Goal: Task Accomplishment & Management: Manage account settings

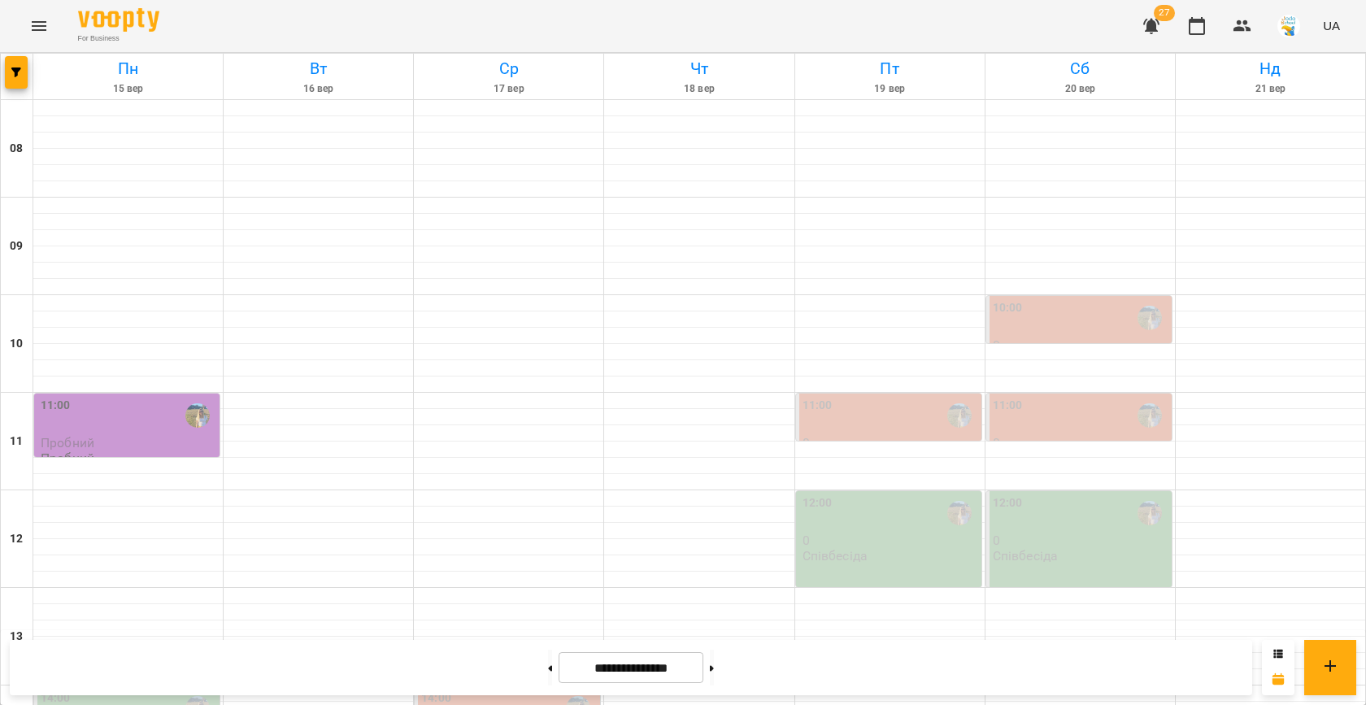
click at [32, 63] on div at bounding box center [17, 77] width 33 height 46
click at [9, 66] on button "button" at bounding box center [16, 72] width 23 height 33
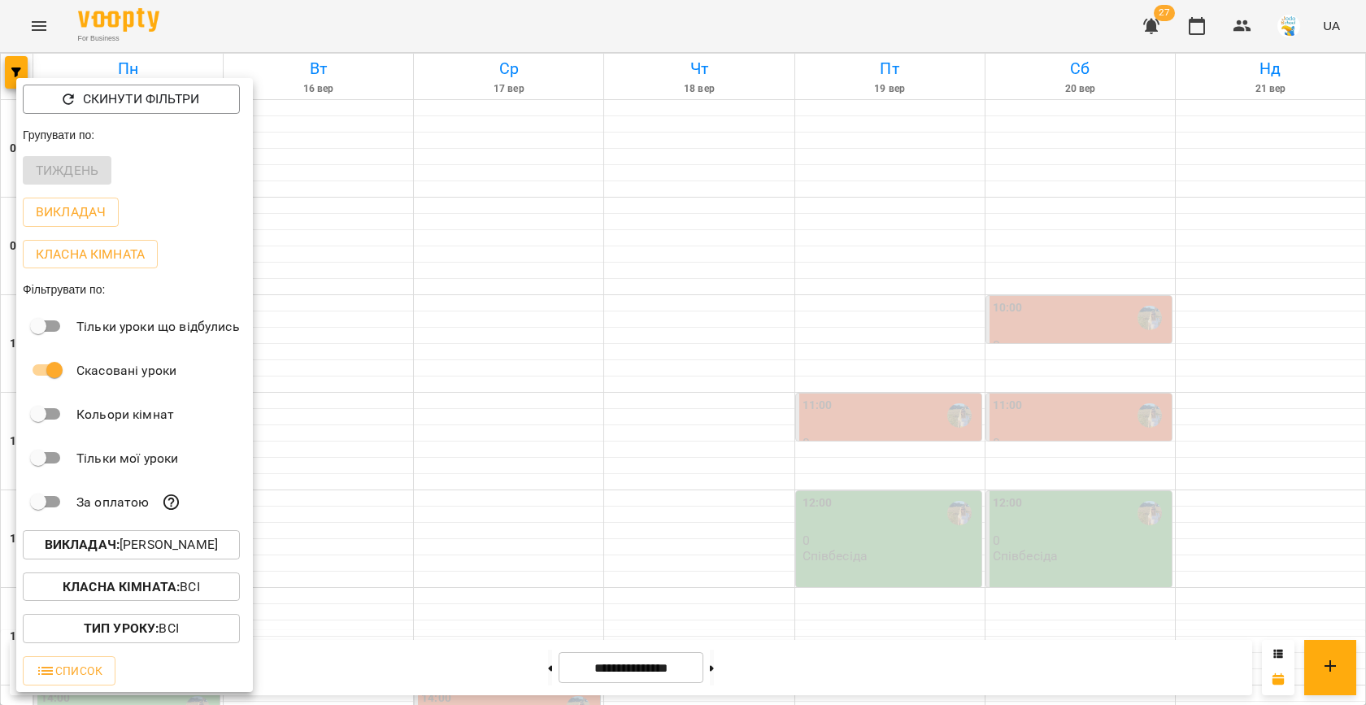
click at [111, 548] on b "Викладач :" at bounding box center [82, 544] width 75 height 15
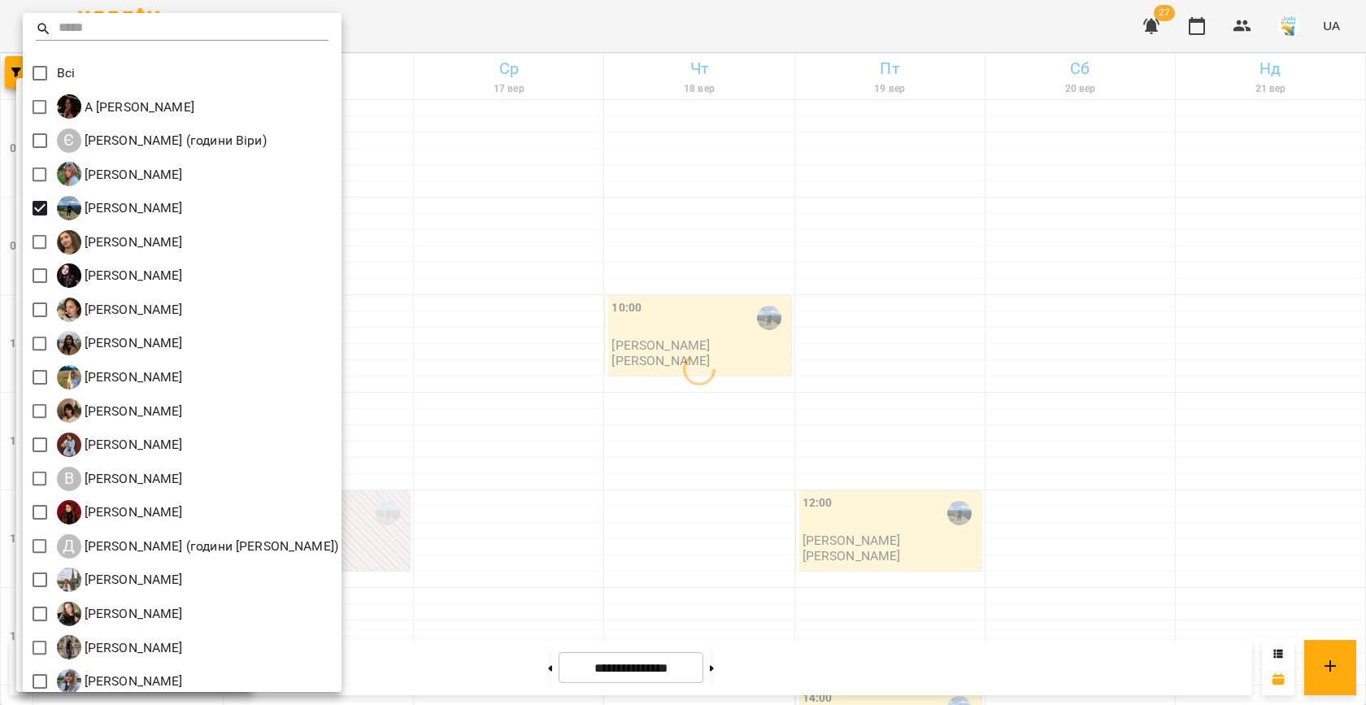
click at [875, 416] on div at bounding box center [683, 352] width 1366 height 705
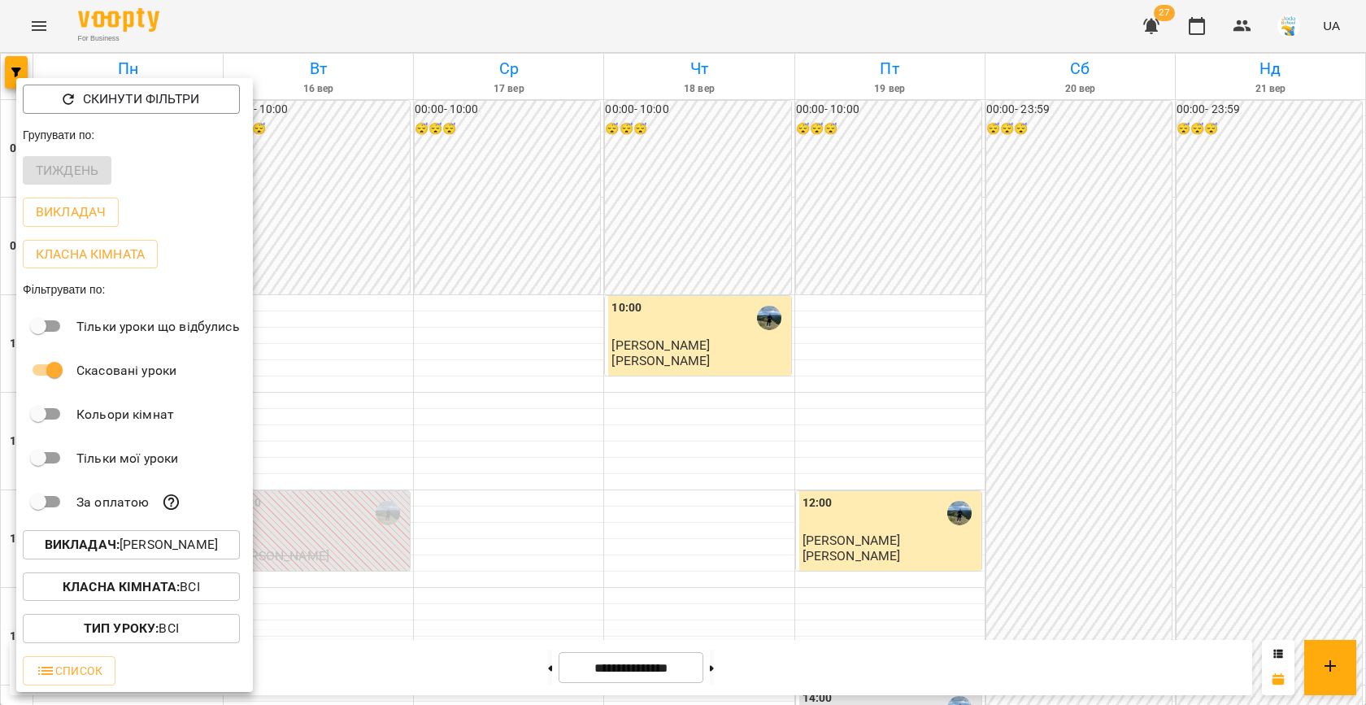
click at [827, 621] on div at bounding box center [683, 352] width 1366 height 705
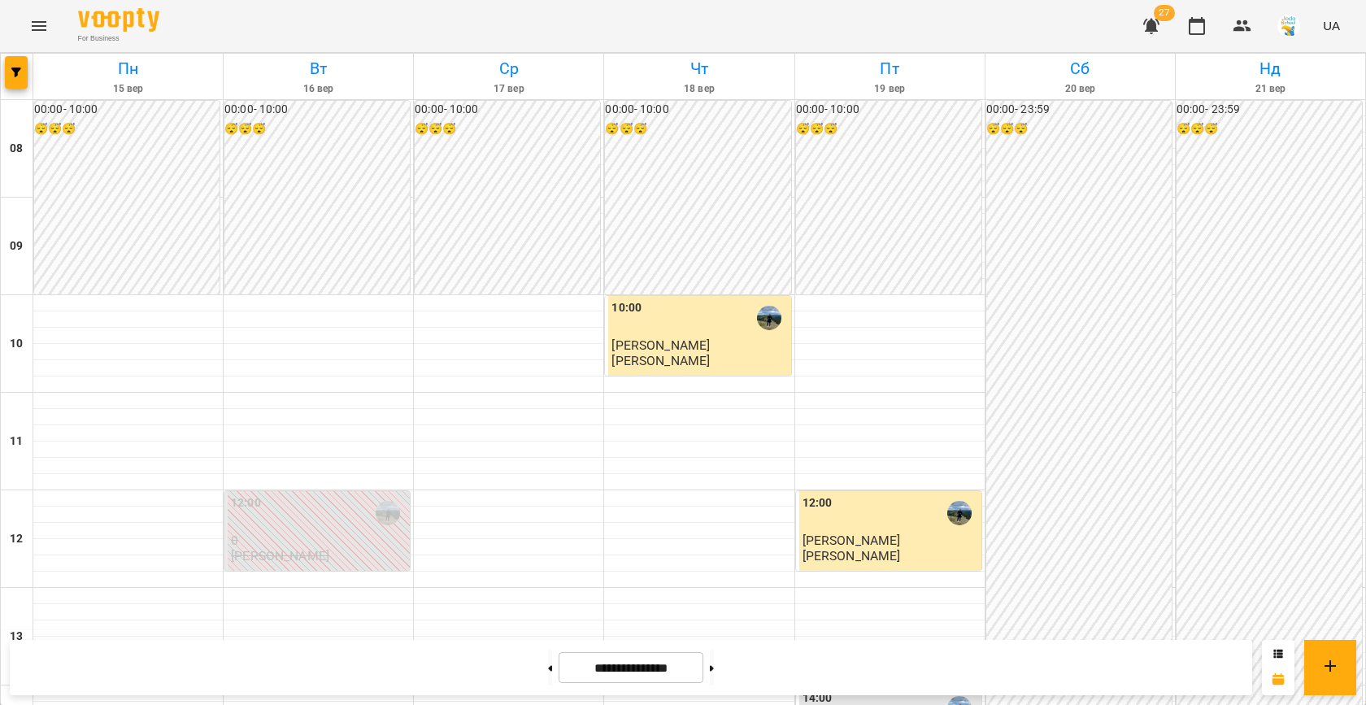
scroll to position [580, 0]
click at [714, 666] on button at bounding box center [712, 668] width 4 height 36
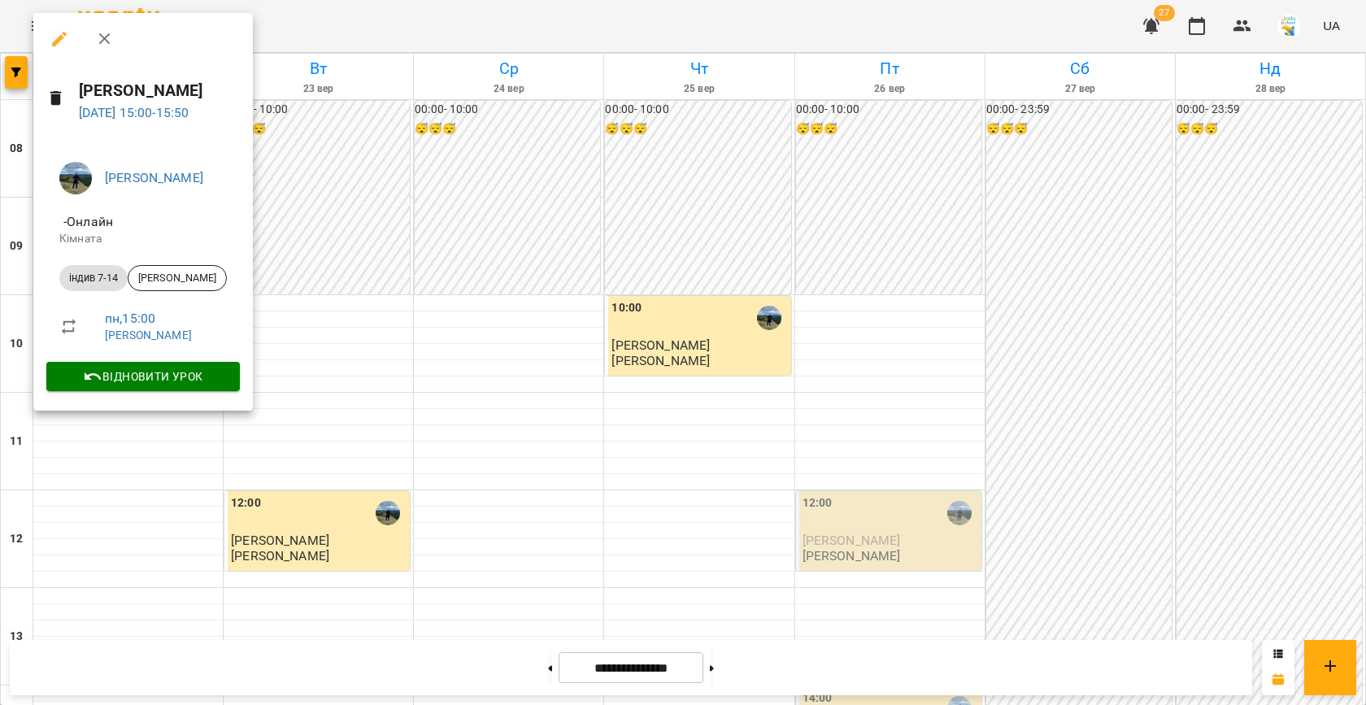
click at [394, 207] on div at bounding box center [683, 352] width 1366 height 705
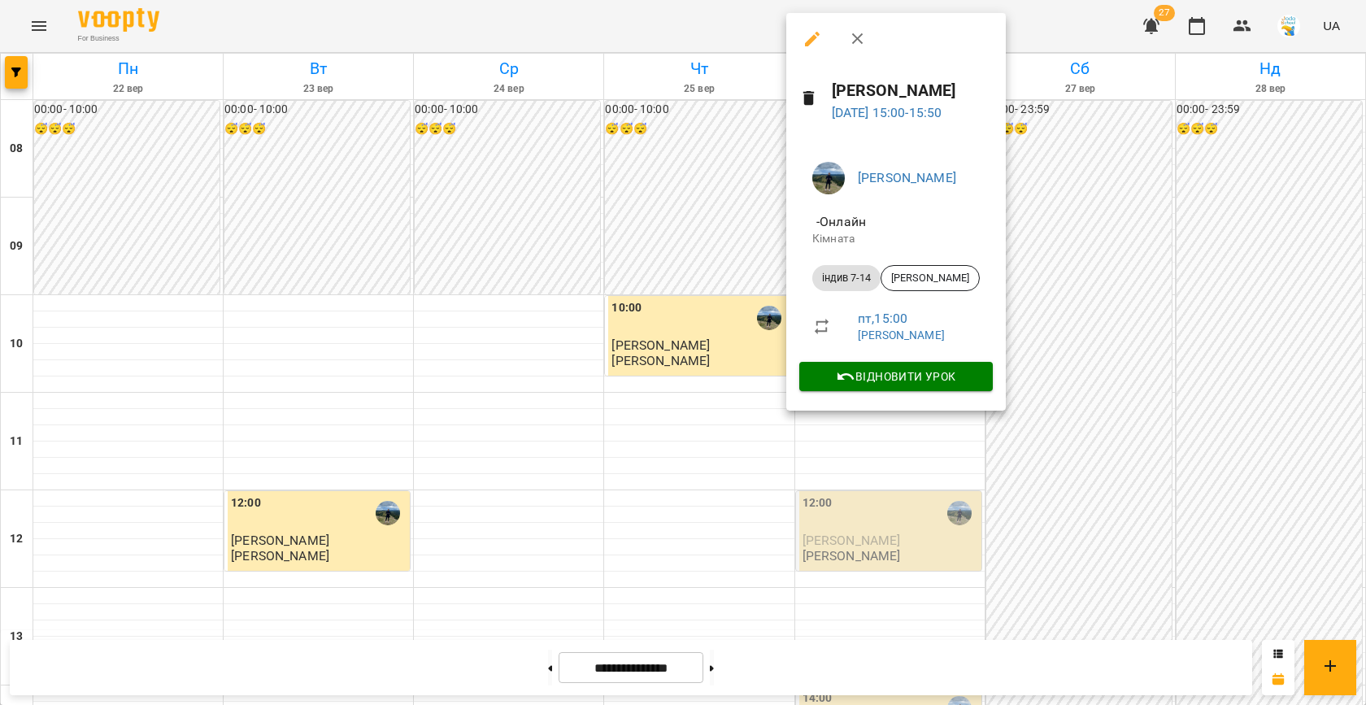
click at [716, 356] on div at bounding box center [683, 352] width 1366 height 705
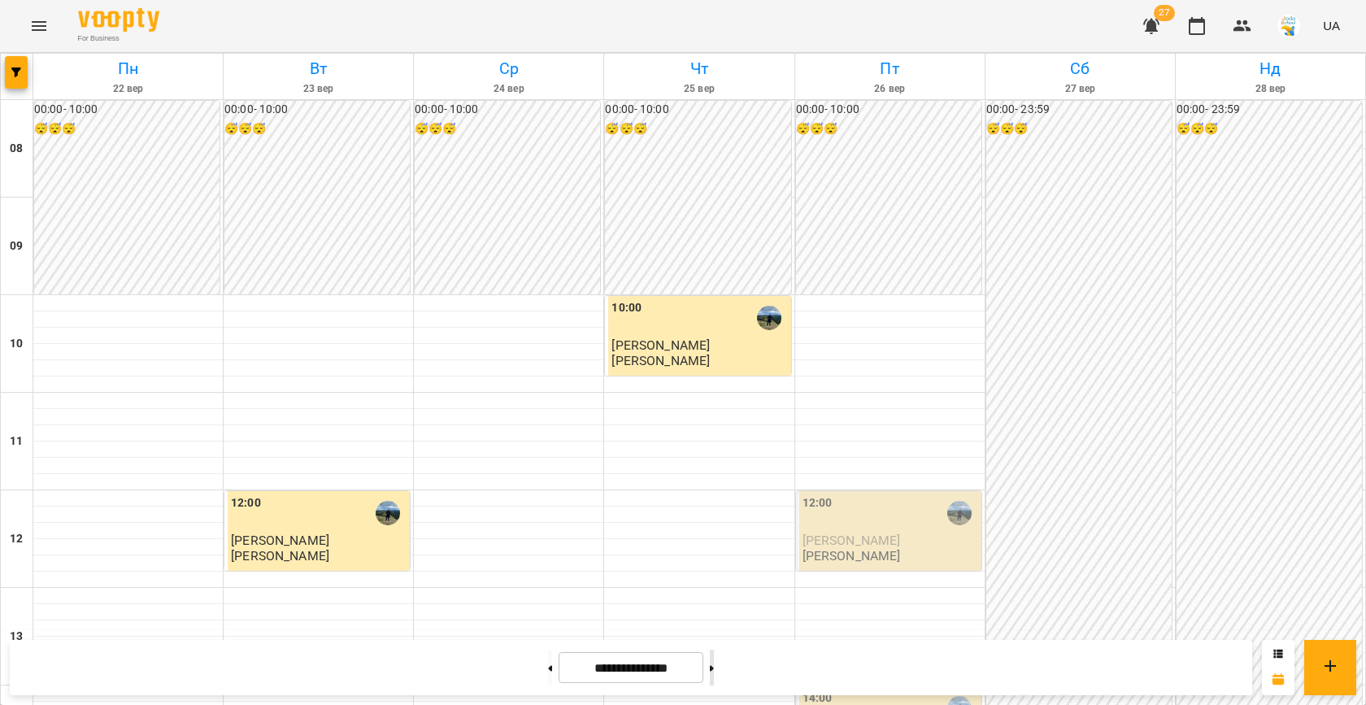
click at [714, 658] on button at bounding box center [712, 668] width 4 height 36
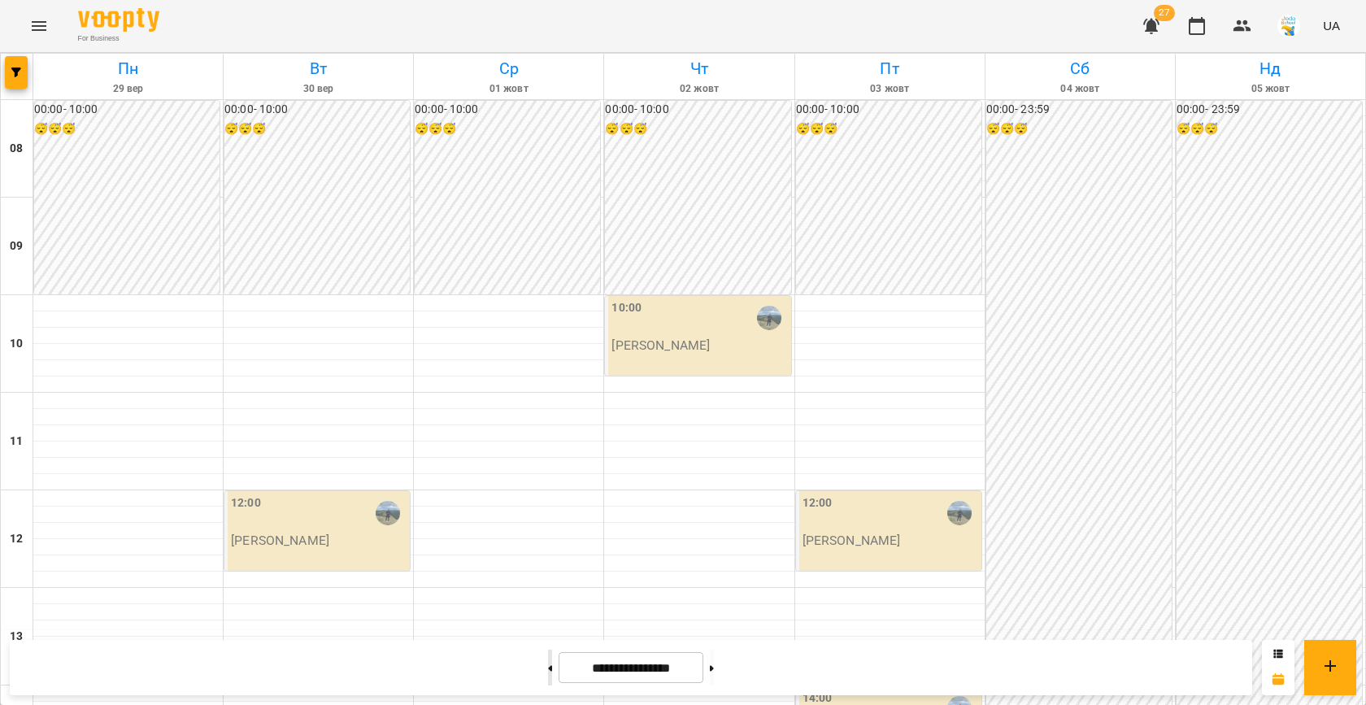
click at [548, 655] on button at bounding box center [550, 668] width 4 height 36
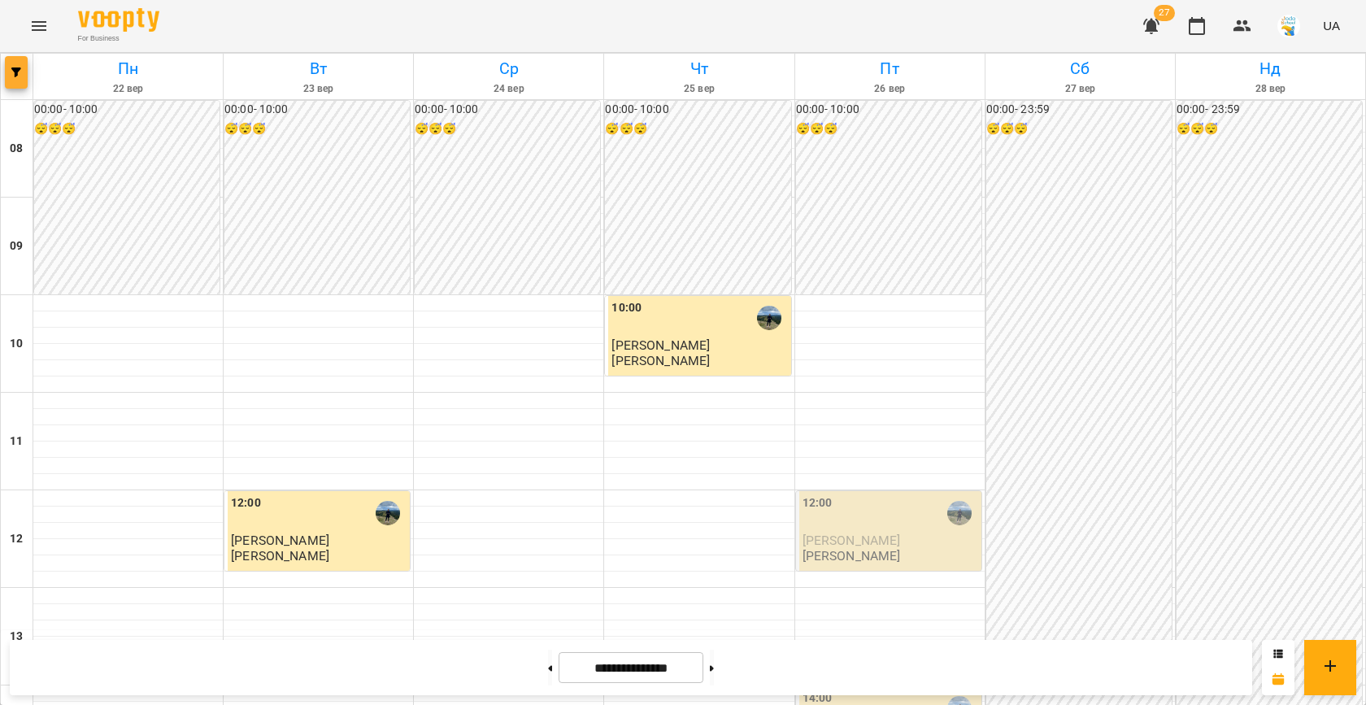
click at [22, 66] on button "button" at bounding box center [16, 72] width 23 height 33
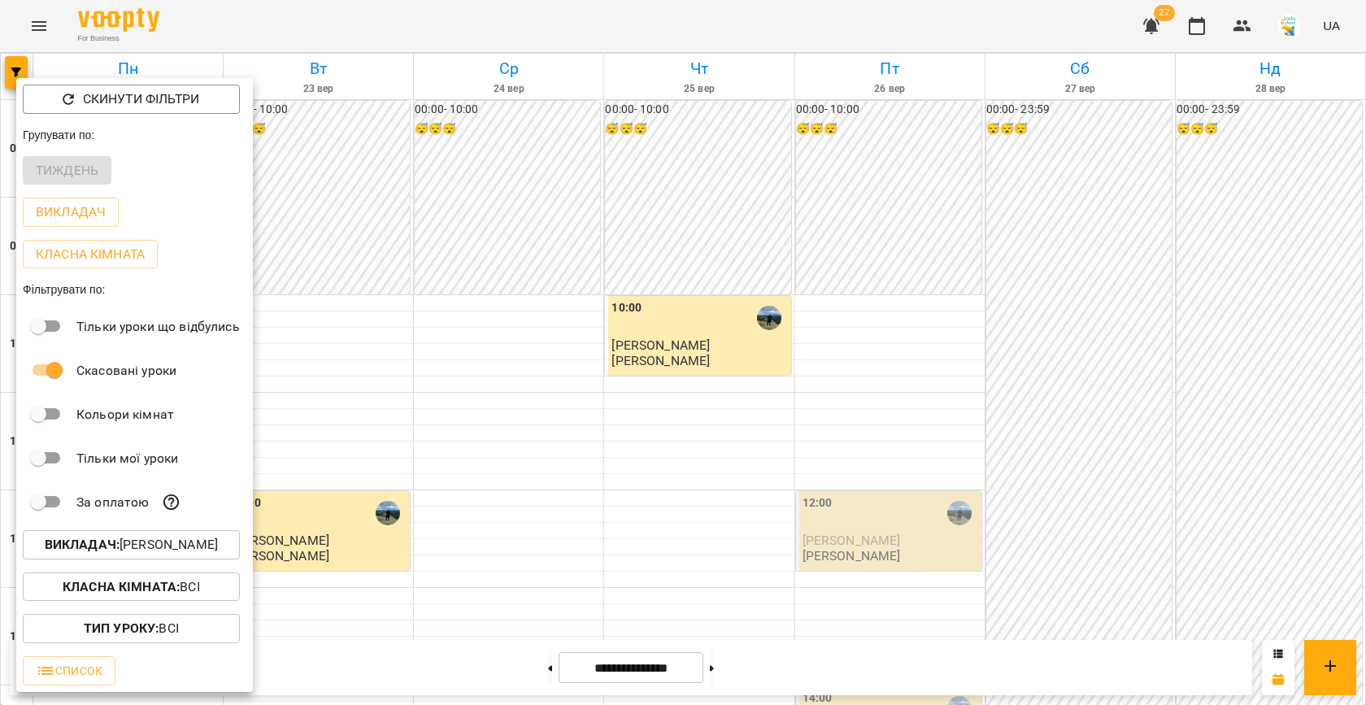
click at [431, 406] on div at bounding box center [683, 352] width 1366 height 705
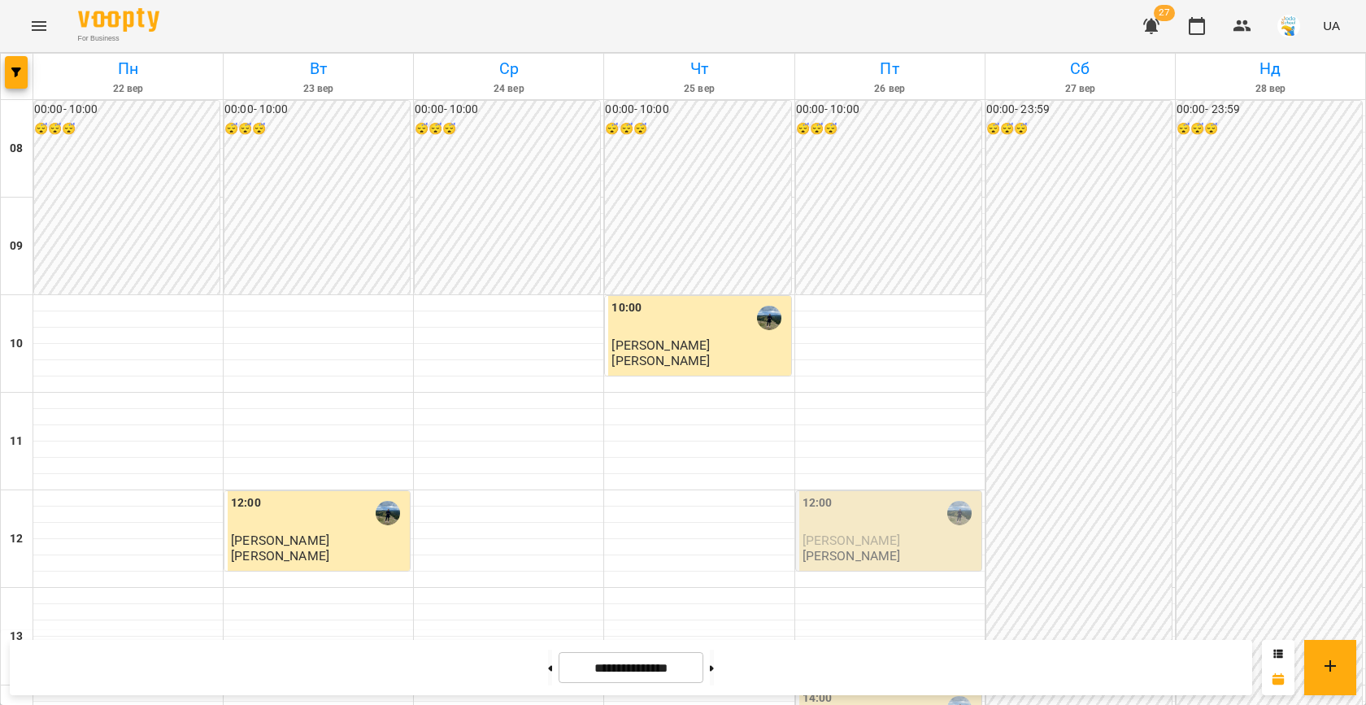
scroll to position [616, 0]
click at [10, 78] on button "button" at bounding box center [16, 72] width 23 height 33
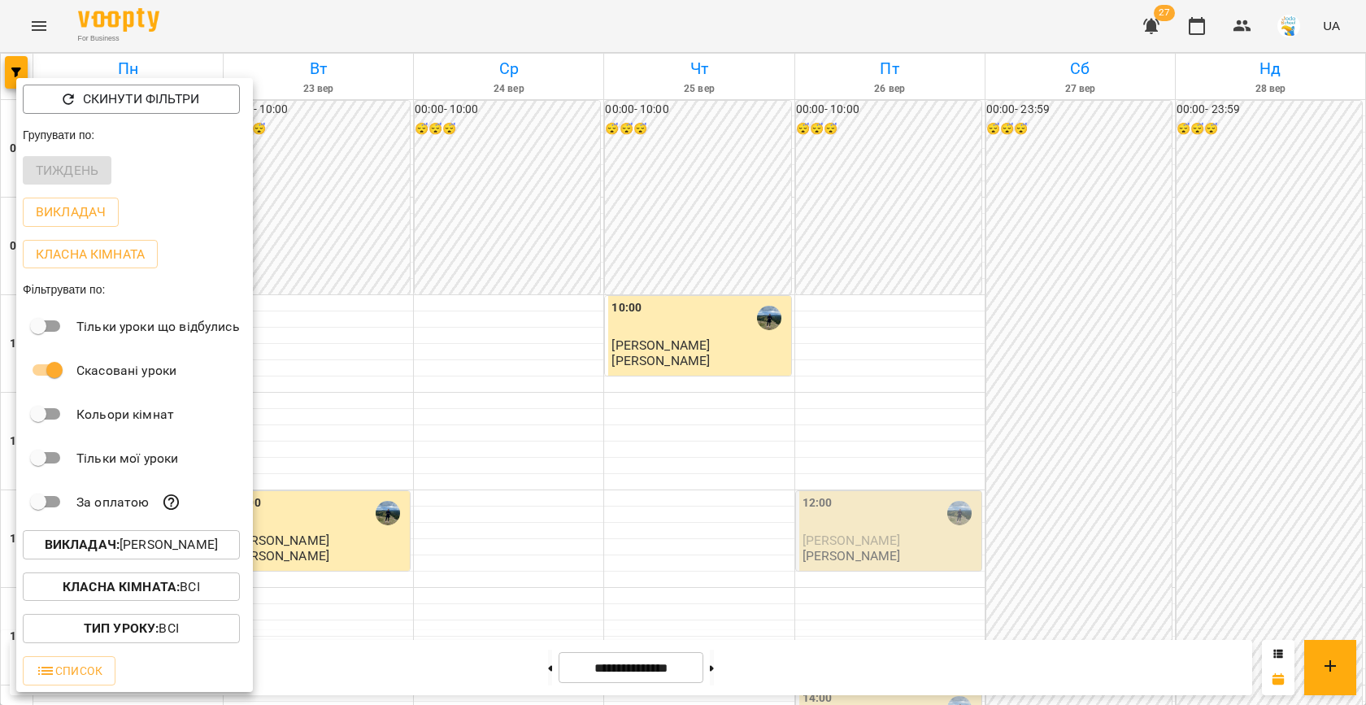
click at [105, 546] on b "Викладач :" at bounding box center [82, 544] width 75 height 15
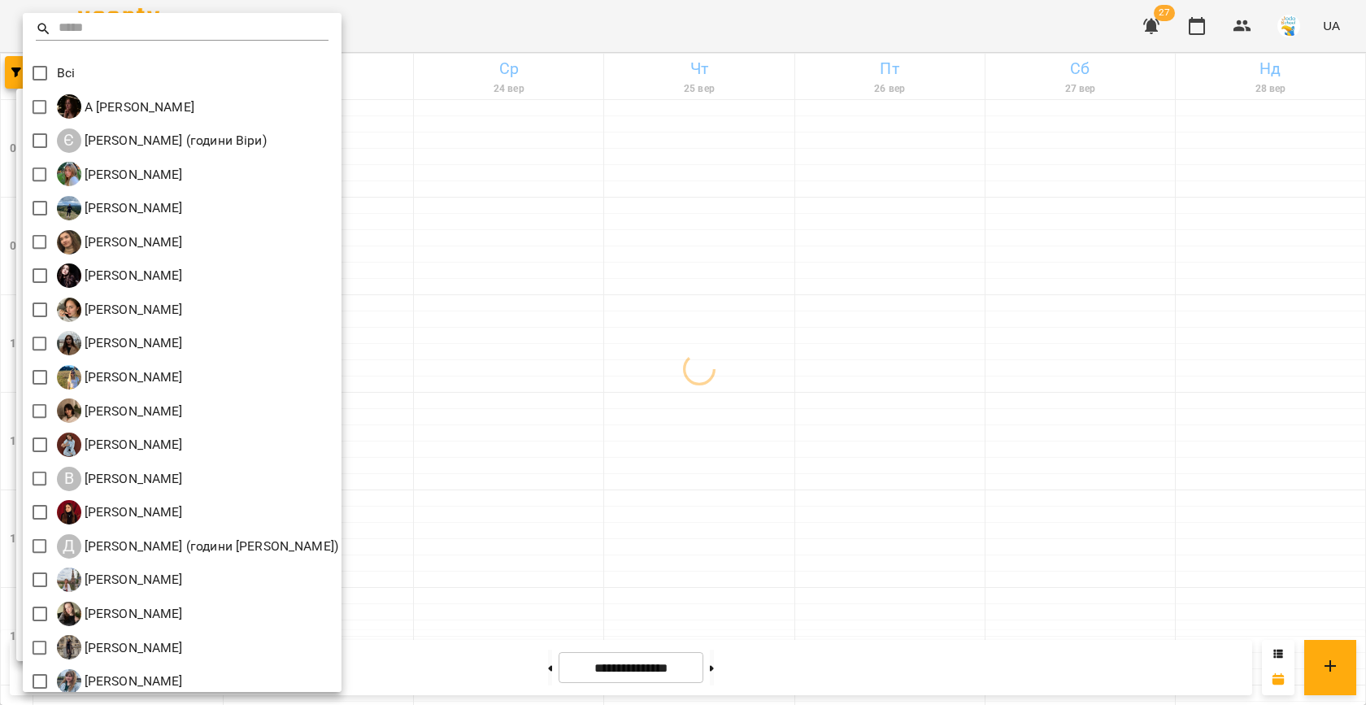
scroll to position [76, 0]
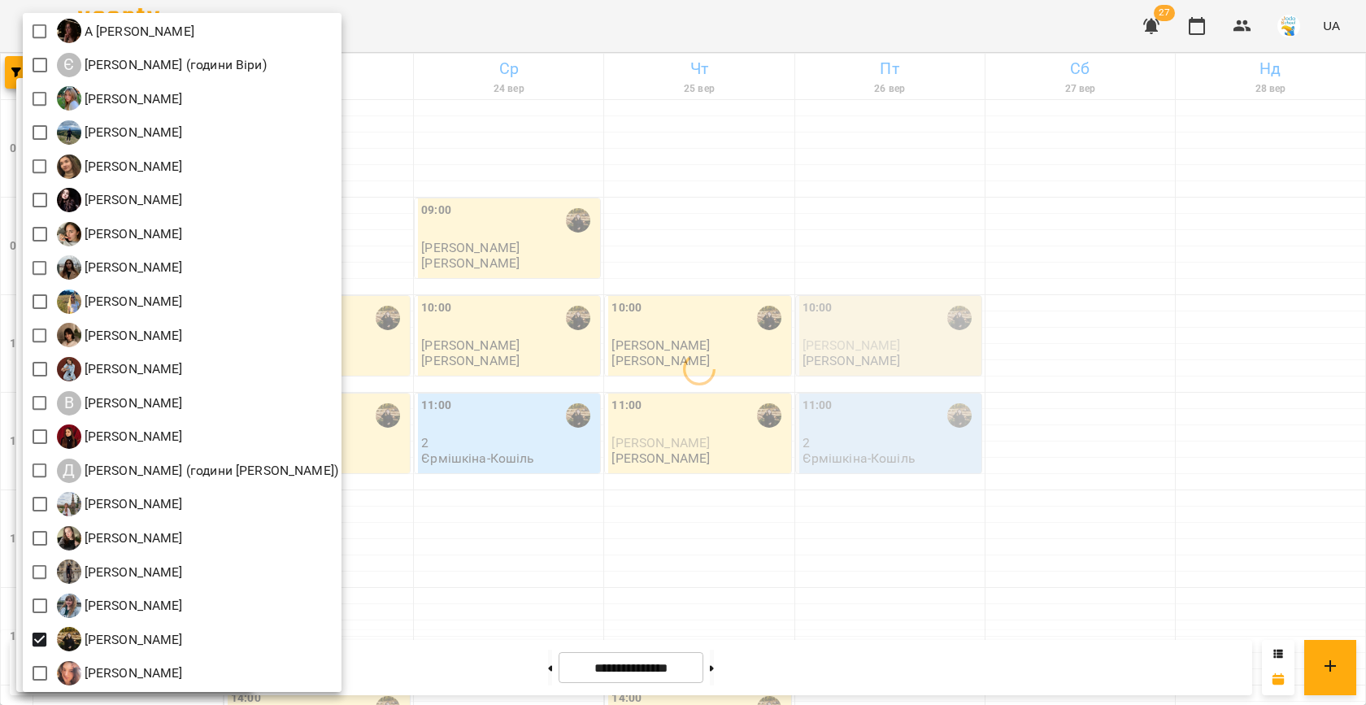
click at [729, 315] on div at bounding box center [683, 352] width 1366 height 705
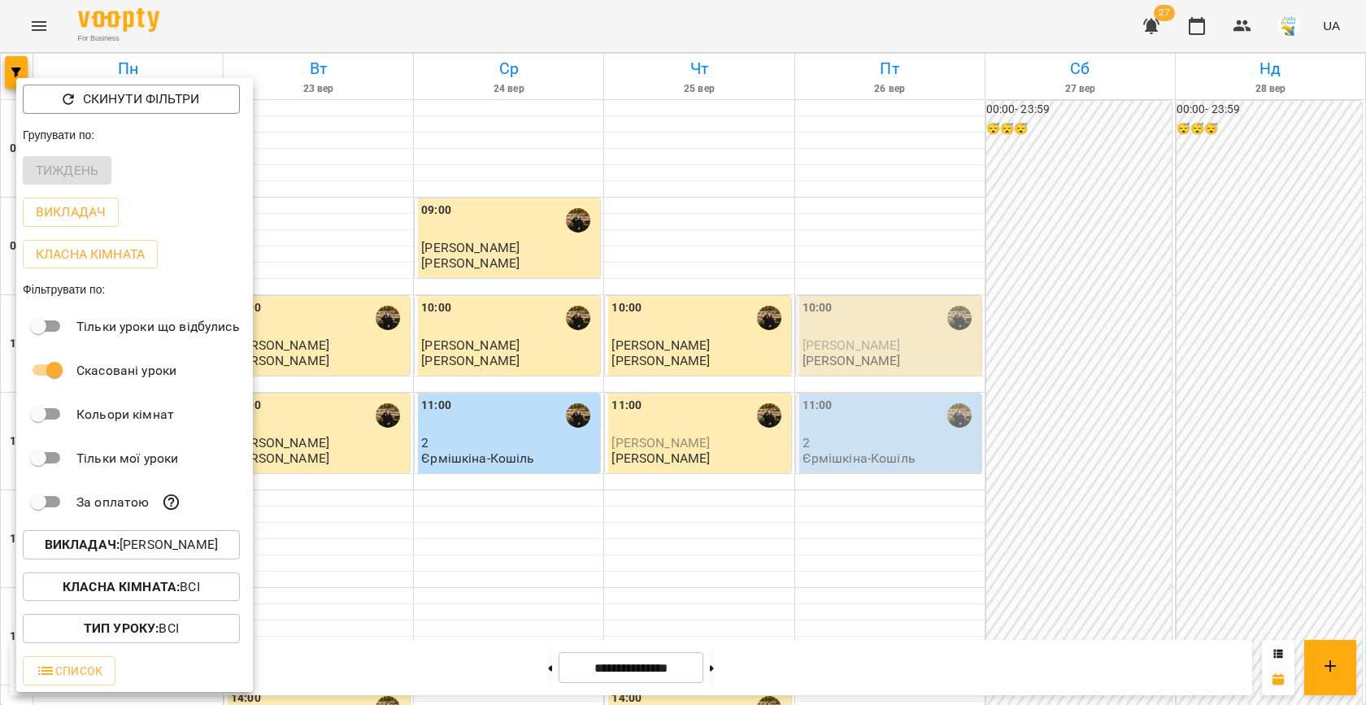
click at [627, 259] on div at bounding box center [683, 352] width 1366 height 705
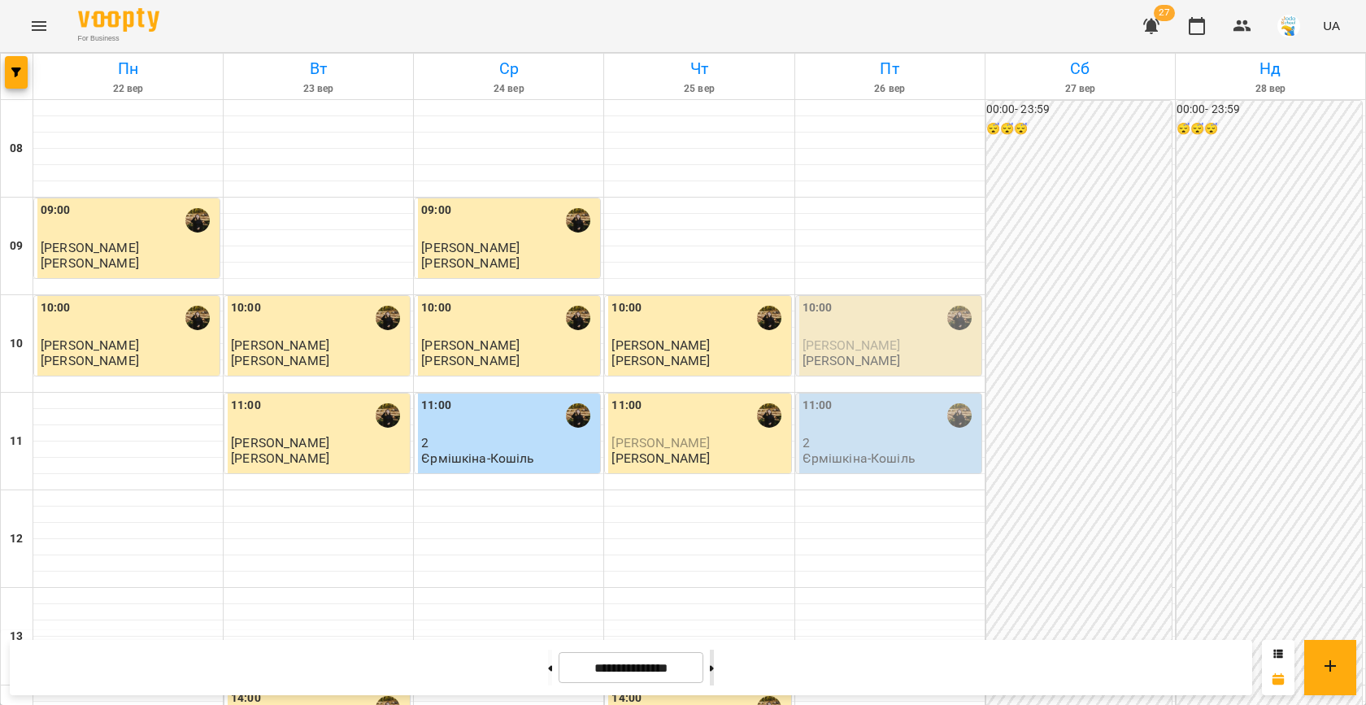
click at [714, 672] on button at bounding box center [712, 668] width 4 height 36
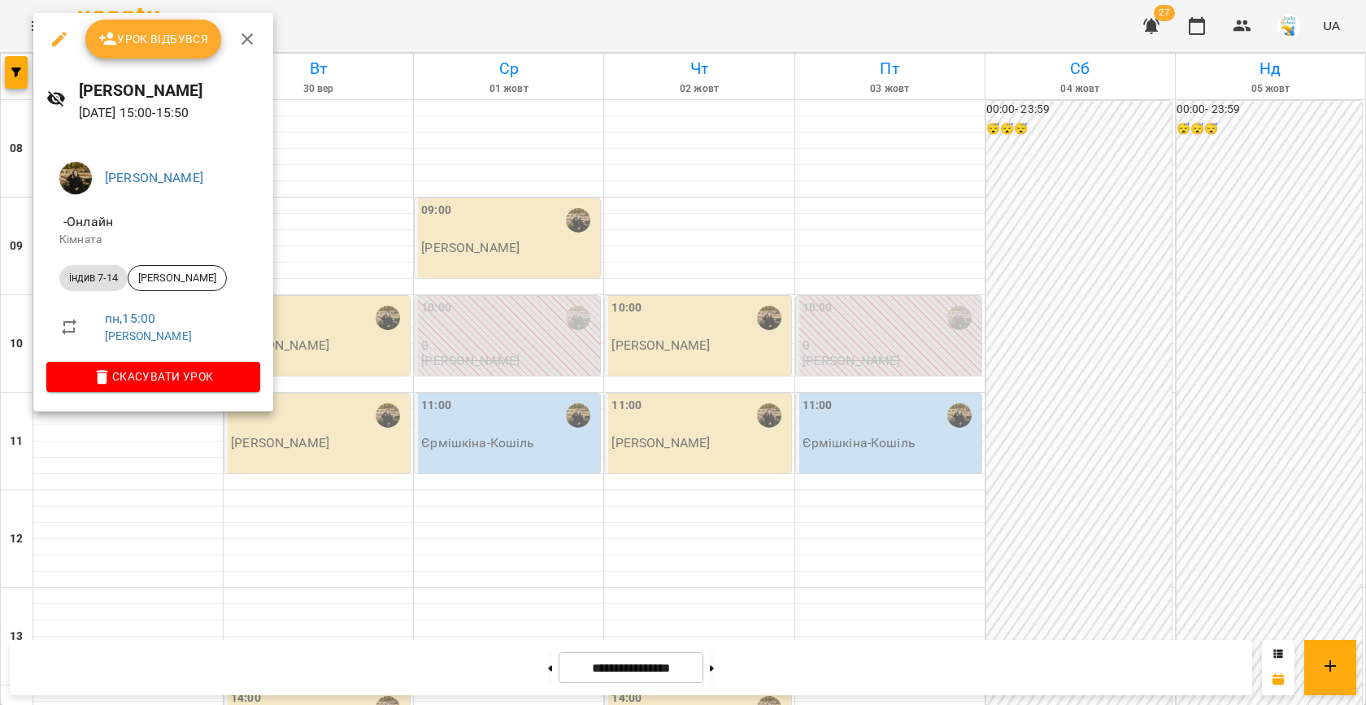
click at [345, 320] on div at bounding box center [683, 352] width 1366 height 705
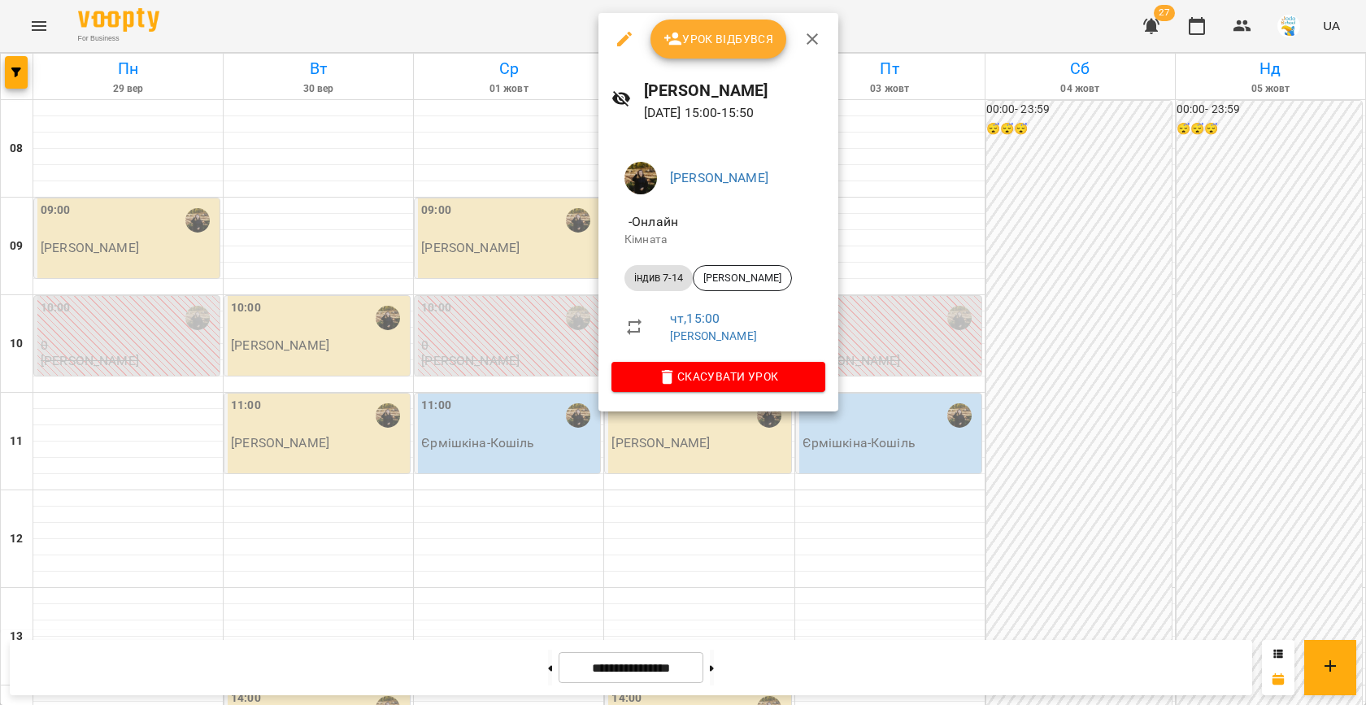
click at [462, 298] on div at bounding box center [683, 352] width 1366 height 705
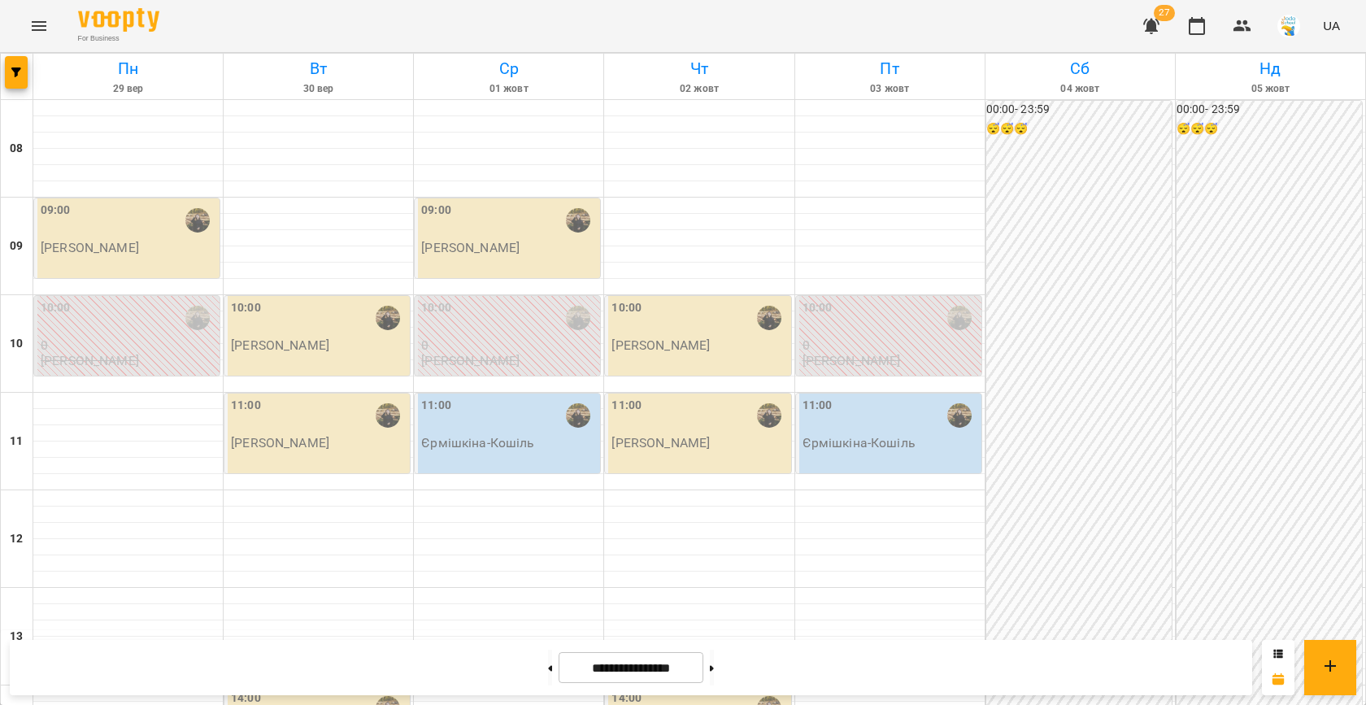
scroll to position [568, 0]
click at [23, 74] on span "button" at bounding box center [16, 72] width 23 height 10
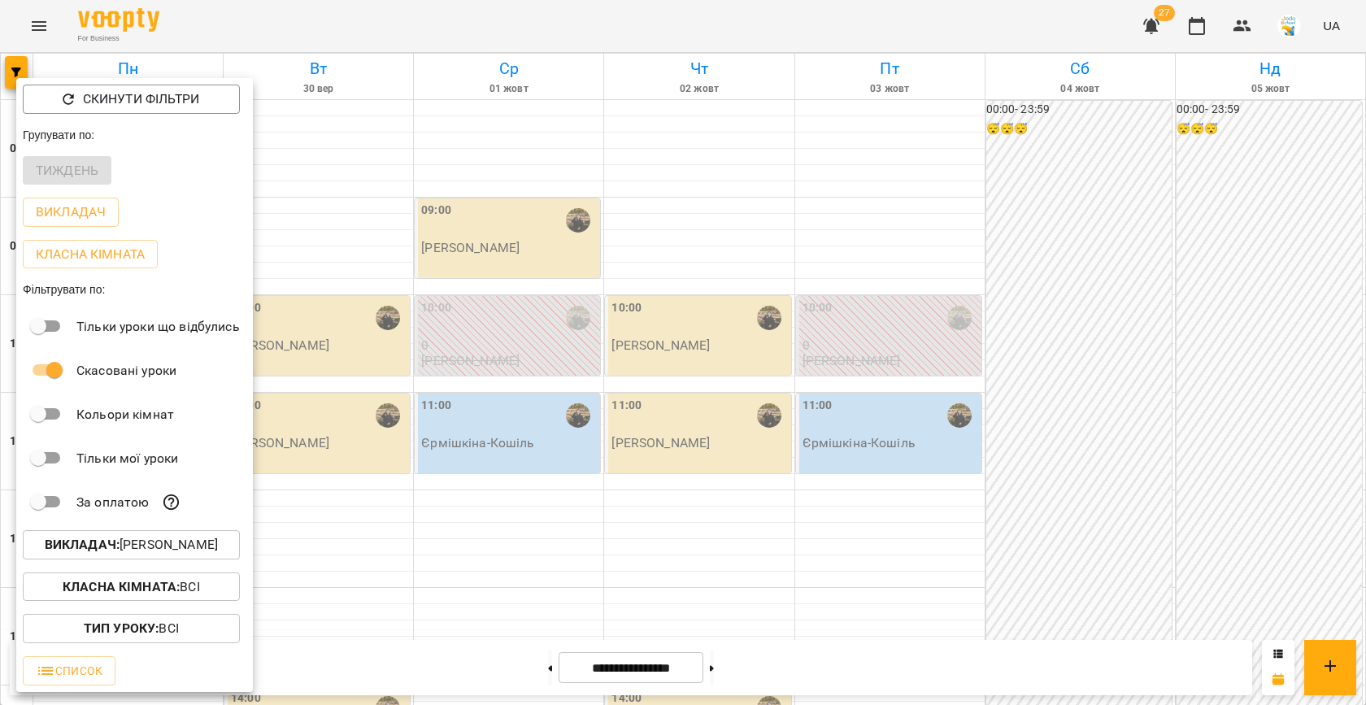
click at [119, 545] on p "Викладач : [PERSON_NAME]" at bounding box center [131, 545] width 173 height 20
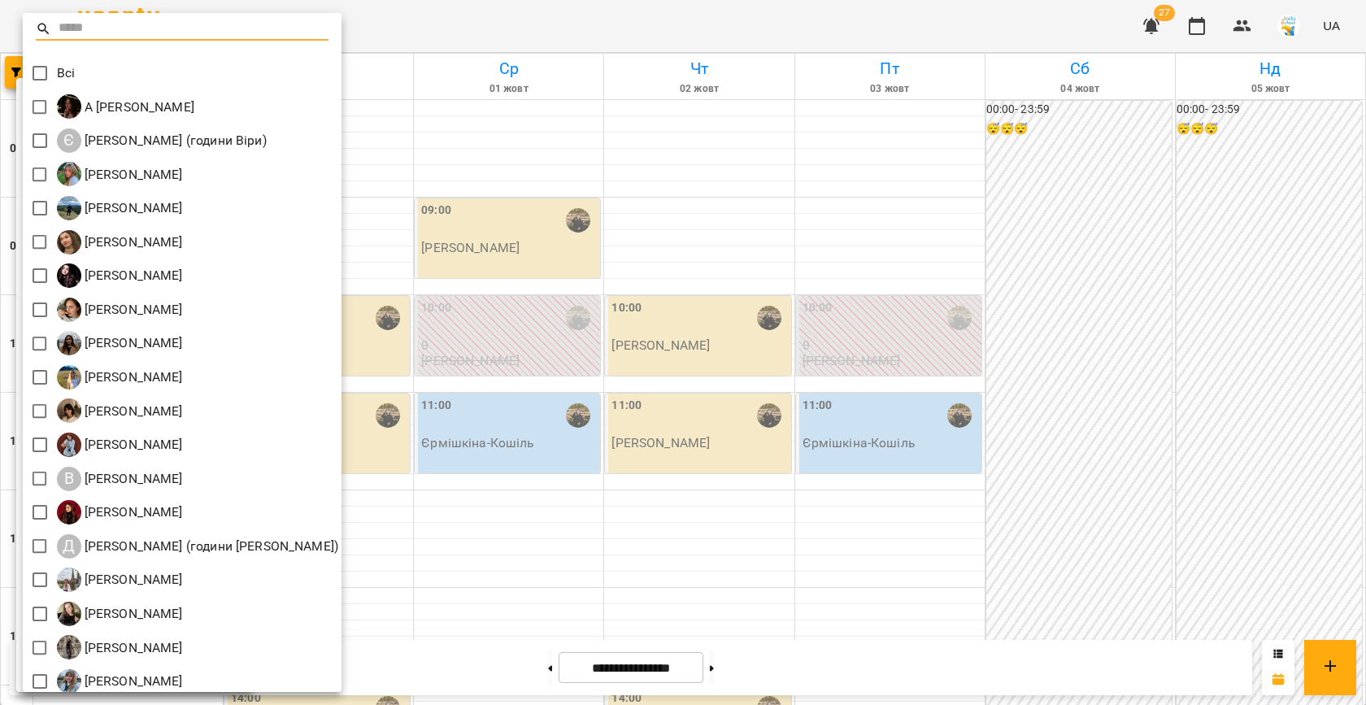
click at [542, 489] on div at bounding box center [683, 352] width 1366 height 705
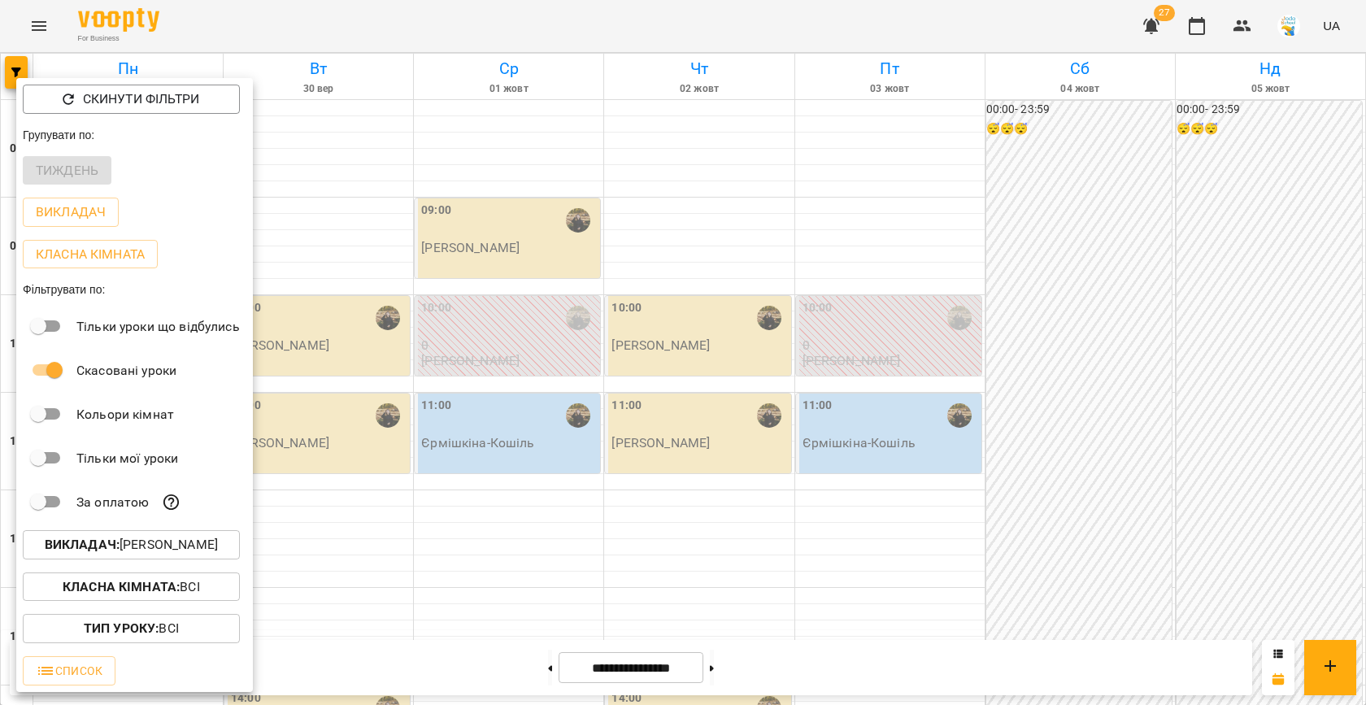
click at [141, 542] on p "Викладач : [PERSON_NAME]" at bounding box center [131, 545] width 173 height 20
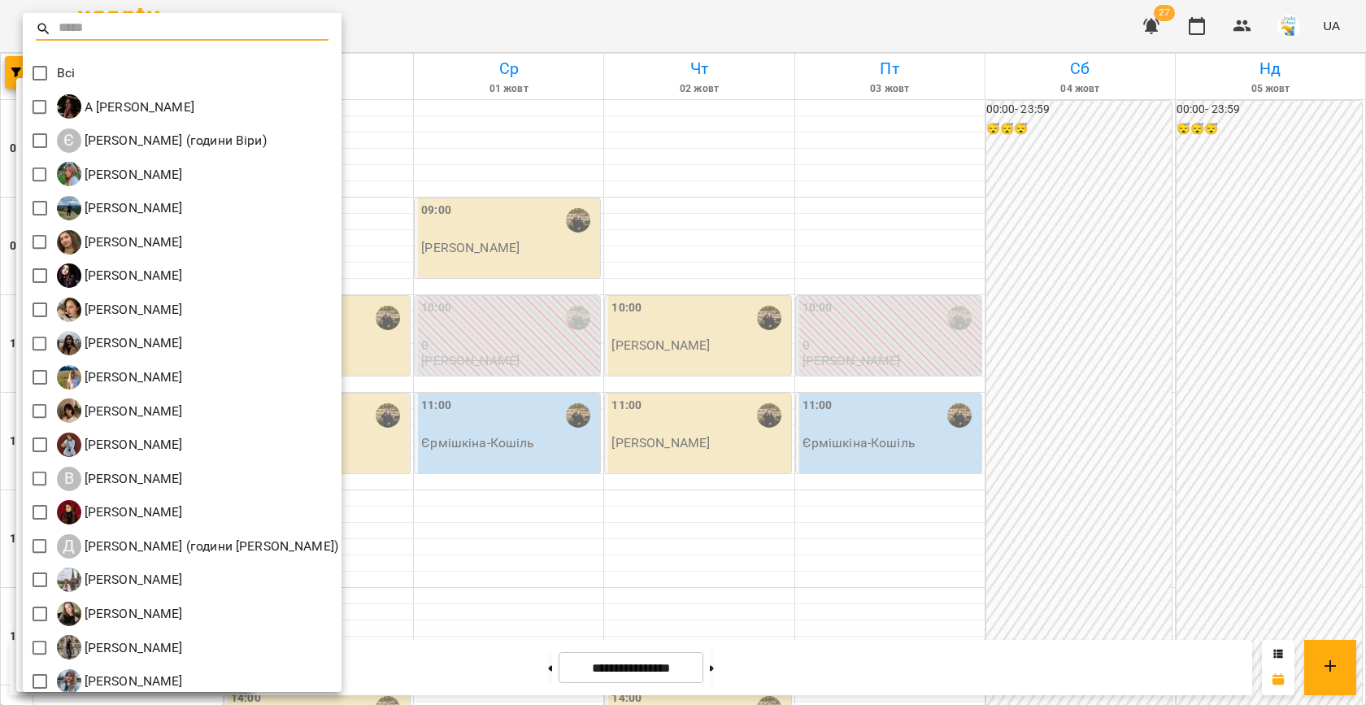
click at [621, 252] on div at bounding box center [683, 352] width 1366 height 705
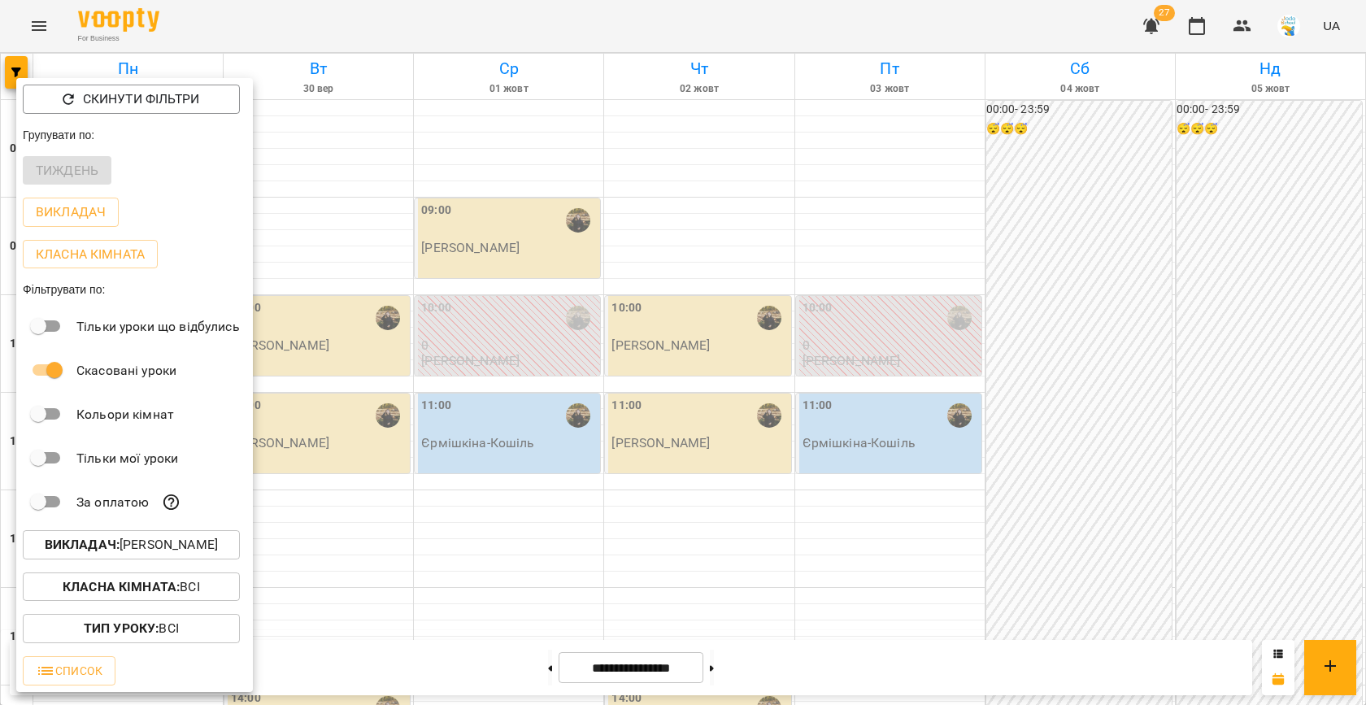
click at [585, 196] on div at bounding box center [683, 352] width 1366 height 705
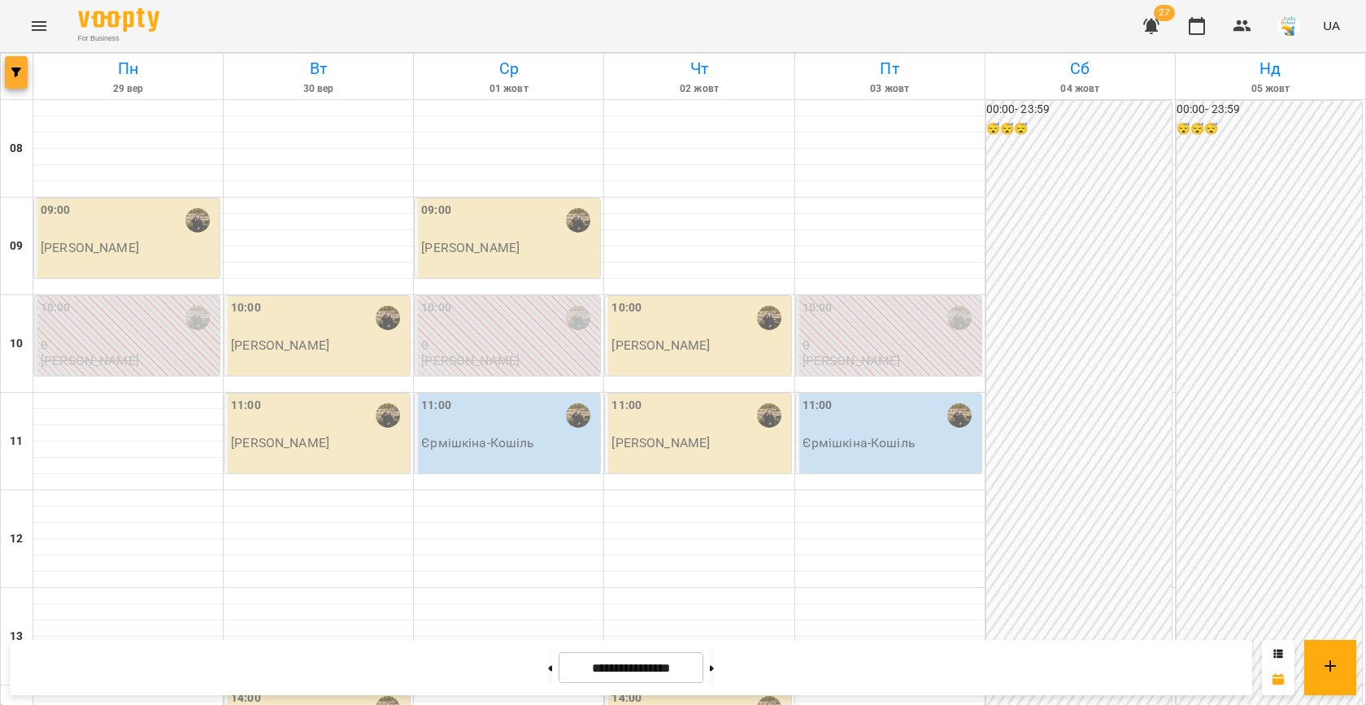
click at [16, 69] on icon "button" at bounding box center [16, 72] width 10 height 10
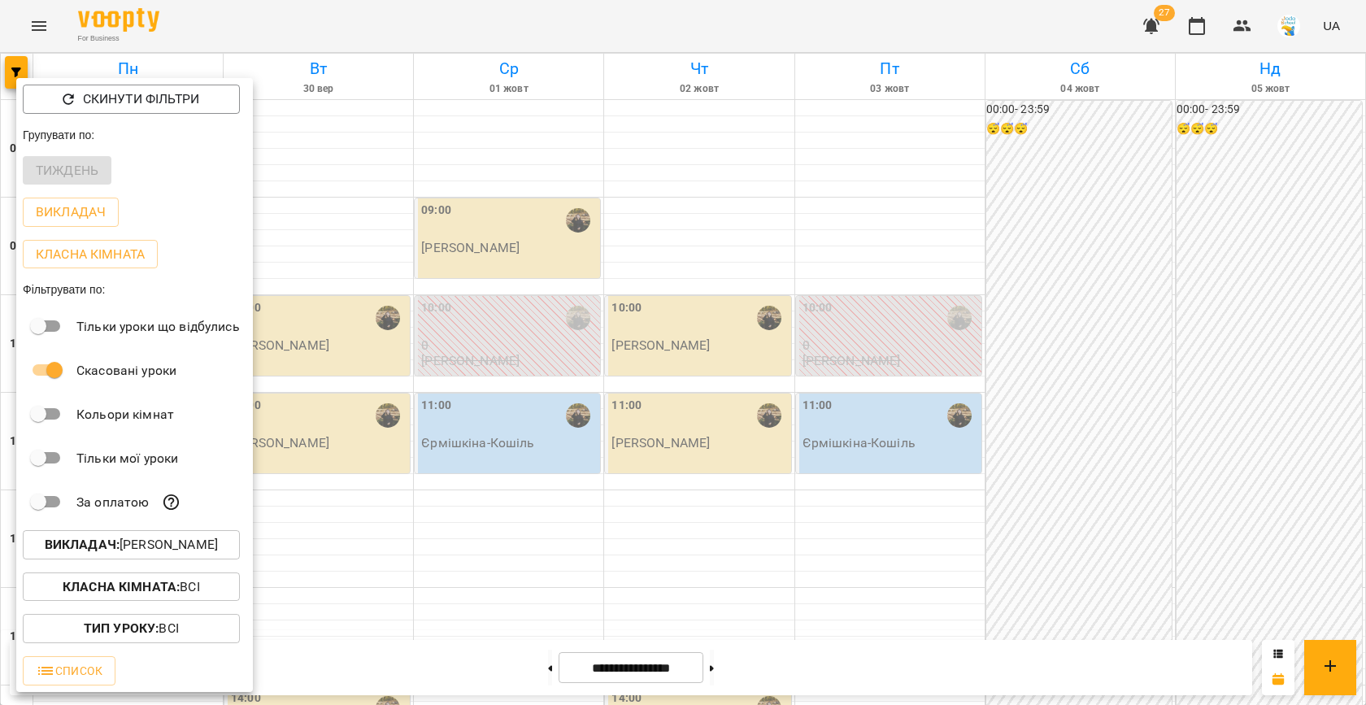
click at [144, 551] on p "Викладач : [PERSON_NAME]" at bounding box center [131, 545] width 173 height 20
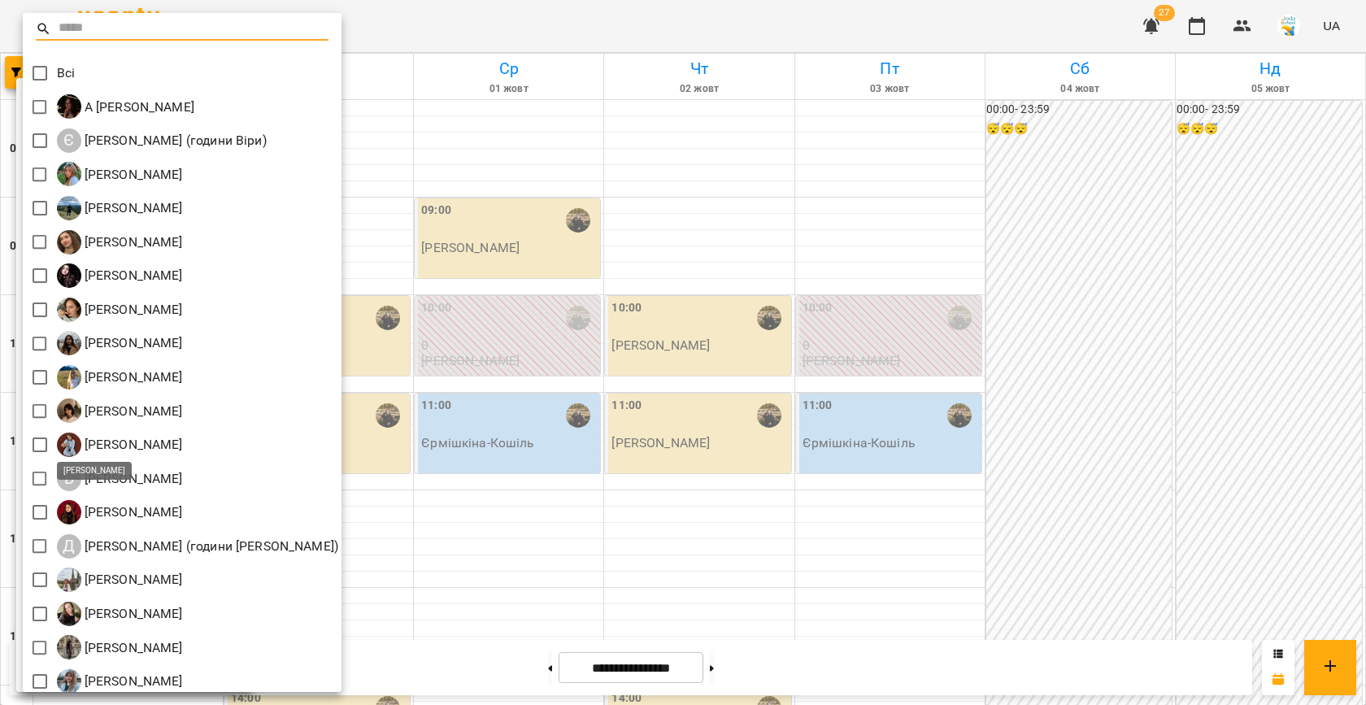
scroll to position [76, 0]
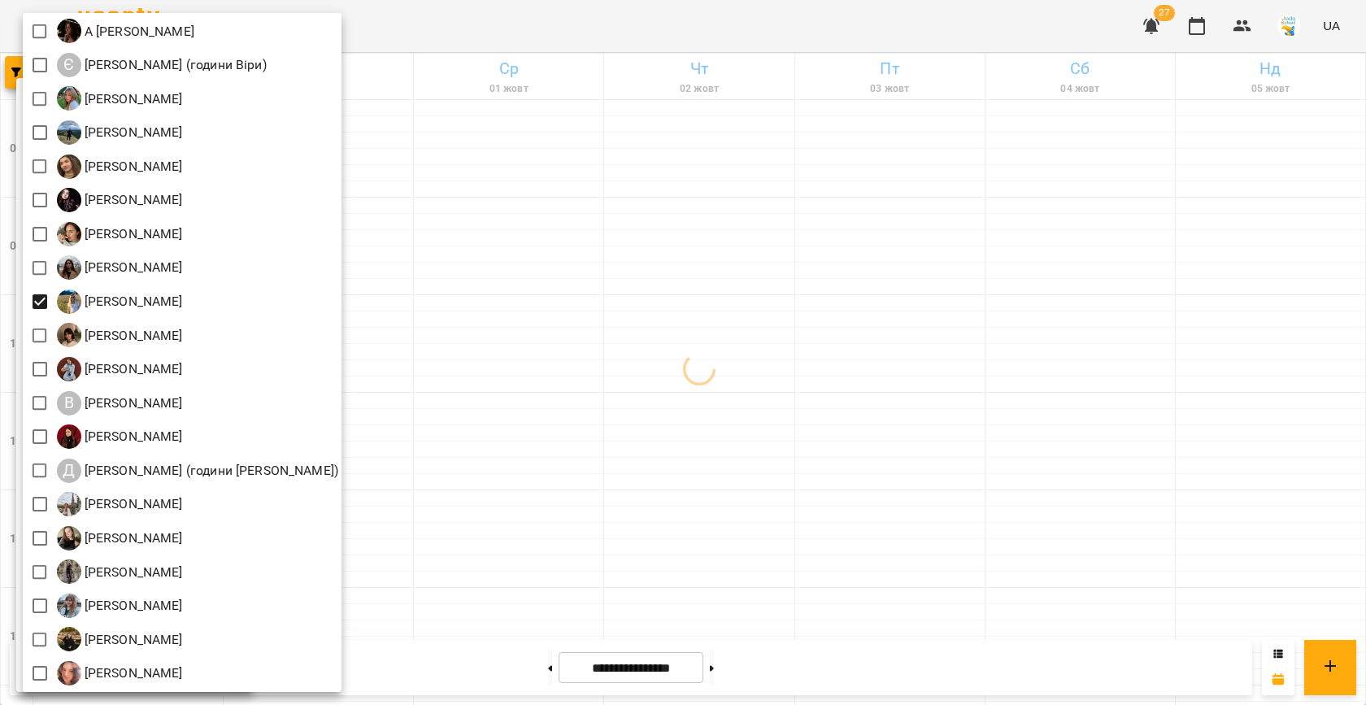
click at [1022, 298] on div at bounding box center [683, 352] width 1366 height 705
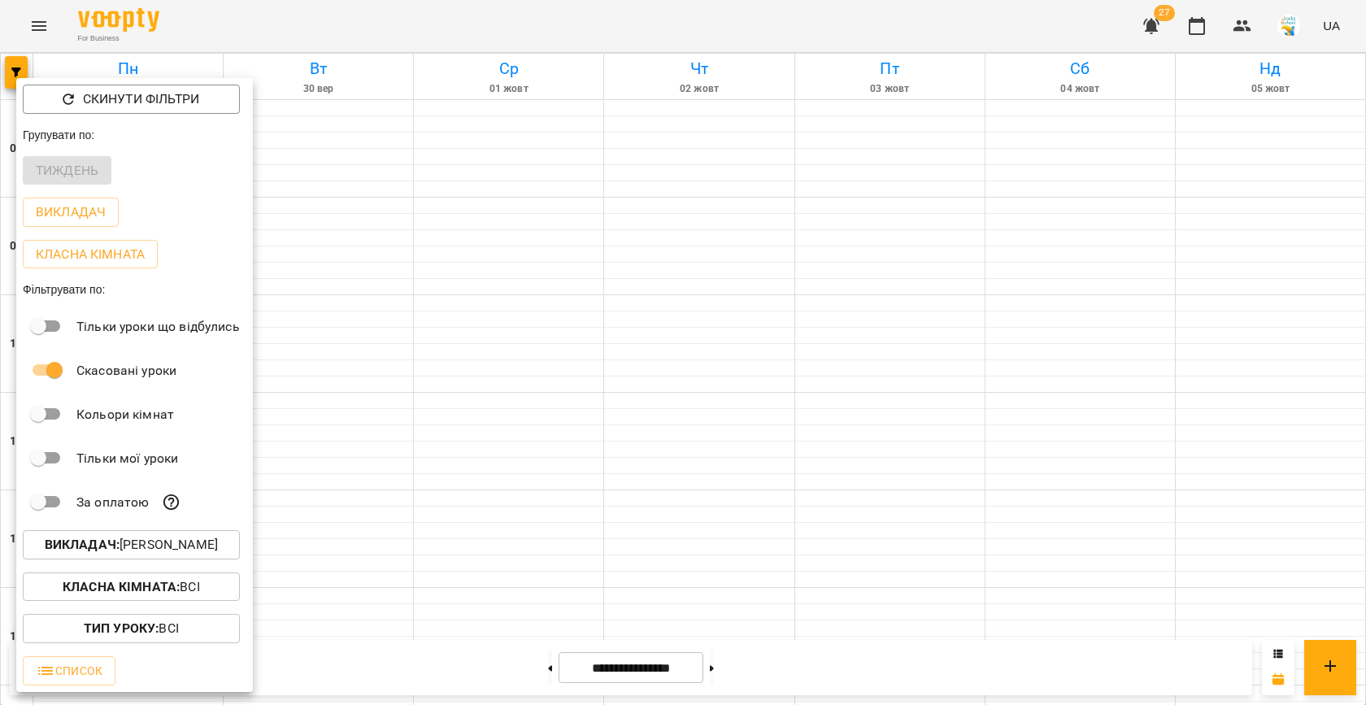
click at [860, 303] on div at bounding box center [683, 352] width 1366 height 705
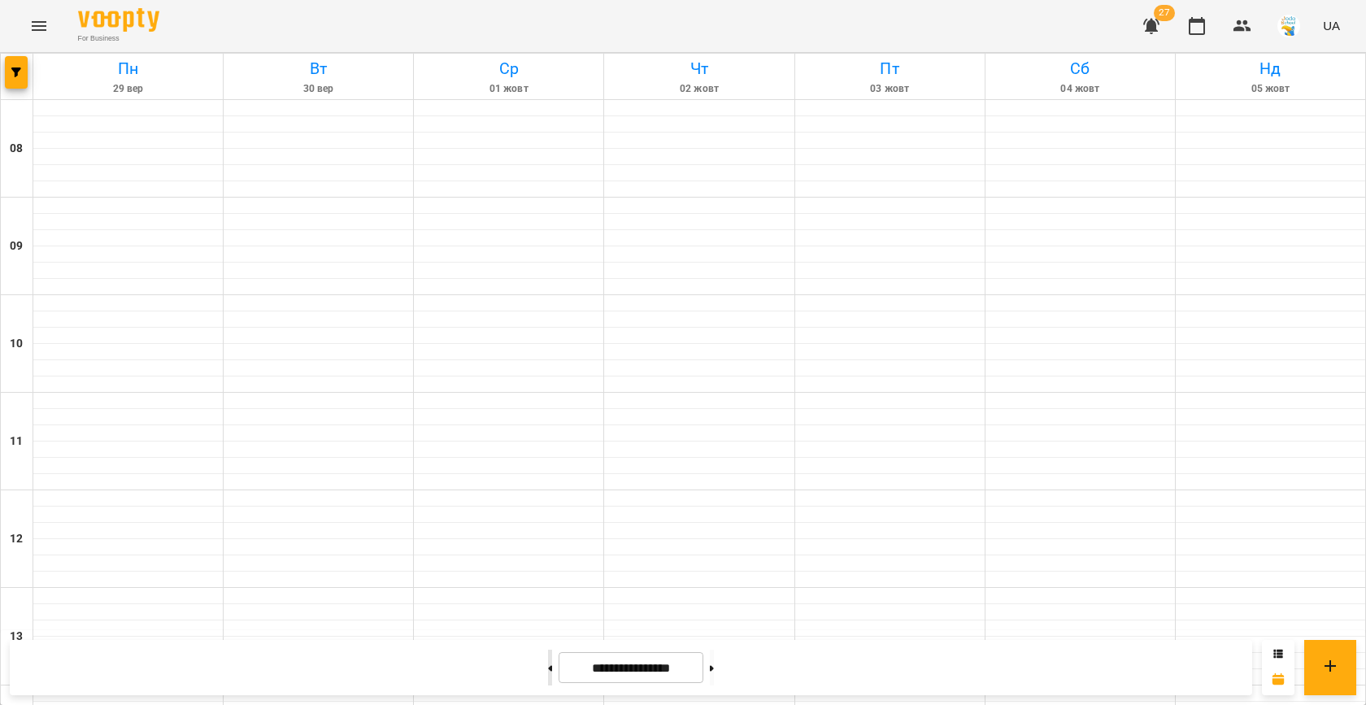
click at [548, 657] on button at bounding box center [550, 668] width 4 height 36
type input "**********"
click at [306, 299] on div at bounding box center [318, 303] width 189 height 16
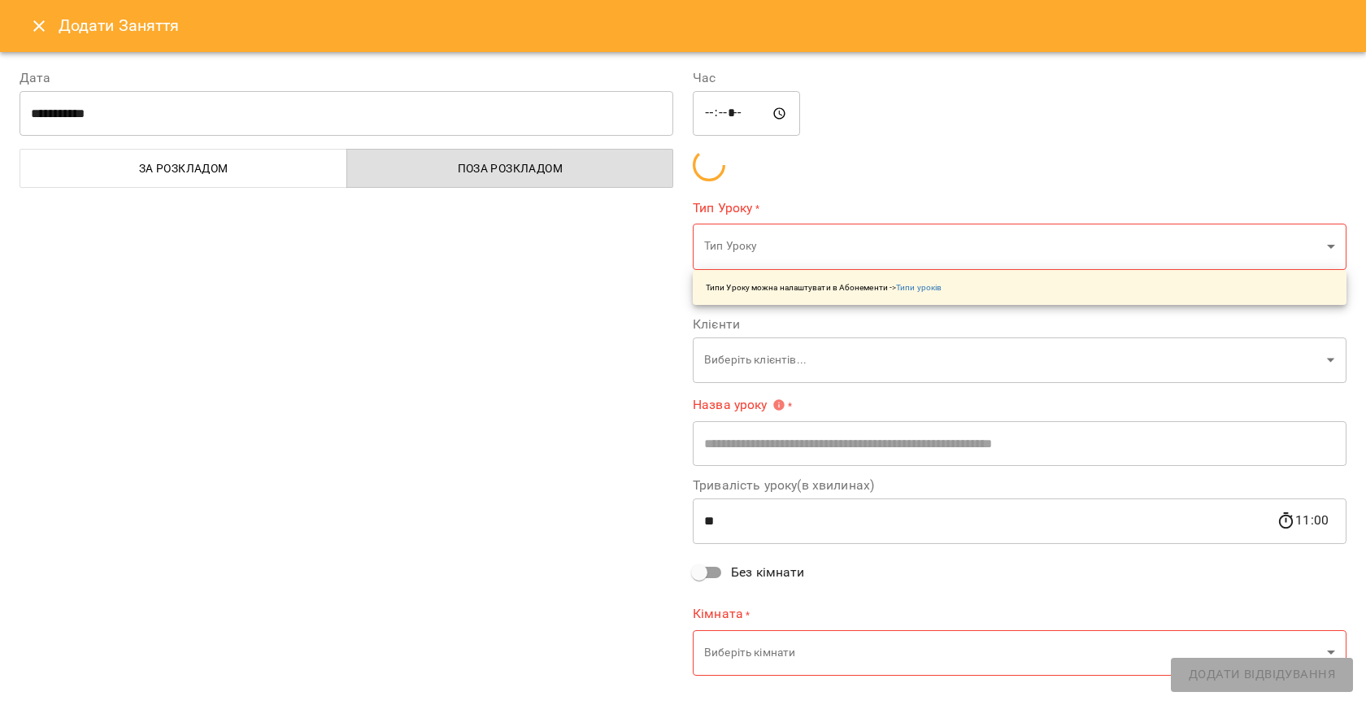
type input "**********"
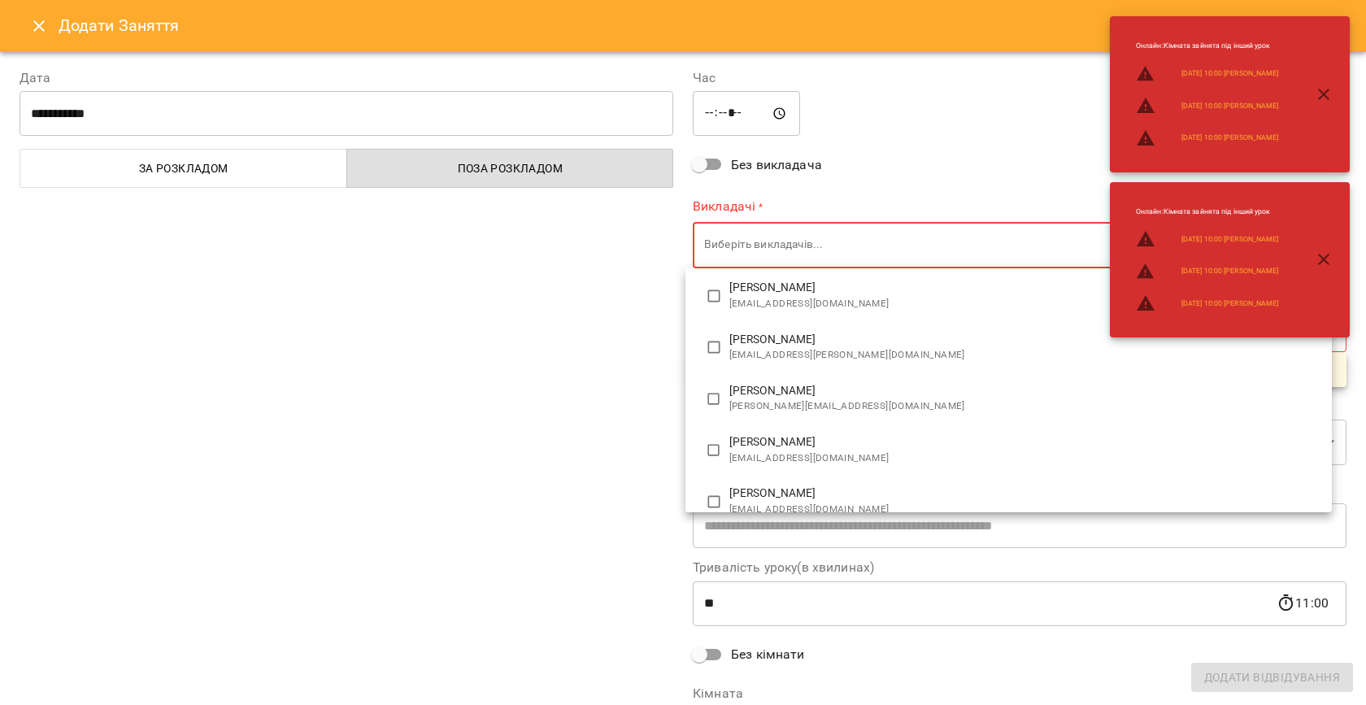
scroll to position [163, 0]
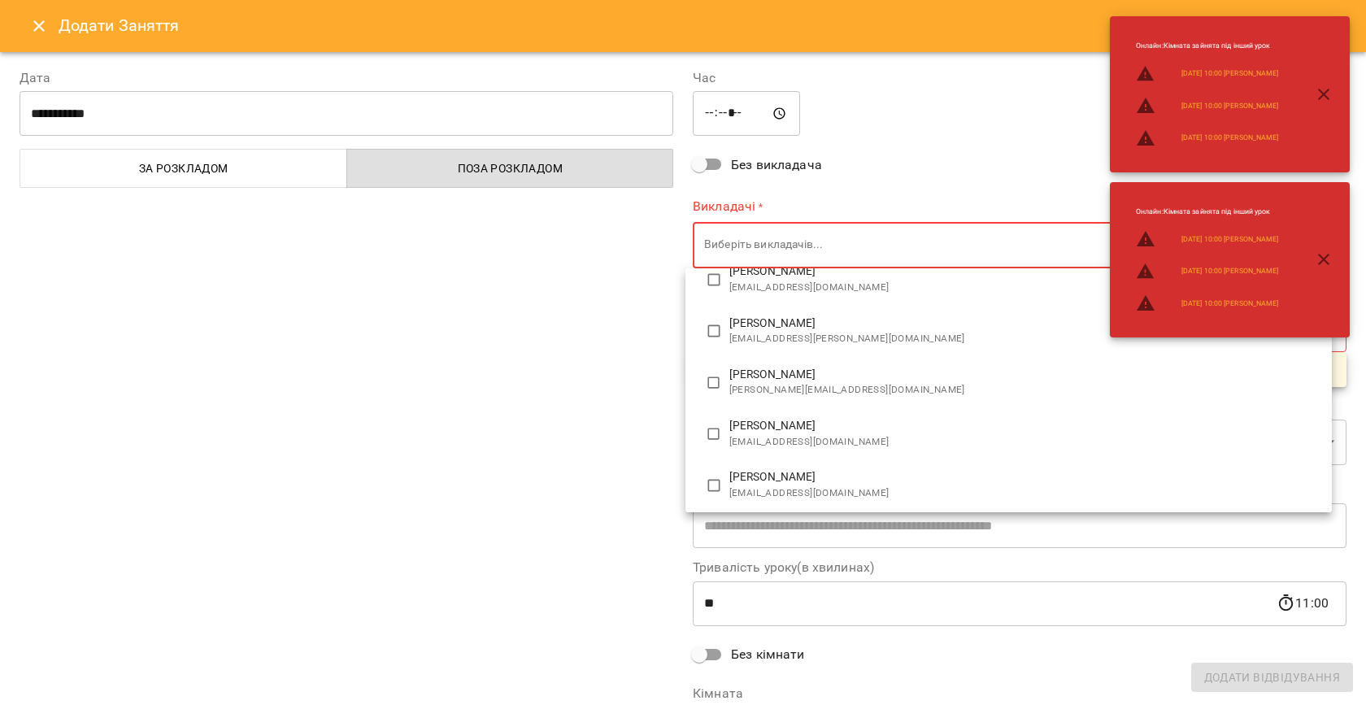
click at [850, 446] on span "[EMAIL_ADDRESS][DOMAIN_NAME]" at bounding box center [1024, 442] width 590 height 16
type input "**********"
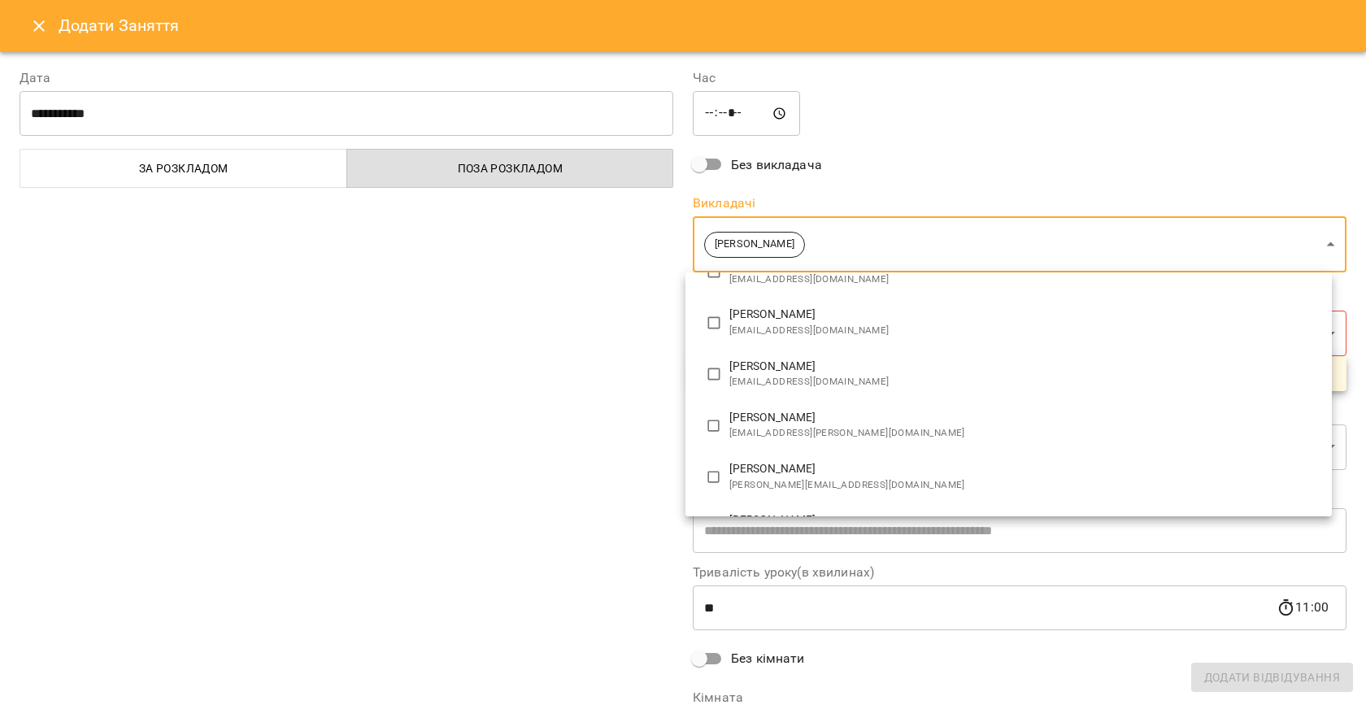
scroll to position [0, 0]
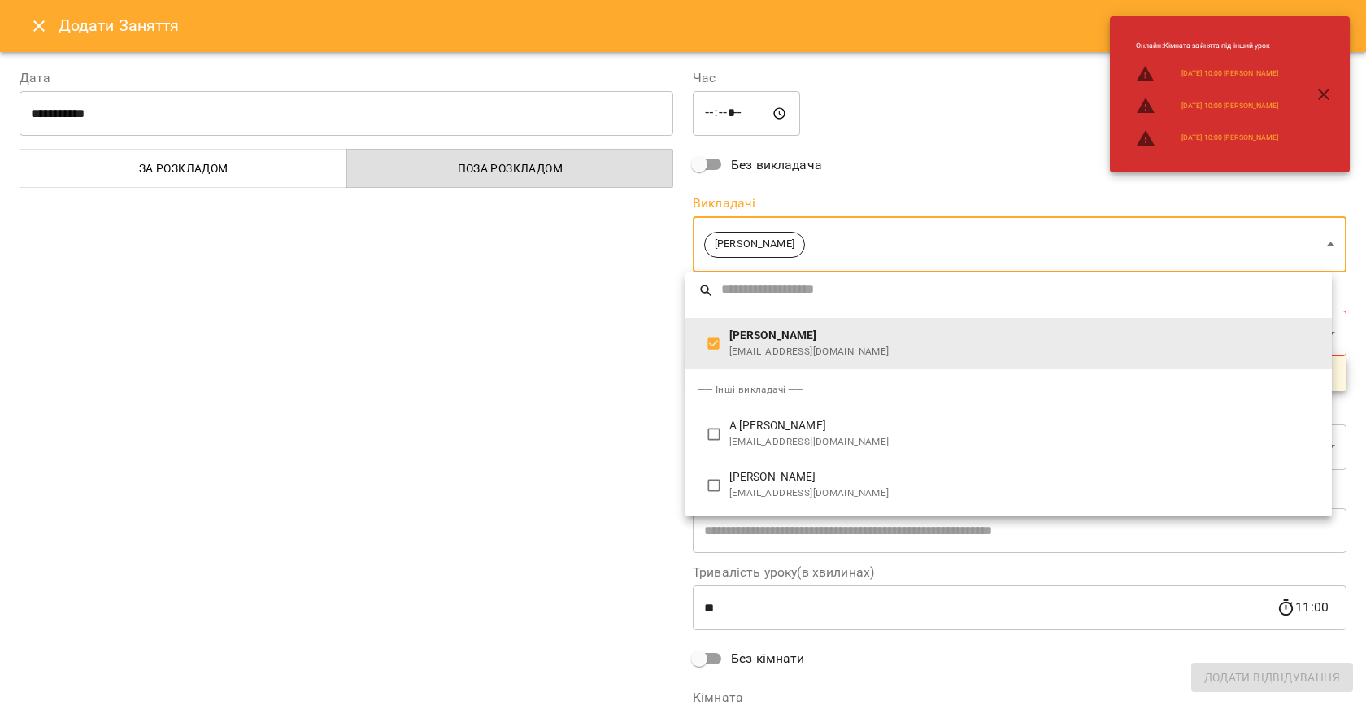
click at [561, 447] on div at bounding box center [683, 352] width 1366 height 705
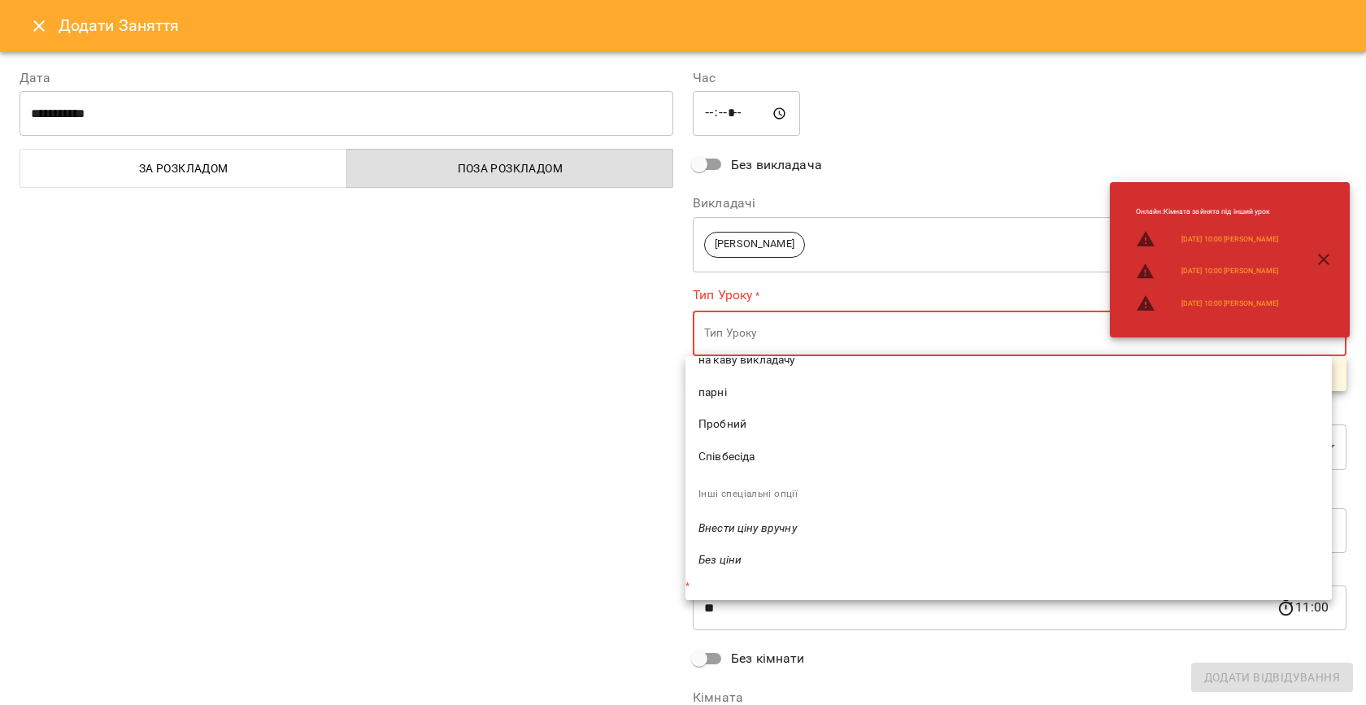
click at [738, 453] on span "Співбесіда" at bounding box center [1009, 457] width 620 height 16
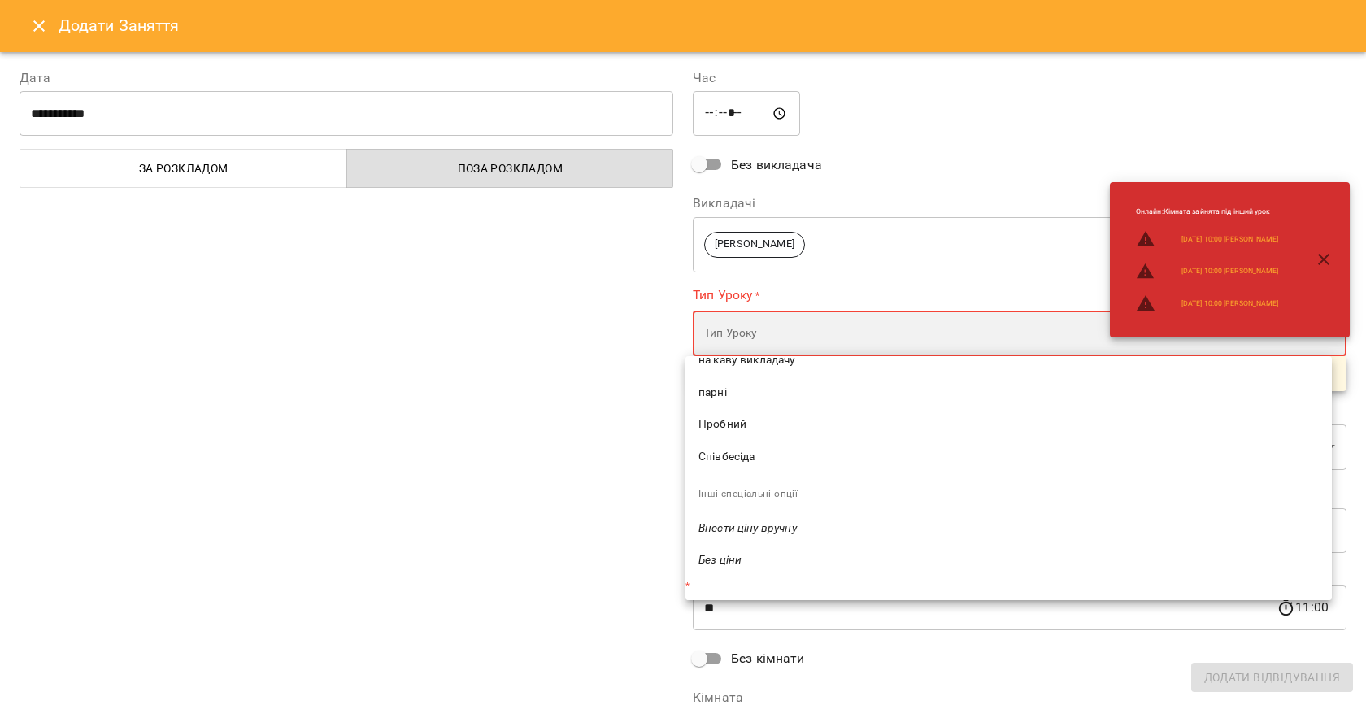
type input "**********"
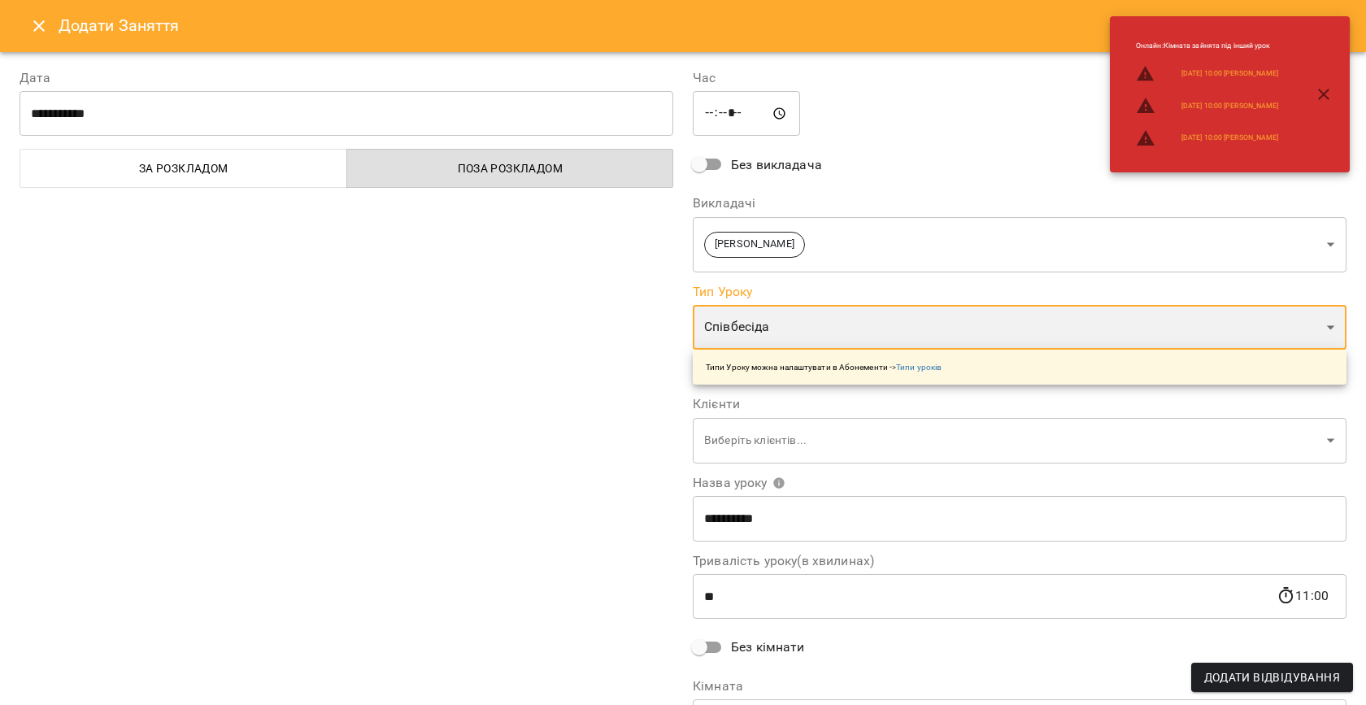
scroll to position [330, 0]
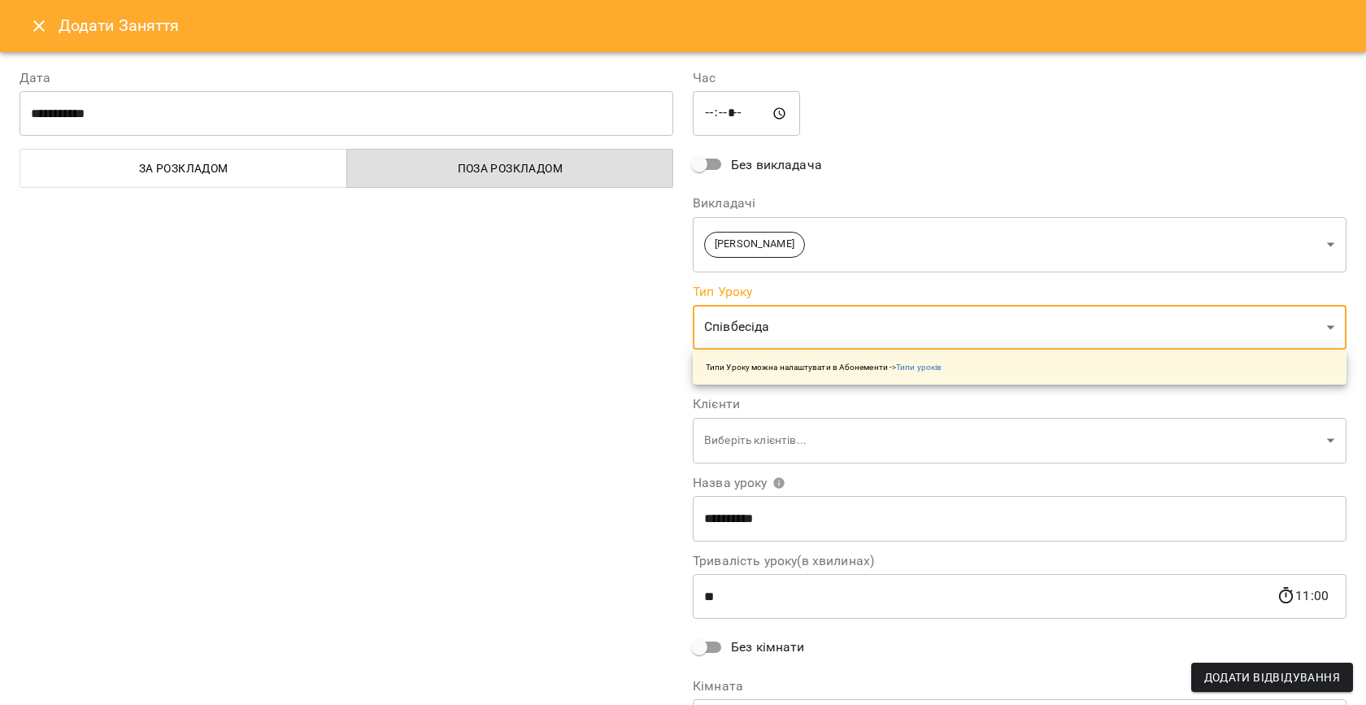
click at [552, 455] on div "**********" at bounding box center [346, 414] width 673 height 731
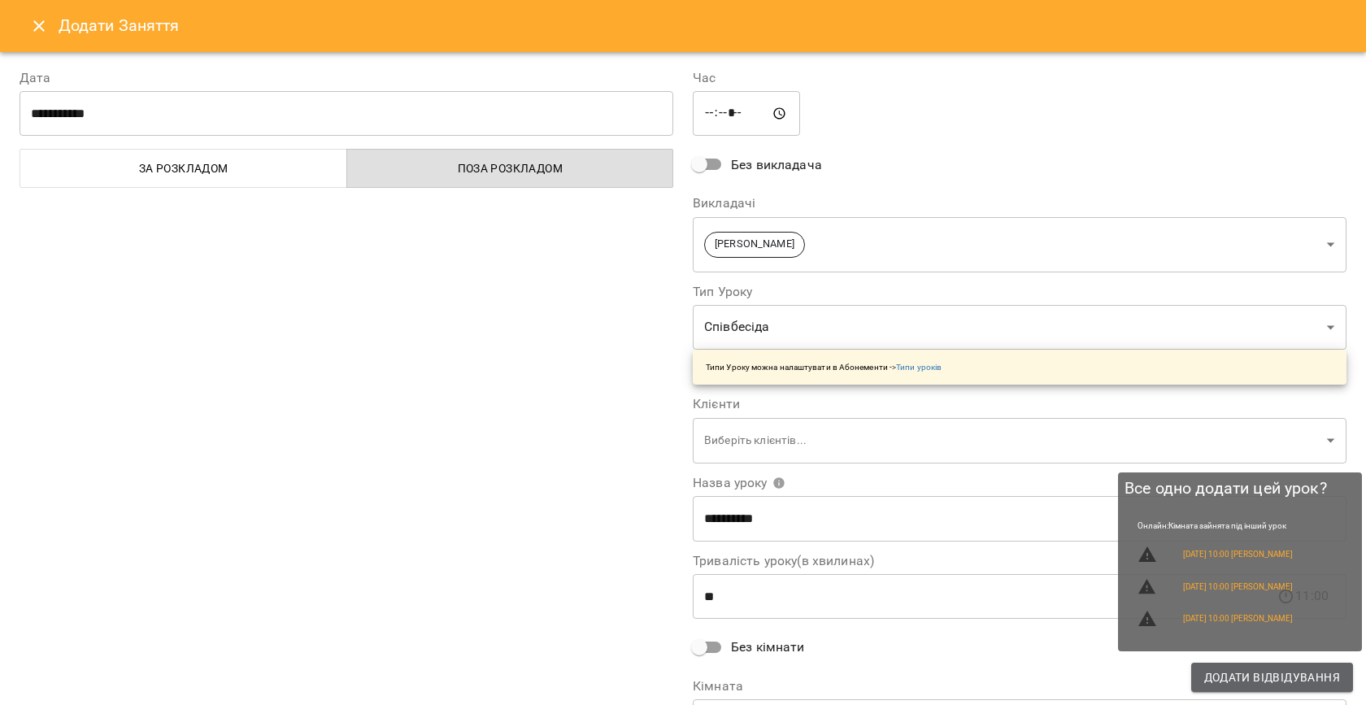
click at [1235, 681] on span "Додати Відвідування" at bounding box center [1272, 678] width 136 height 20
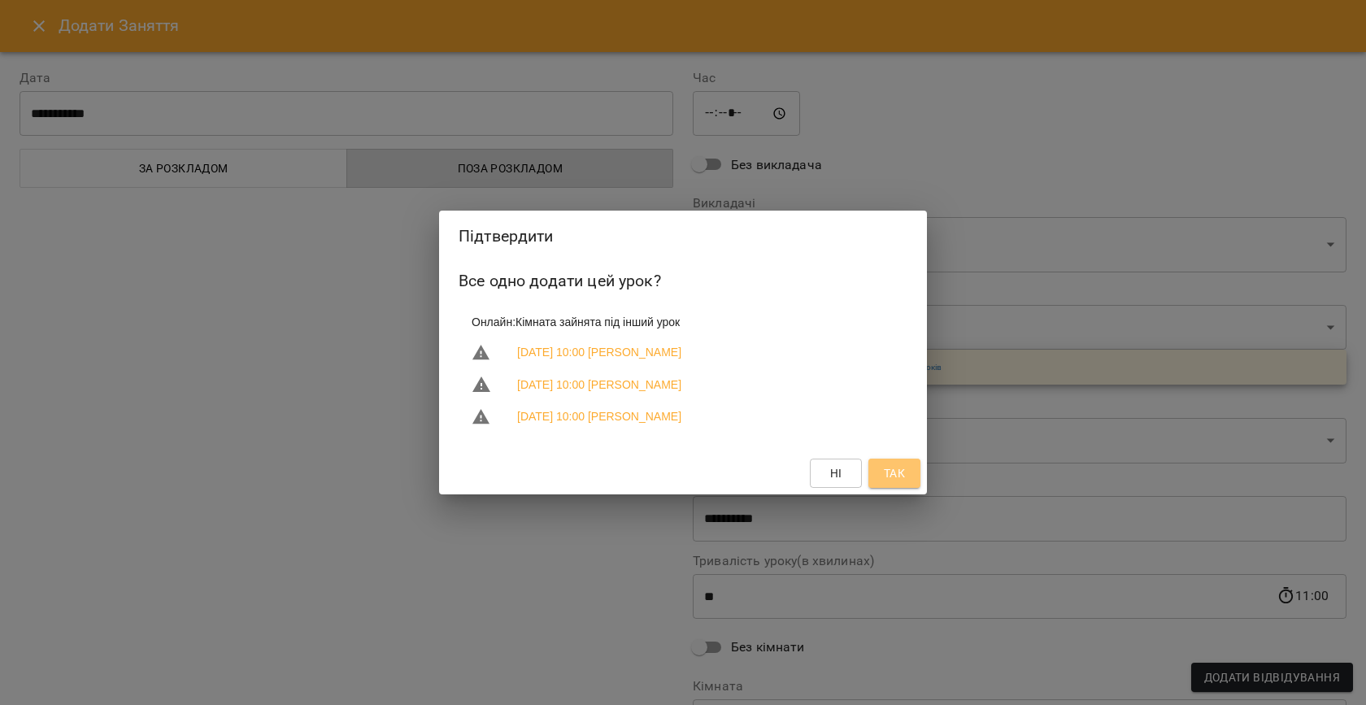
click at [898, 472] on span "Так" at bounding box center [894, 474] width 21 height 20
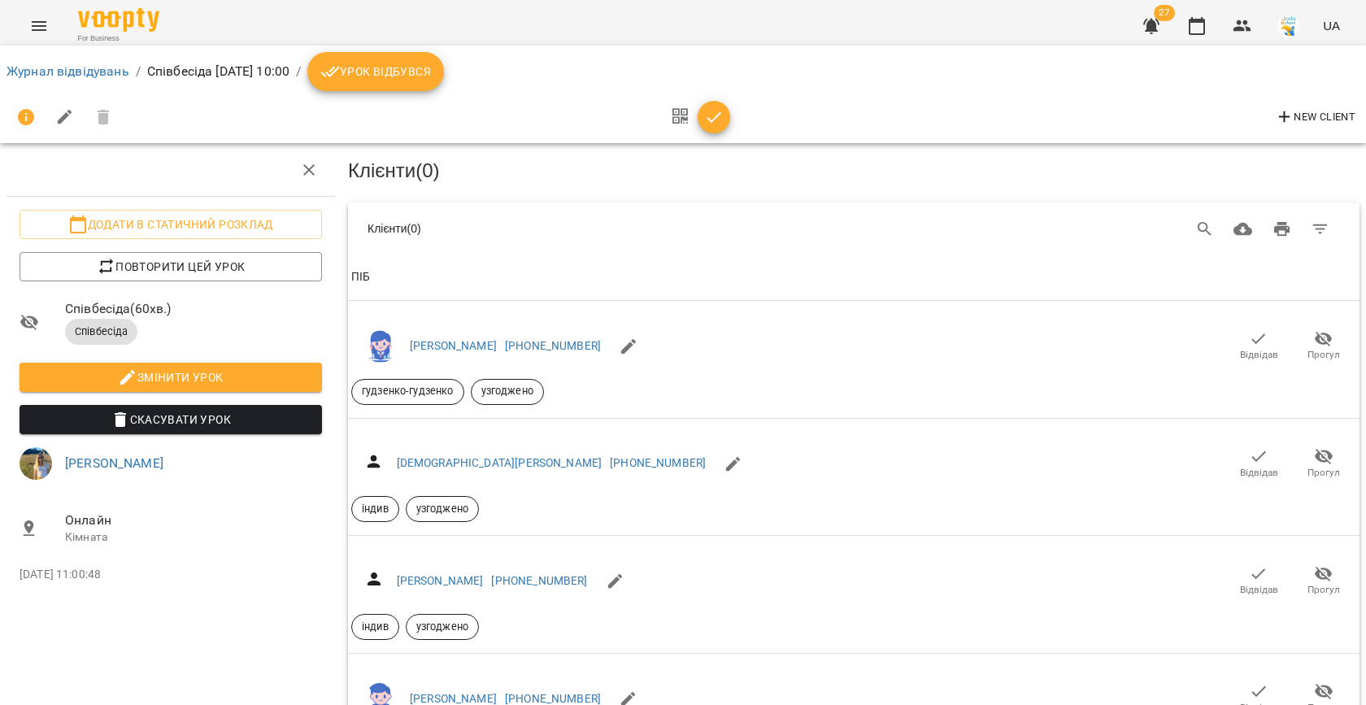
click at [53, 115] on button "button" at bounding box center [65, 117] width 39 height 39
select select "**********"
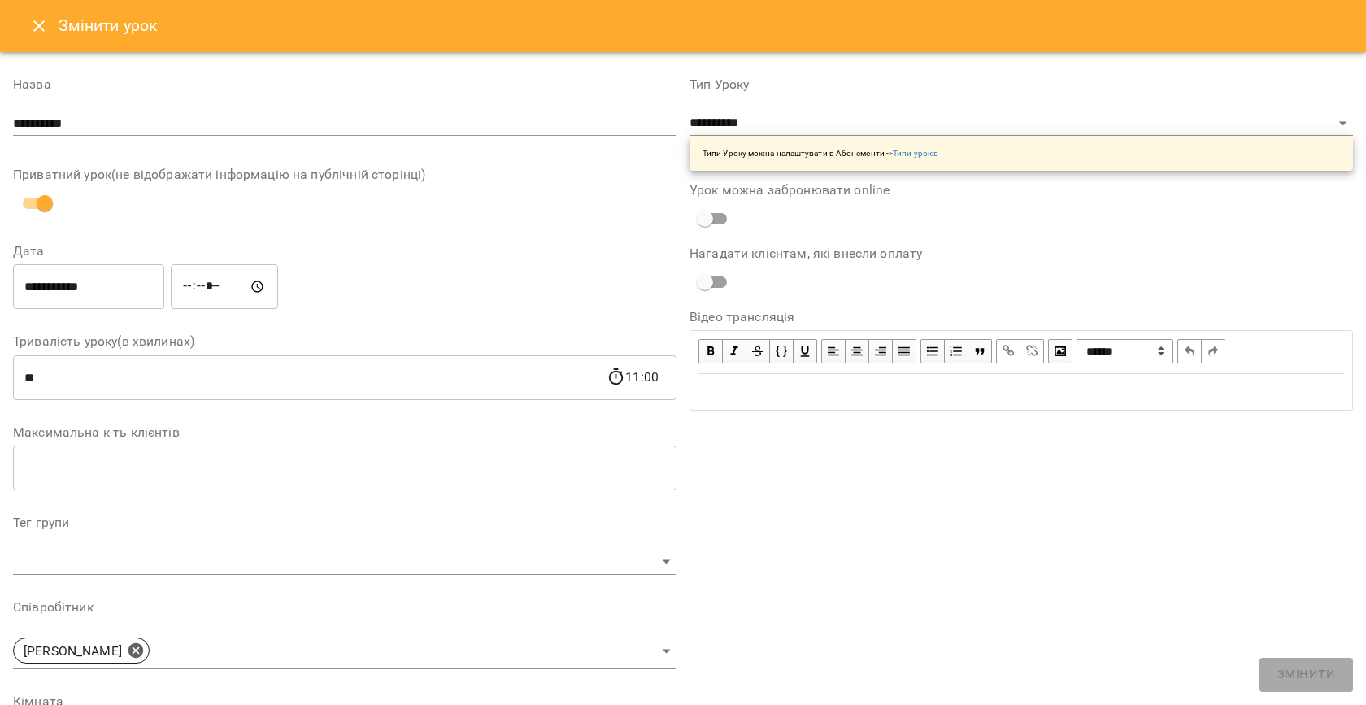
scroll to position [356, 0]
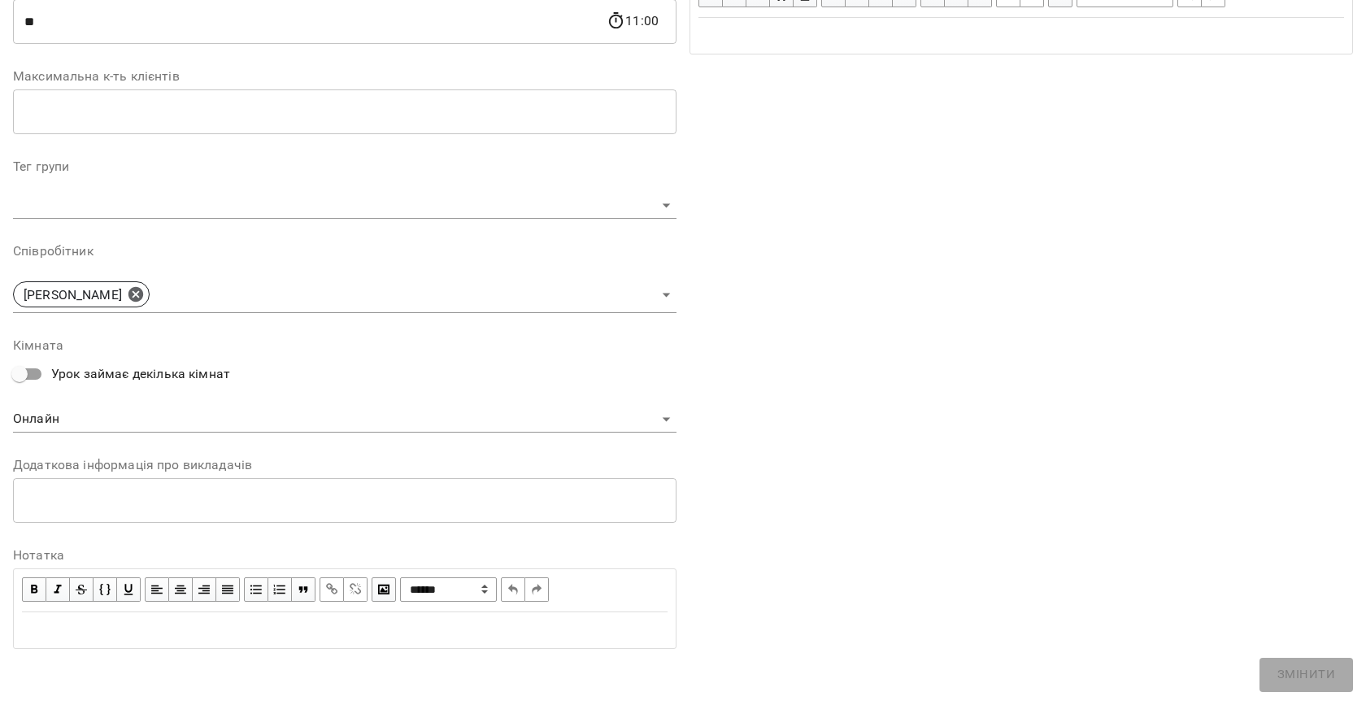
click at [85, 517] on div "* ​" at bounding box center [345, 500] width 664 height 46
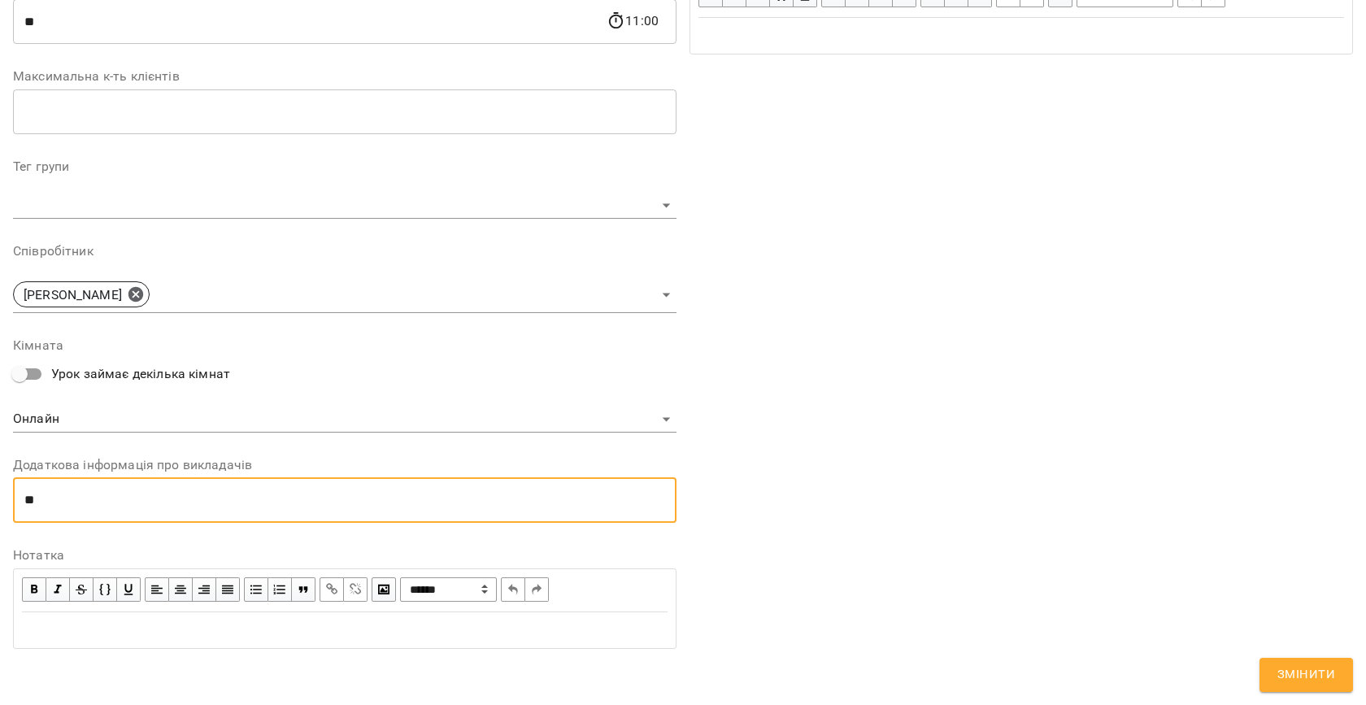
type textarea "*"
click at [102, 500] on textarea "**********" at bounding box center [340, 500] width 633 height 15
type textarea "**********"
click at [1315, 674] on span "Змінити" at bounding box center [1307, 674] width 58 height 21
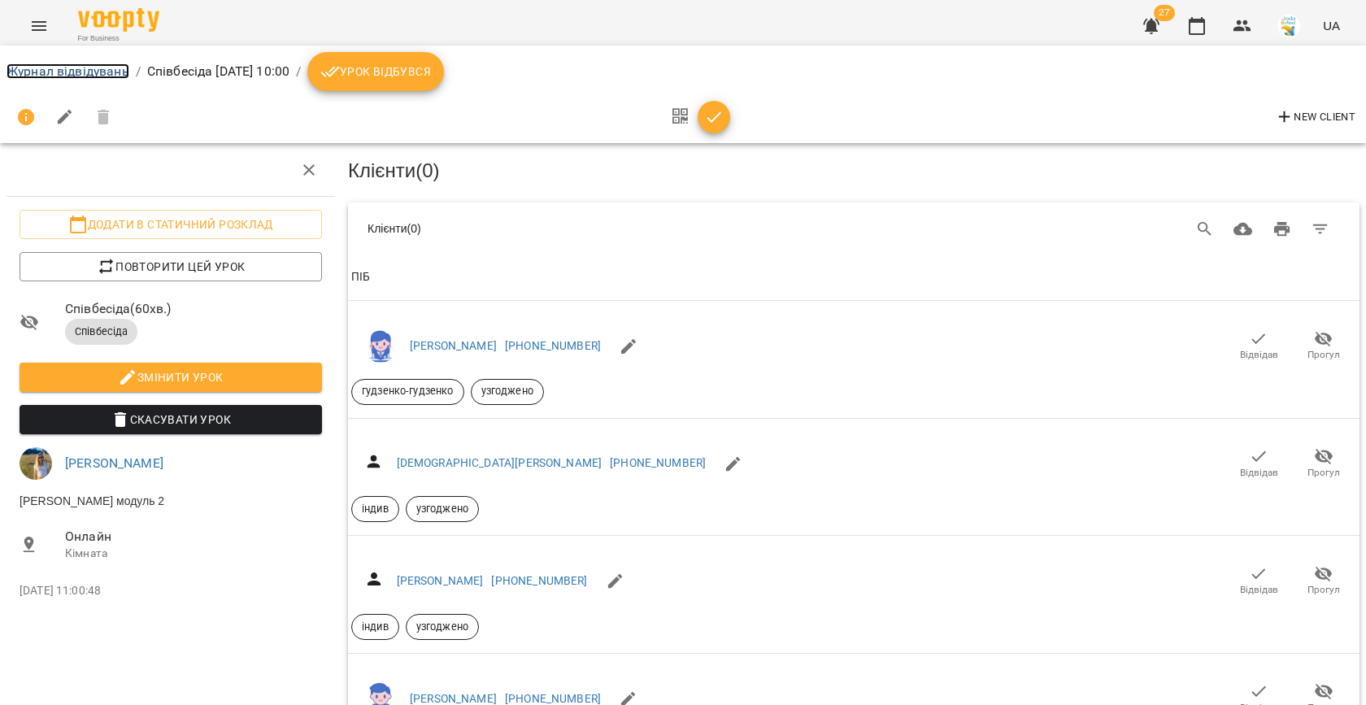
click at [33, 72] on link "Журнал відвідувань" at bounding box center [68, 70] width 123 height 15
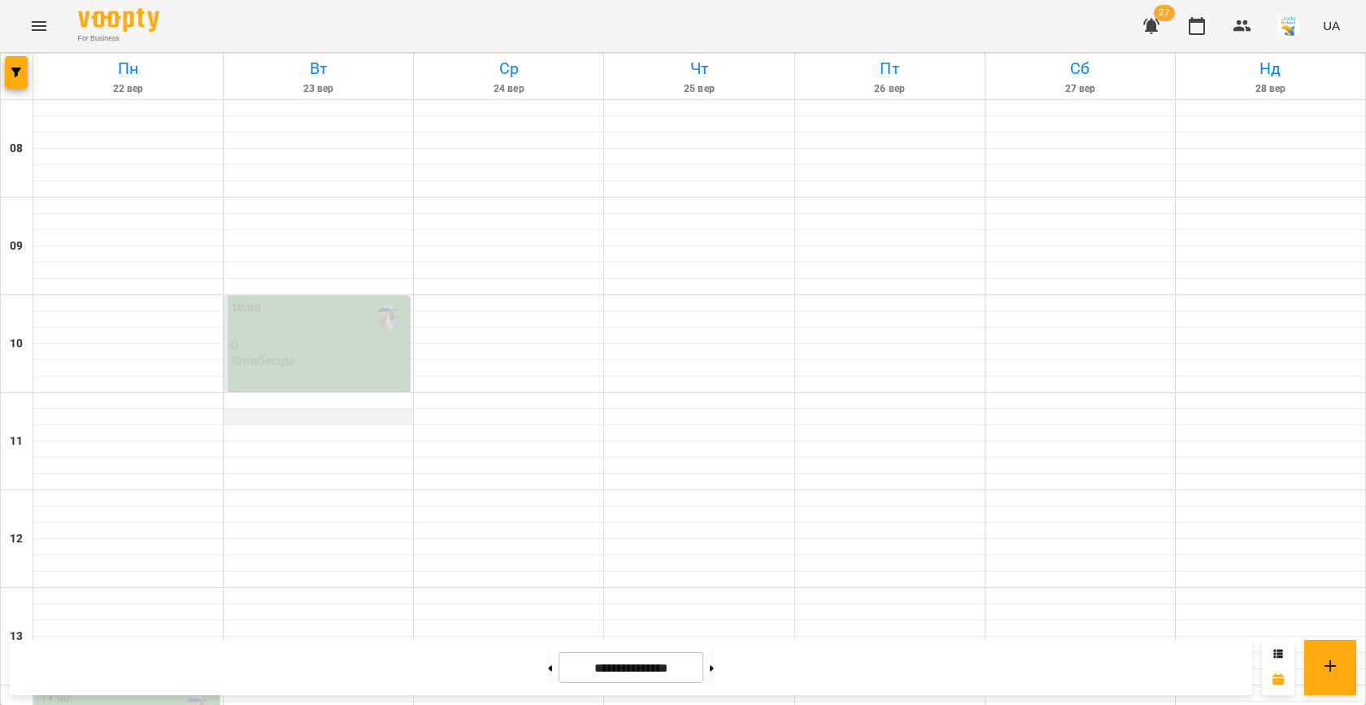
scroll to position [147, 0]
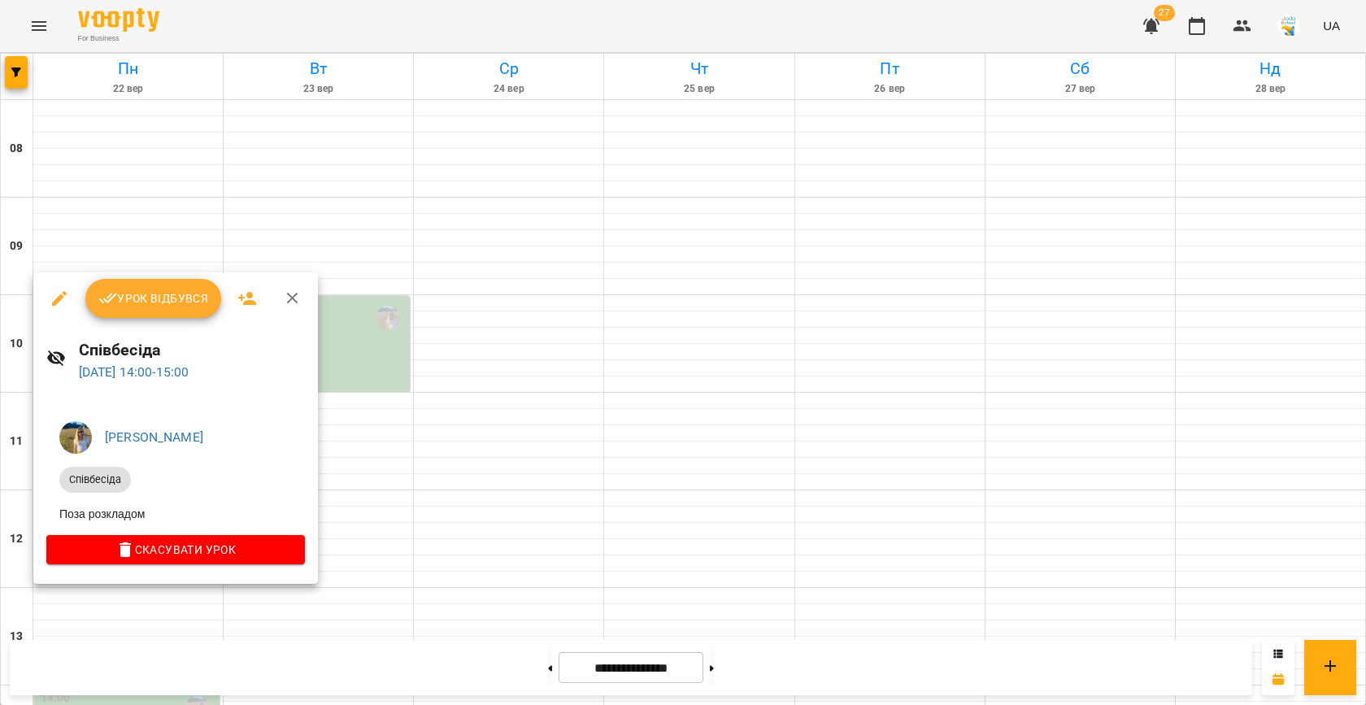
click at [64, 299] on icon "button" at bounding box center [60, 299] width 20 height 20
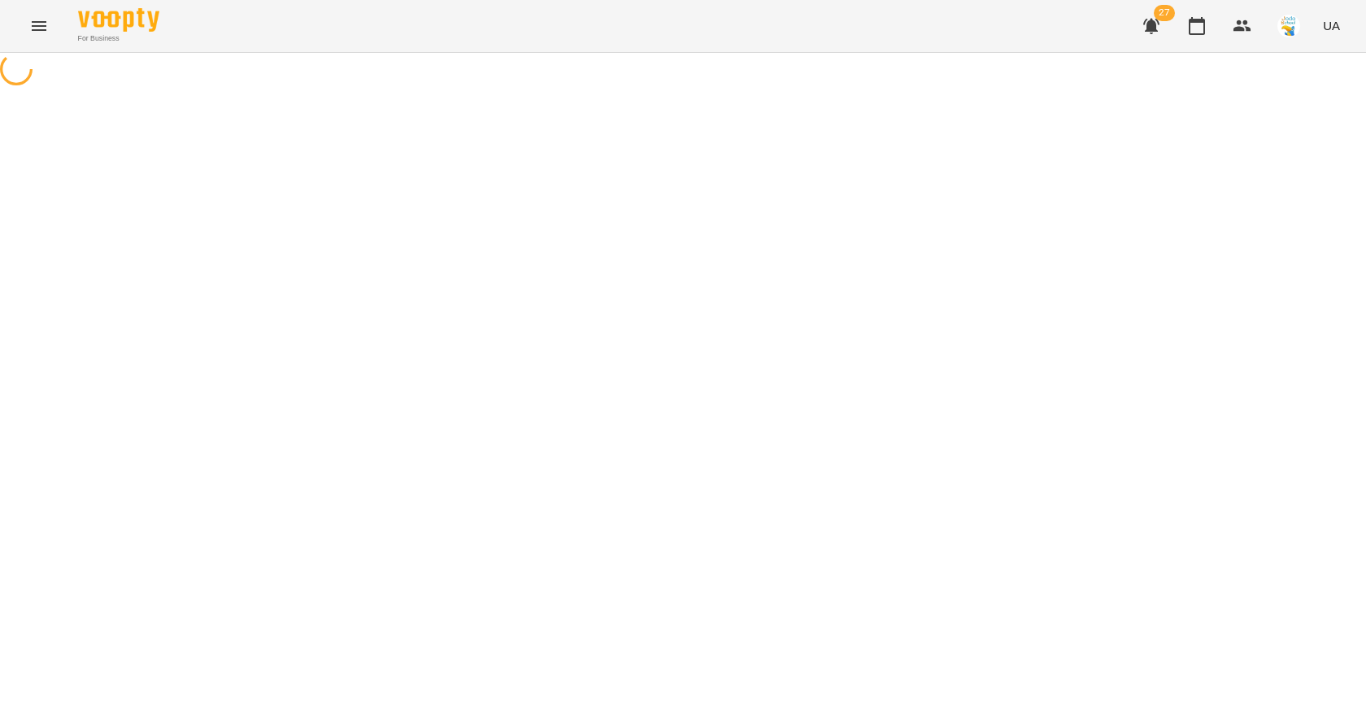
select select "**********"
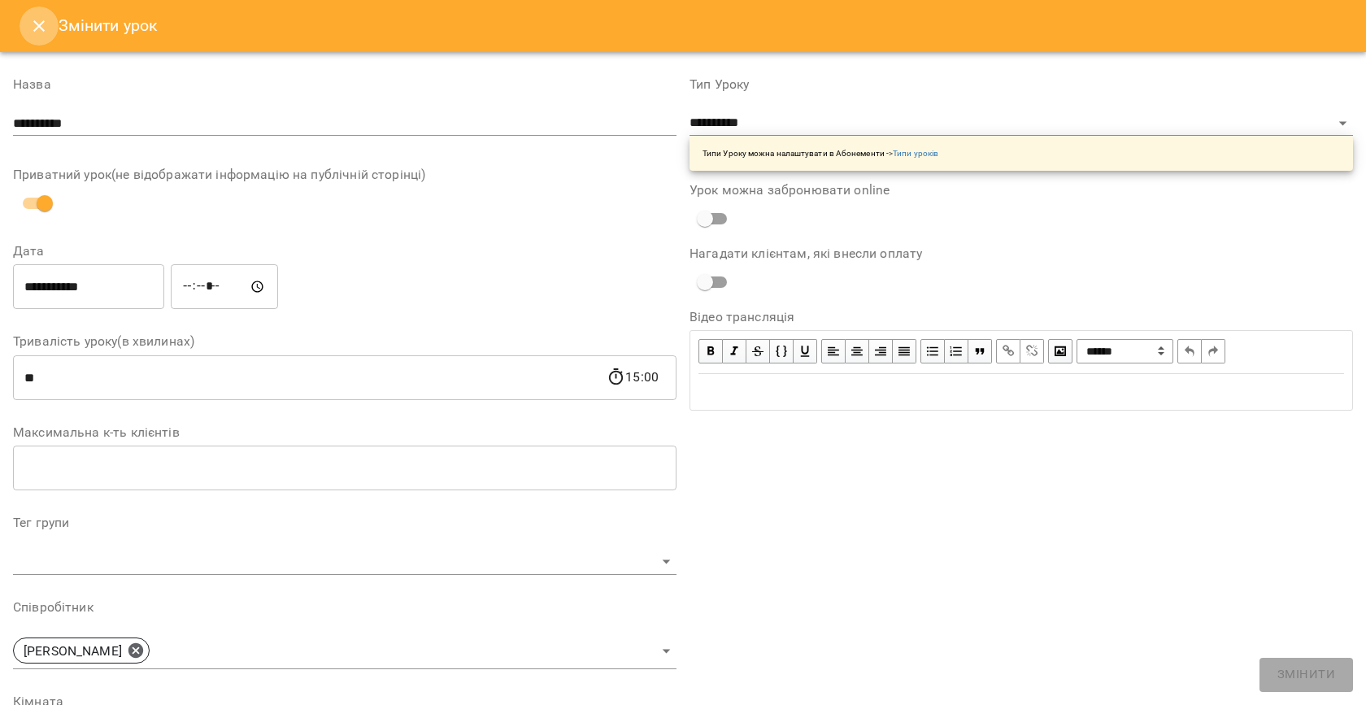
click at [37, 25] on icon "Close" at bounding box center [39, 26] width 20 height 20
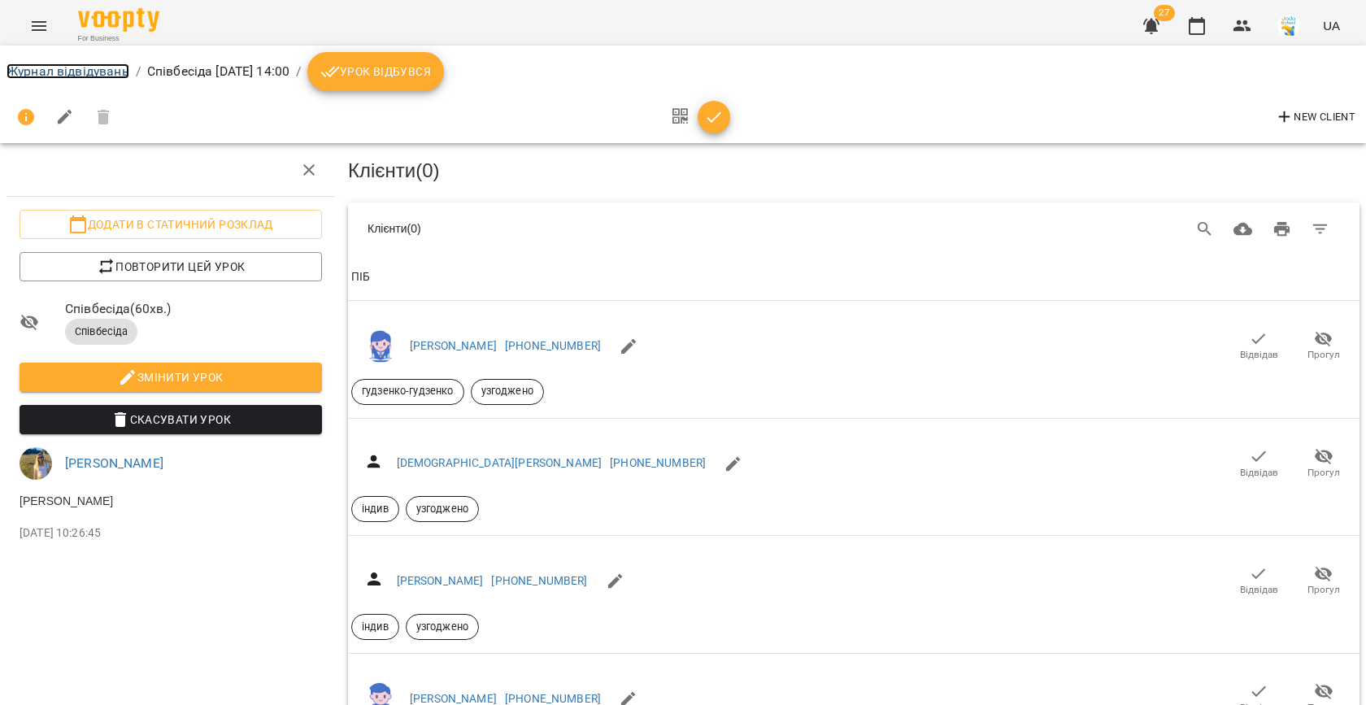
click at [53, 76] on link "Журнал відвідувань" at bounding box center [68, 70] width 123 height 15
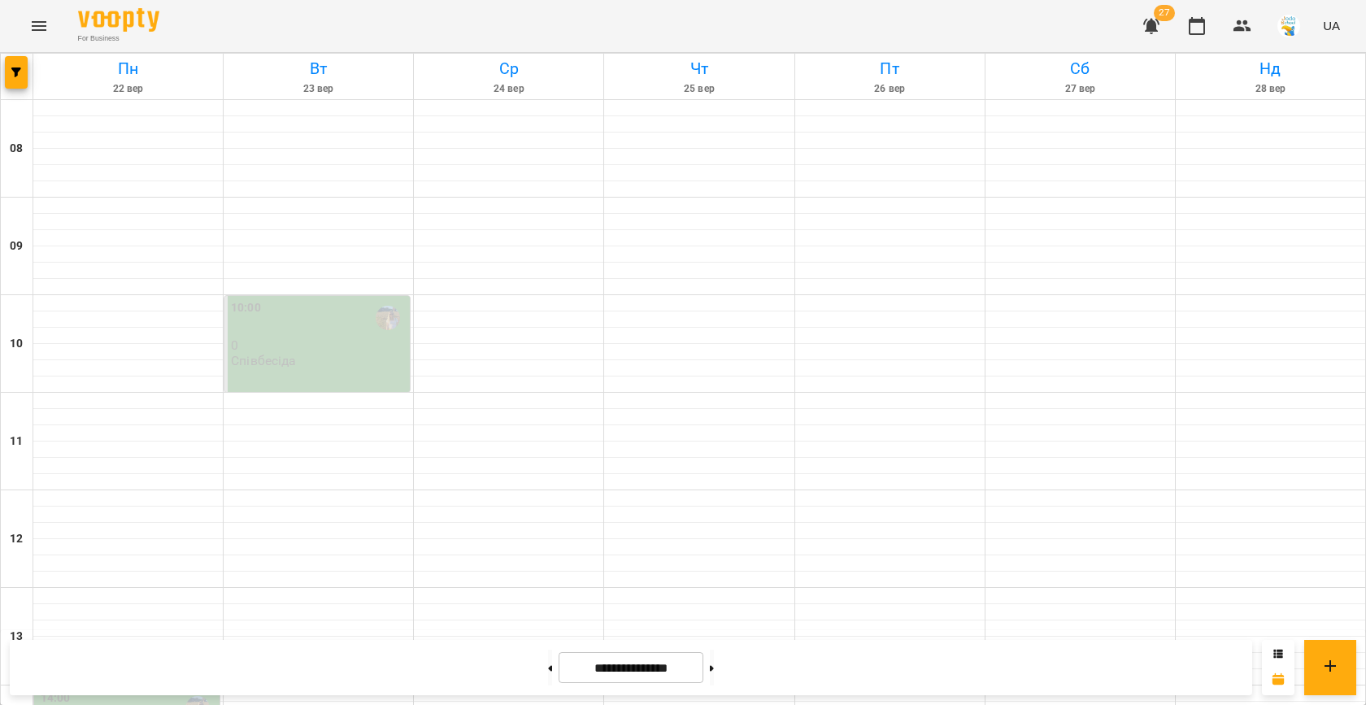
click at [346, 333] on div "10:00" at bounding box center [319, 317] width 176 height 37
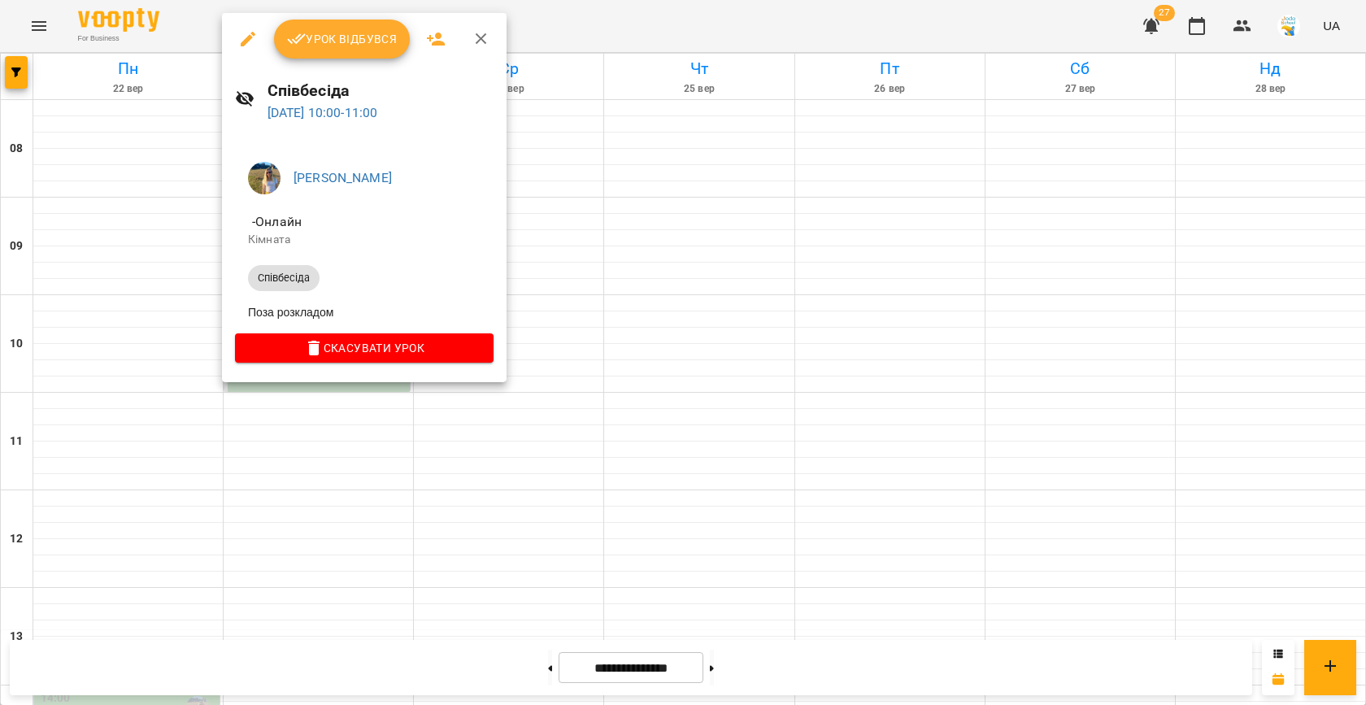
click at [642, 429] on div at bounding box center [683, 352] width 1366 height 705
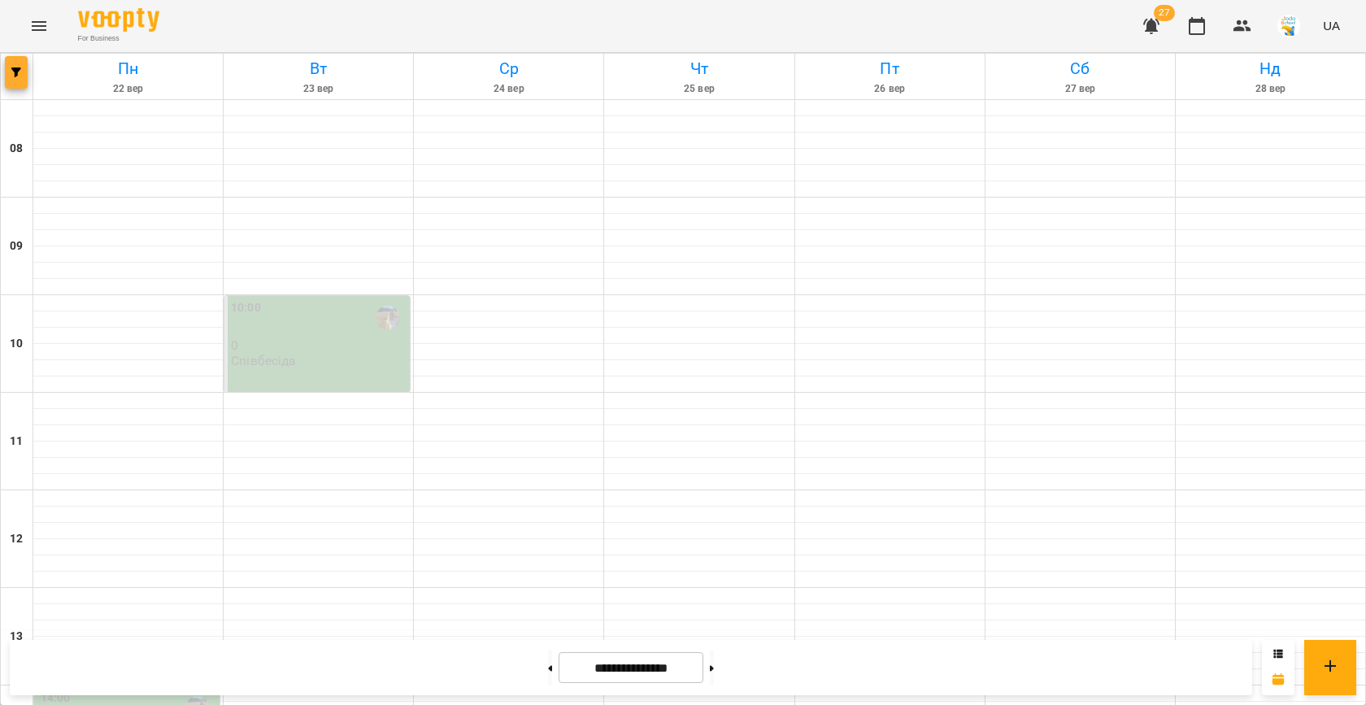
click at [20, 75] on icon "button" at bounding box center [16, 72] width 10 height 10
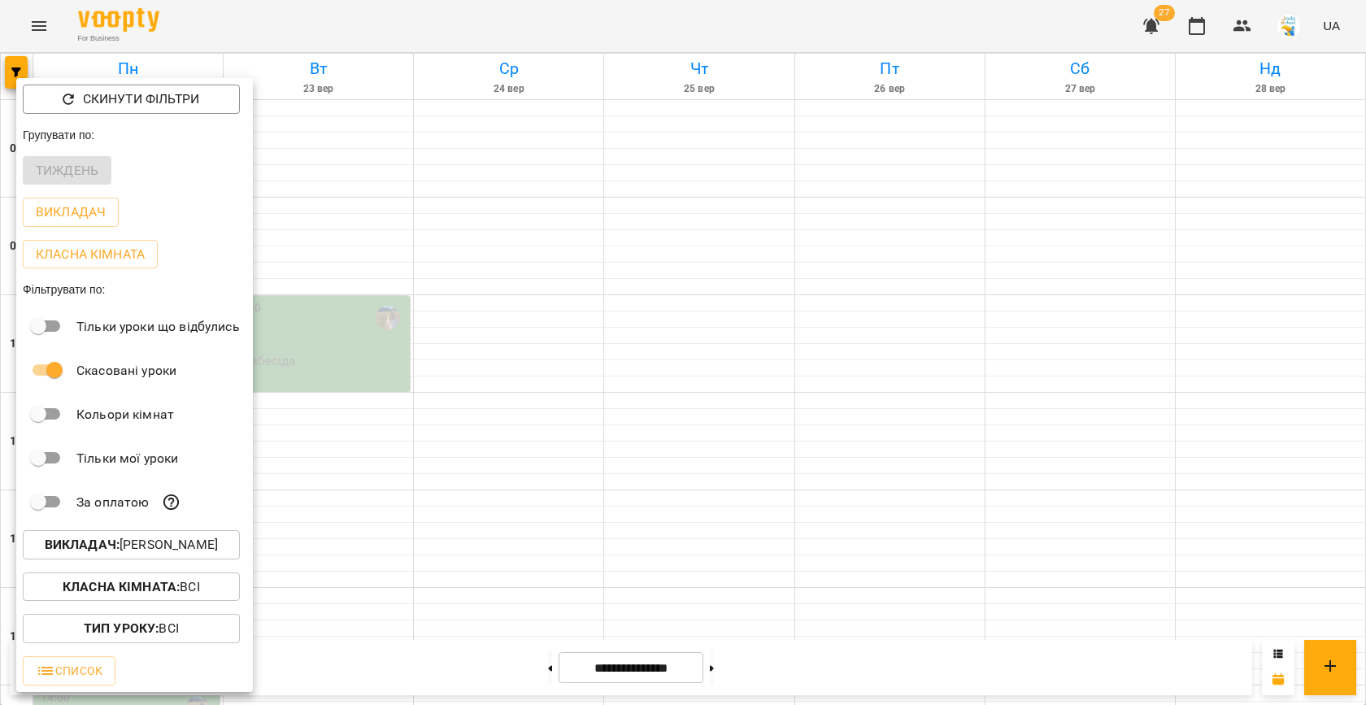
click at [162, 553] on p "Викладач : [PERSON_NAME]" at bounding box center [131, 545] width 173 height 20
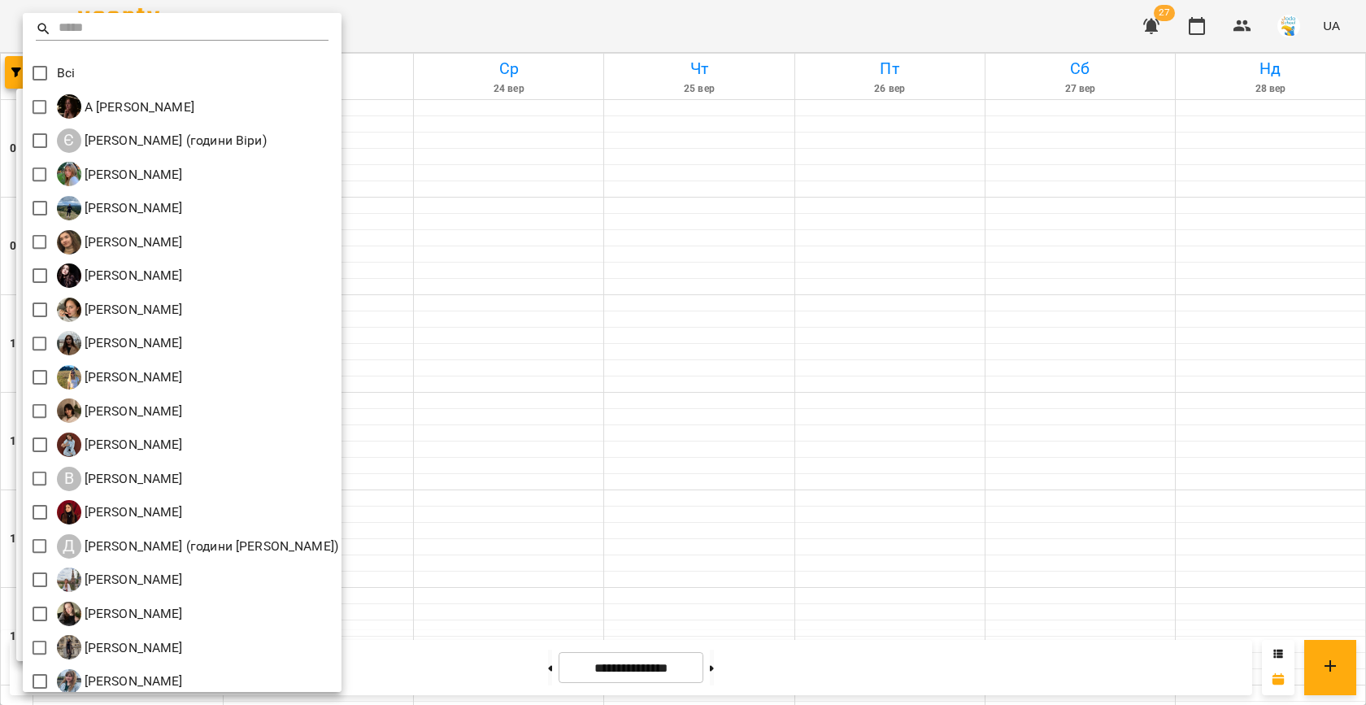
click at [805, 228] on div at bounding box center [683, 352] width 1366 height 705
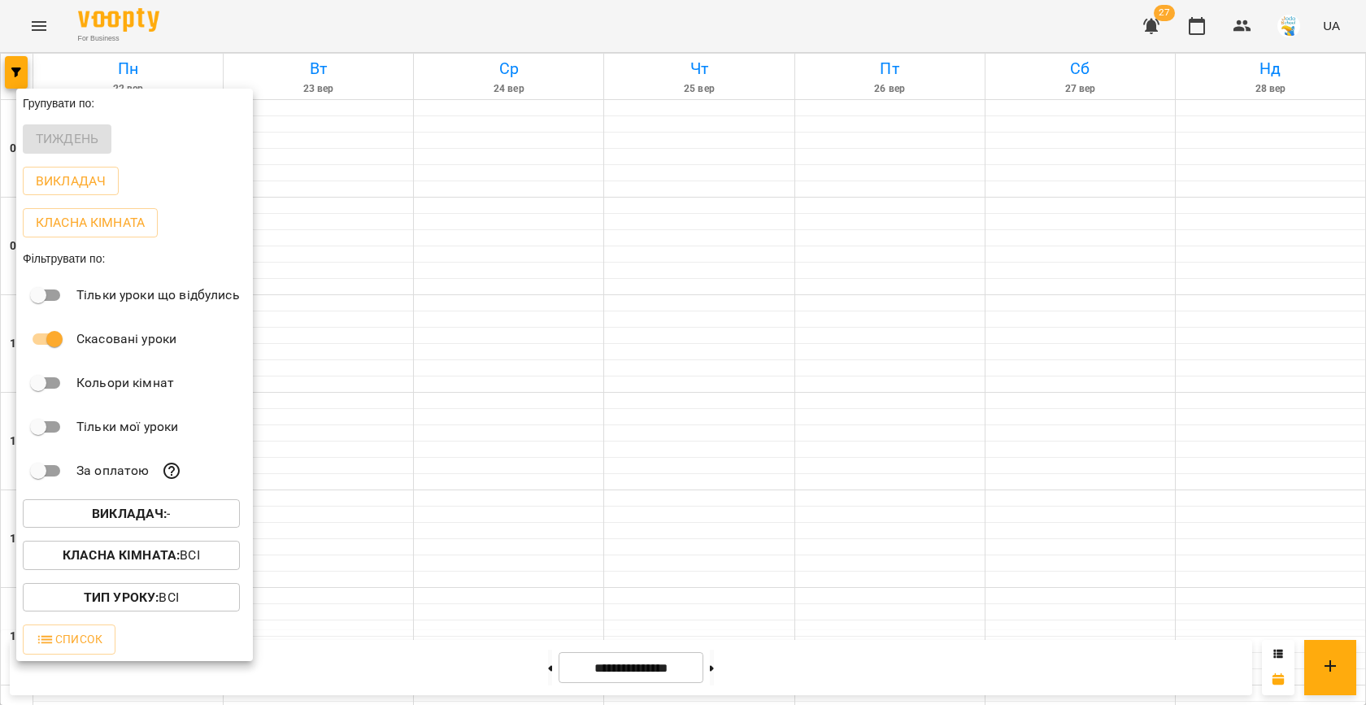
click at [304, 221] on div at bounding box center [683, 352] width 1366 height 705
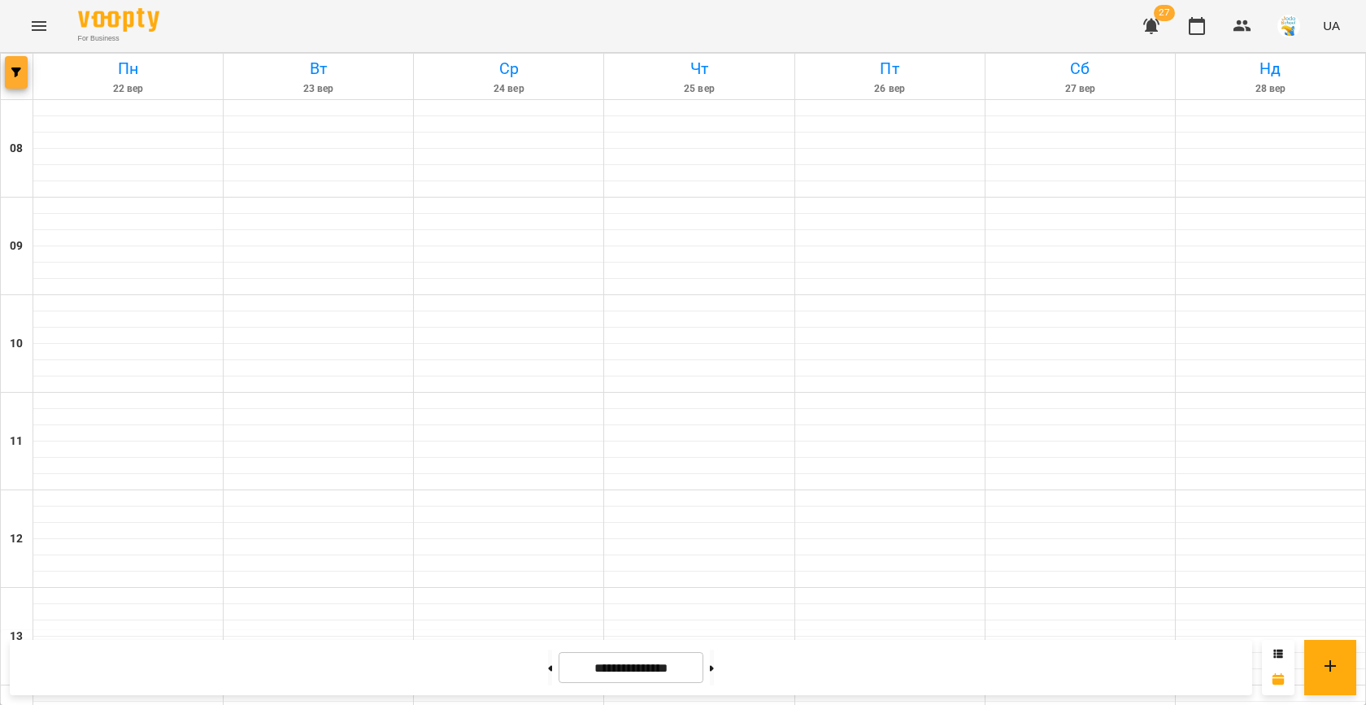
click at [11, 60] on button "button" at bounding box center [16, 72] width 23 height 33
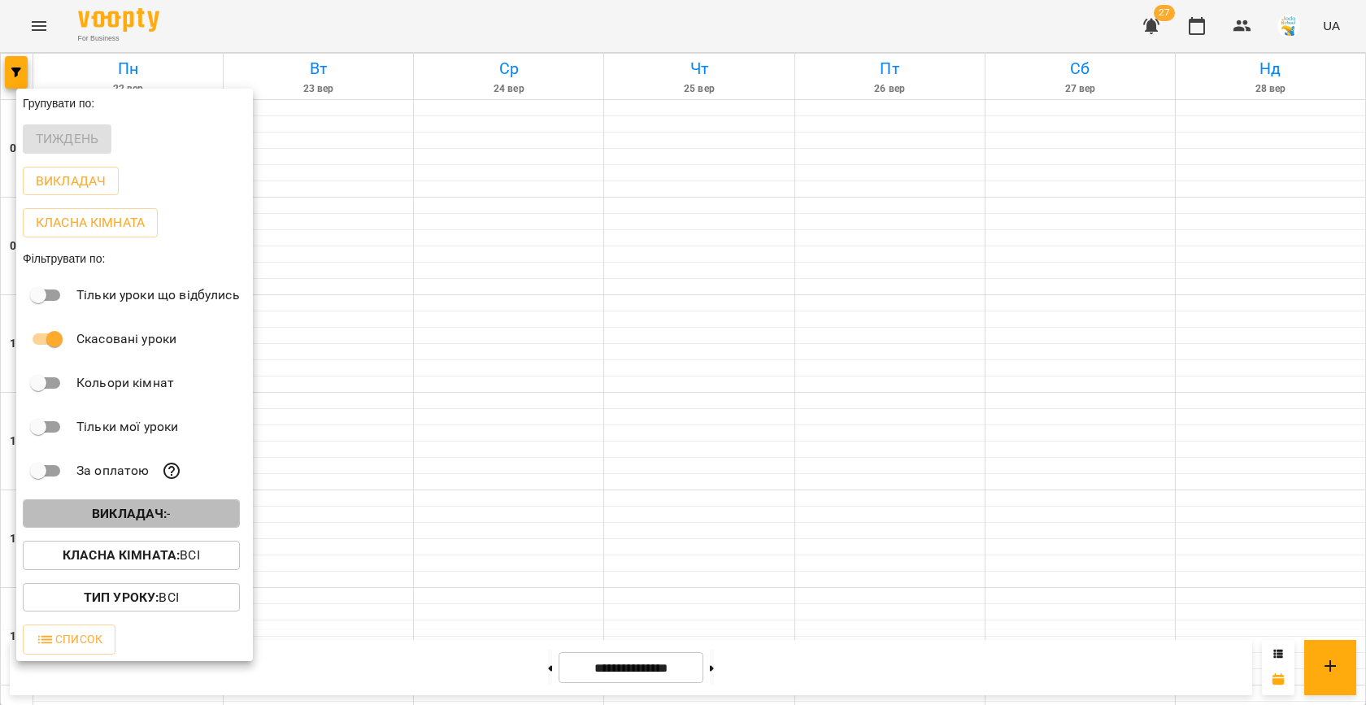
click at [141, 521] on b "Викладач :" at bounding box center [129, 513] width 75 height 15
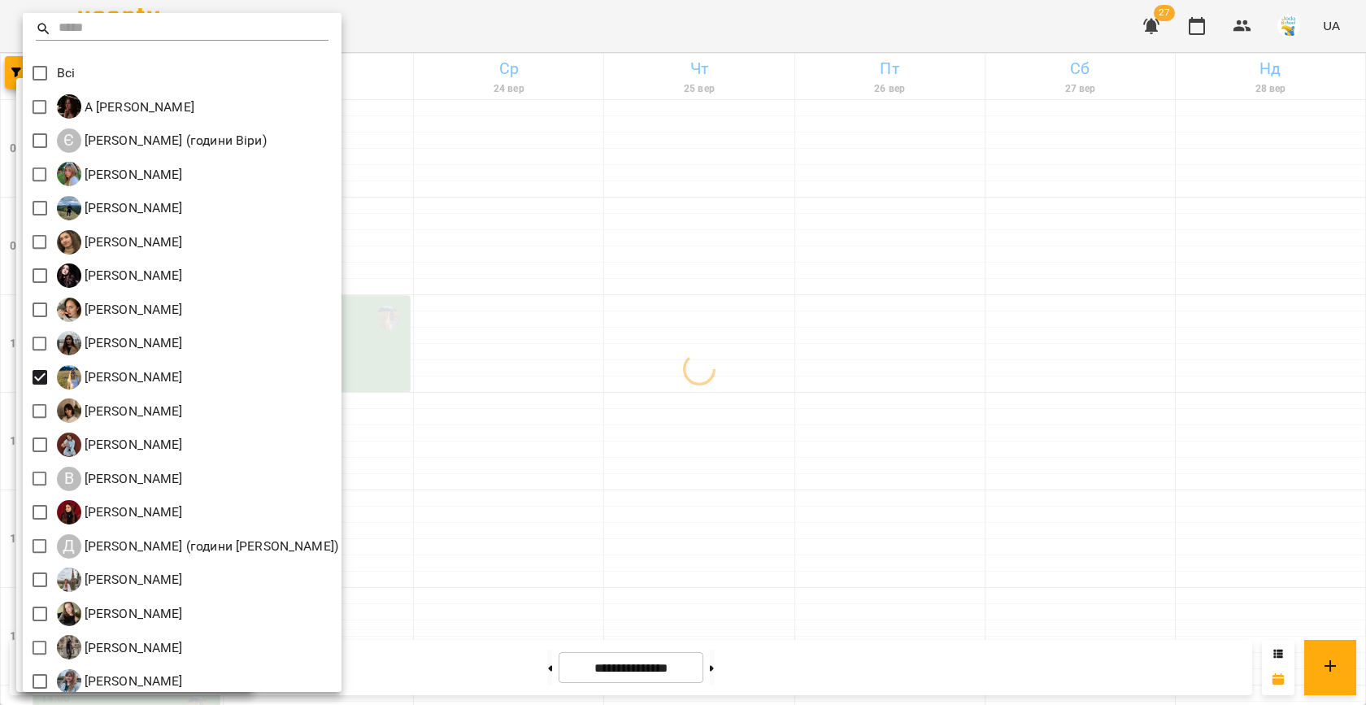
click at [586, 275] on div at bounding box center [683, 352] width 1366 height 705
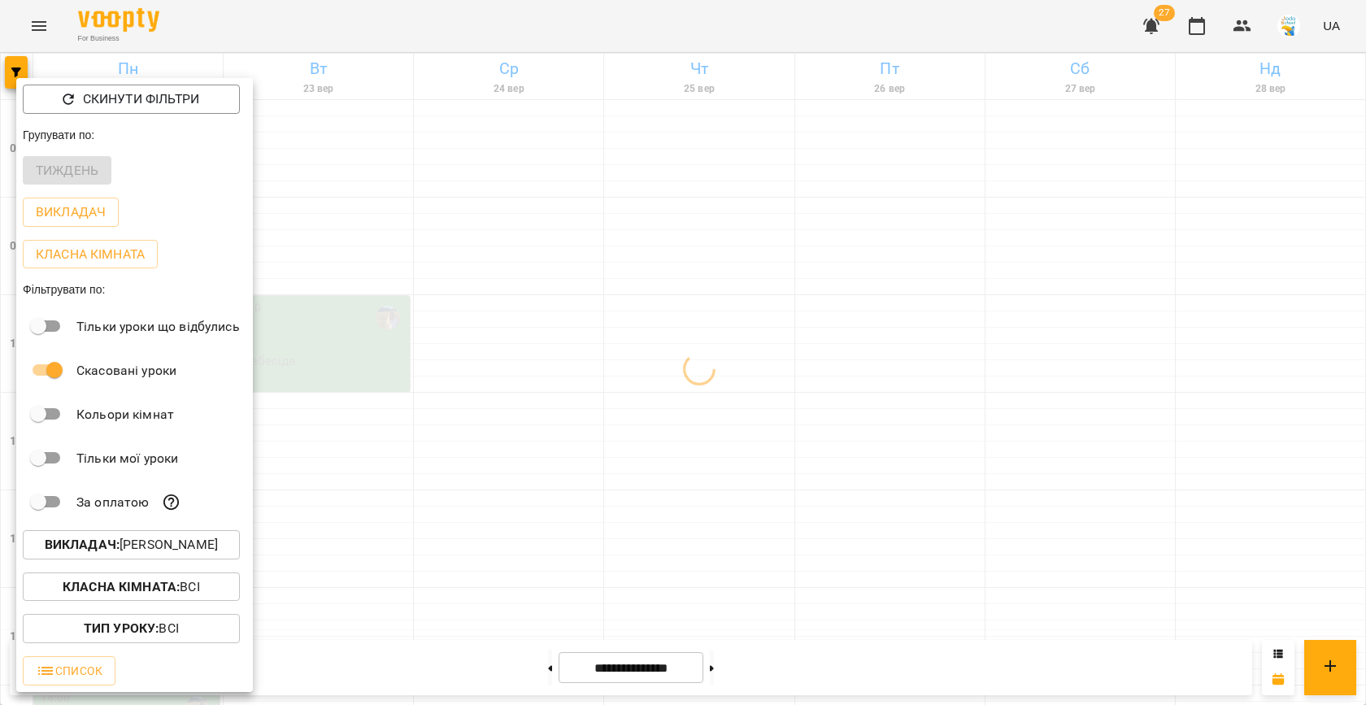
click at [498, 265] on div at bounding box center [683, 352] width 1366 height 705
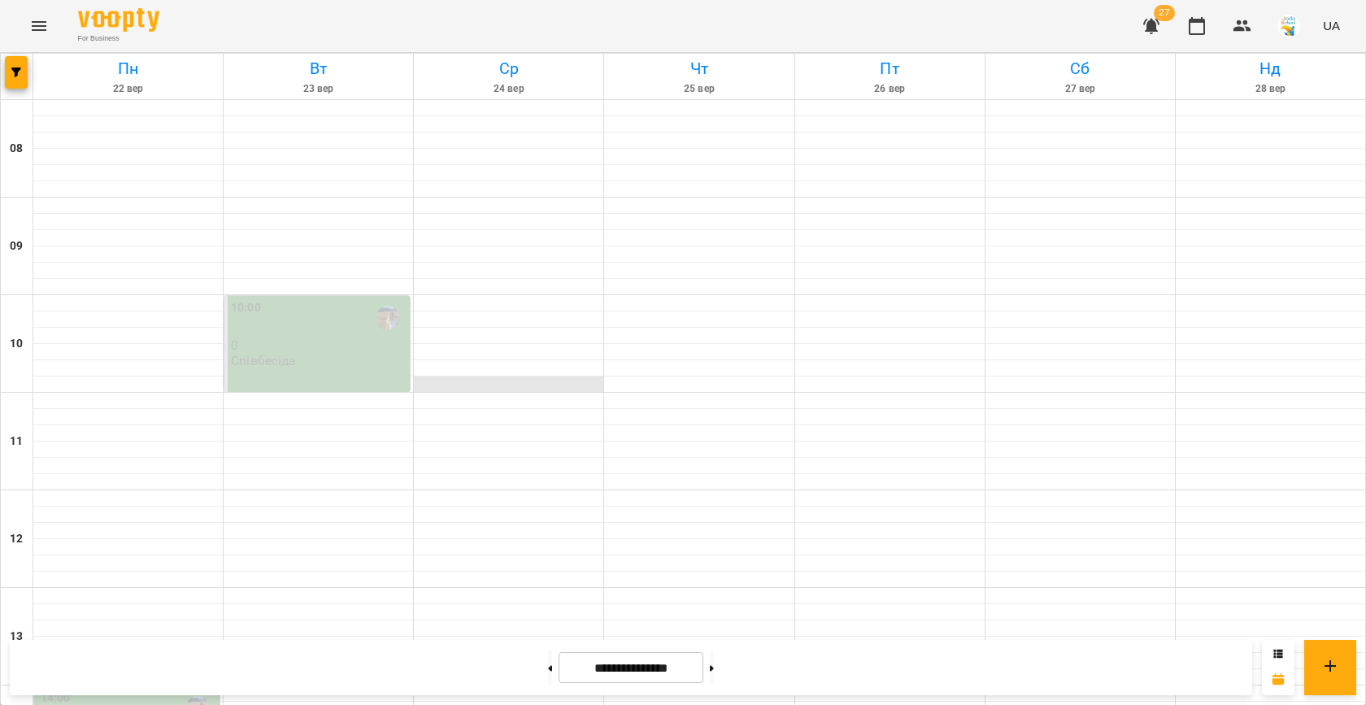
scroll to position [545, 0]
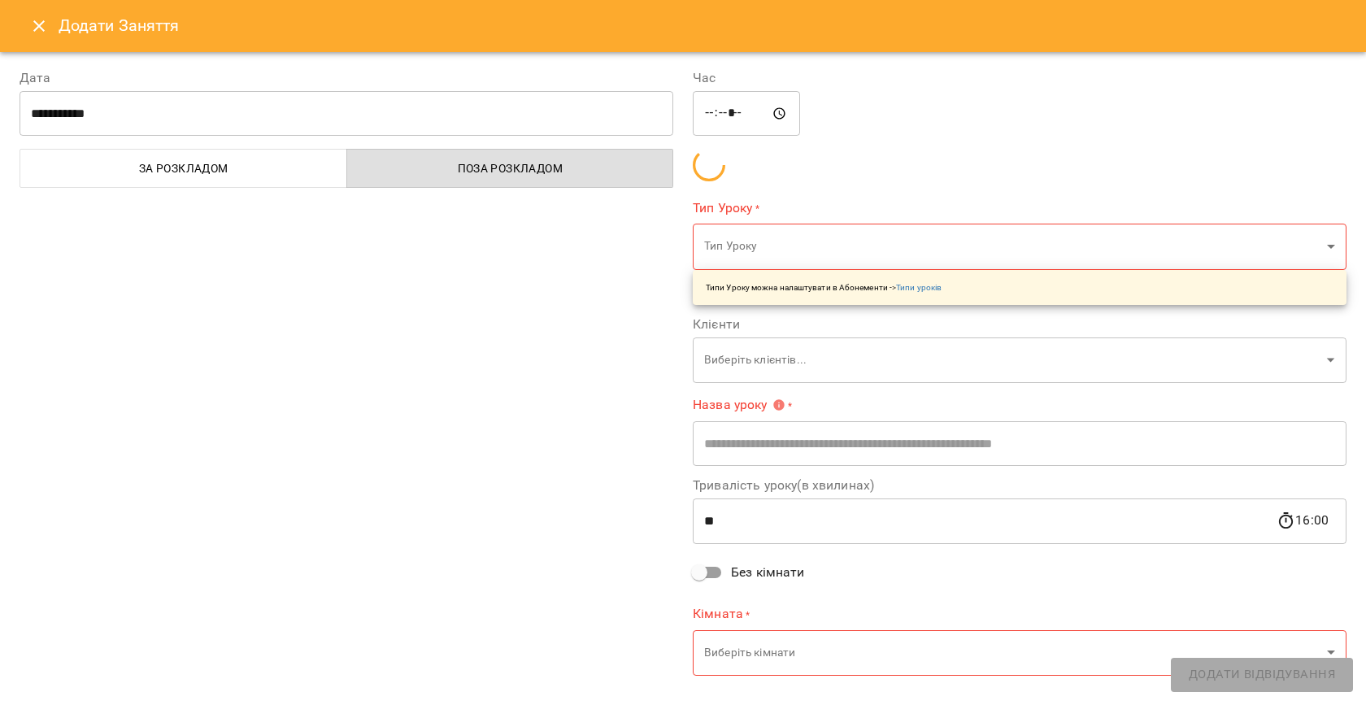
type input "**********"
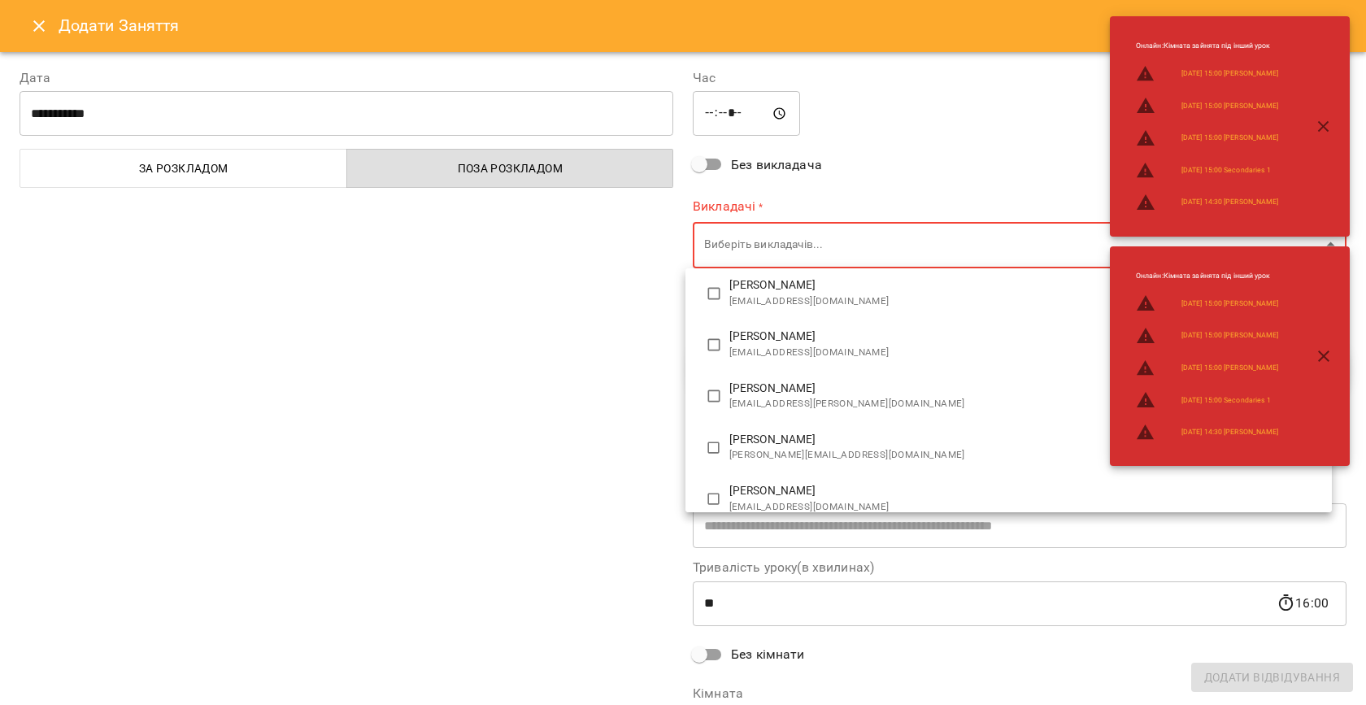
scroll to position [150, 0]
click at [785, 450] on span "[EMAIL_ADDRESS][DOMAIN_NAME]" at bounding box center [1024, 454] width 590 height 16
type input "**********"
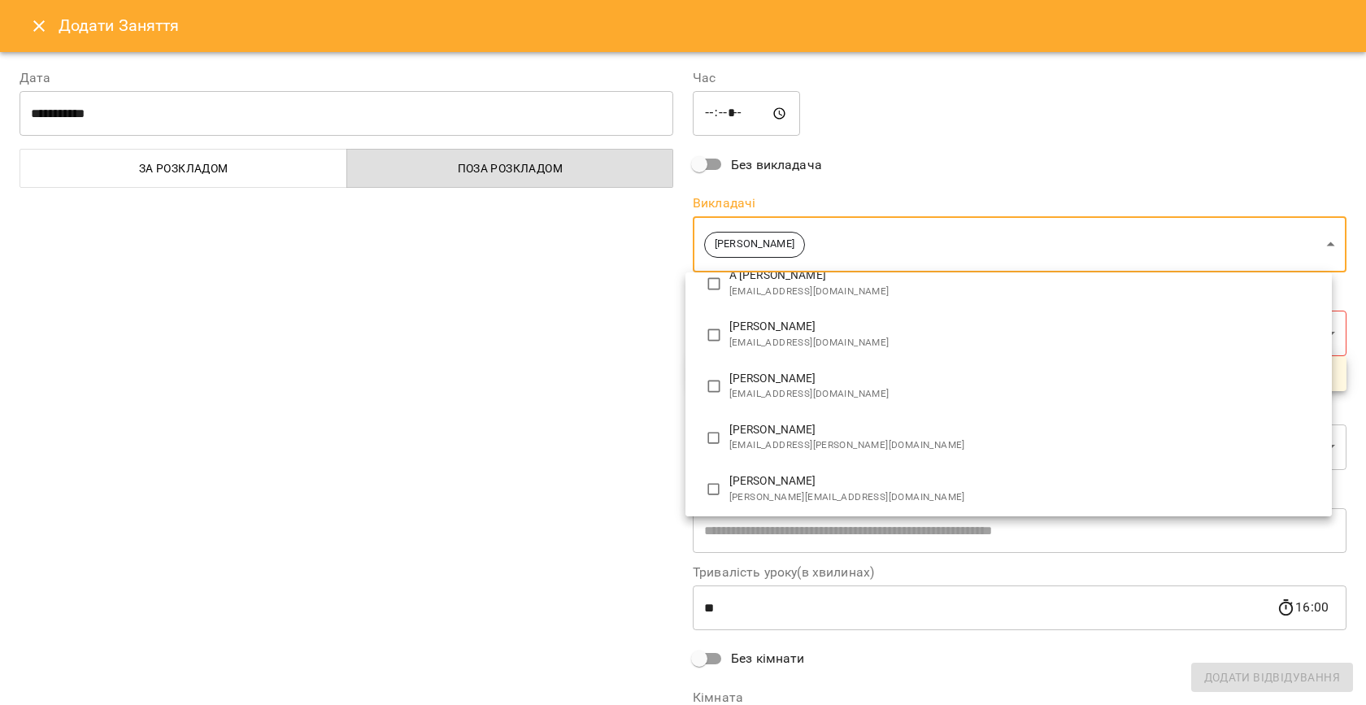
scroll to position [0, 0]
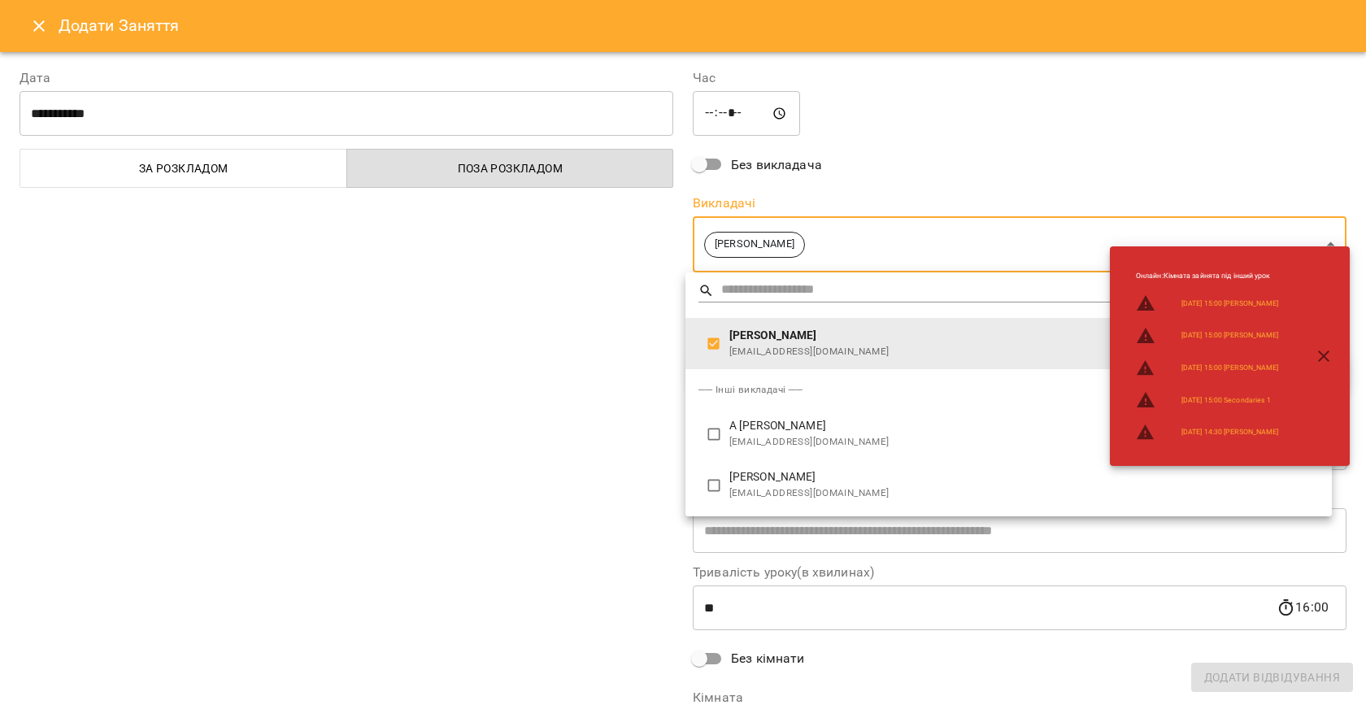
click at [554, 432] on div at bounding box center [683, 352] width 1366 height 705
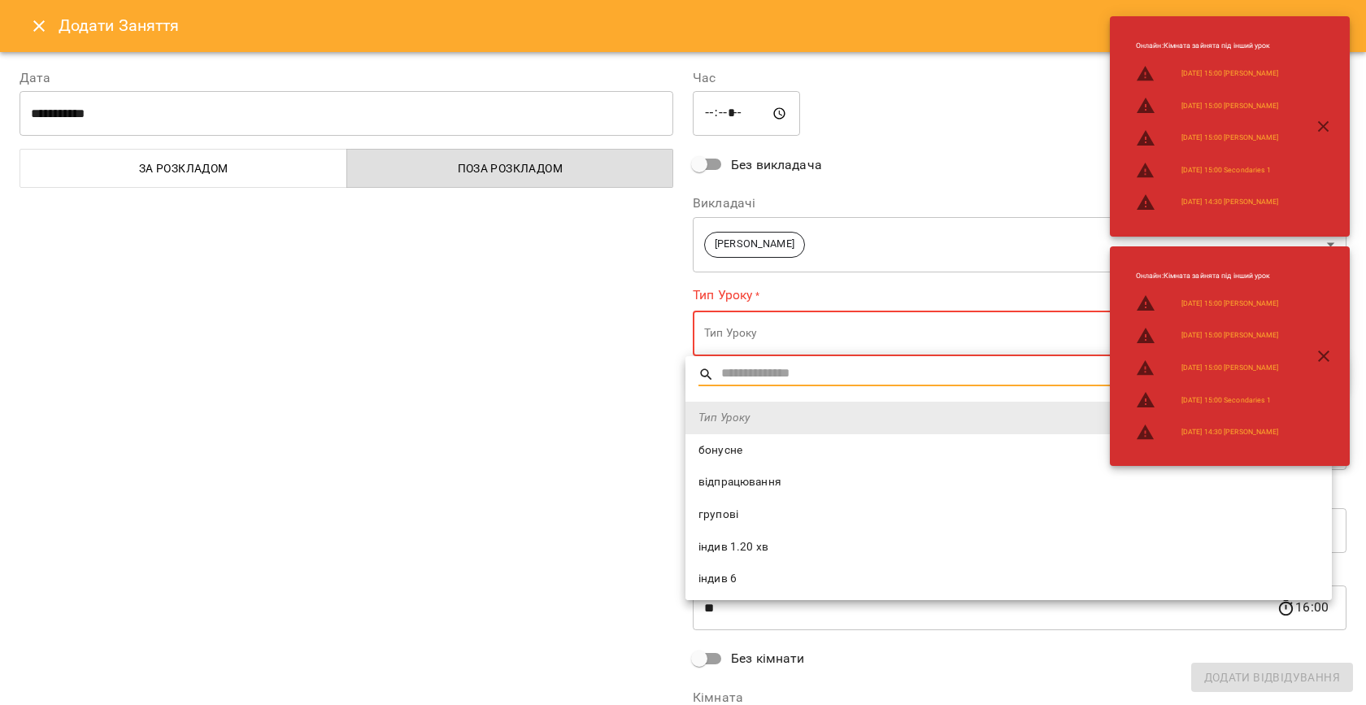
scroll to position [350, 0]
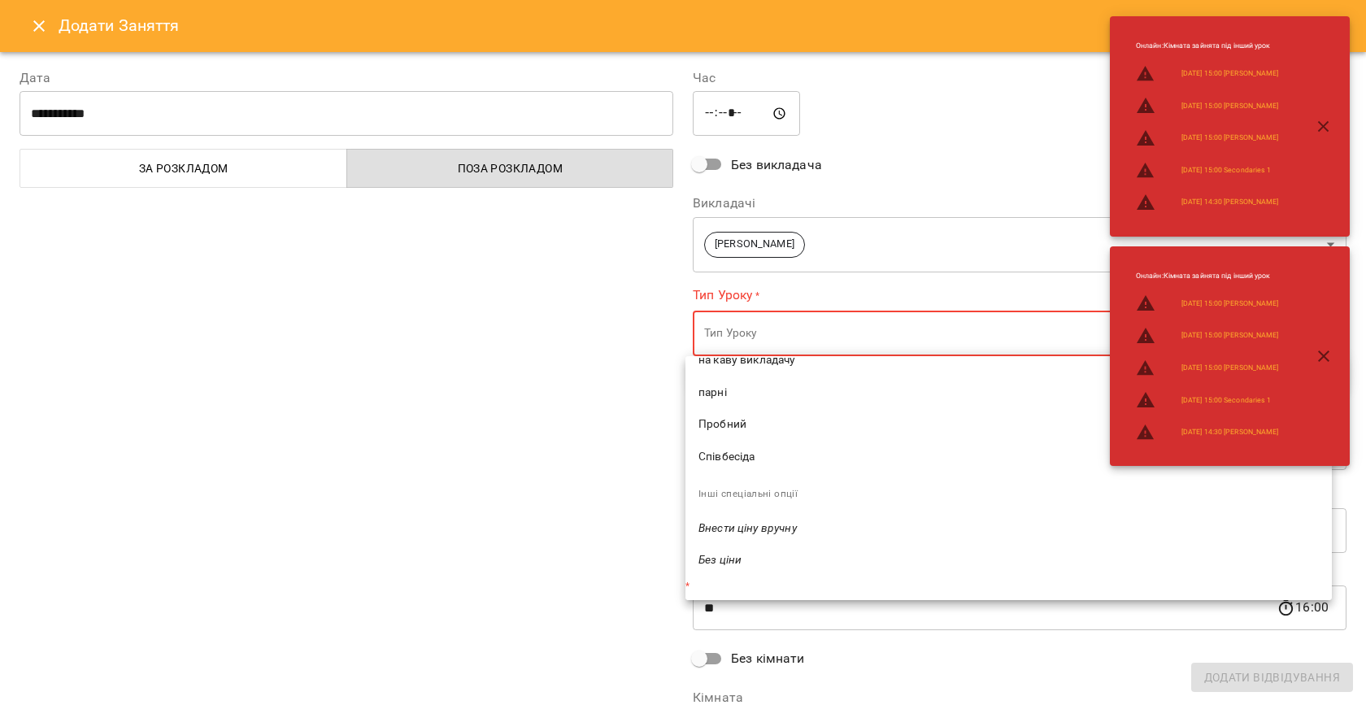
click at [733, 470] on li "Співбесіда" at bounding box center [1009, 457] width 646 height 33
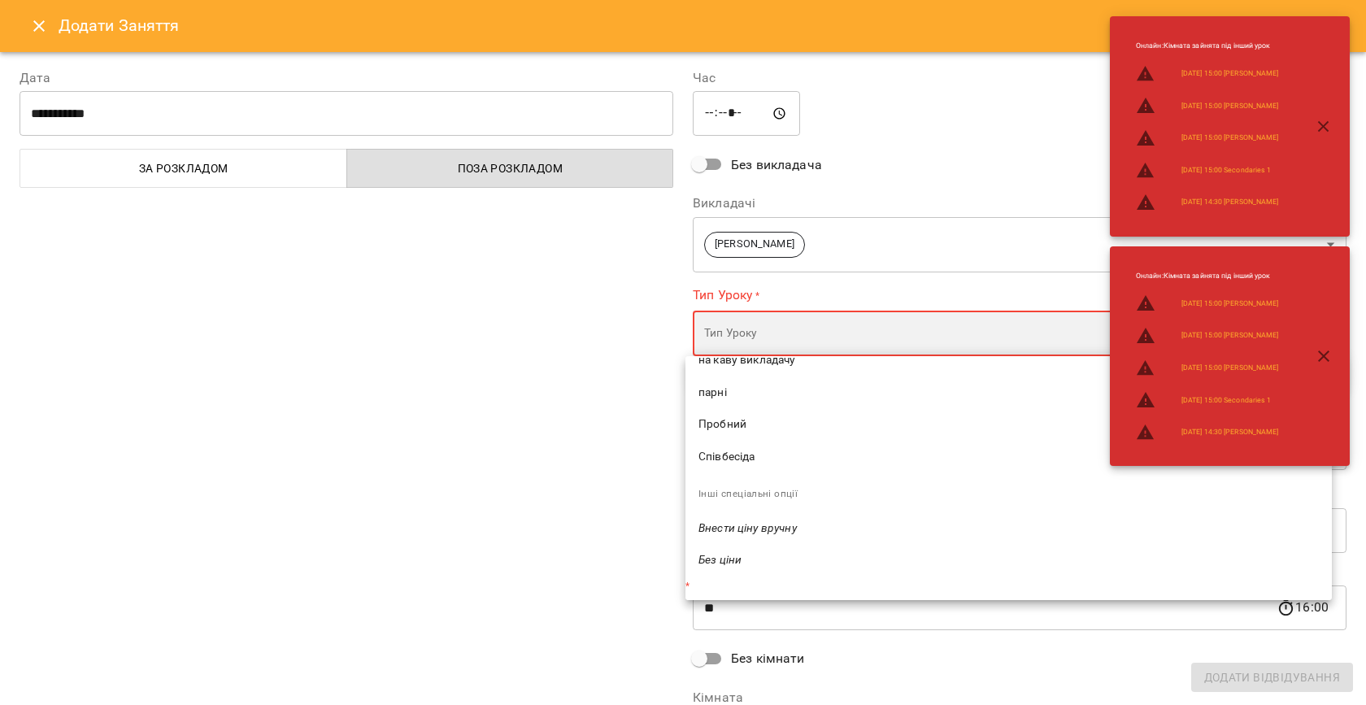
type input "**********"
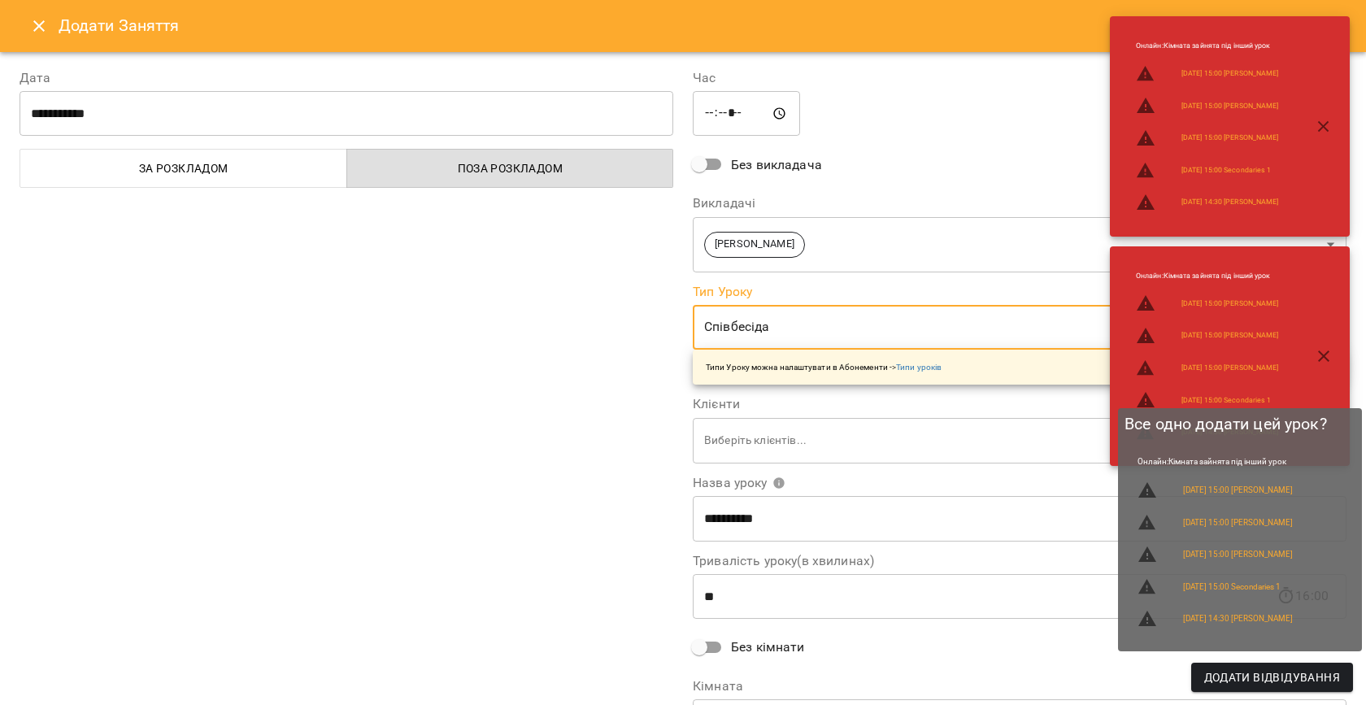
click at [1266, 671] on span "Додати Відвідування" at bounding box center [1272, 678] width 136 height 20
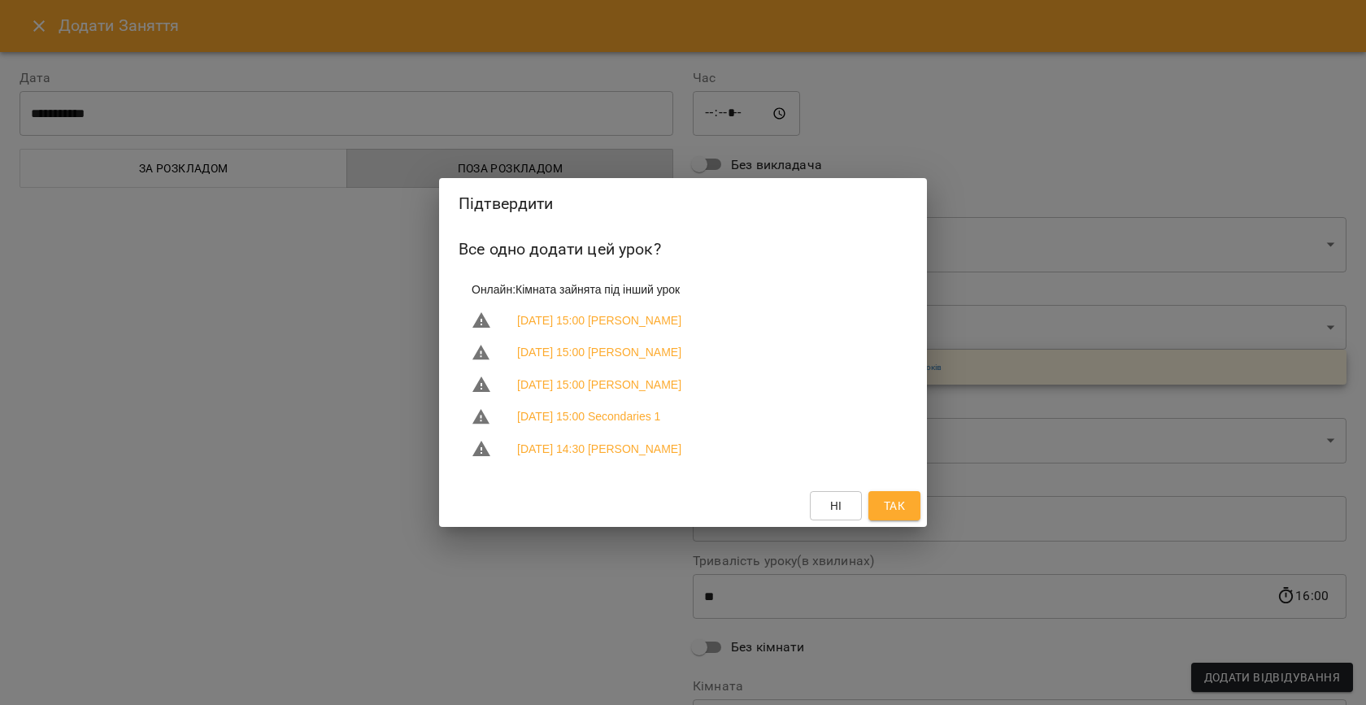
click at [904, 500] on span "Так" at bounding box center [894, 506] width 21 height 20
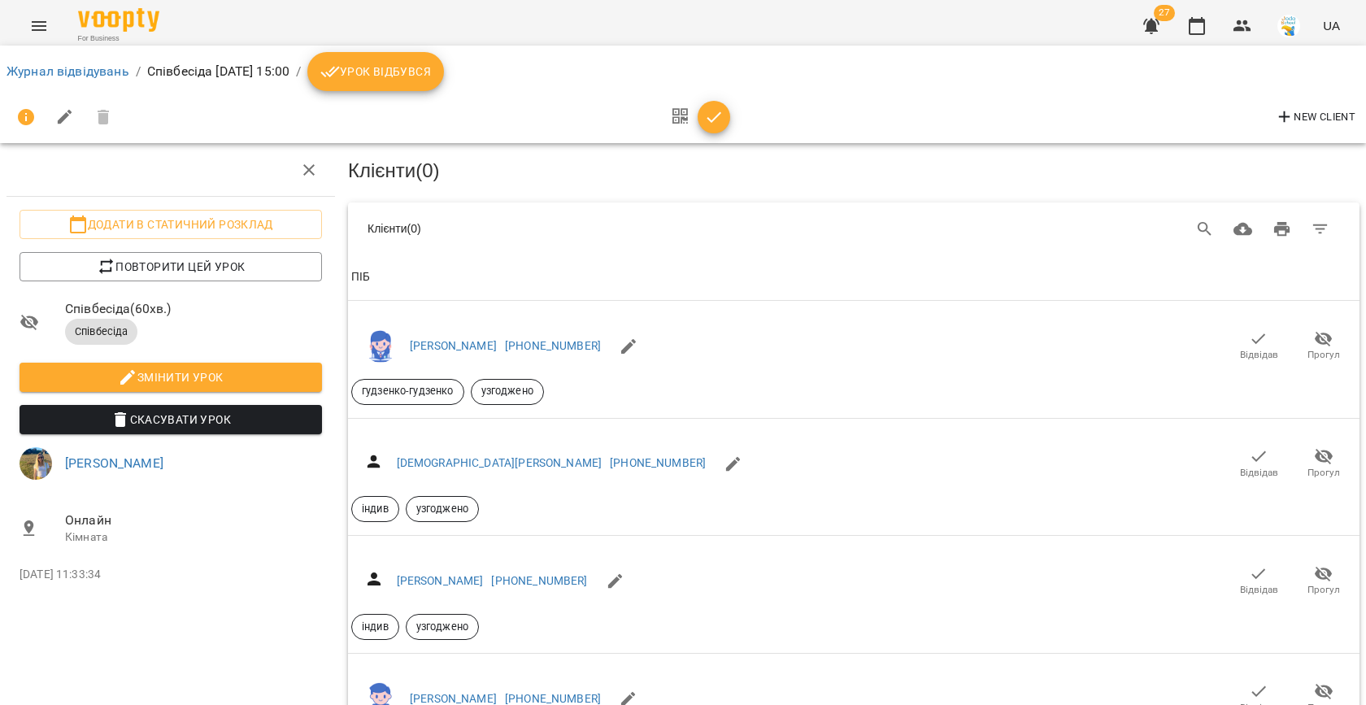
click at [67, 125] on icon "button" at bounding box center [65, 117] width 20 height 20
select select "**********"
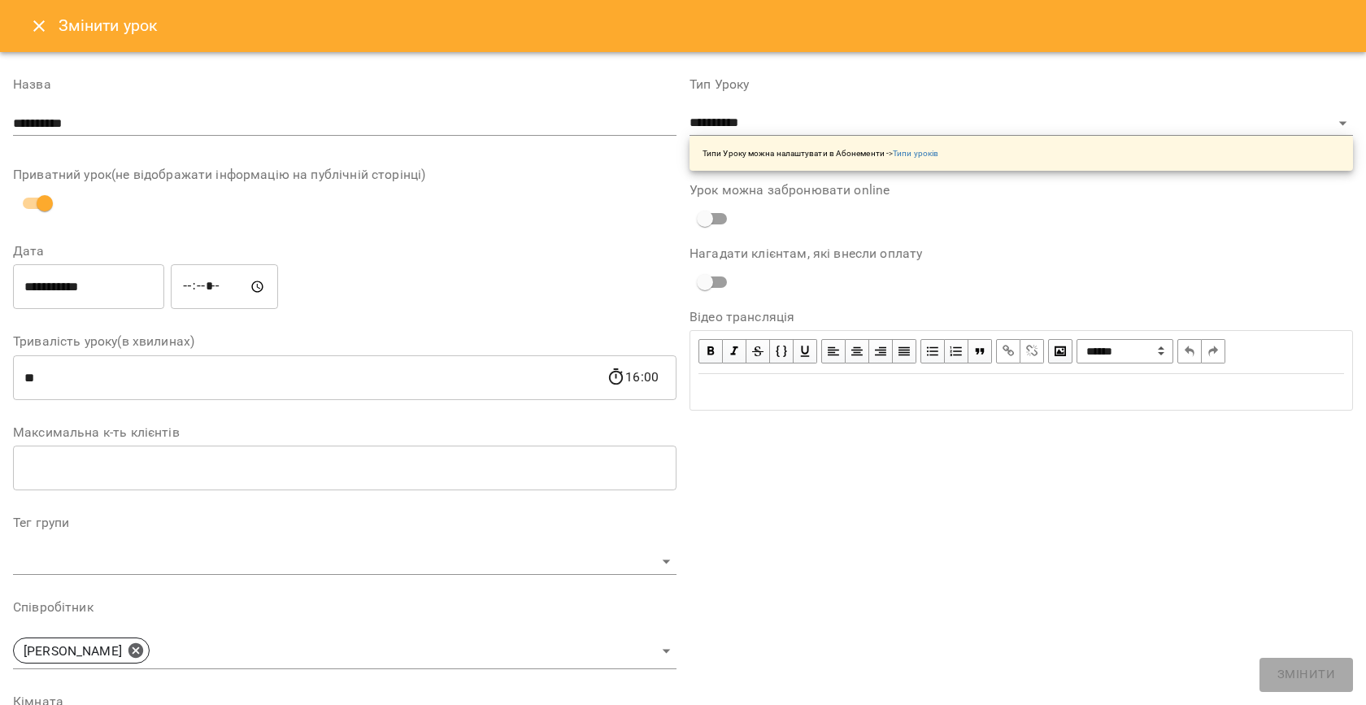
scroll to position [356, 0]
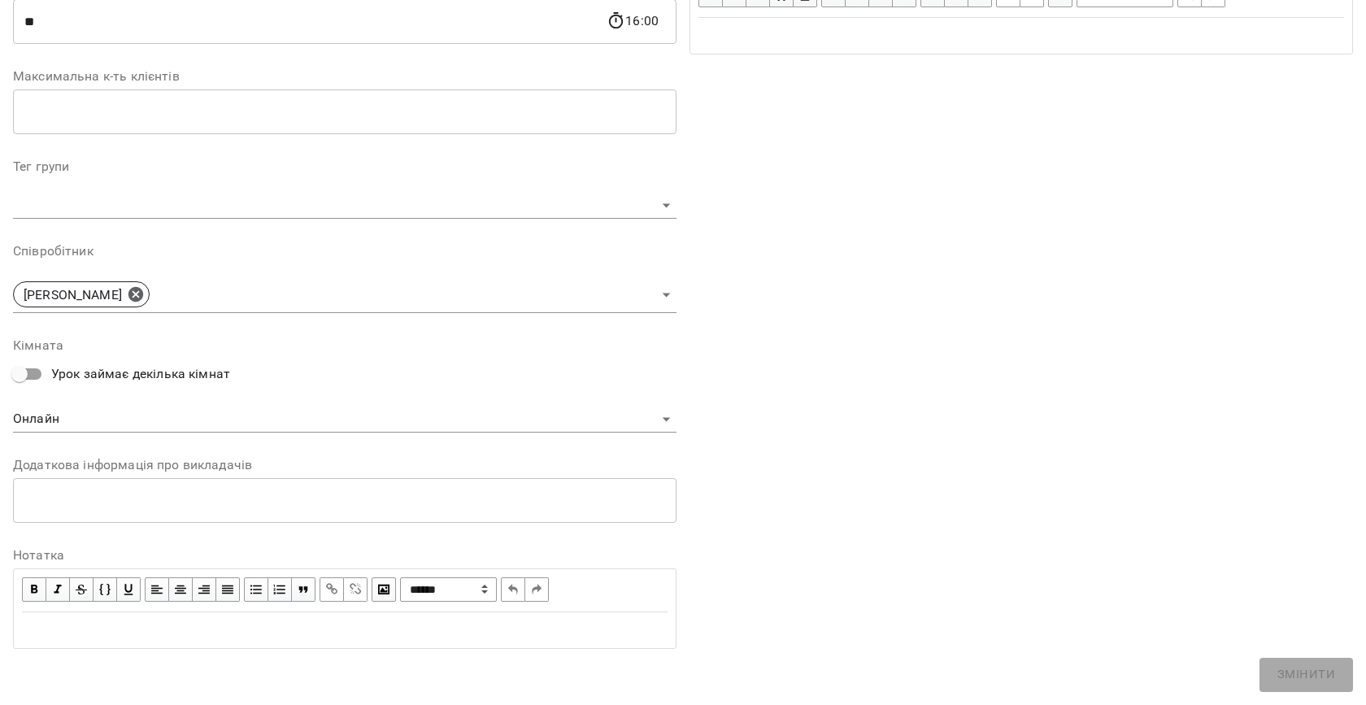
click at [152, 511] on div "* ​" at bounding box center [345, 500] width 664 height 46
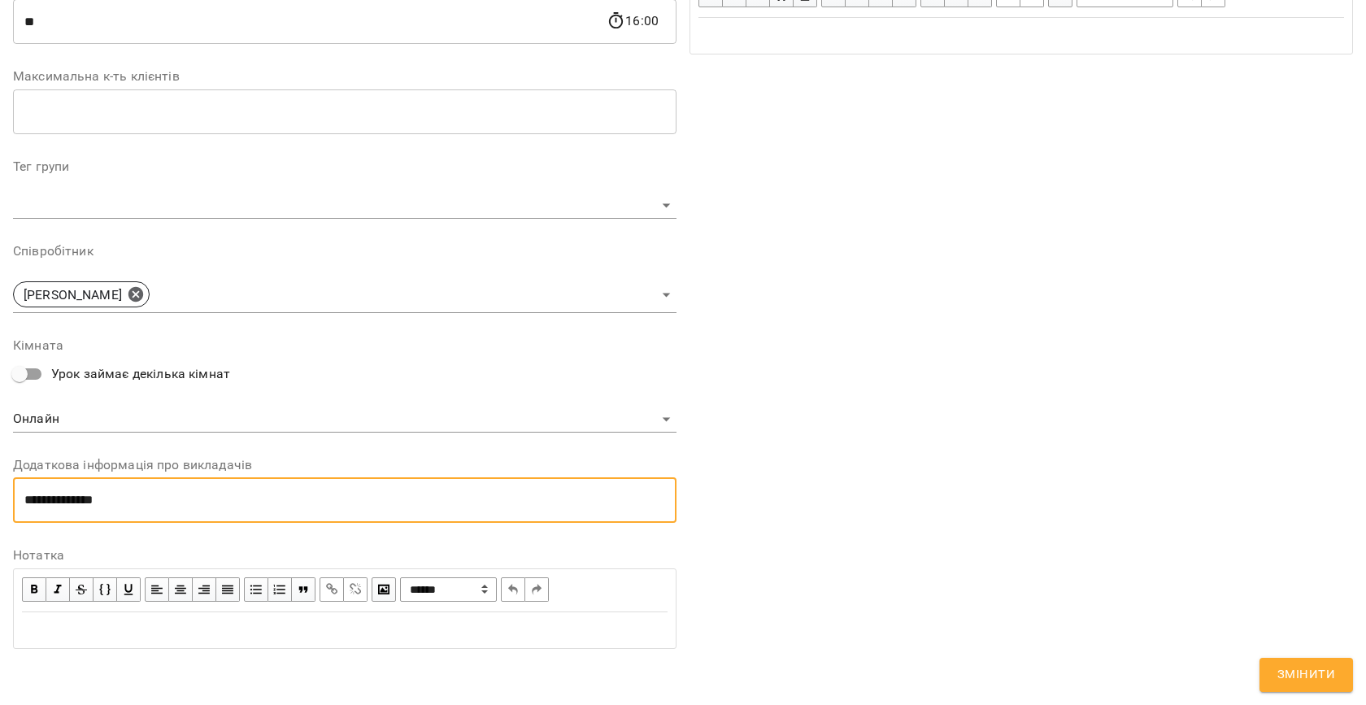
type textarea "**********"
click at [1330, 676] on span "Змінити" at bounding box center [1307, 674] width 58 height 21
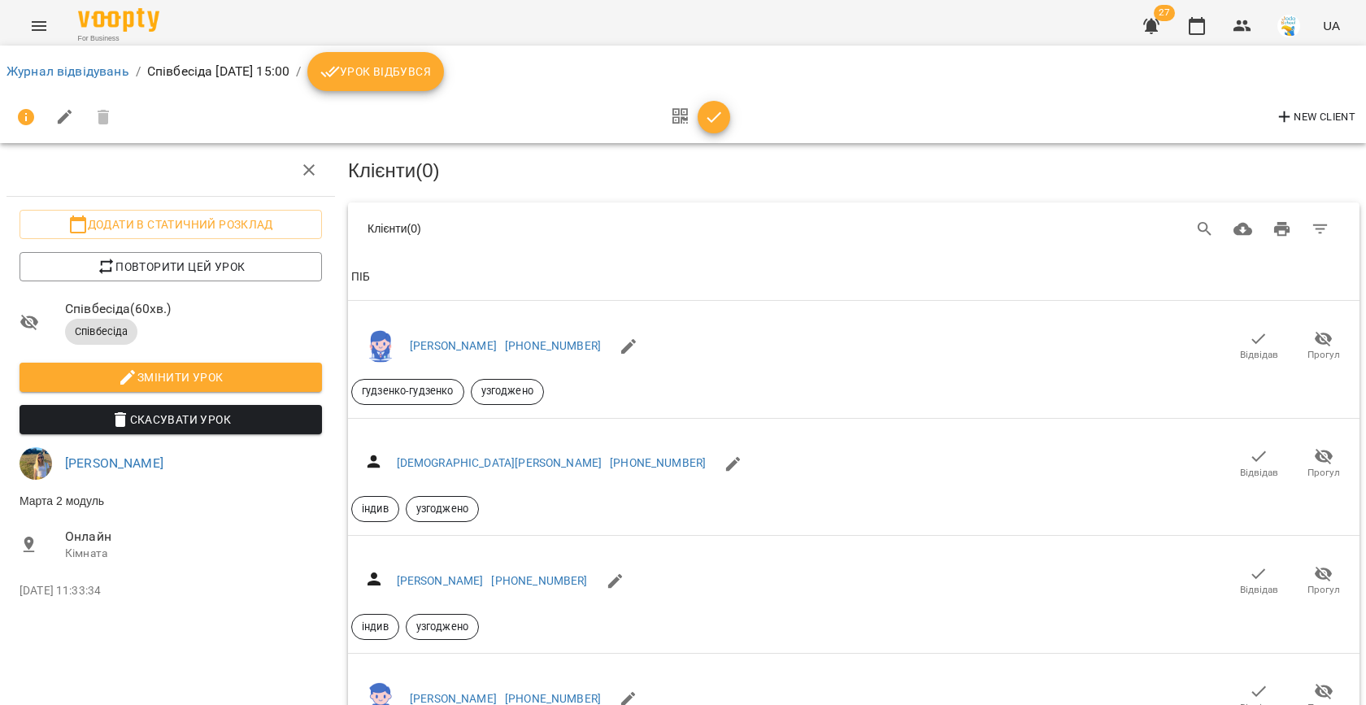
click at [431, 76] on span "Урок відбувся" at bounding box center [375, 72] width 111 height 20
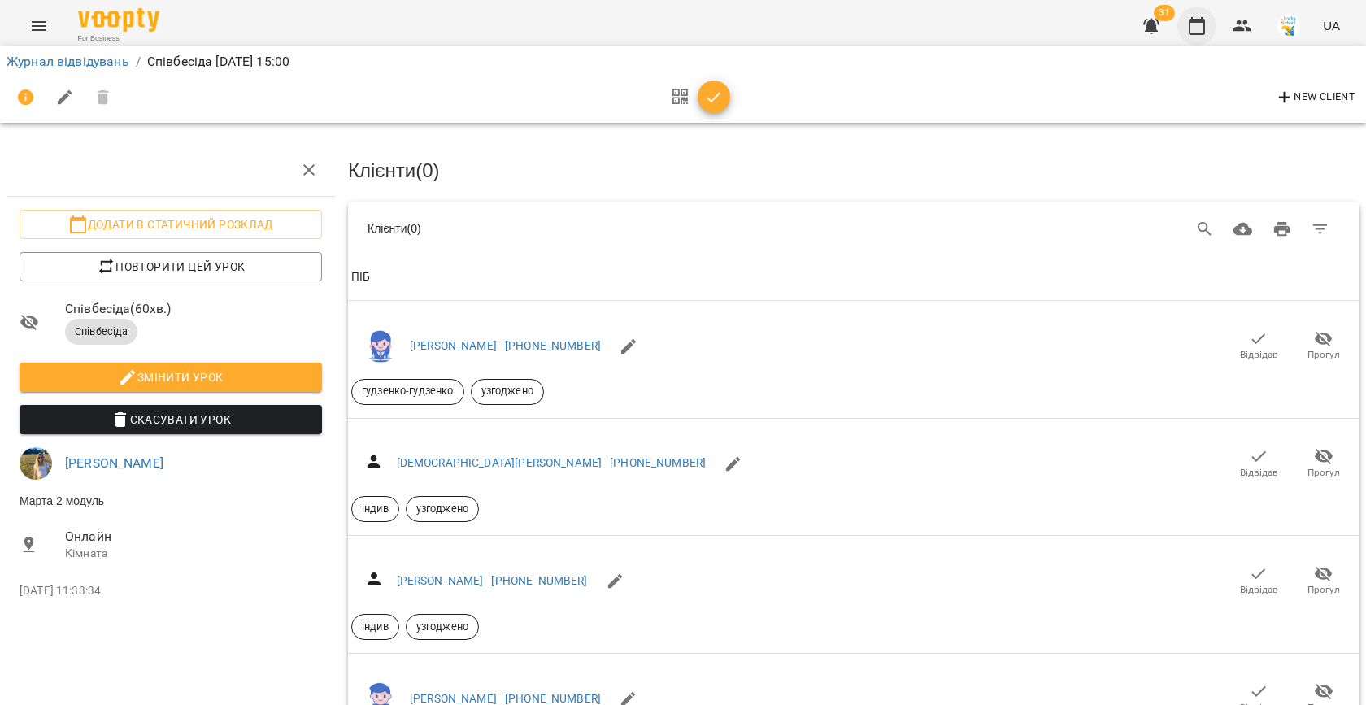
click at [1196, 34] on icon "button" at bounding box center [1197, 26] width 16 height 18
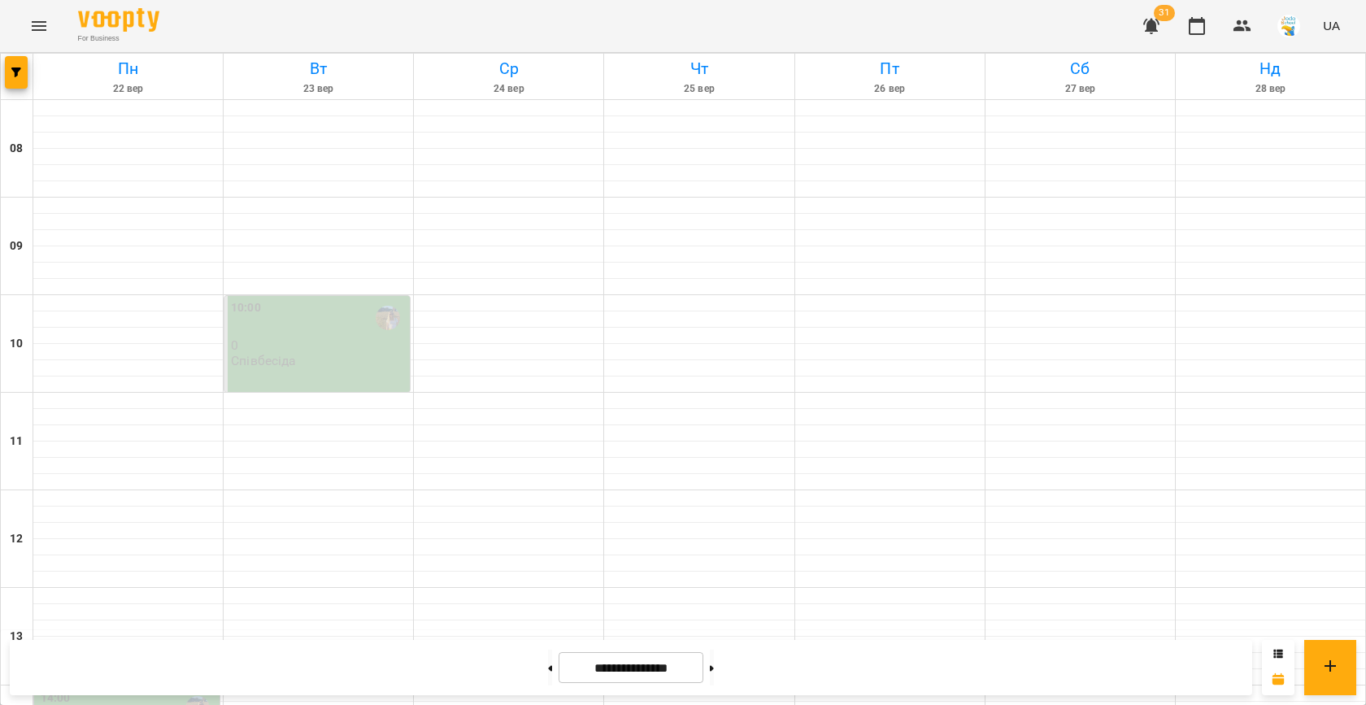
scroll to position [592, 0]
click at [1248, 22] on icon "button" at bounding box center [1243, 25] width 18 height 11
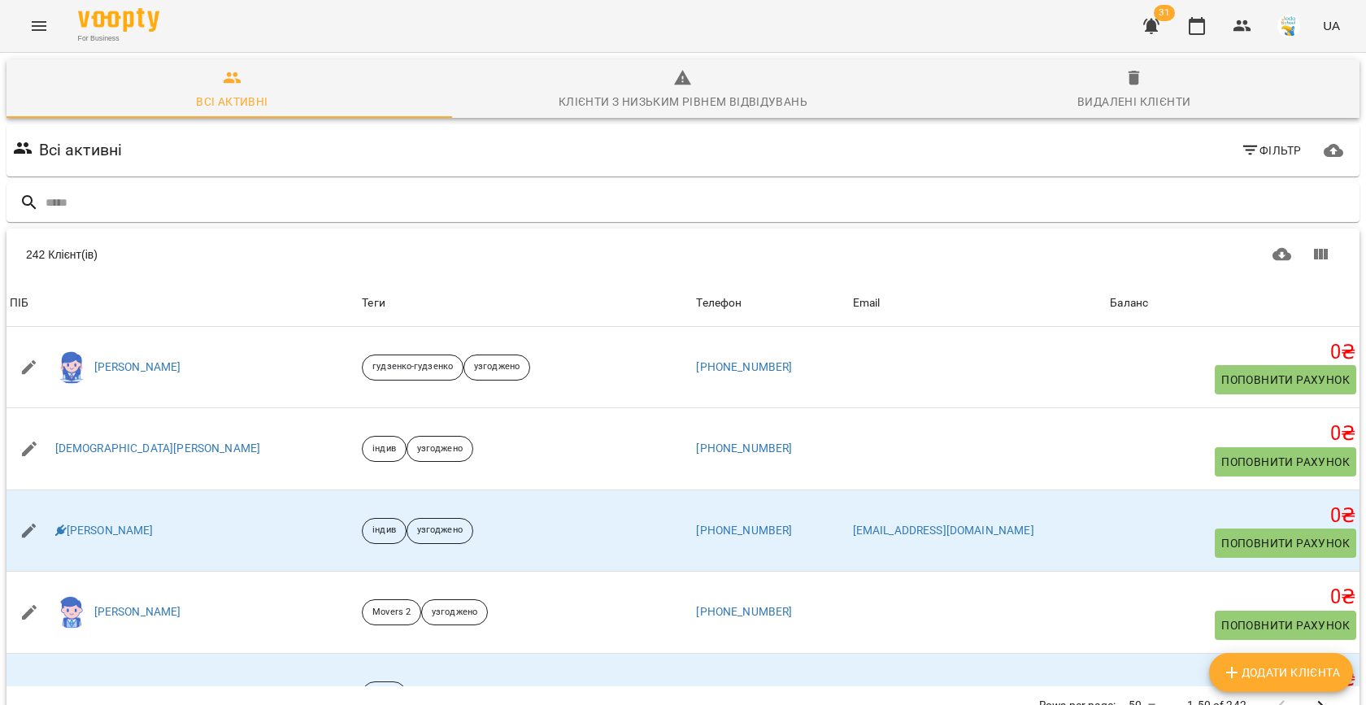
click at [37, 28] on icon "Menu" at bounding box center [39, 26] width 20 height 20
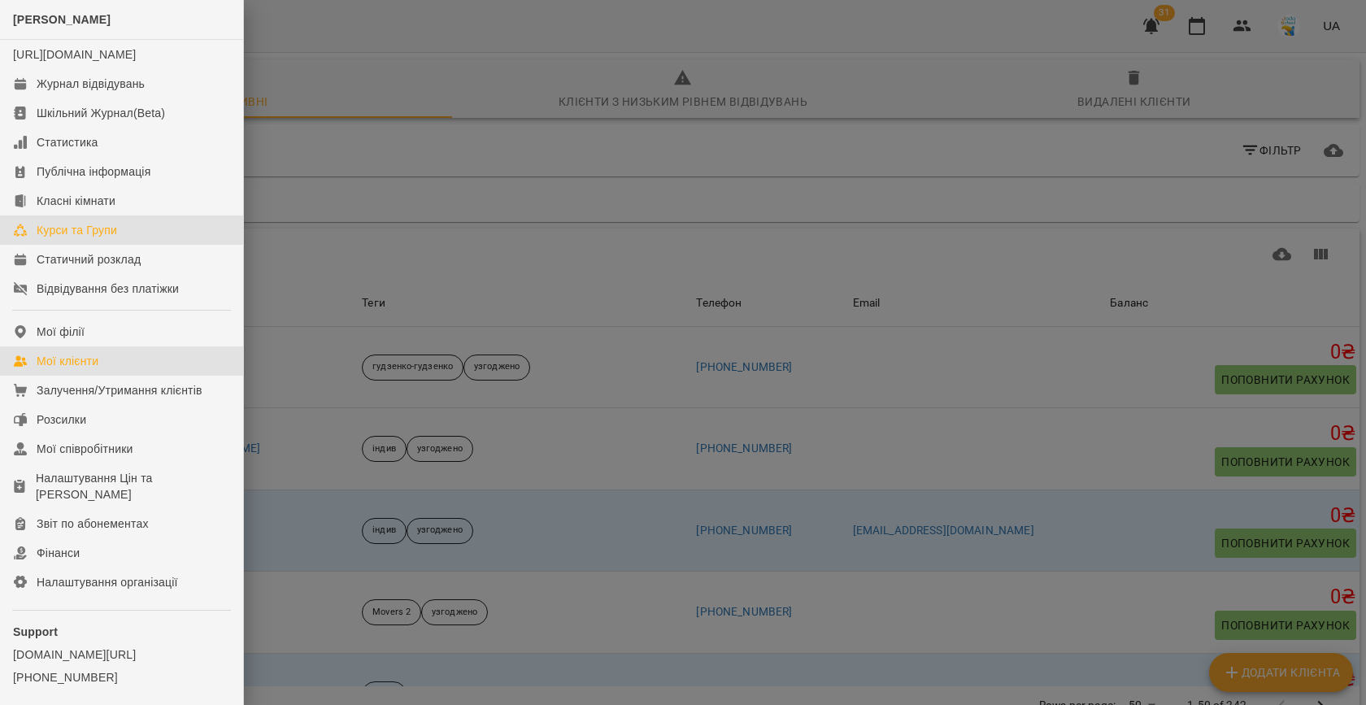
click at [70, 238] on div "Курси та Групи" at bounding box center [77, 230] width 81 height 16
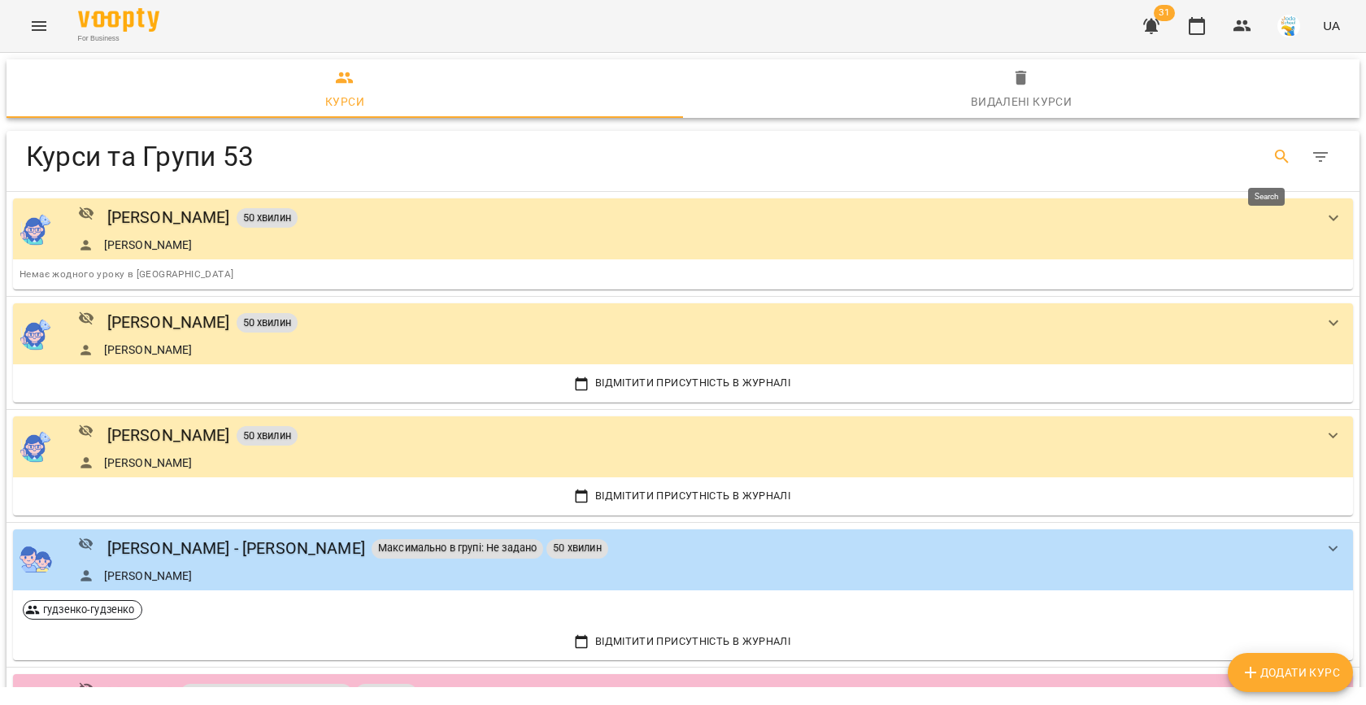
click at [1273, 156] on icon "Search" at bounding box center [1283, 157] width 20 height 20
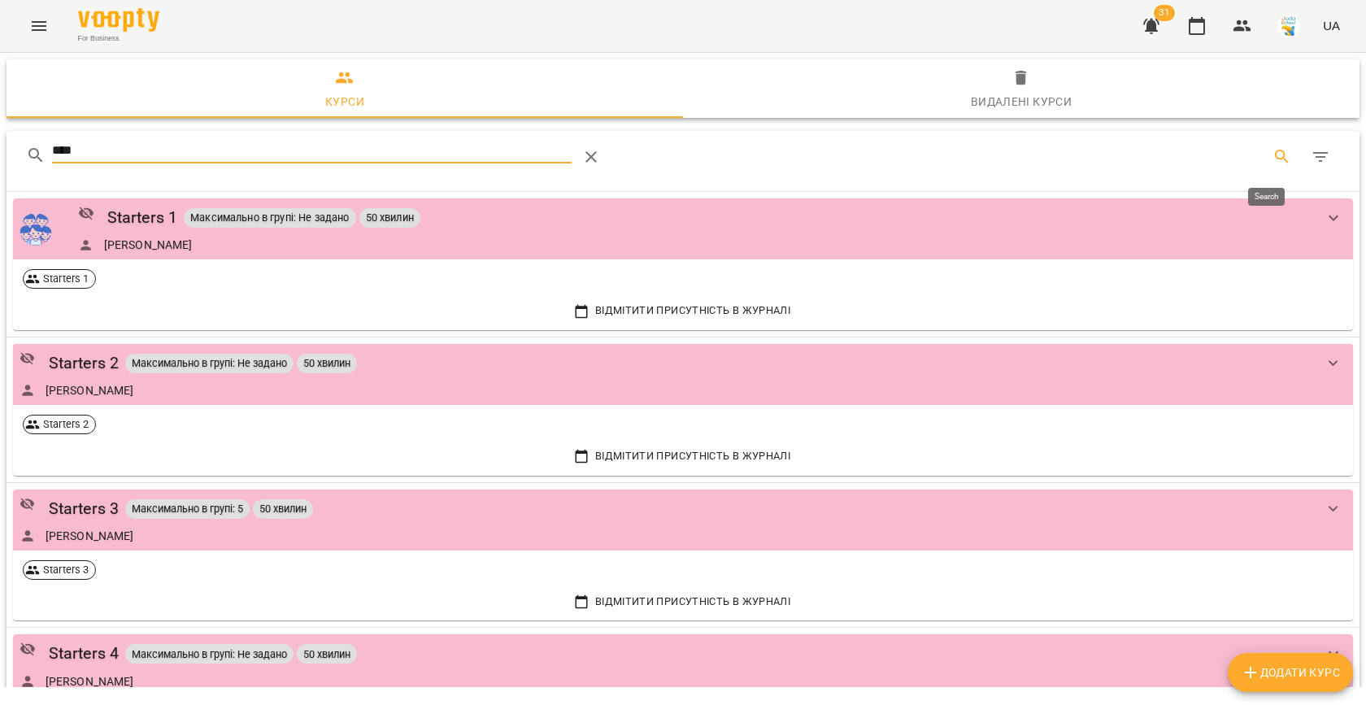
type input "*****"
click at [94, 655] on div "Starters 4" at bounding box center [84, 653] width 70 height 25
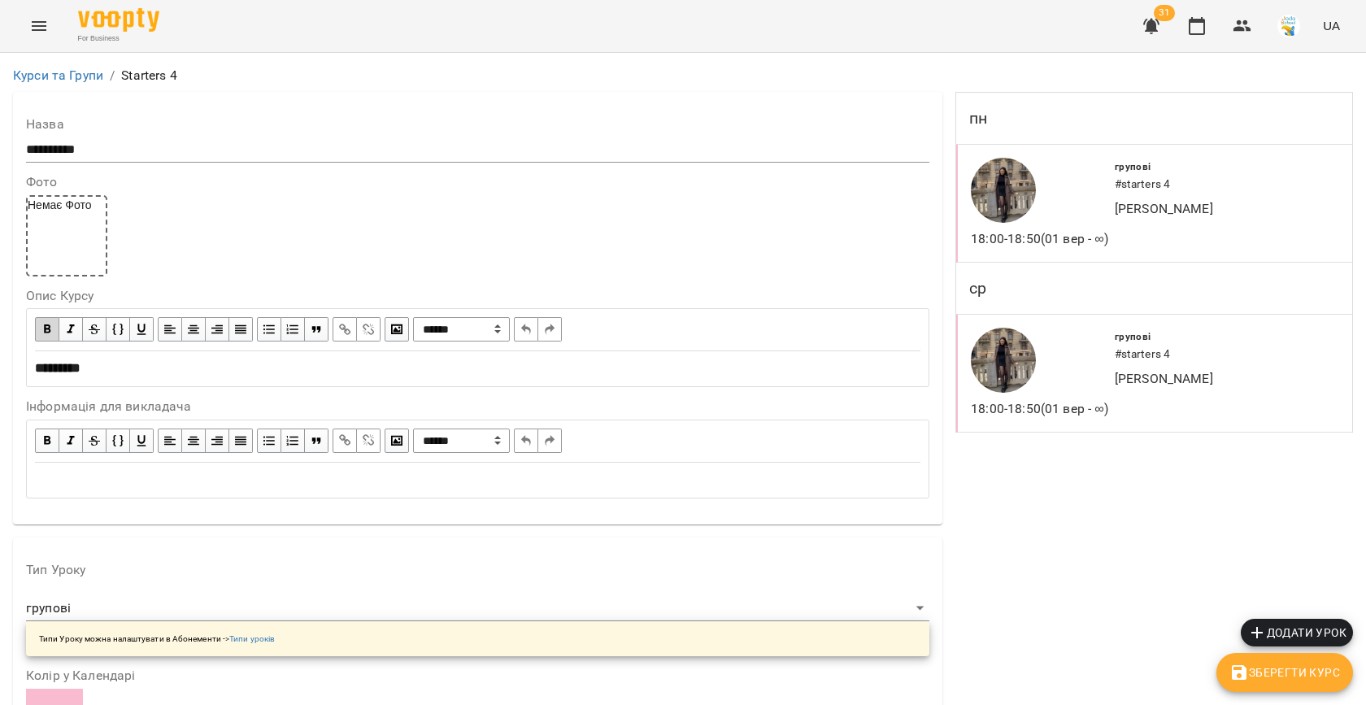
click at [1198, 2] on div "For Business 31 UA" at bounding box center [683, 26] width 1366 height 52
click at [1198, 33] on icon "button" at bounding box center [1197, 26] width 16 height 18
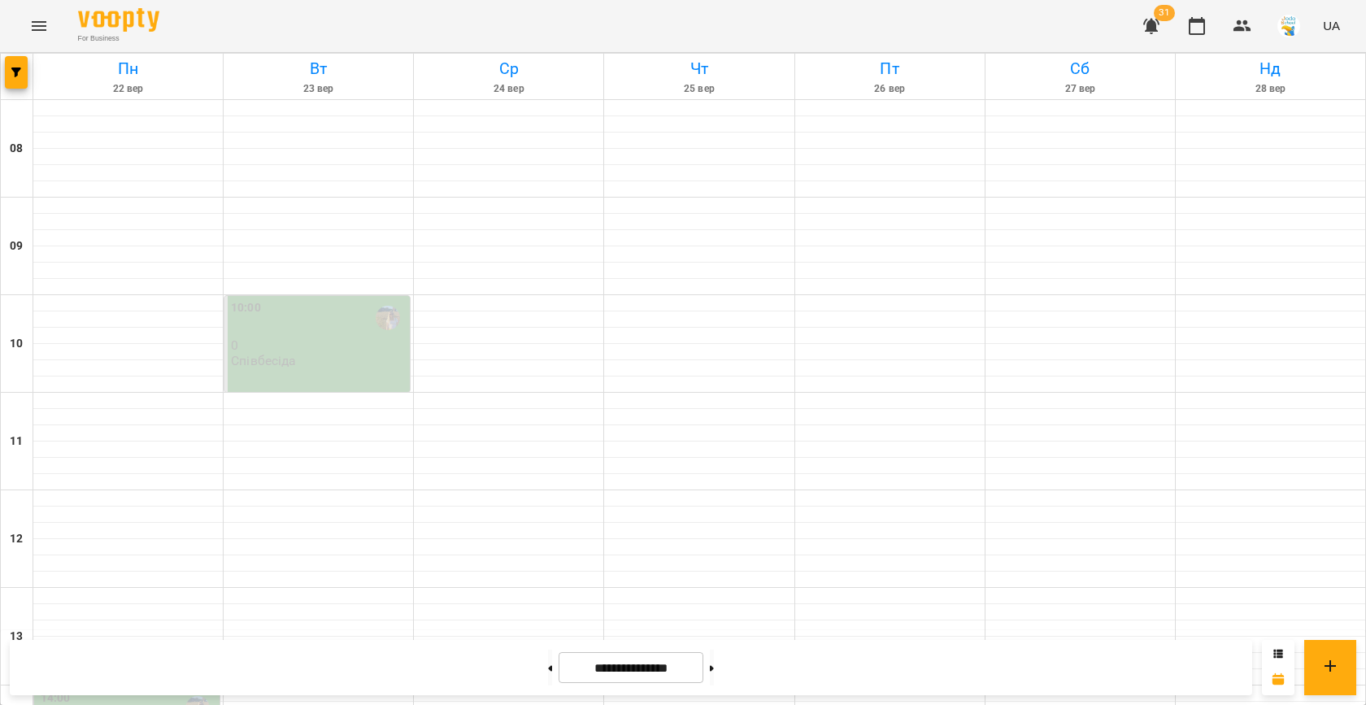
scroll to position [315, 0]
click at [10, 68] on span "button" at bounding box center [16, 72] width 23 height 10
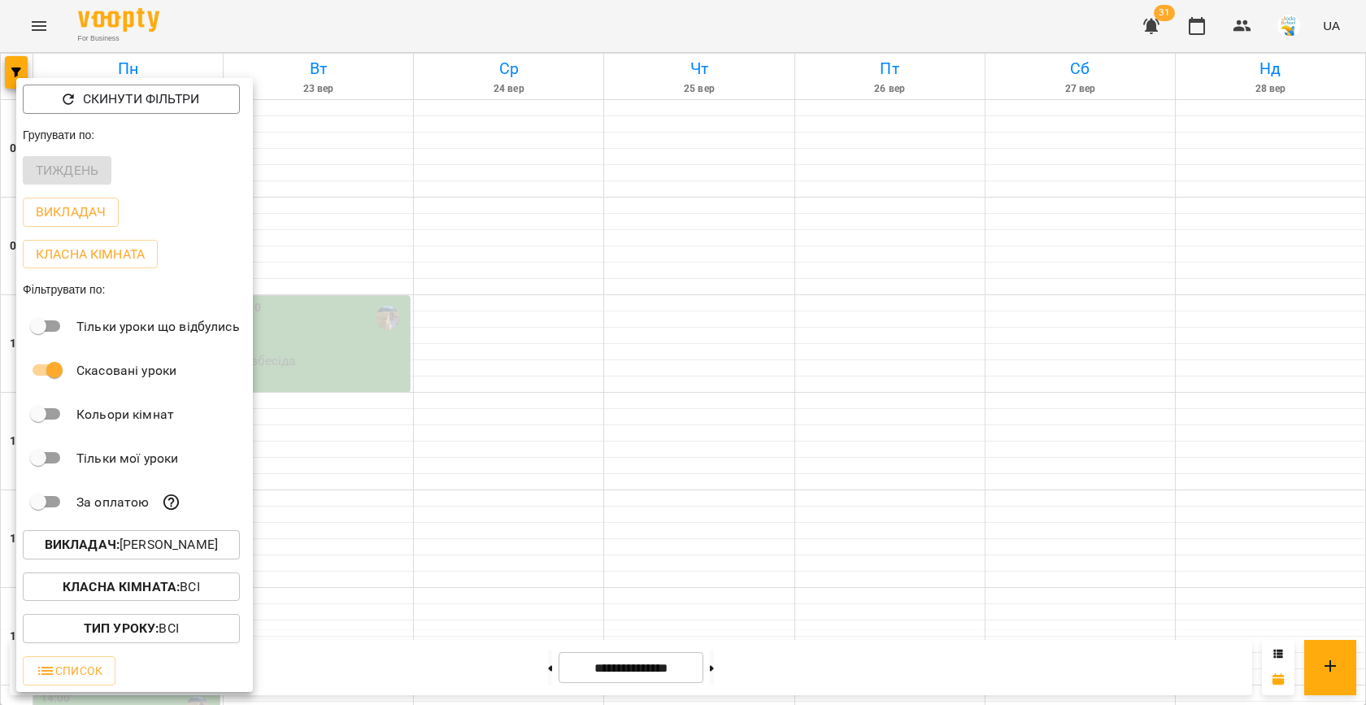
click at [141, 541] on p "Викладач : [PERSON_NAME]" at bounding box center [131, 545] width 173 height 20
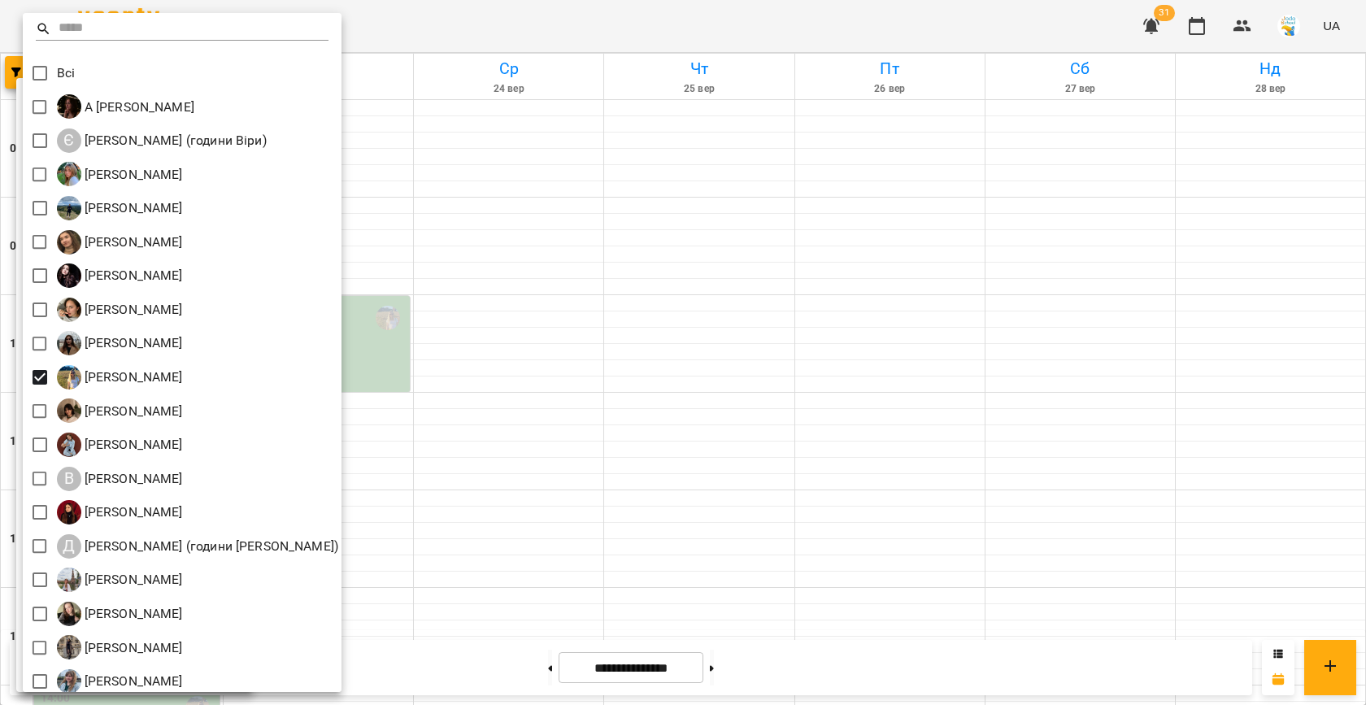
click at [476, 449] on div at bounding box center [683, 352] width 1366 height 705
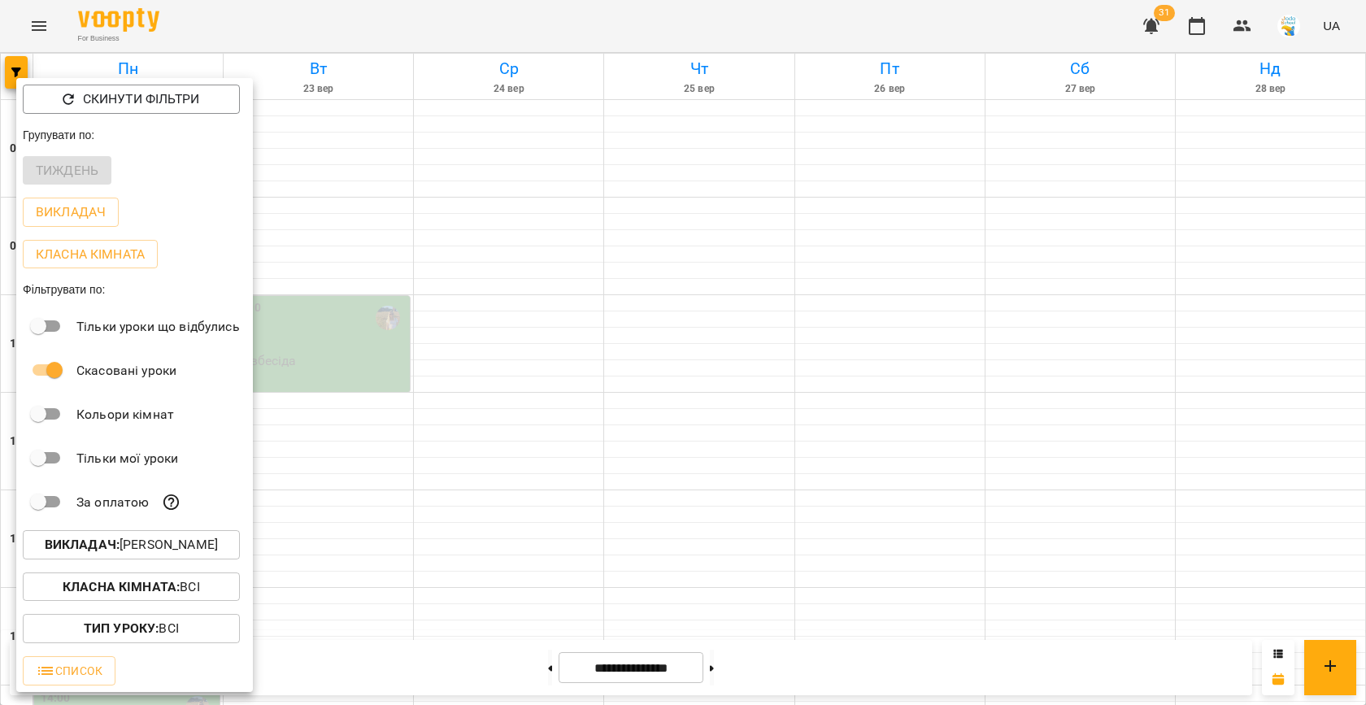
click at [408, 423] on div at bounding box center [683, 352] width 1366 height 705
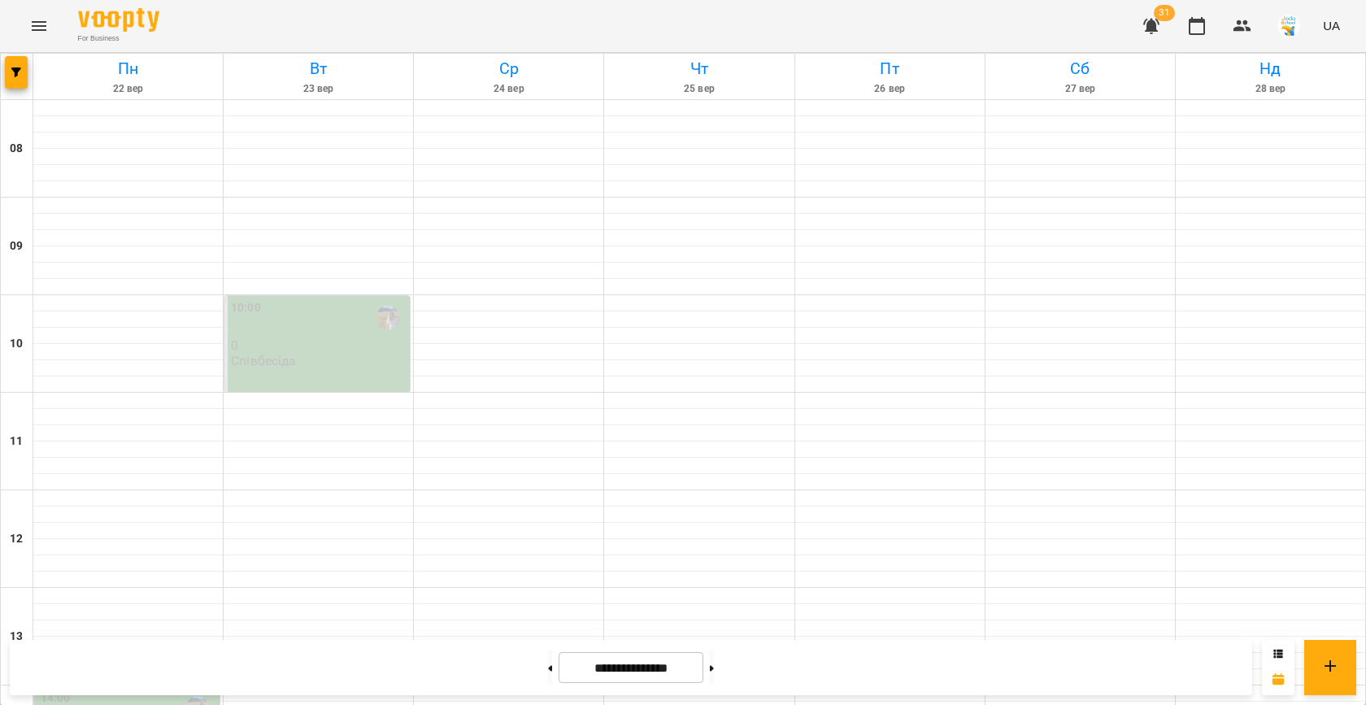
scroll to position [538, 0]
click at [1239, 26] on icon "button" at bounding box center [1243, 26] width 20 height 20
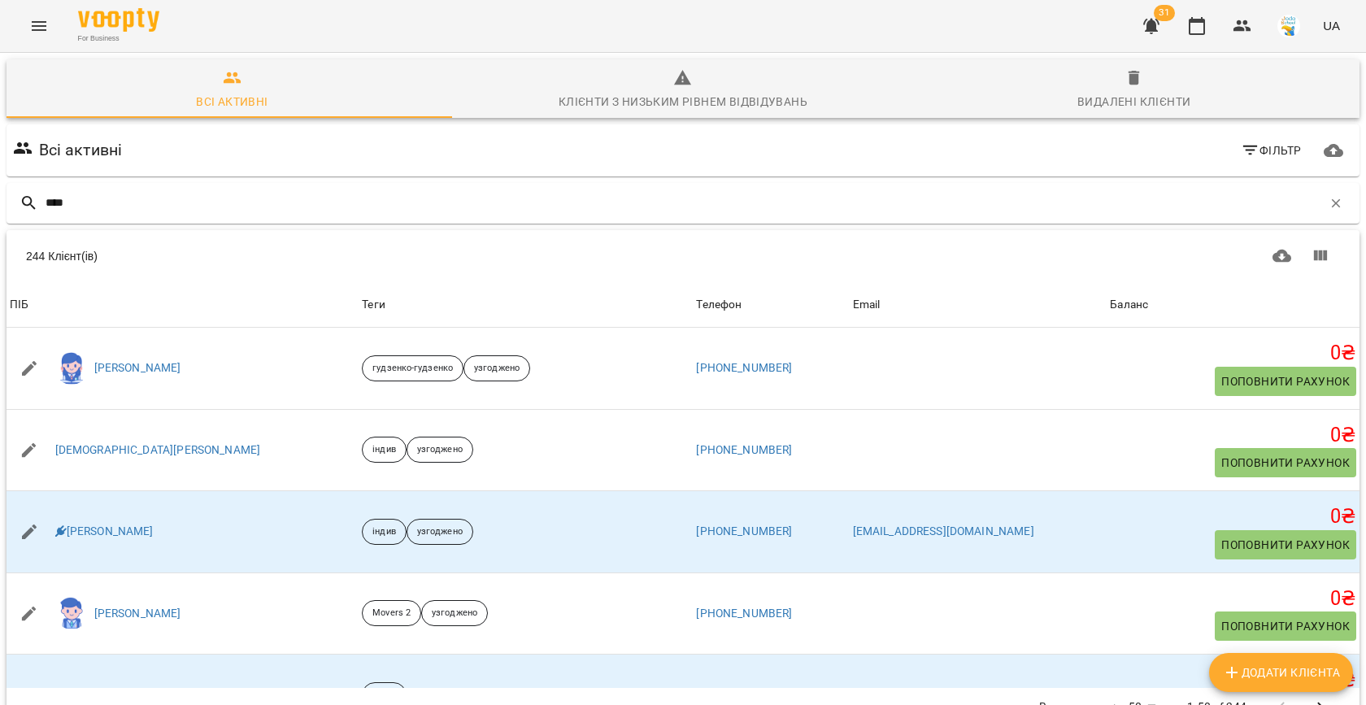
type input "*****"
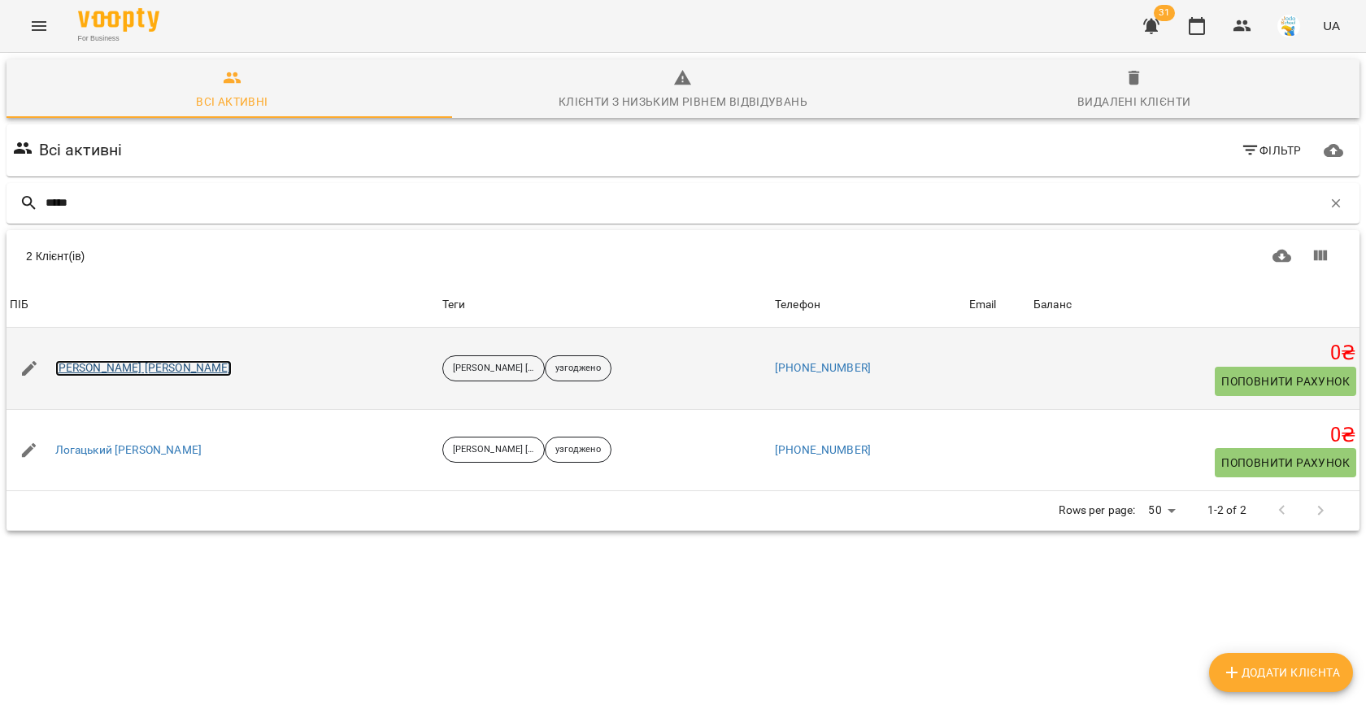
click at [99, 364] on link "[PERSON_NAME] [PERSON_NAME]" at bounding box center [143, 368] width 176 height 16
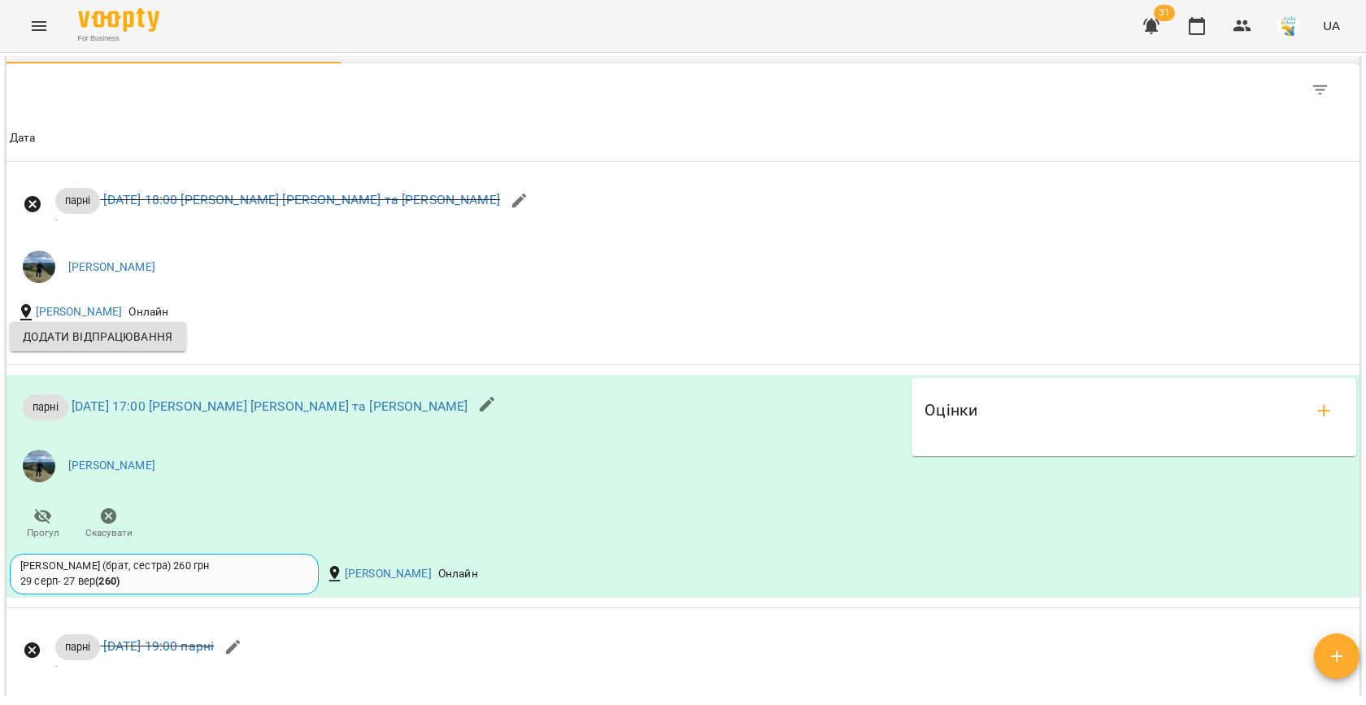
scroll to position [1311, 0]
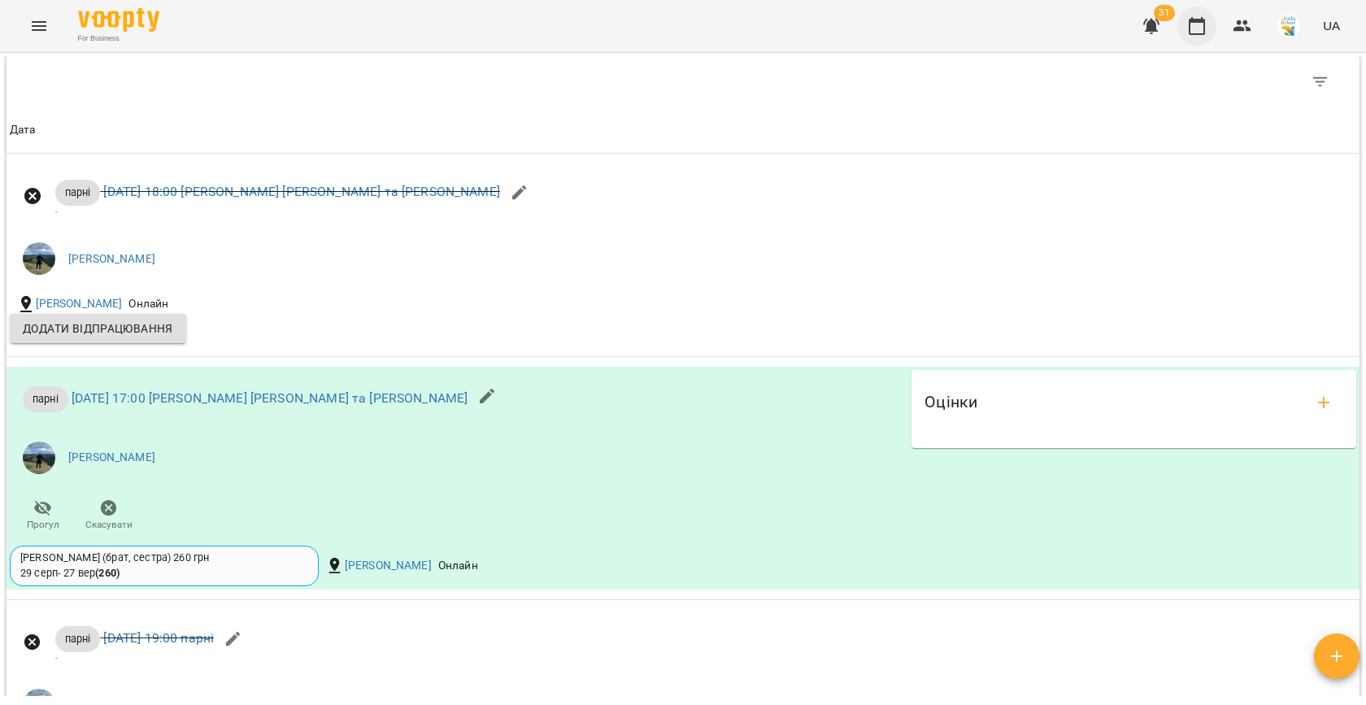
click at [1195, 16] on icon "button" at bounding box center [1197, 26] width 20 height 20
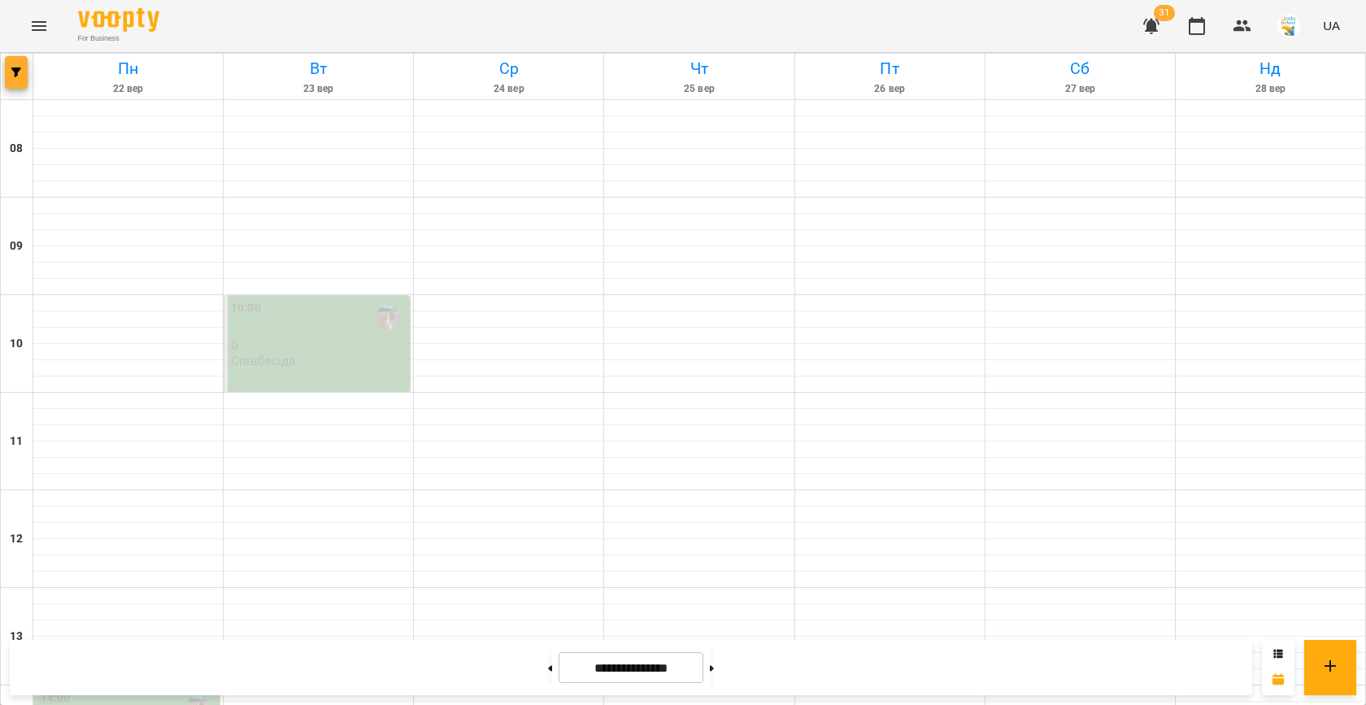
click at [15, 65] on button "button" at bounding box center [16, 72] width 23 height 33
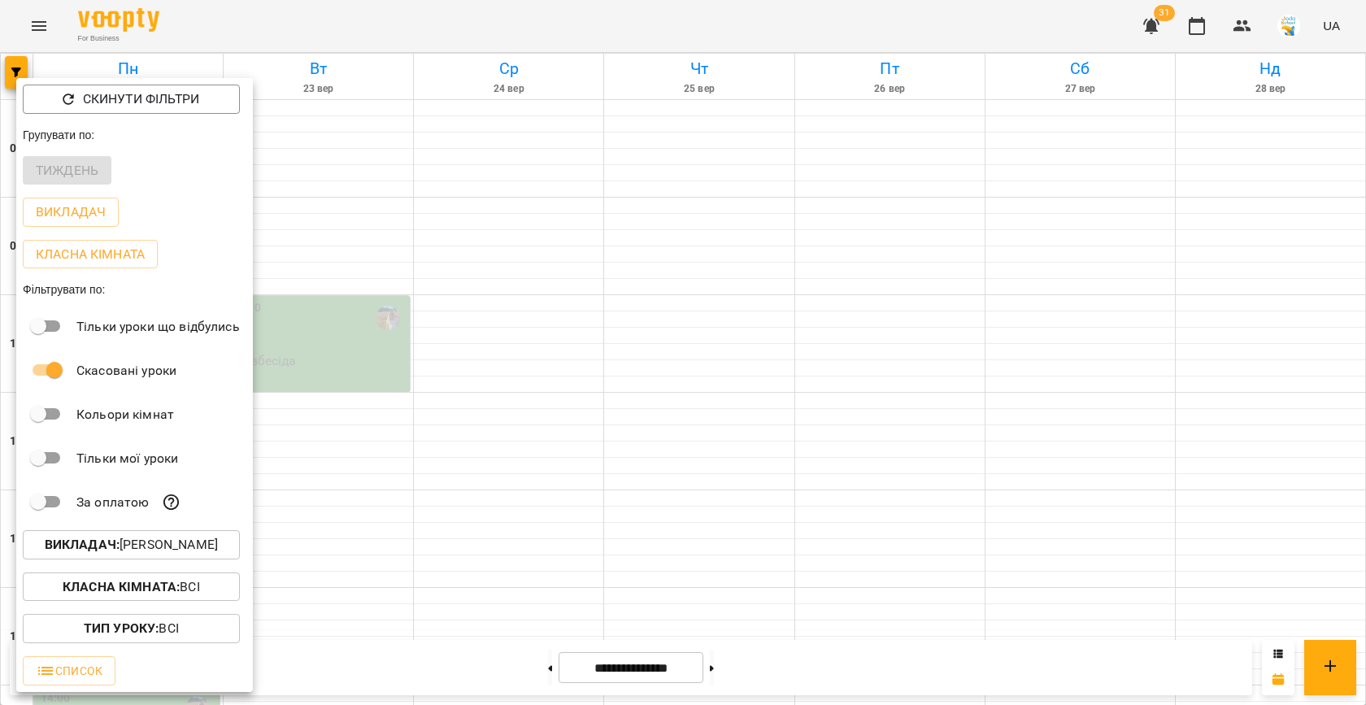
click at [135, 554] on p "Викладач : [PERSON_NAME]" at bounding box center [131, 545] width 173 height 20
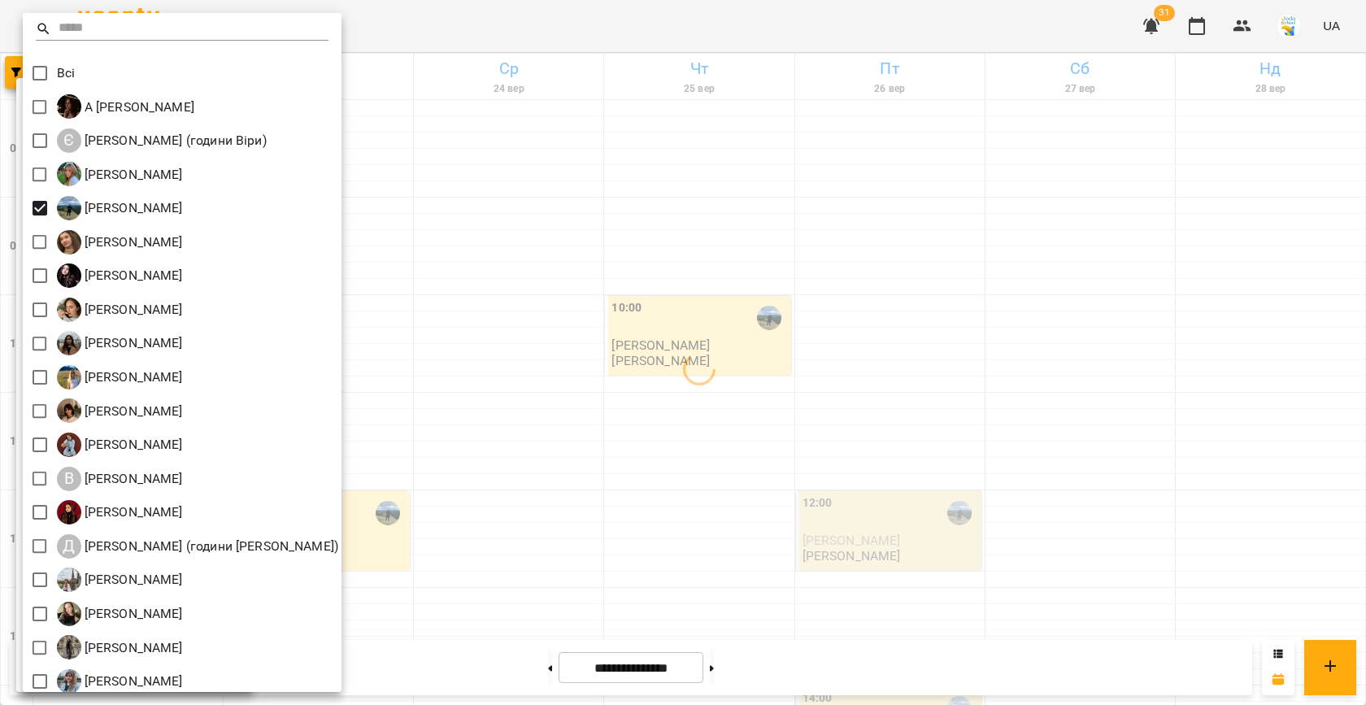
click at [636, 344] on div at bounding box center [683, 352] width 1366 height 705
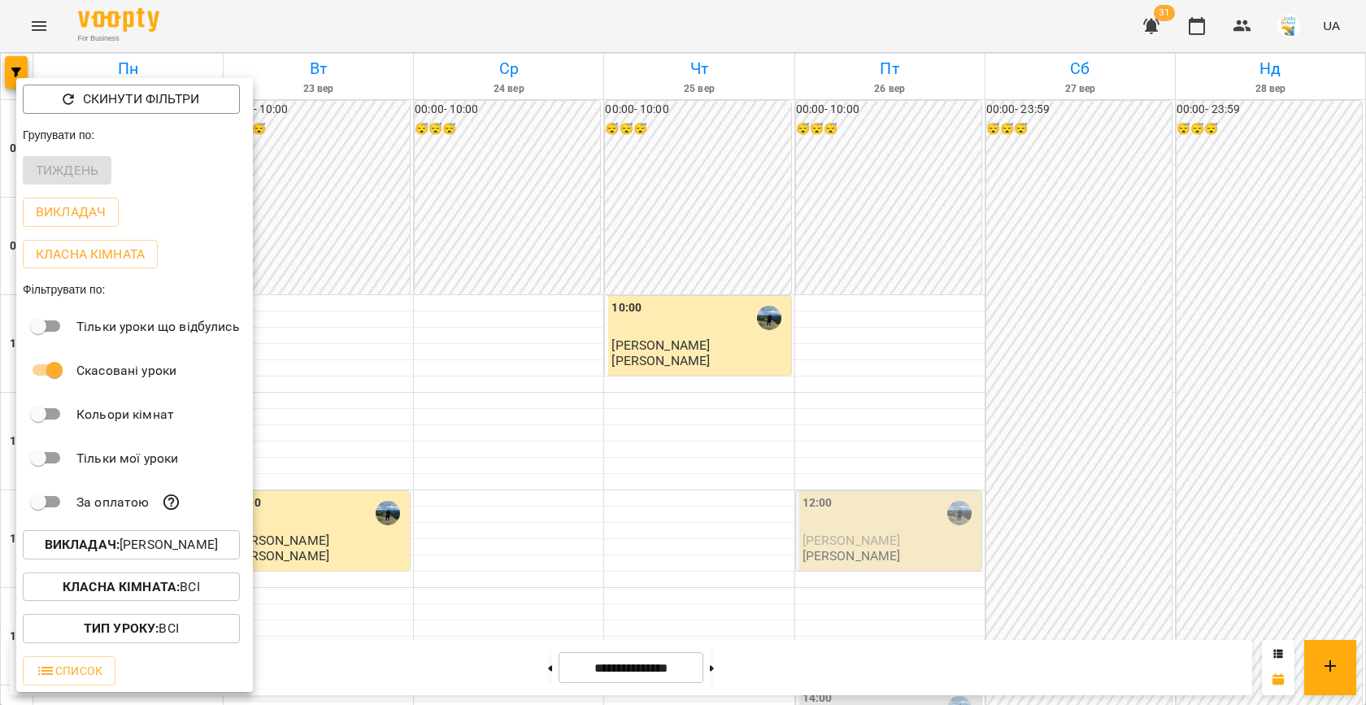
click at [474, 380] on div at bounding box center [683, 352] width 1366 height 705
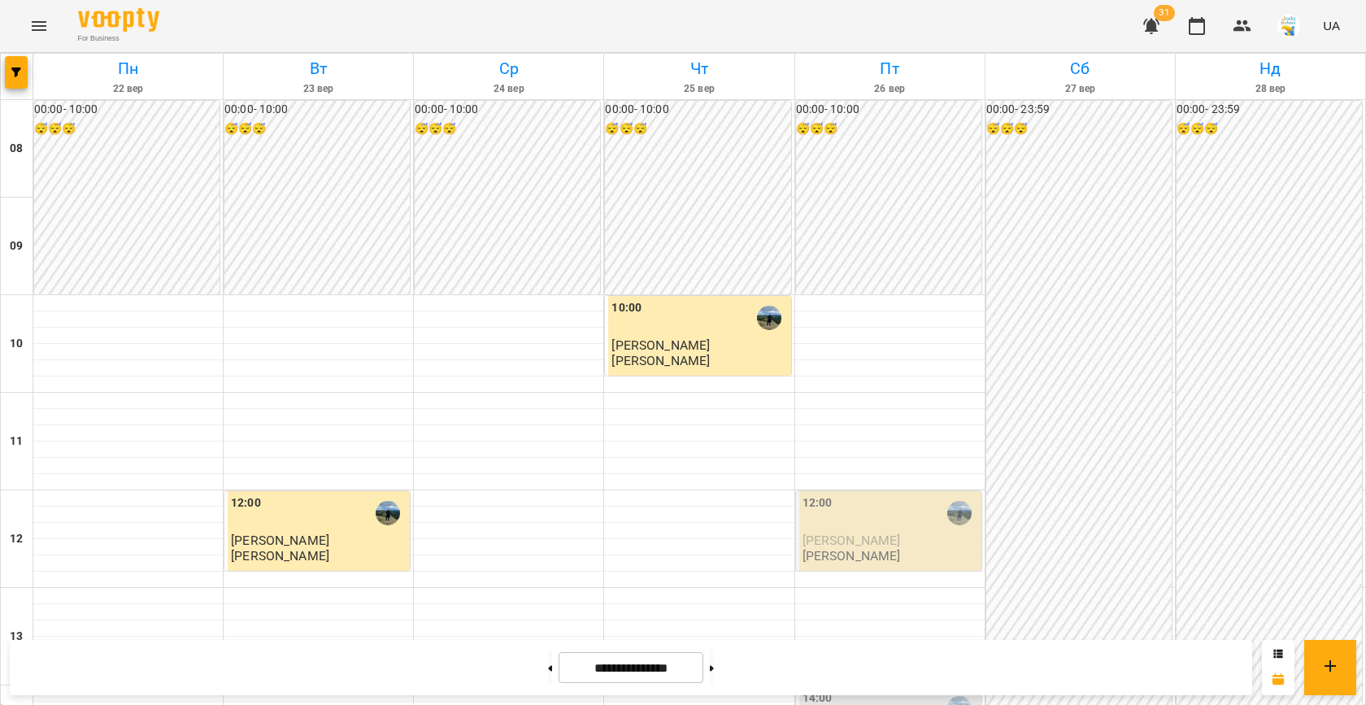
scroll to position [763, 0]
click at [17, 81] on button "button" at bounding box center [16, 72] width 23 height 33
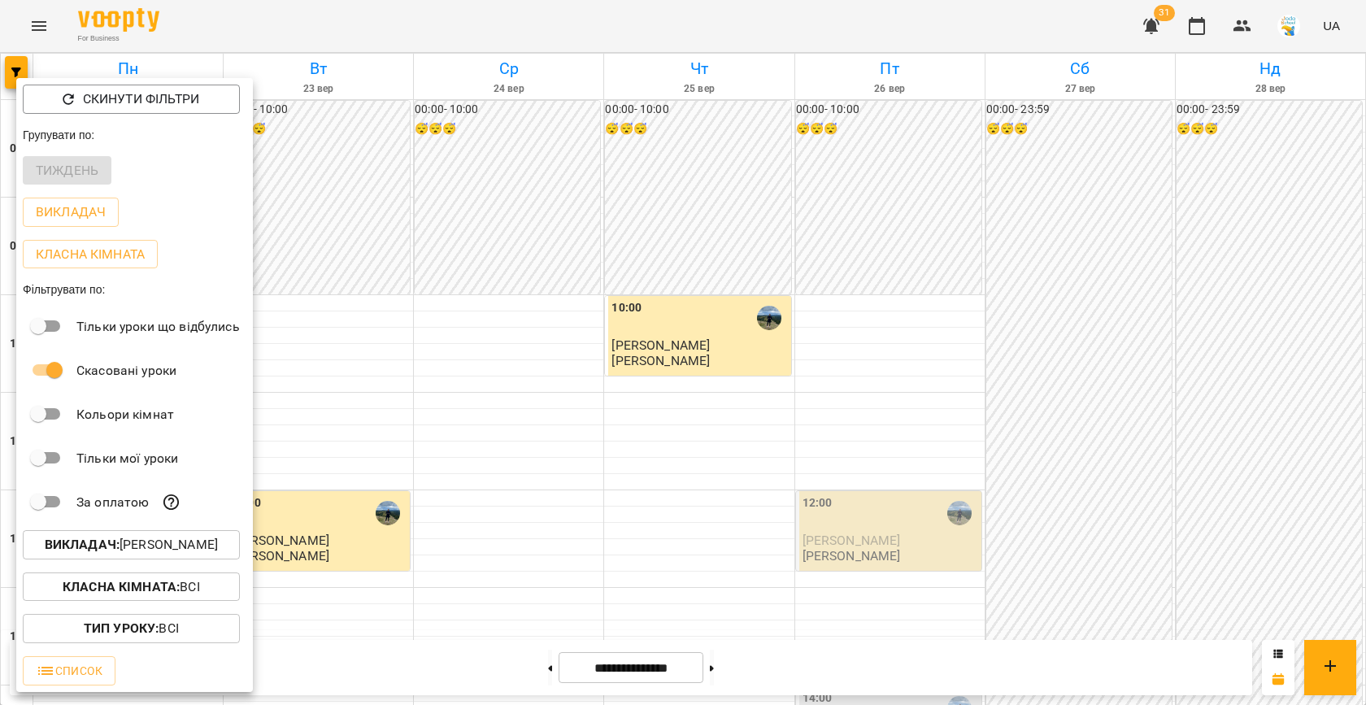
click at [120, 546] on b "Викладач :" at bounding box center [82, 544] width 75 height 15
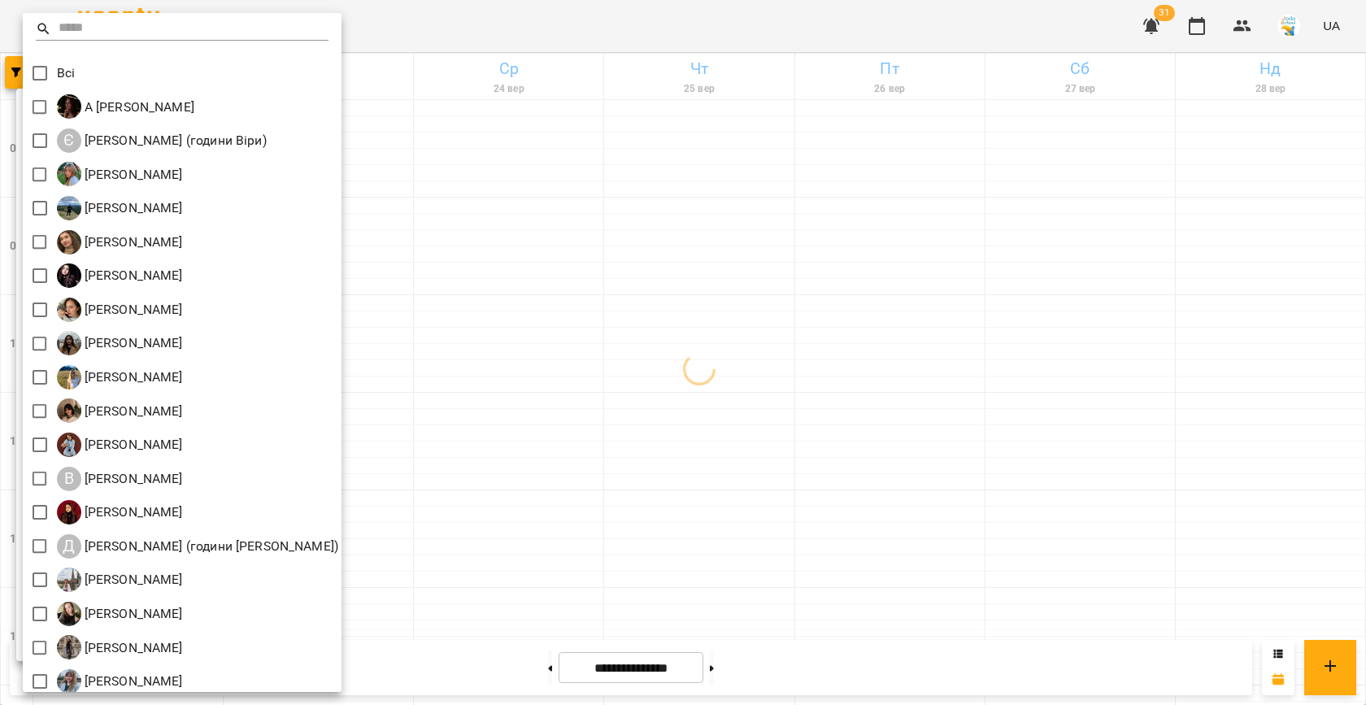
scroll to position [76, 0]
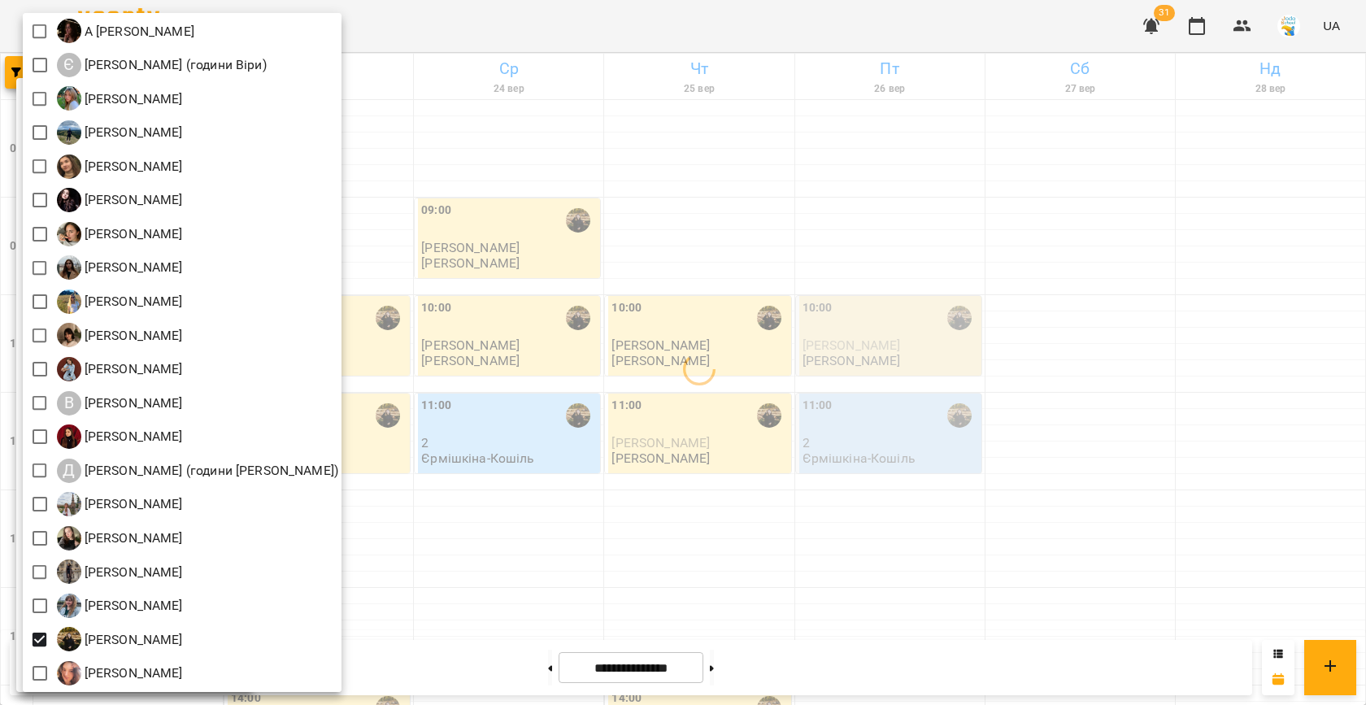
click at [661, 436] on div at bounding box center [683, 352] width 1366 height 705
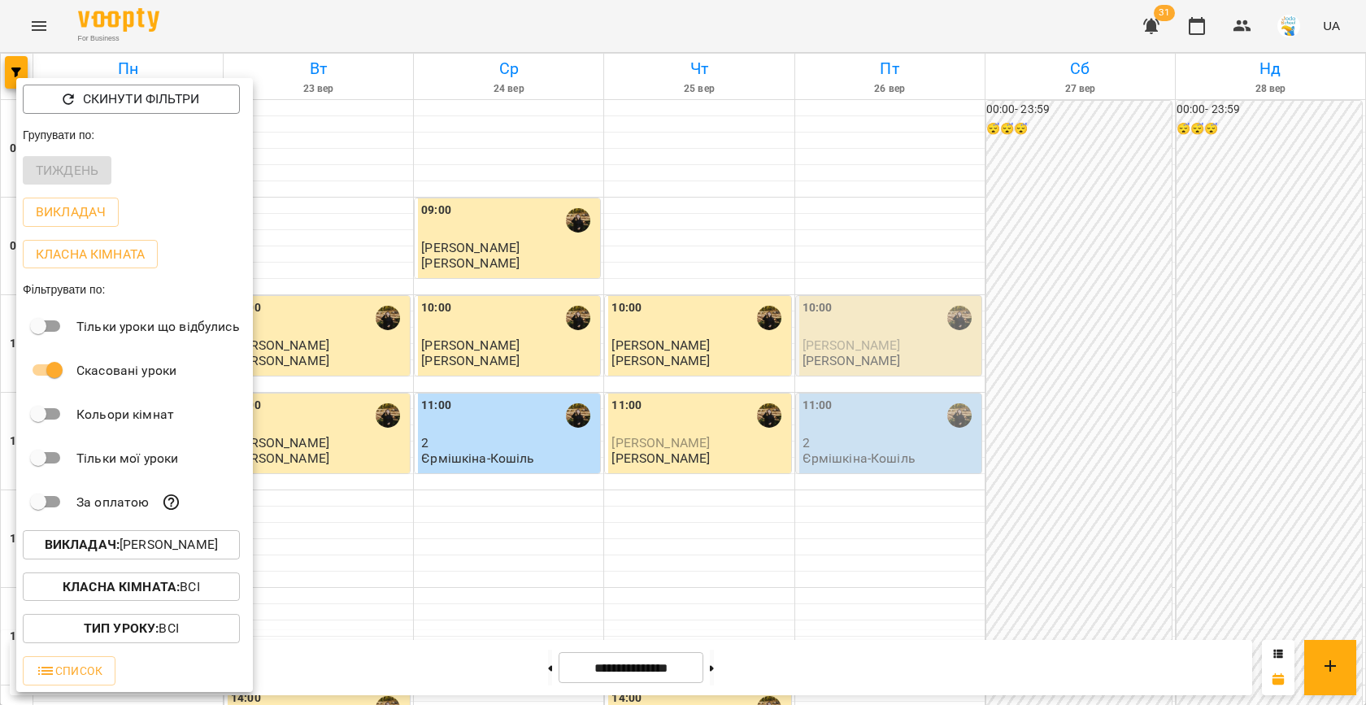
click at [488, 423] on div at bounding box center [683, 352] width 1366 height 705
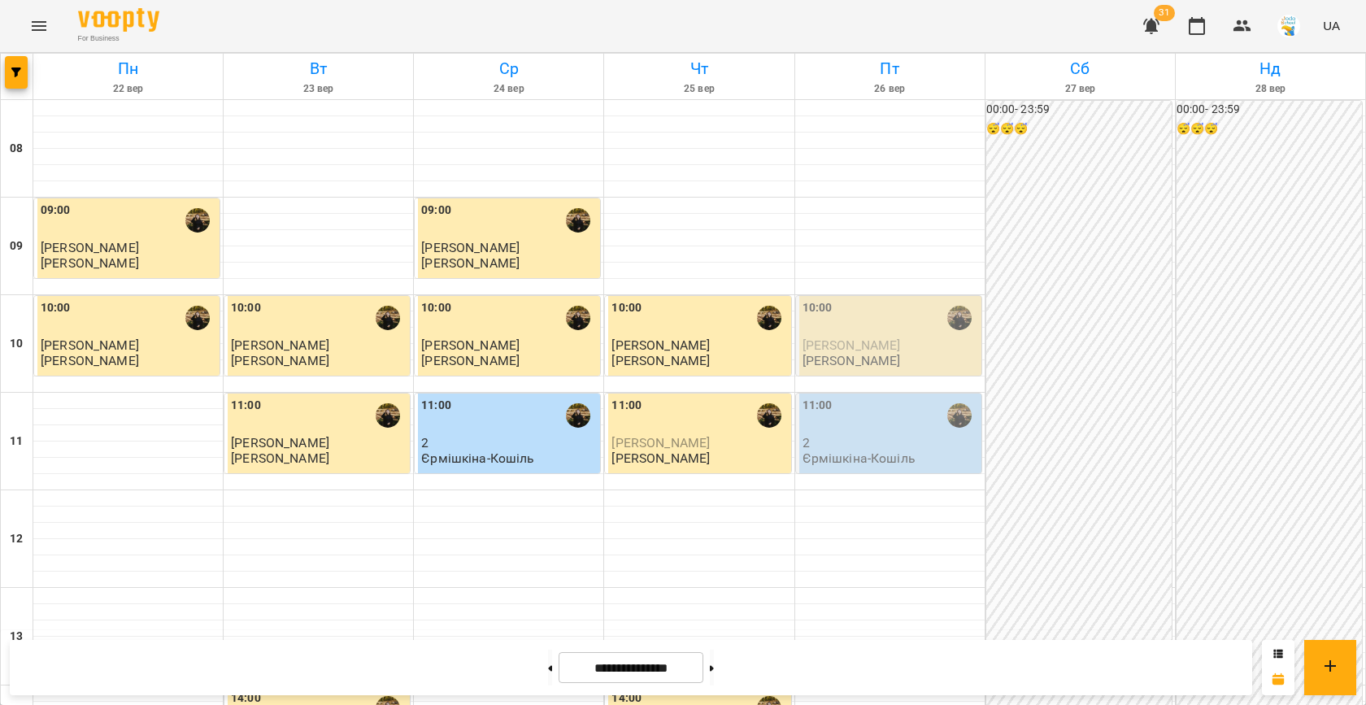
scroll to position [791, 0]
click at [19, 72] on icon "button" at bounding box center [16, 72] width 10 height 10
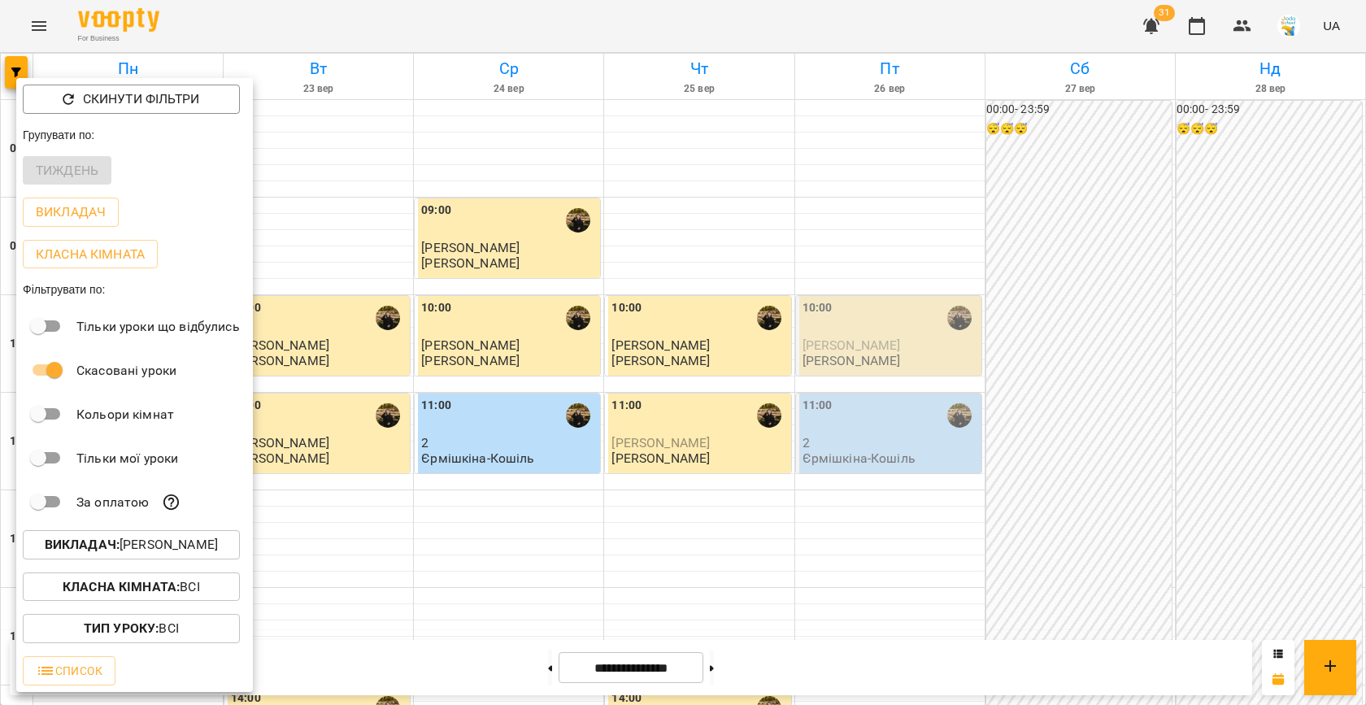
click at [163, 550] on p "Викладач : [PERSON_NAME]" at bounding box center [131, 545] width 173 height 20
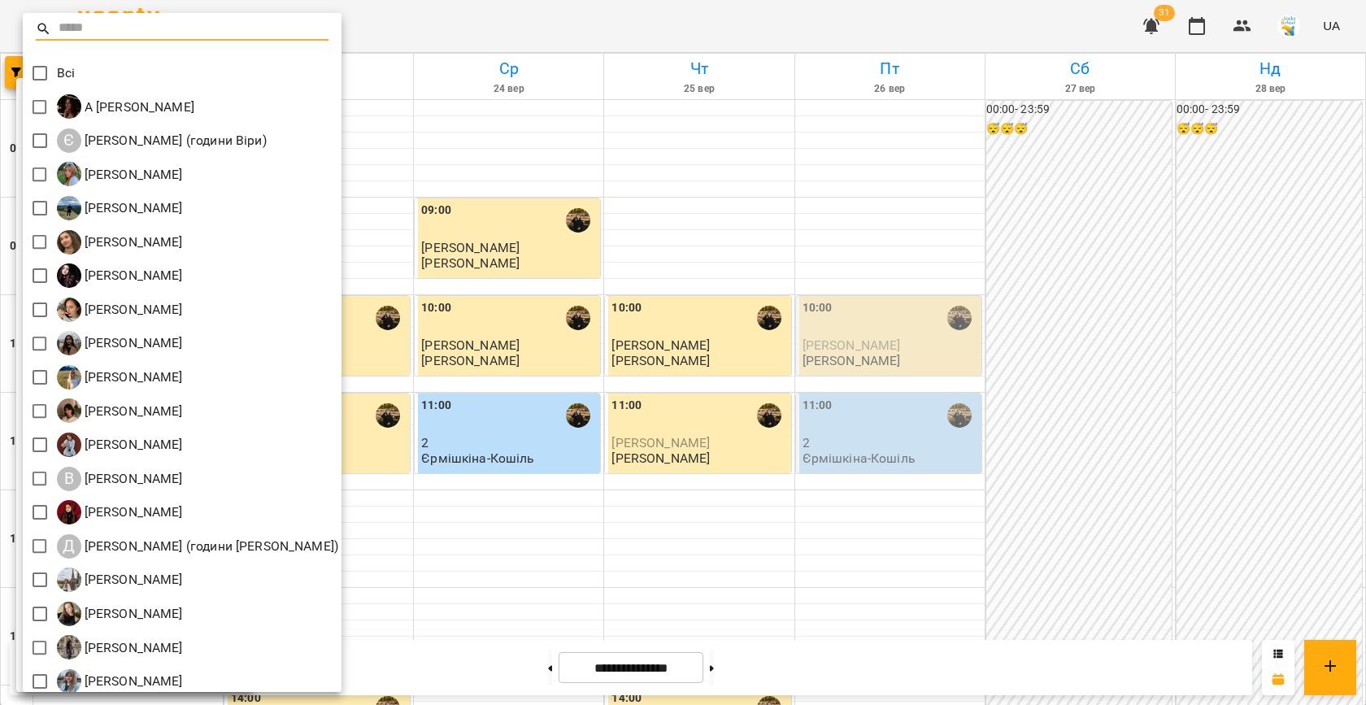
click at [505, 381] on div at bounding box center [683, 352] width 1366 height 705
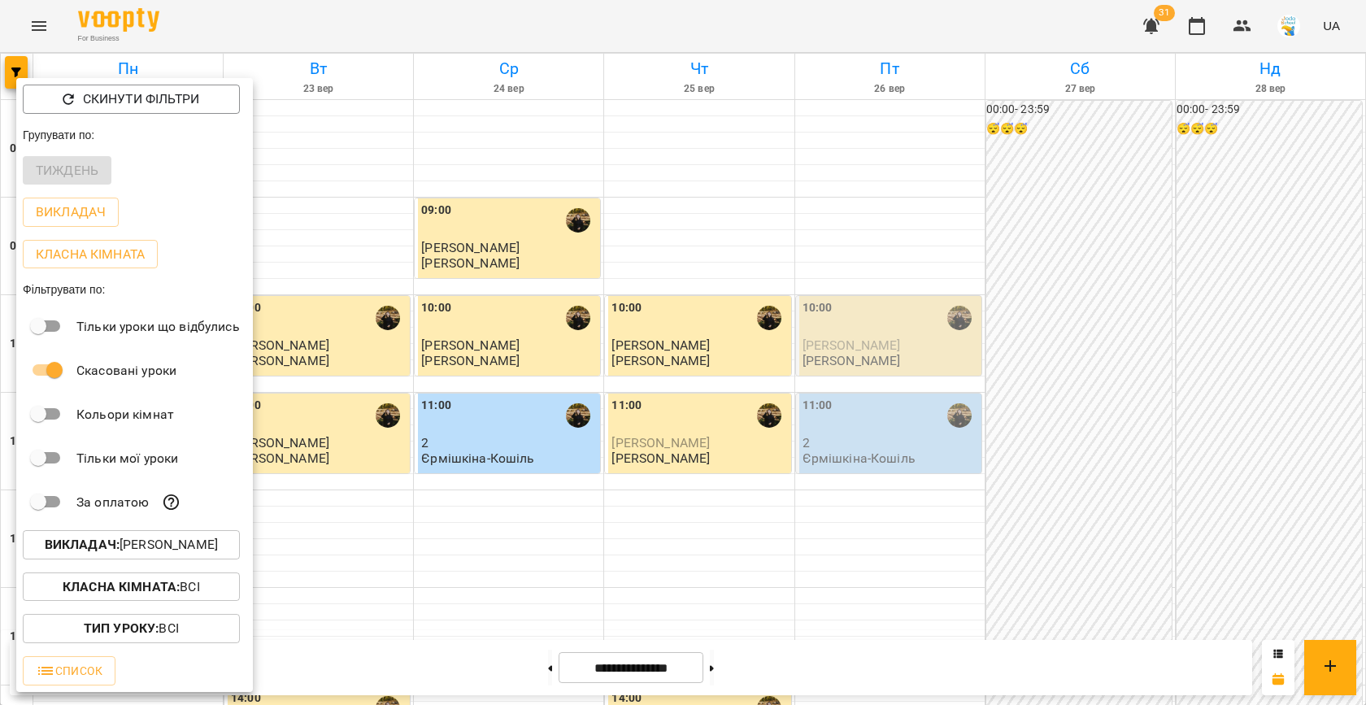
click at [147, 551] on p "Викладач : [PERSON_NAME]" at bounding box center [131, 545] width 173 height 20
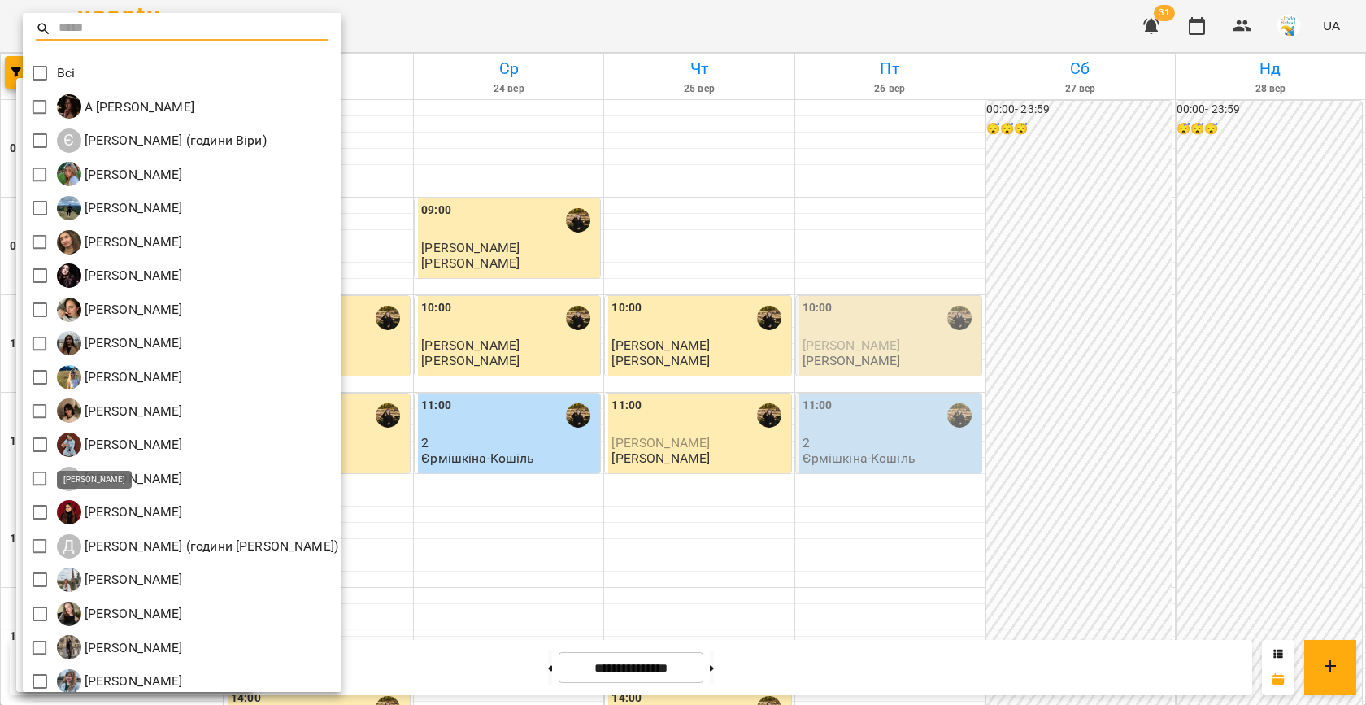
scroll to position [76, 0]
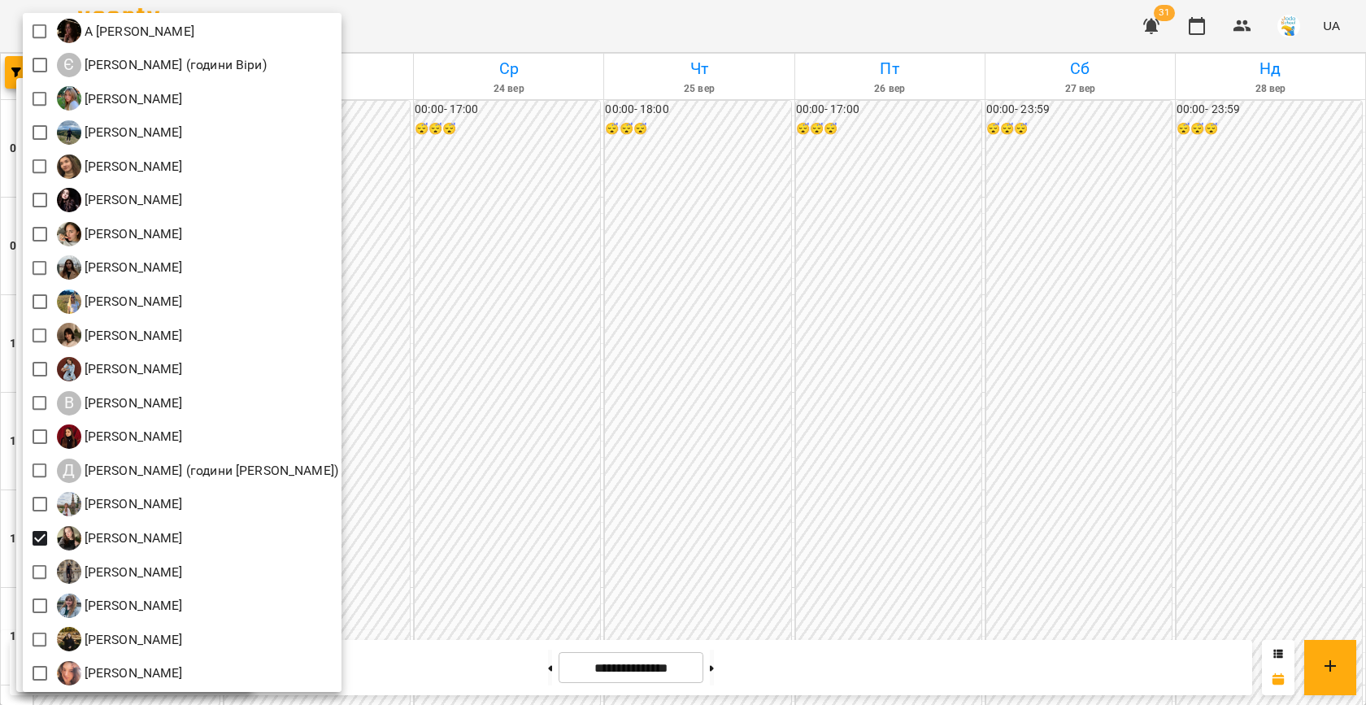
click at [342, 500] on div "[PERSON_NAME]" at bounding box center [182, 504] width 319 height 34
click at [451, 485] on div at bounding box center [683, 352] width 1366 height 705
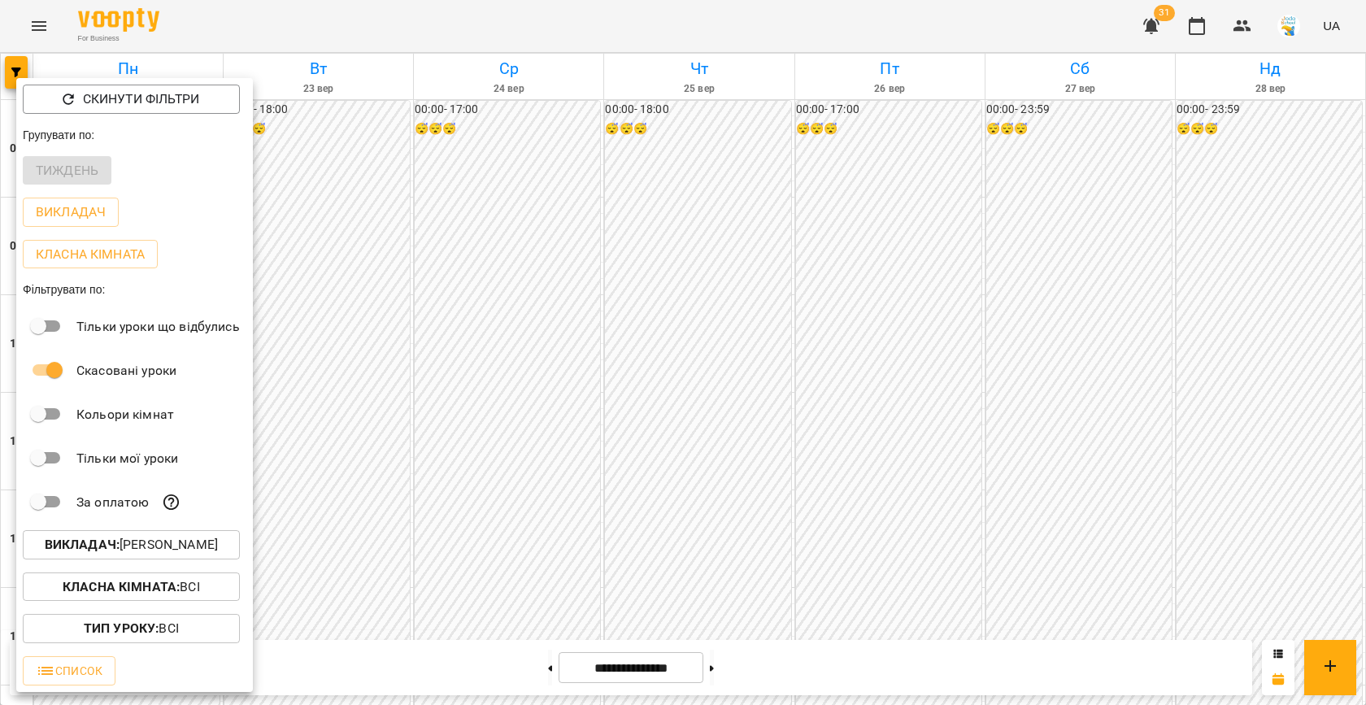
click at [370, 462] on div at bounding box center [683, 352] width 1366 height 705
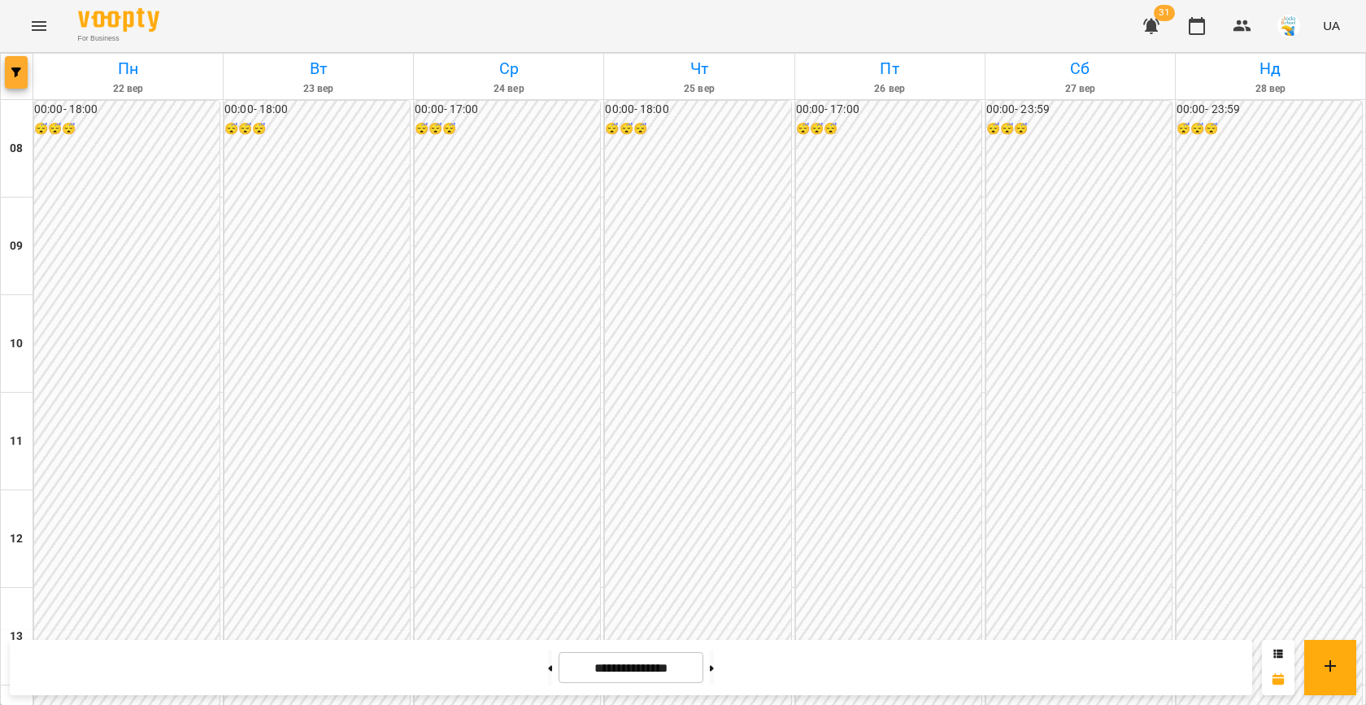
click at [24, 73] on span "button" at bounding box center [16, 72] width 23 height 10
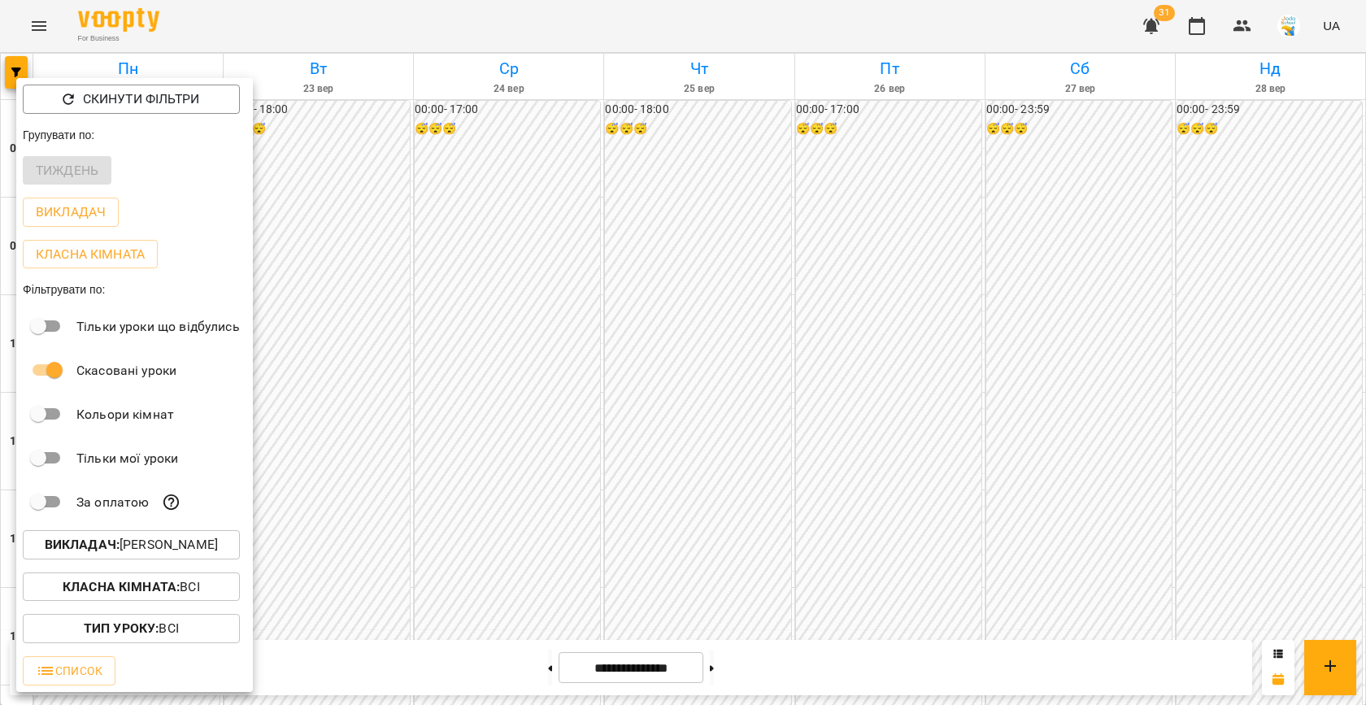
click at [156, 551] on p "Викладач : [PERSON_NAME]" at bounding box center [131, 545] width 173 height 20
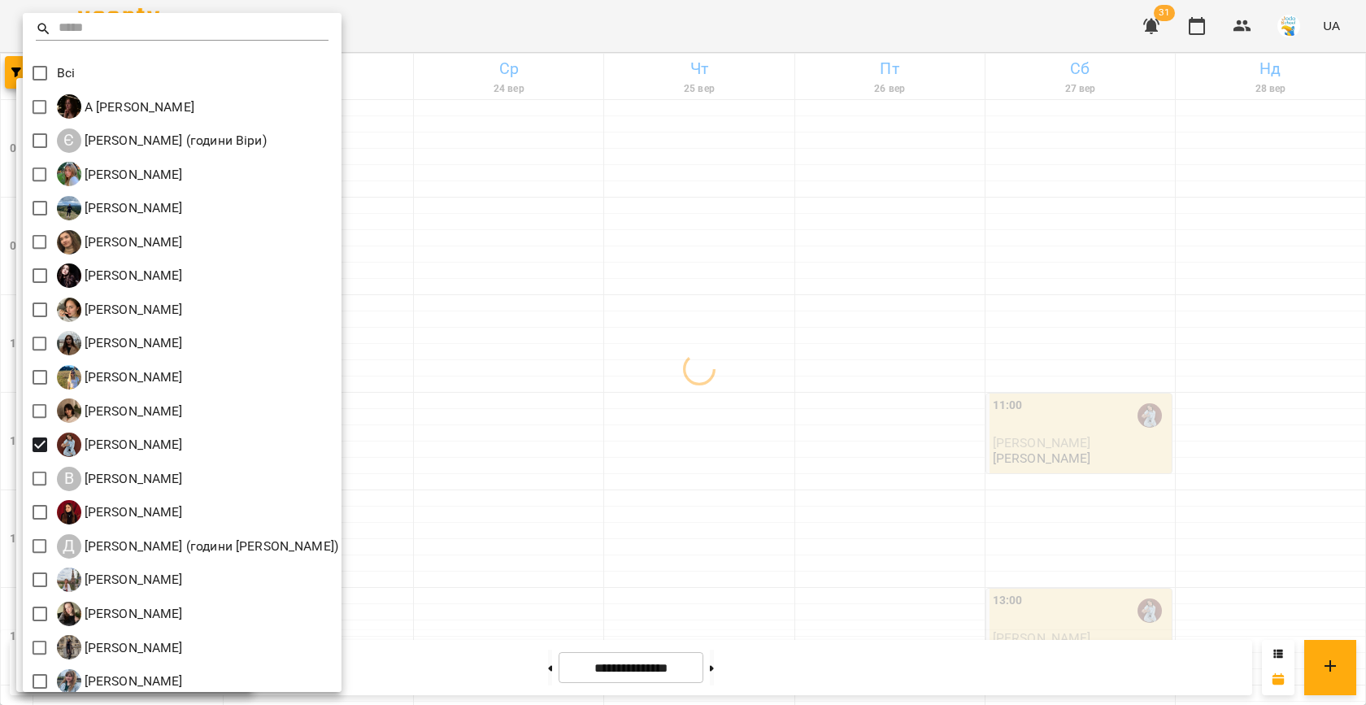
click at [607, 450] on div at bounding box center [683, 352] width 1366 height 705
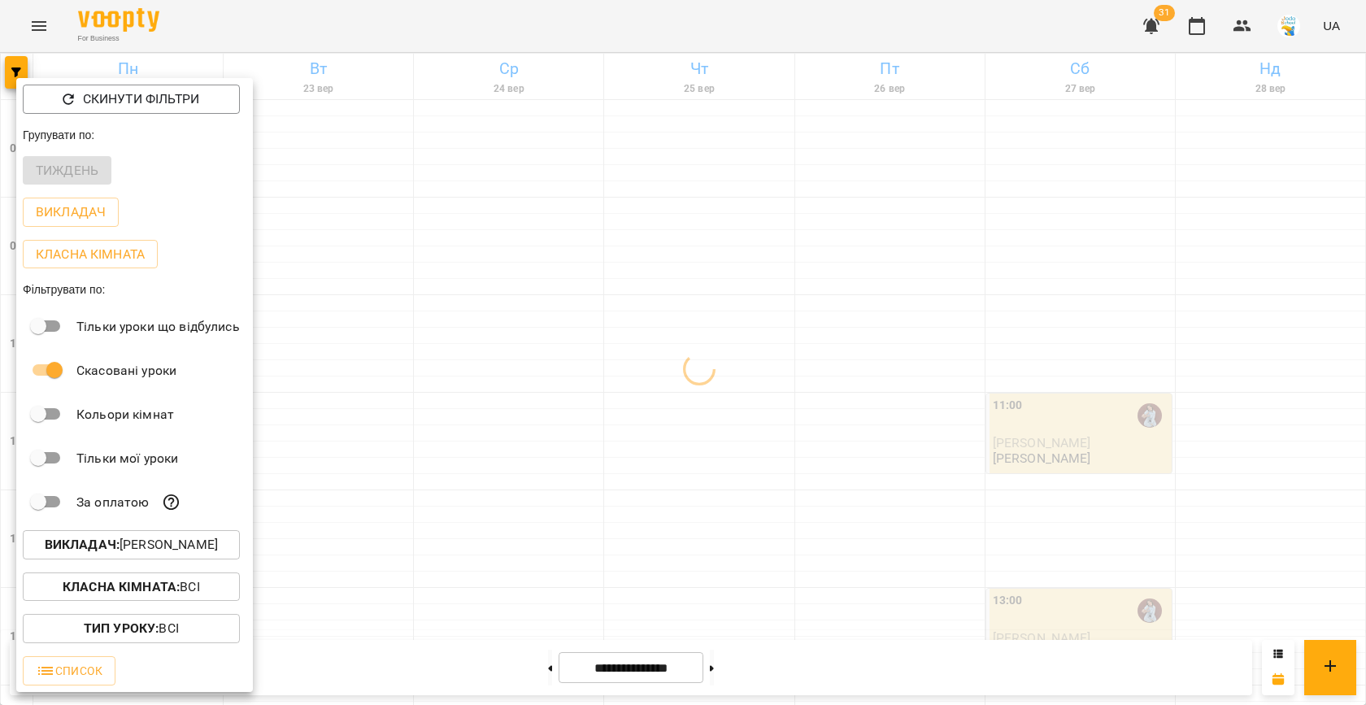
click at [490, 446] on div at bounding box center [683, 352] width 1366 height 705
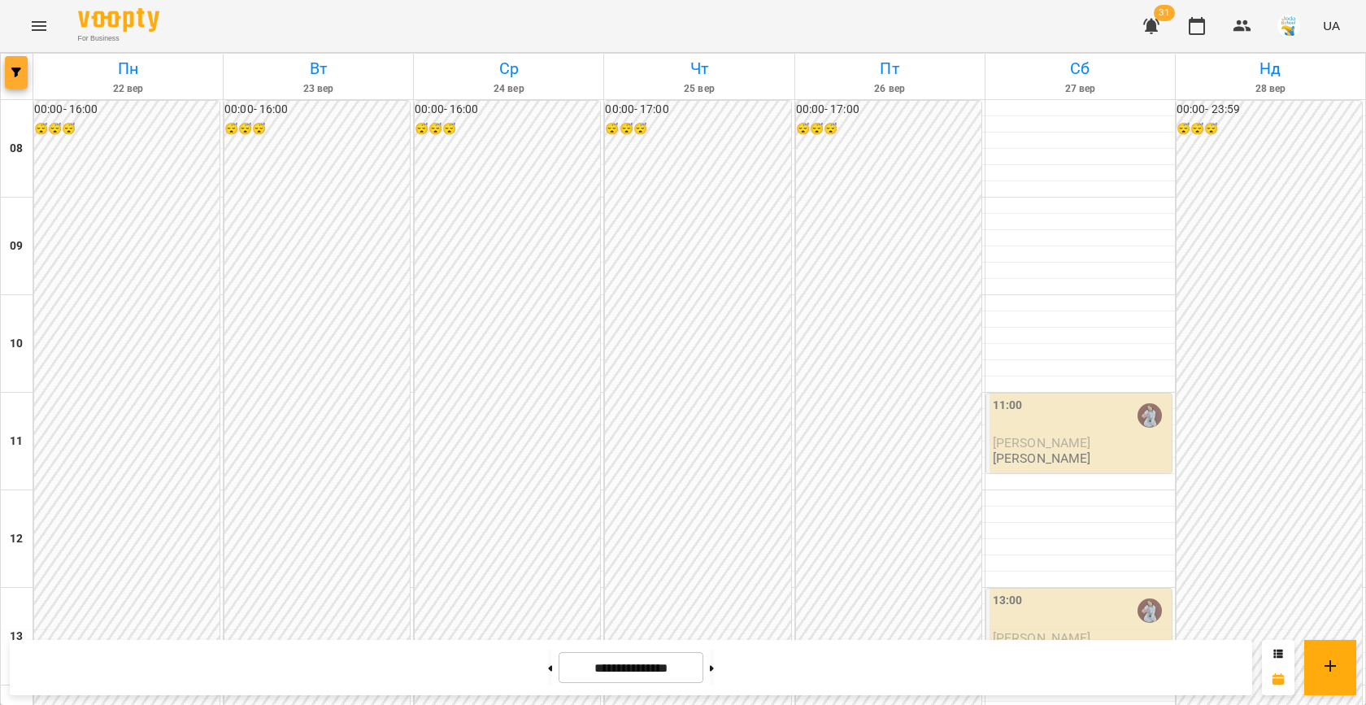
click at [17, 71] on icon "button" at bounding box center [16, 72] width 10 height 10
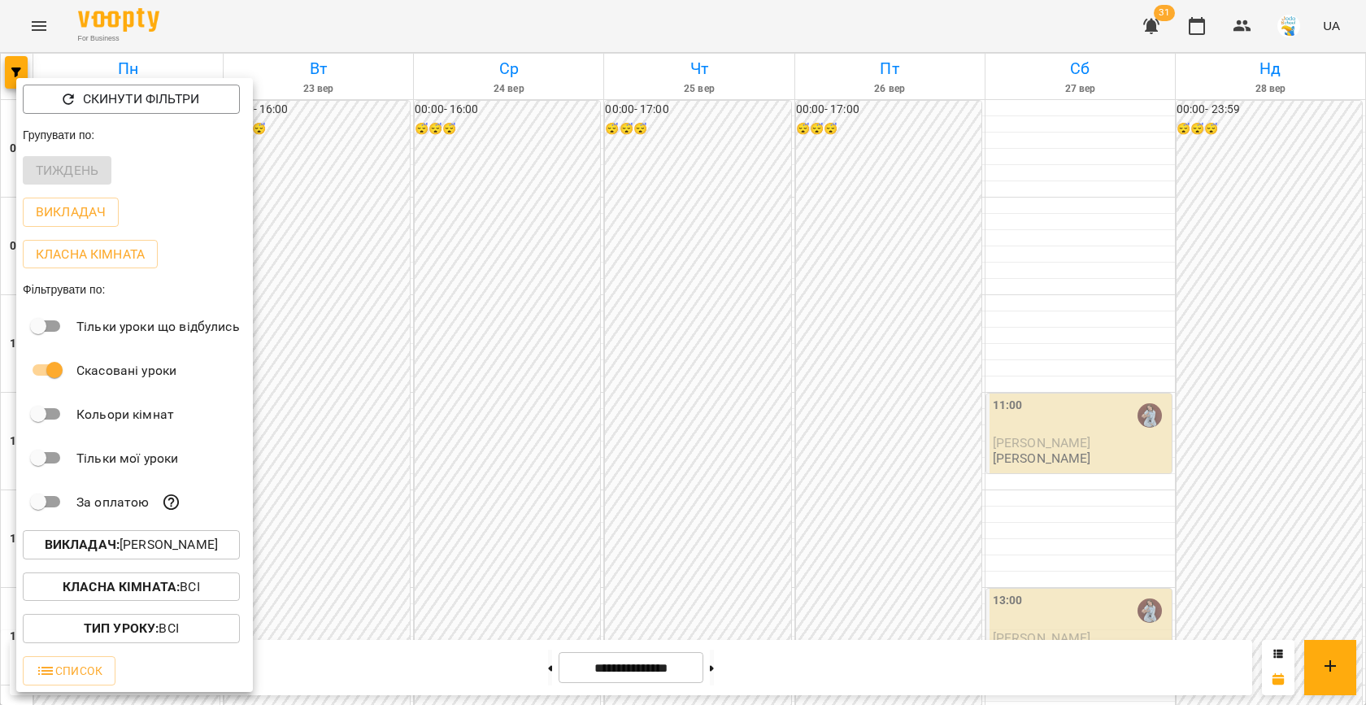
click at [119, 545] on p "Викладач : [PERSON_NAME]" at bounding box center [131, 545] width 173 height 20
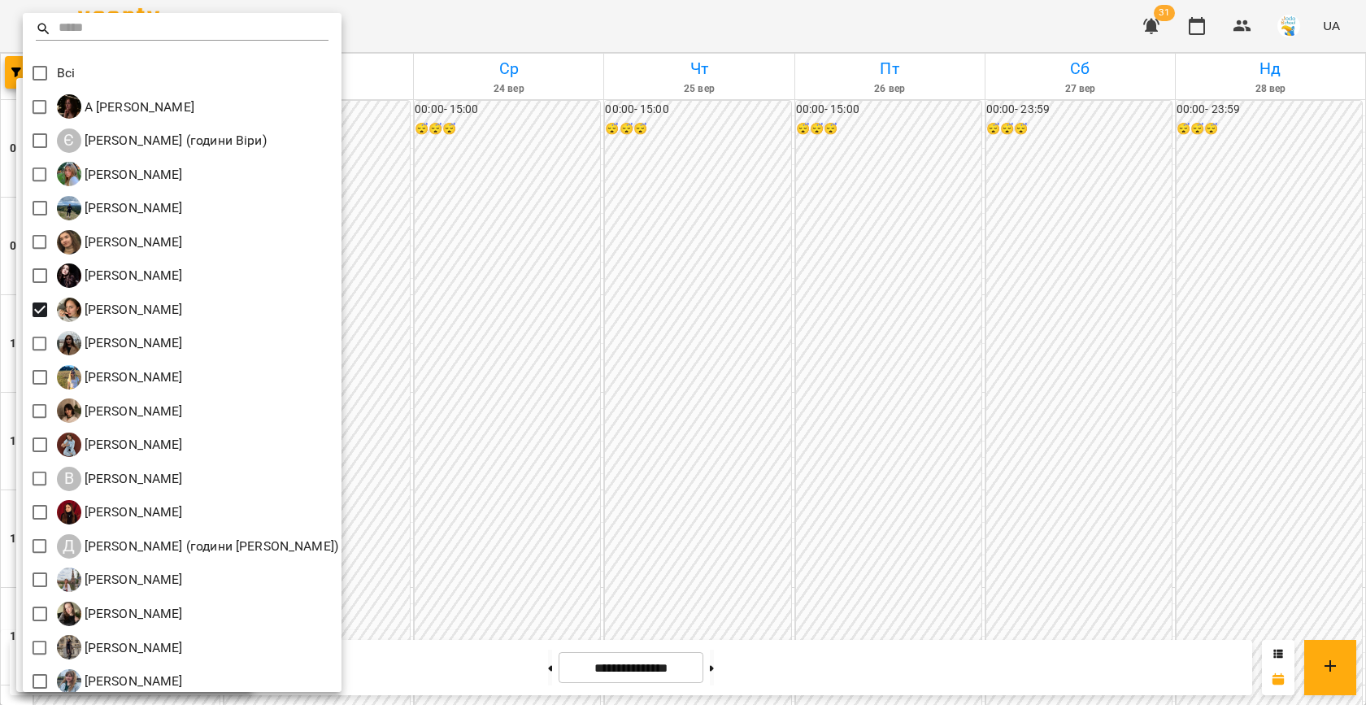
click at [716, 473] on div at bounding box center [683, 352] width 1366 height 705
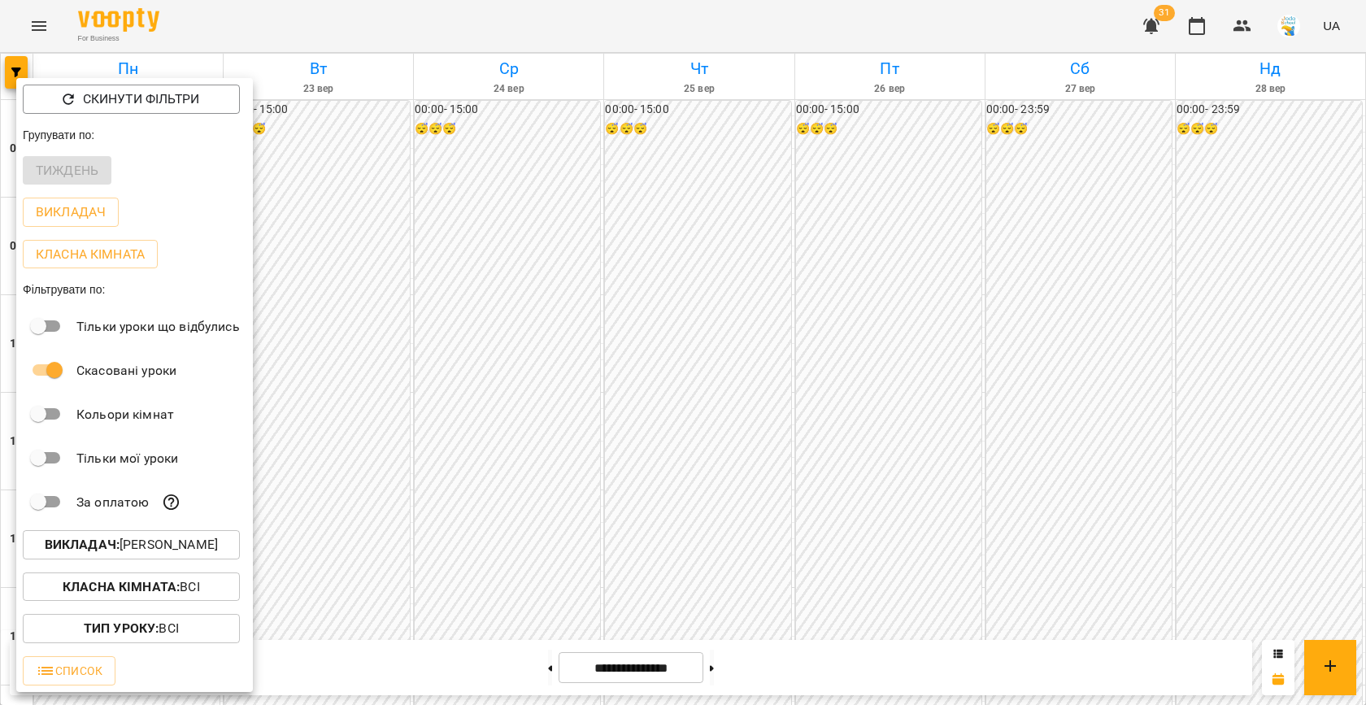
click at [505, 398] on div at bounding box center [683, 352] width 1366 height 705
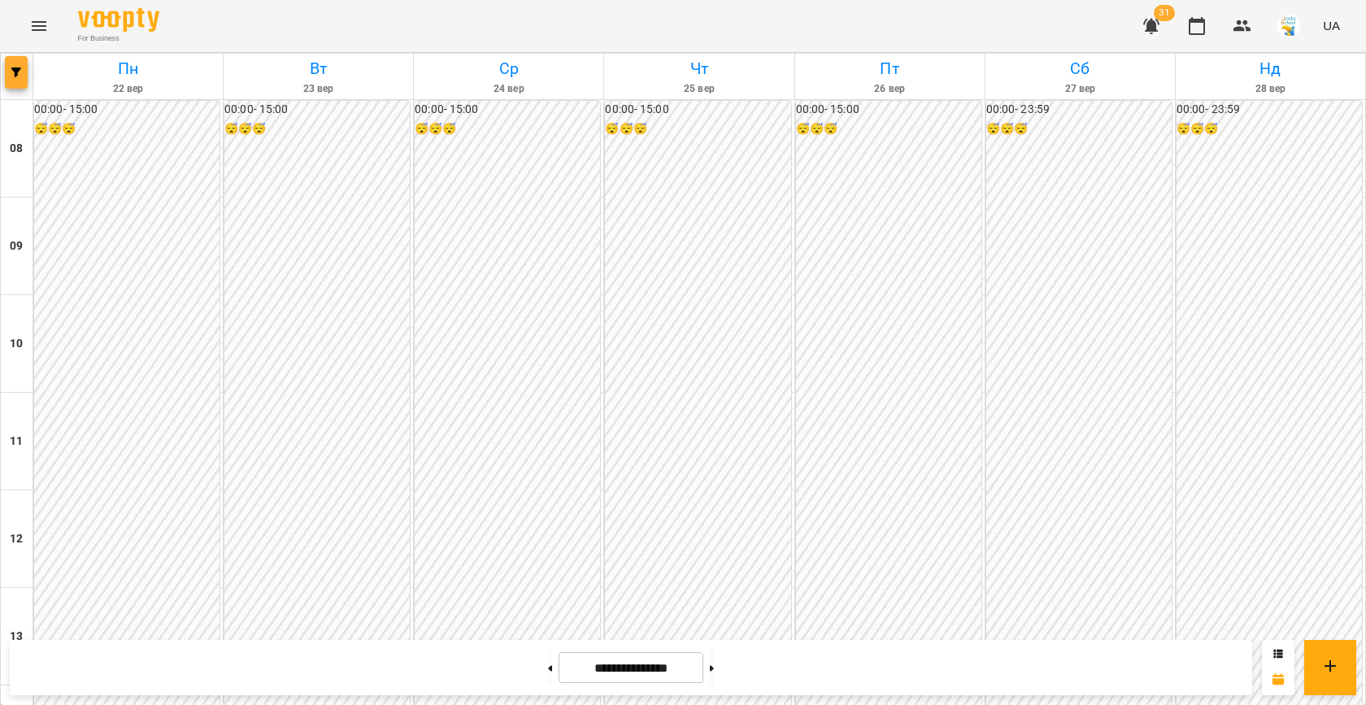
click at [11, 72] on icon "button" at bounding box center [16, 72] width 10 height 10
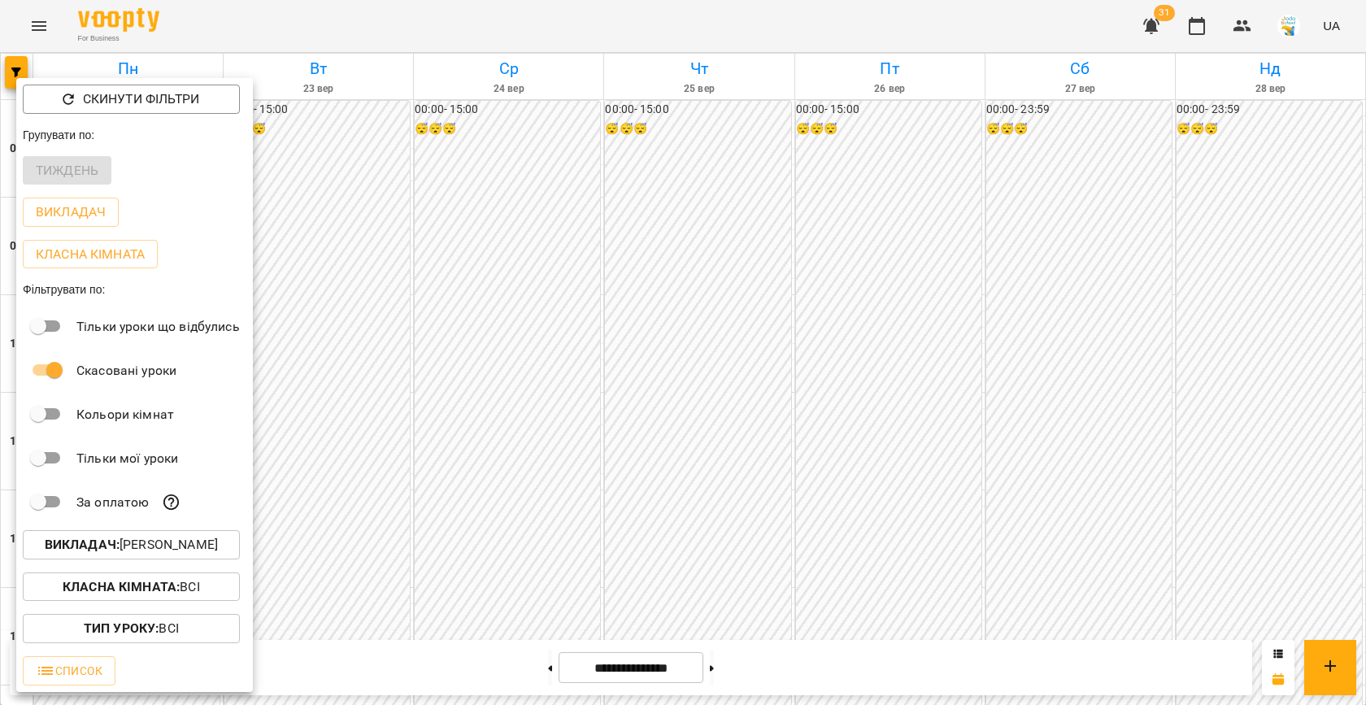
click at [116, 550] on p "Викладач : [PERSON_NAME]" at bounding box center [131, 545] width 173 height 20
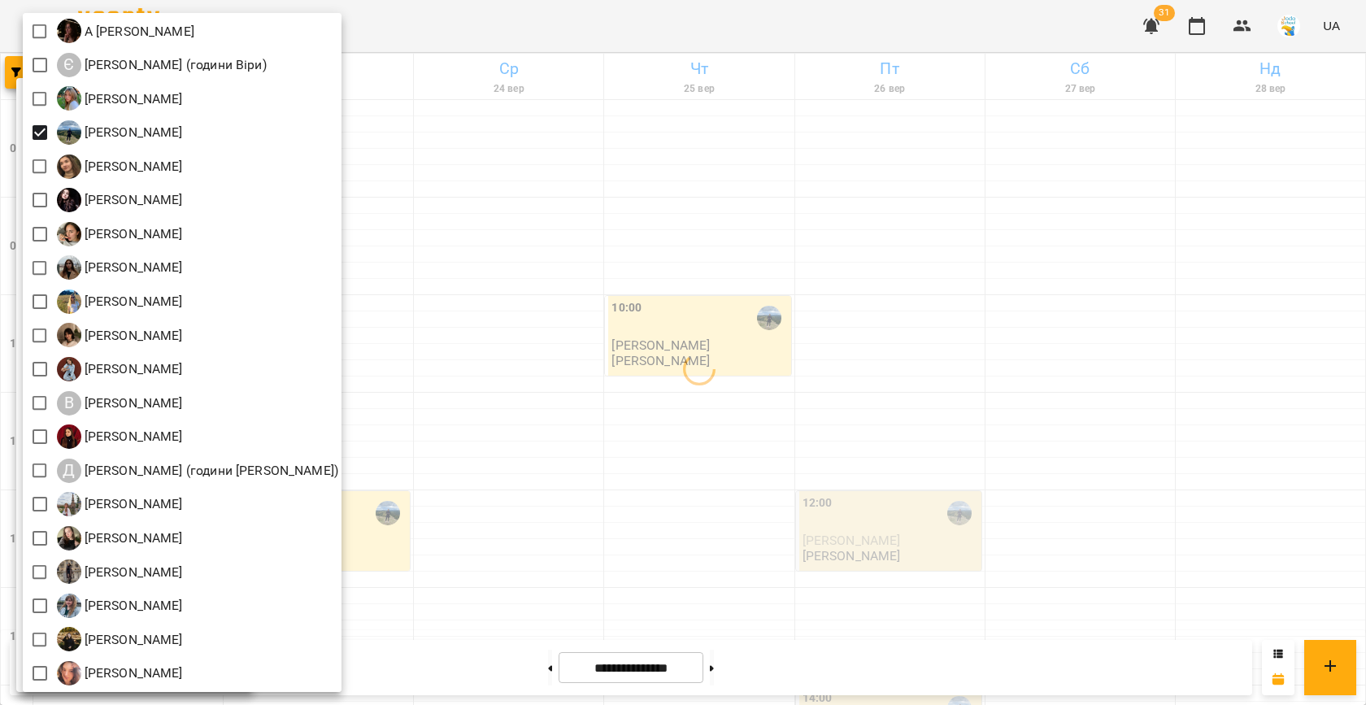
click at [601, 383] on div at bounding box center [683, 352] width 1366 height 705
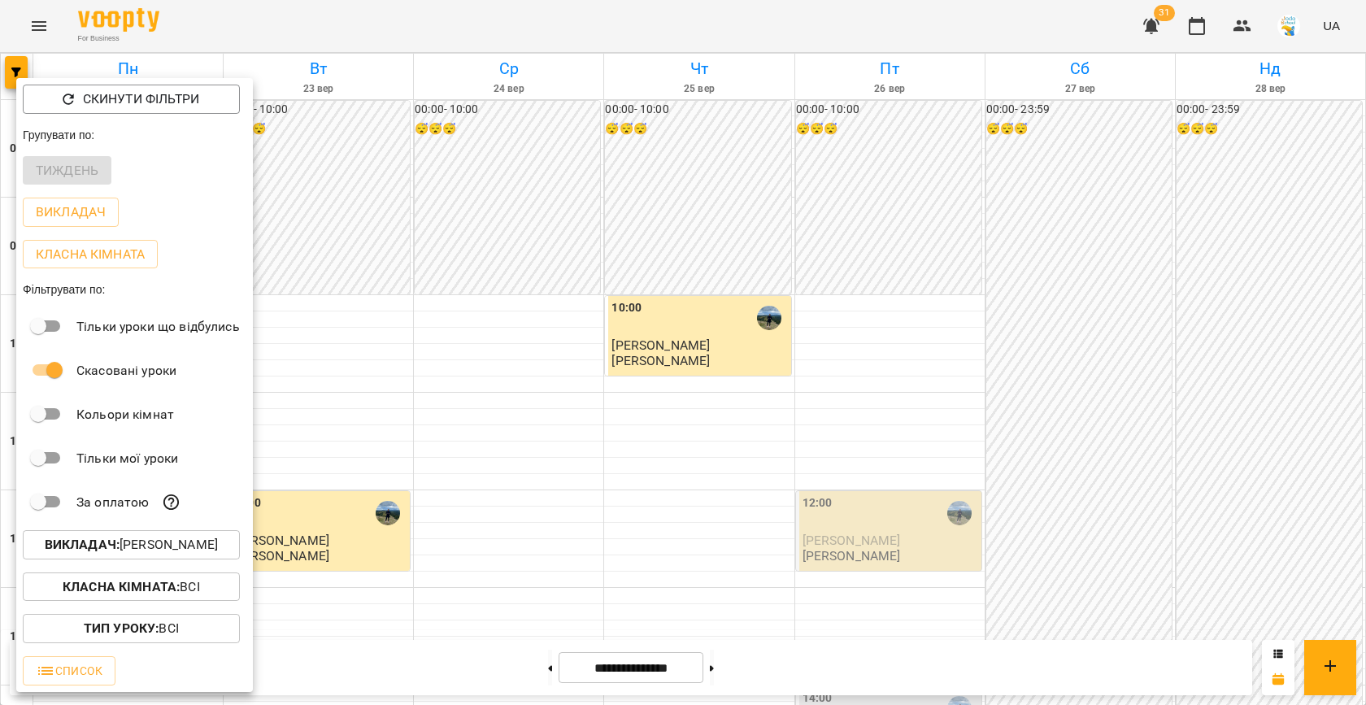
click at [601, 383] on div at bounding box center [683, 352] width 1366 height 705
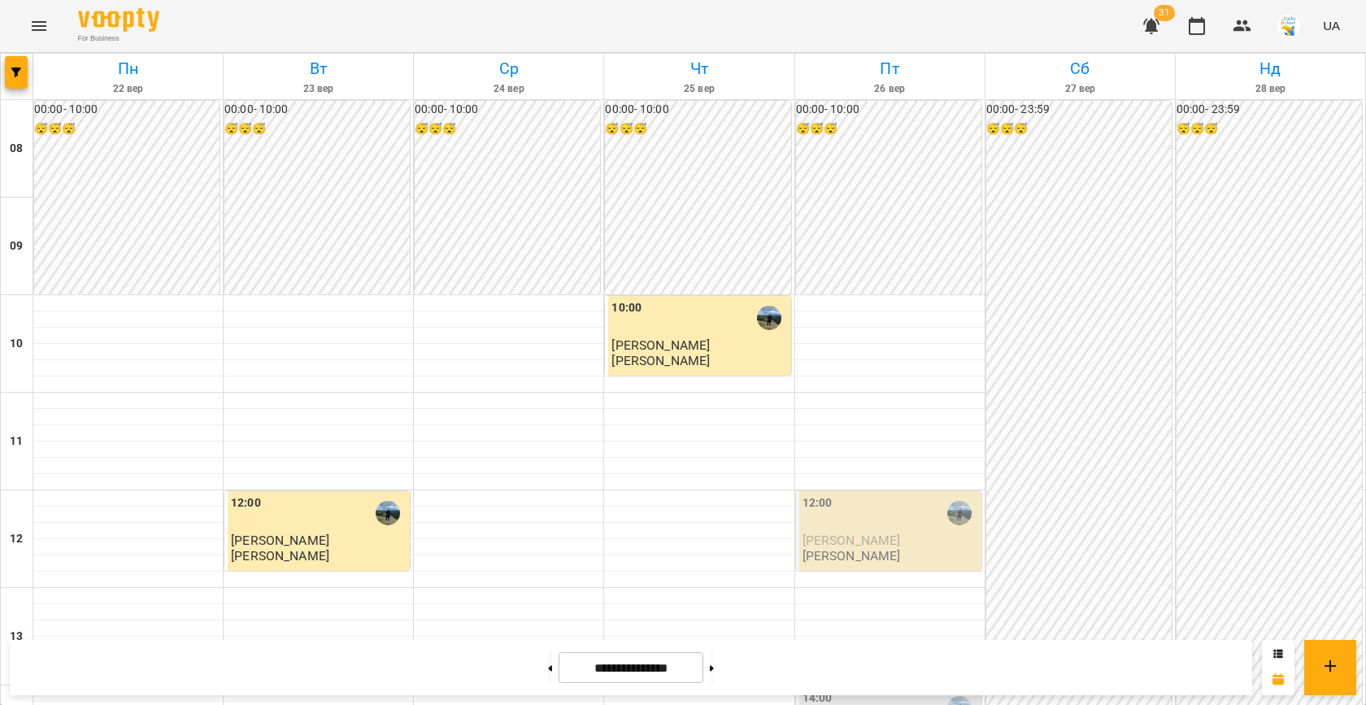
scroll to position [602, 0]
click at [15, 75] on icon "button" at bounding box center [16, 72] width 10 height 10
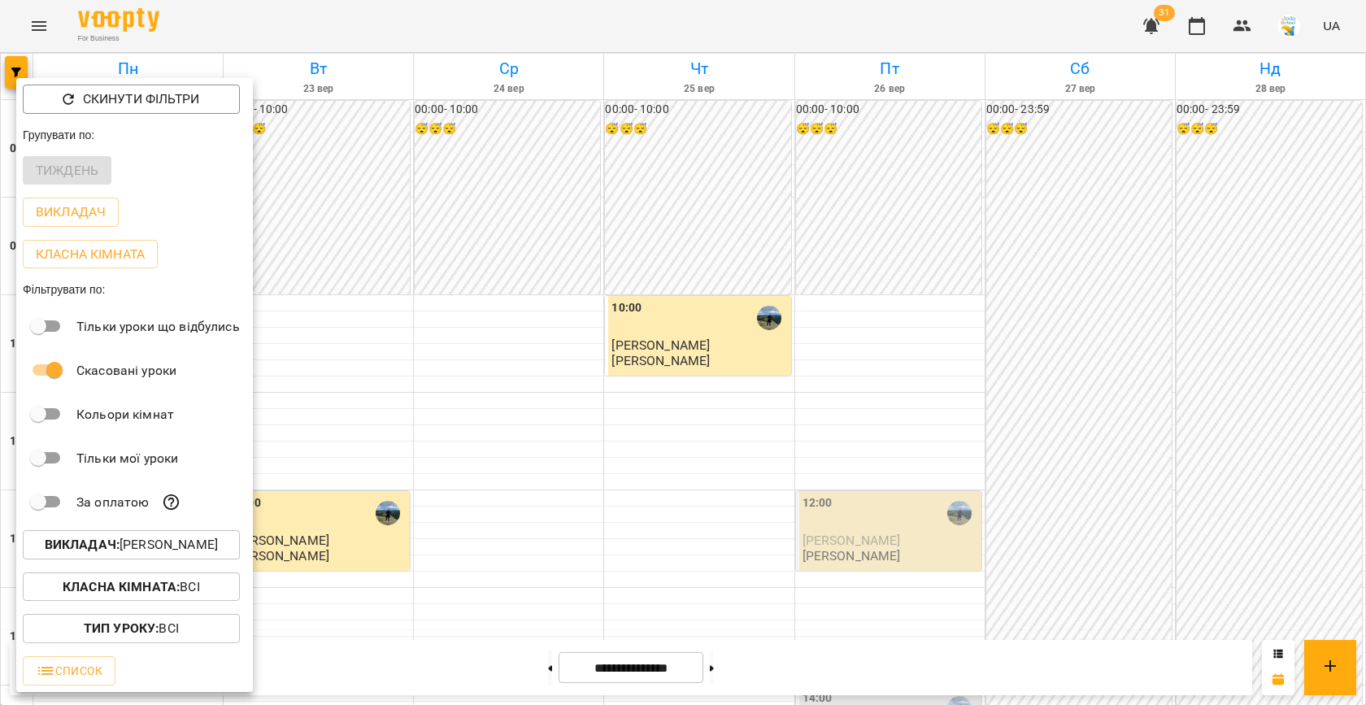
click at [135, 552] on p "Викладач : [PERSON_NAME]" at bounding box center [131, 545] width 173 height 20
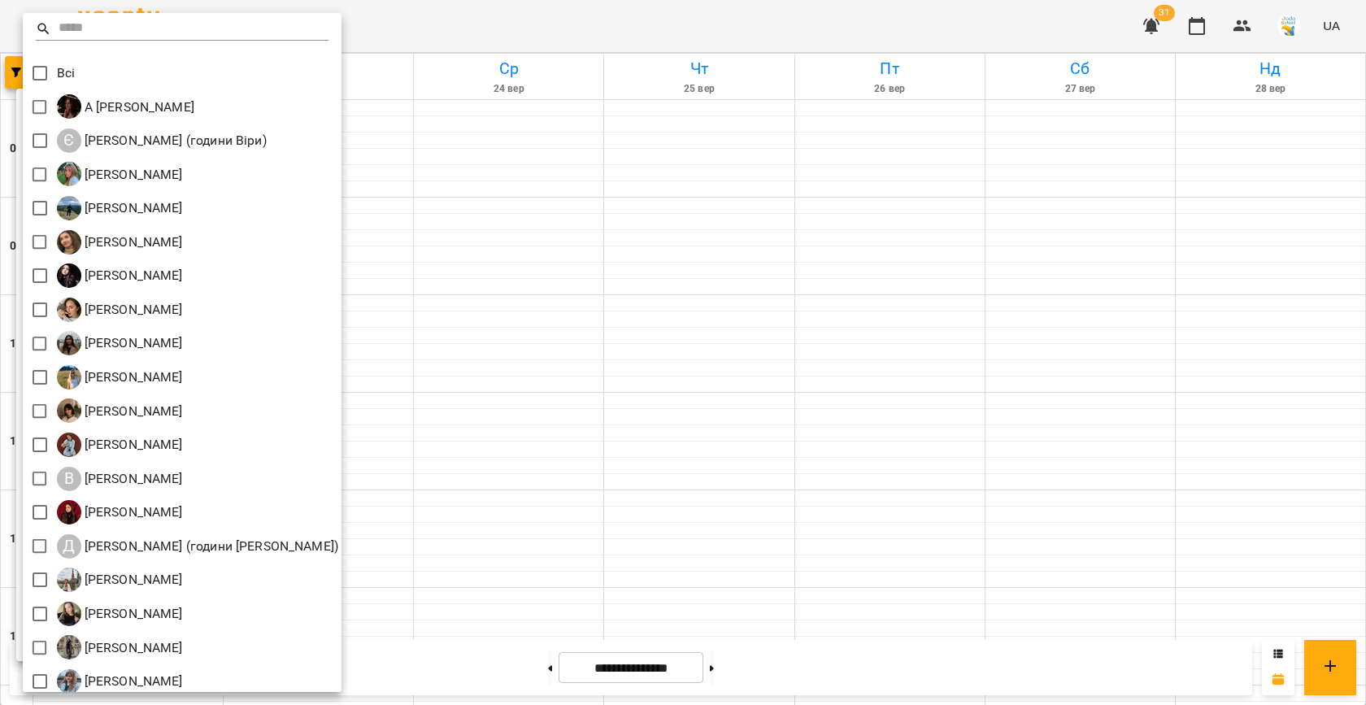
scroll to position [76, 0]
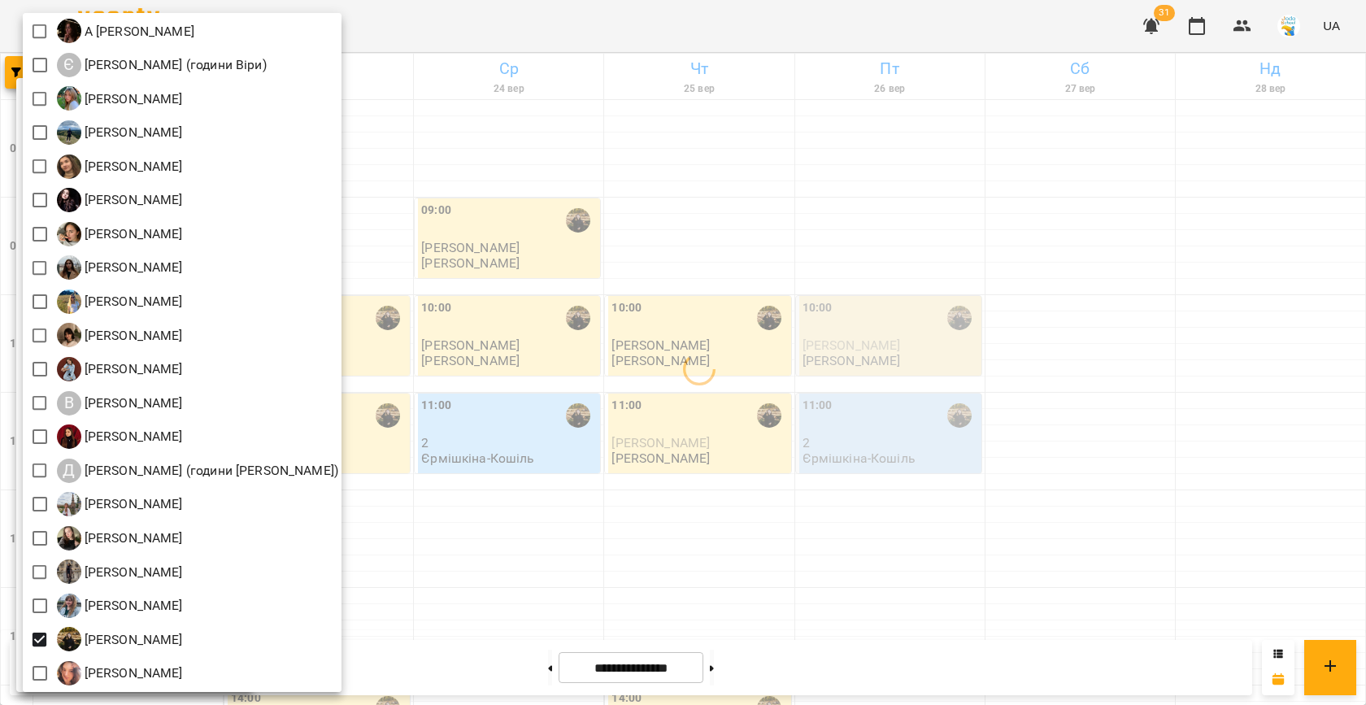
click at [494, 488] on div at bounding box center [683, 352] width 1366 height 705
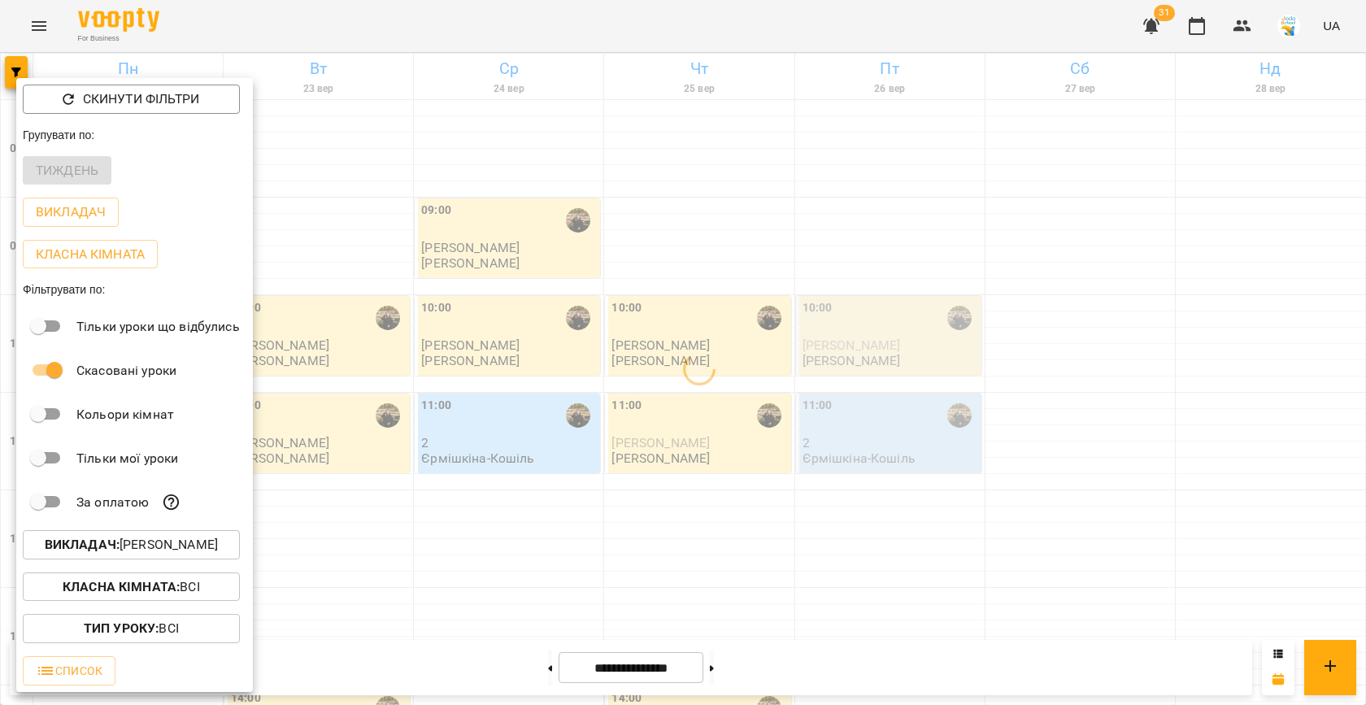
click at [494, 488] on div at bounding box center [683, 352] width 1366 height 705
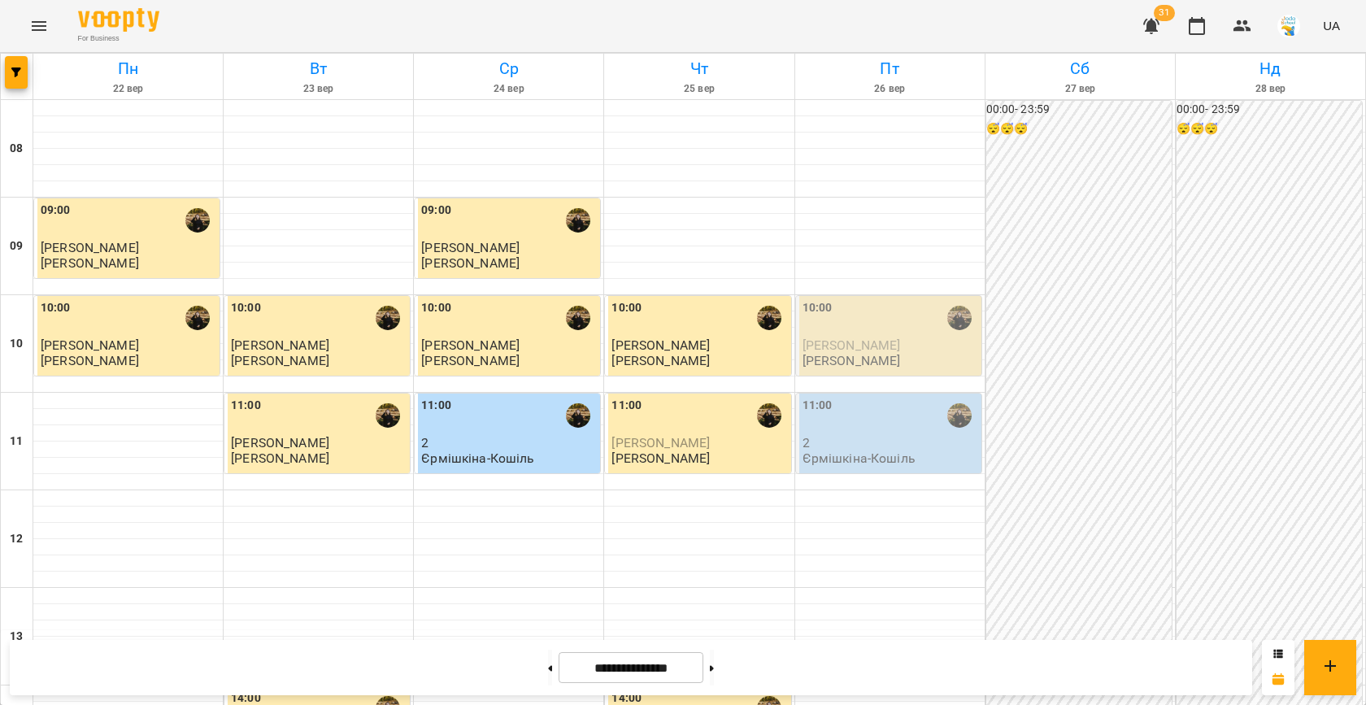
scroll to position [819, 0]
click at [1241, 34] on icon "button" at bounding box center [1243, 26] width 20 height 20
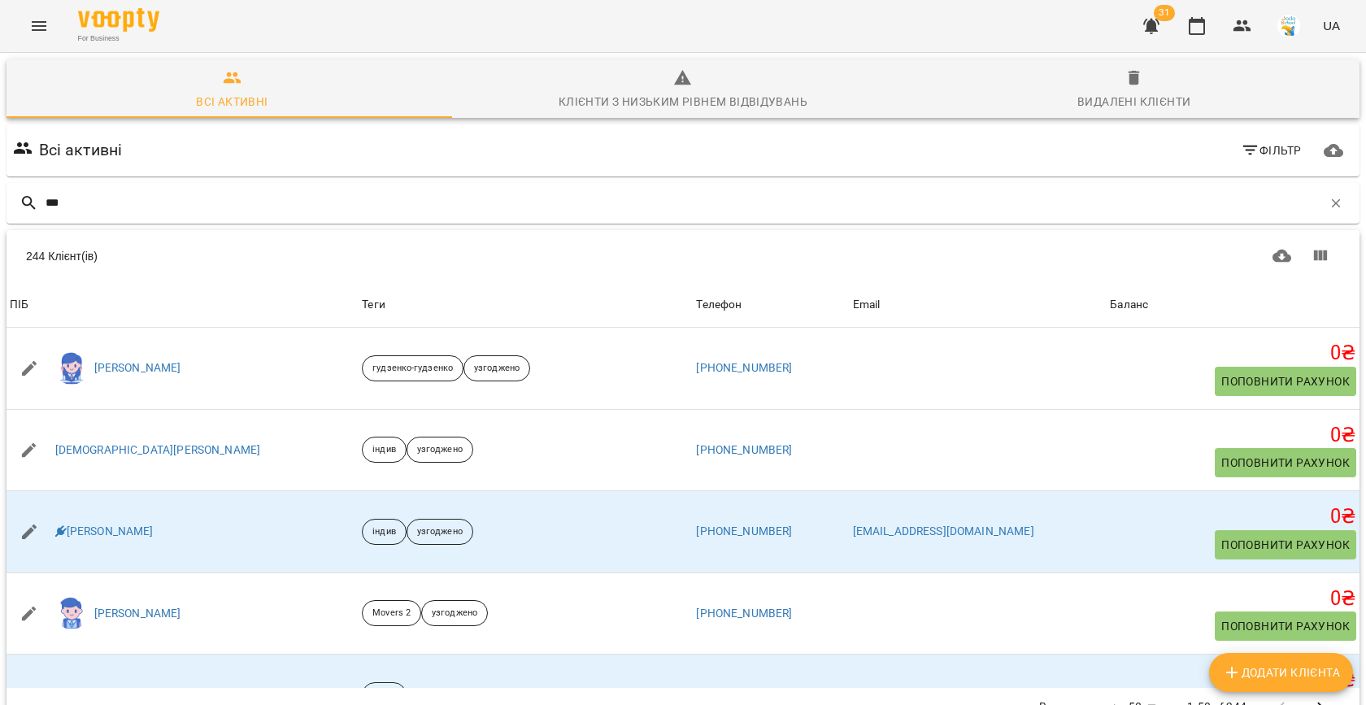
type input "****"
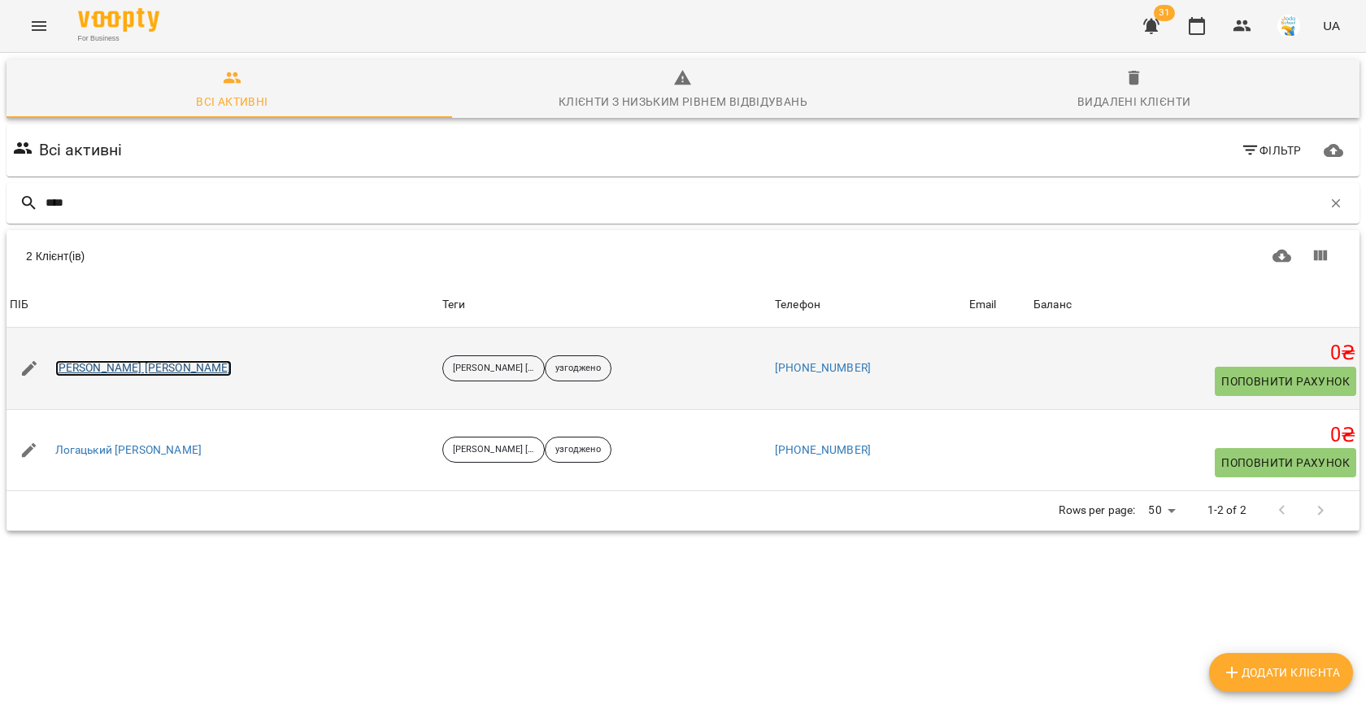
click at [93, 368] on link "[PERSON_NAME] [PERSON_NAME]" at bounding box center [143, 368] width 176 height 16
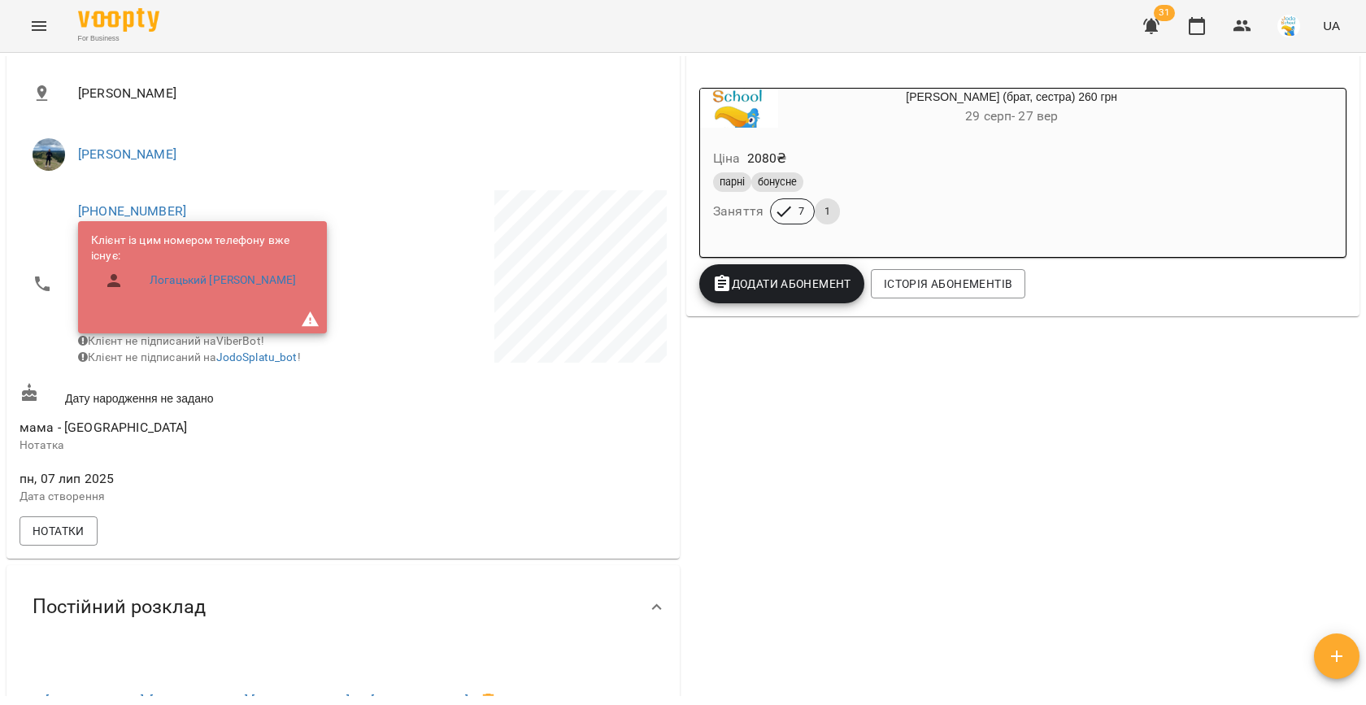
scroll to position [302, 0]
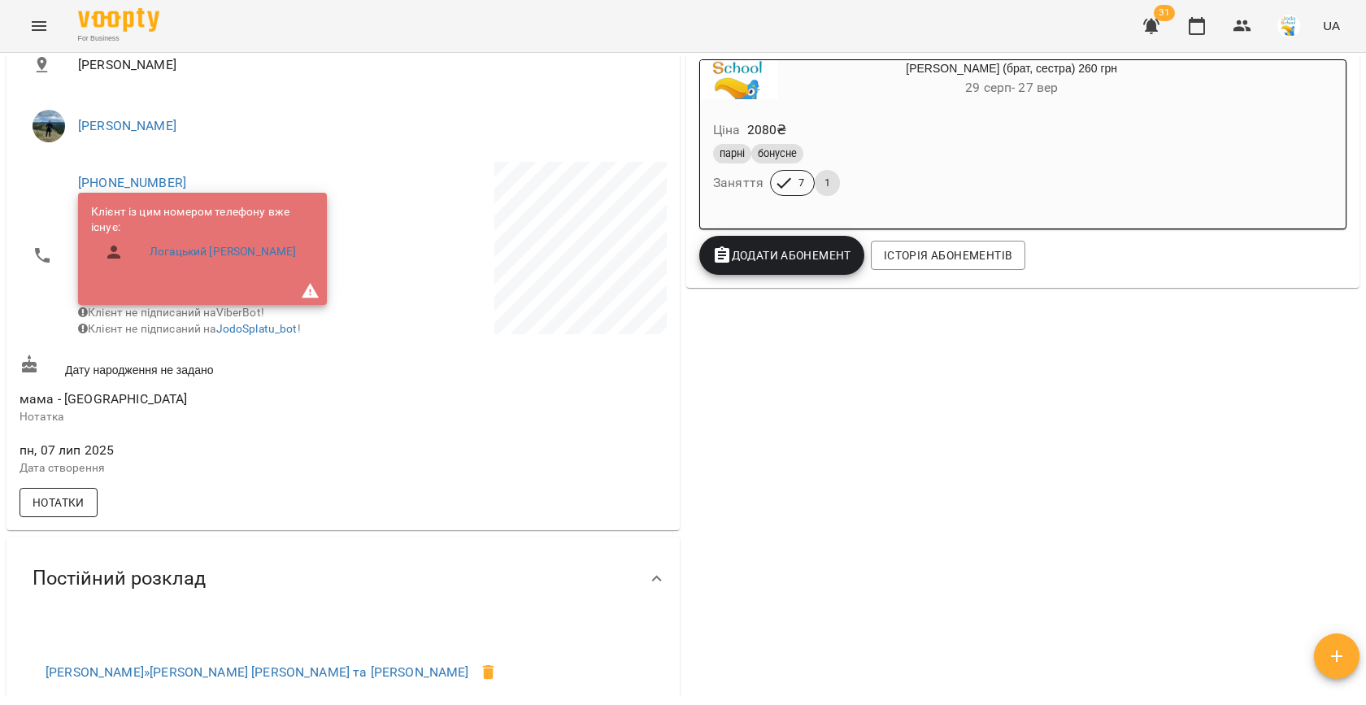
click at [51, 511] on span "Нотатки" at bounding box center [59, 503] width 52 height 20
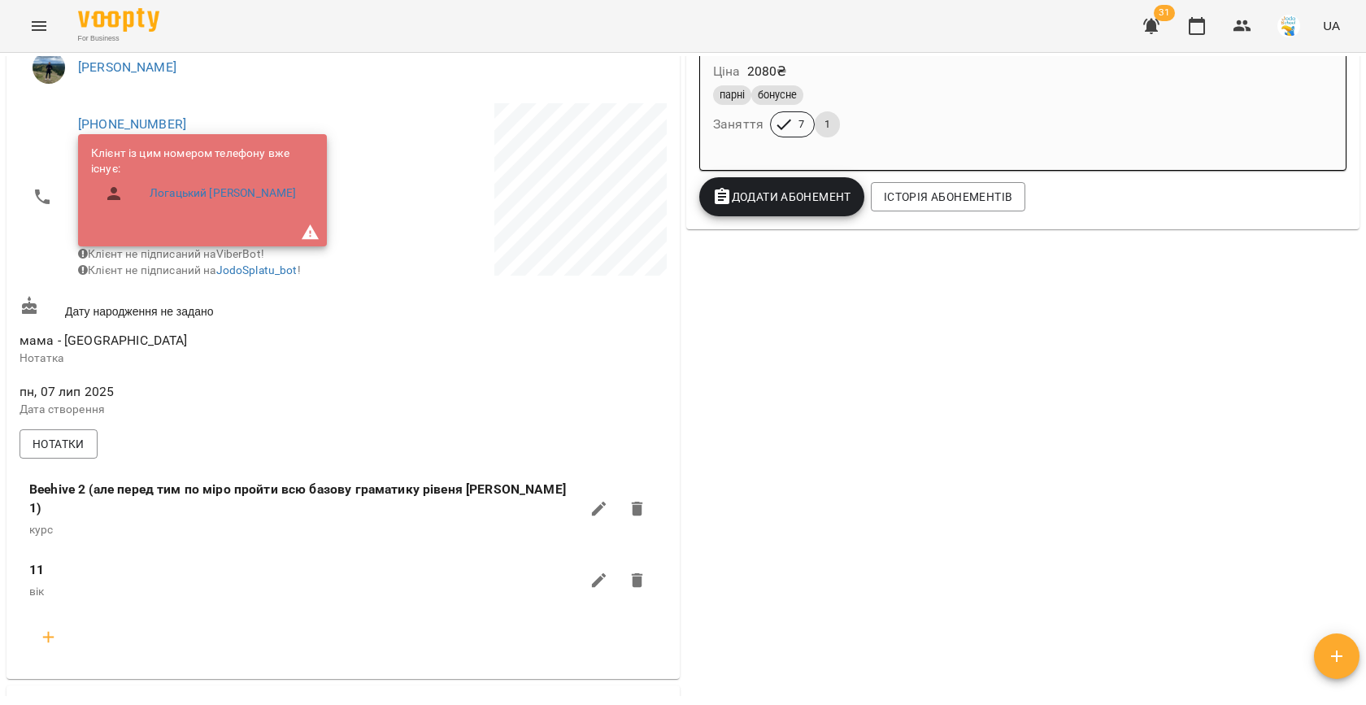
scroll to position [368, 0]
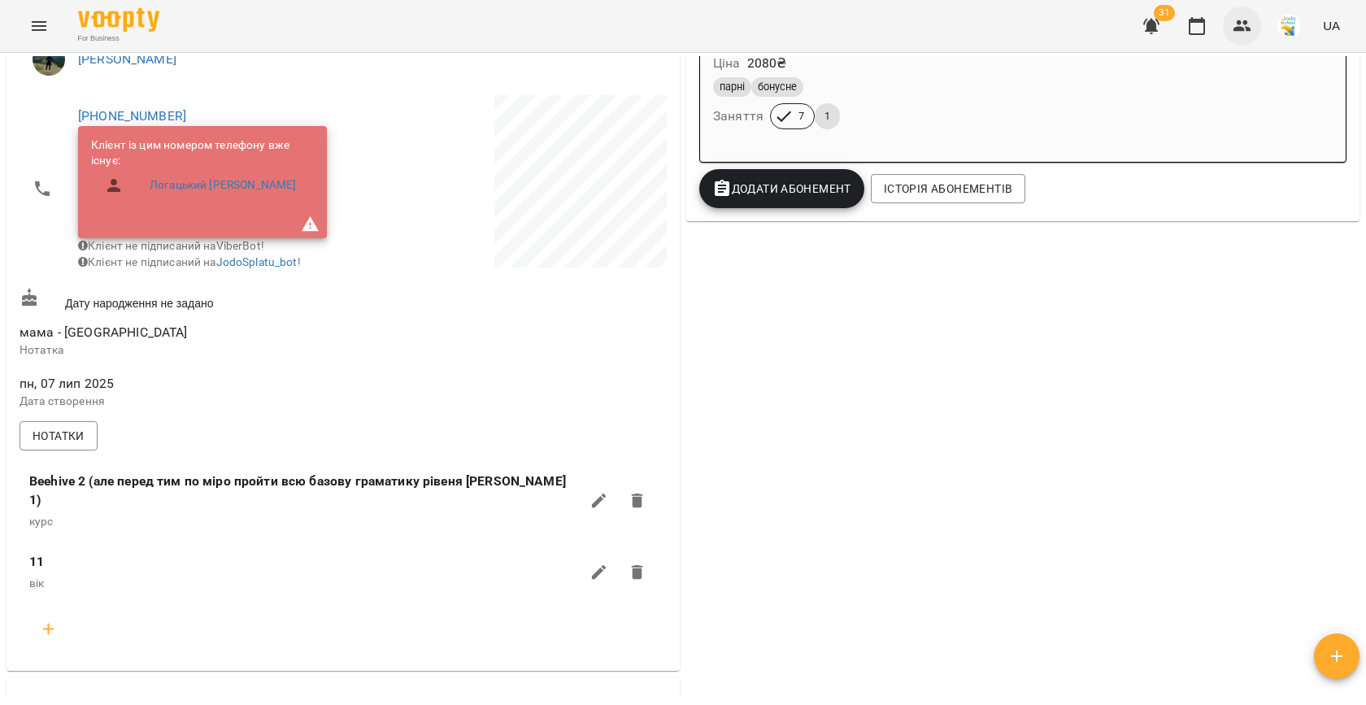
click at [1250, 27] on icon "button" at bounding box center [1243, 26] width 20 height 20
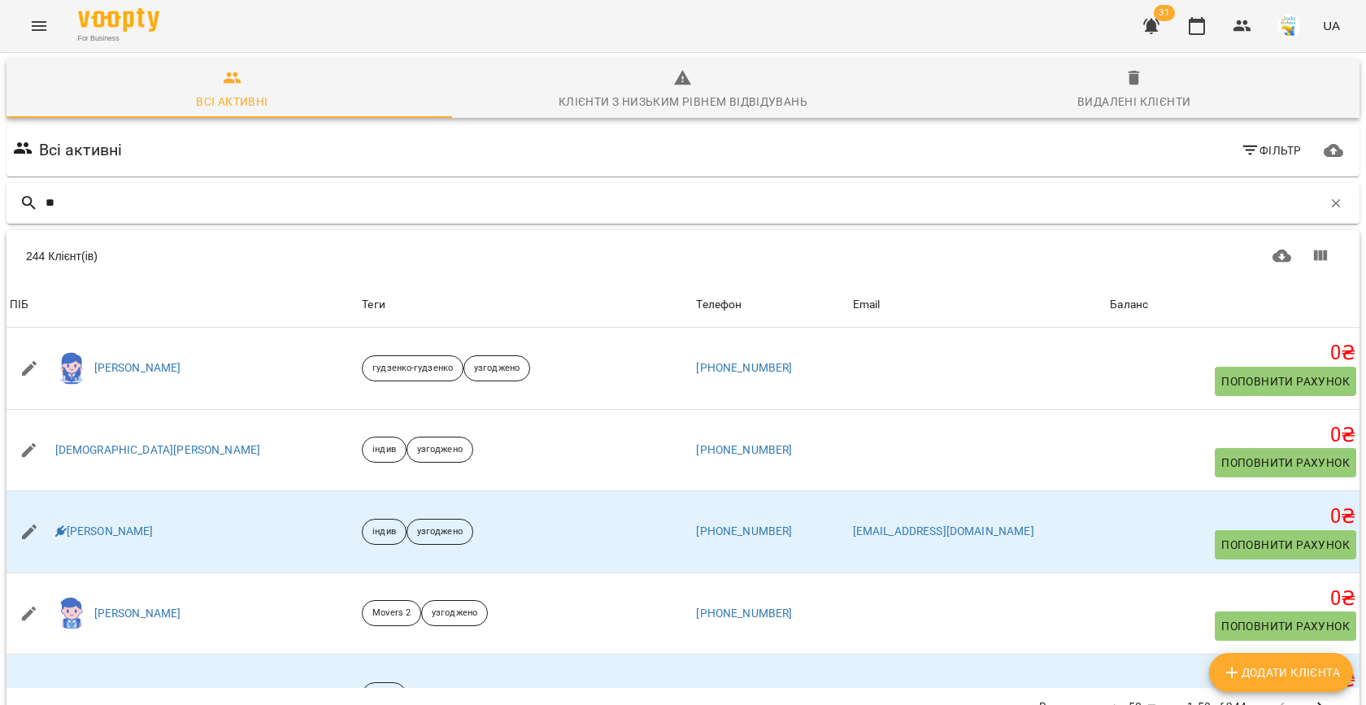
type input "***"
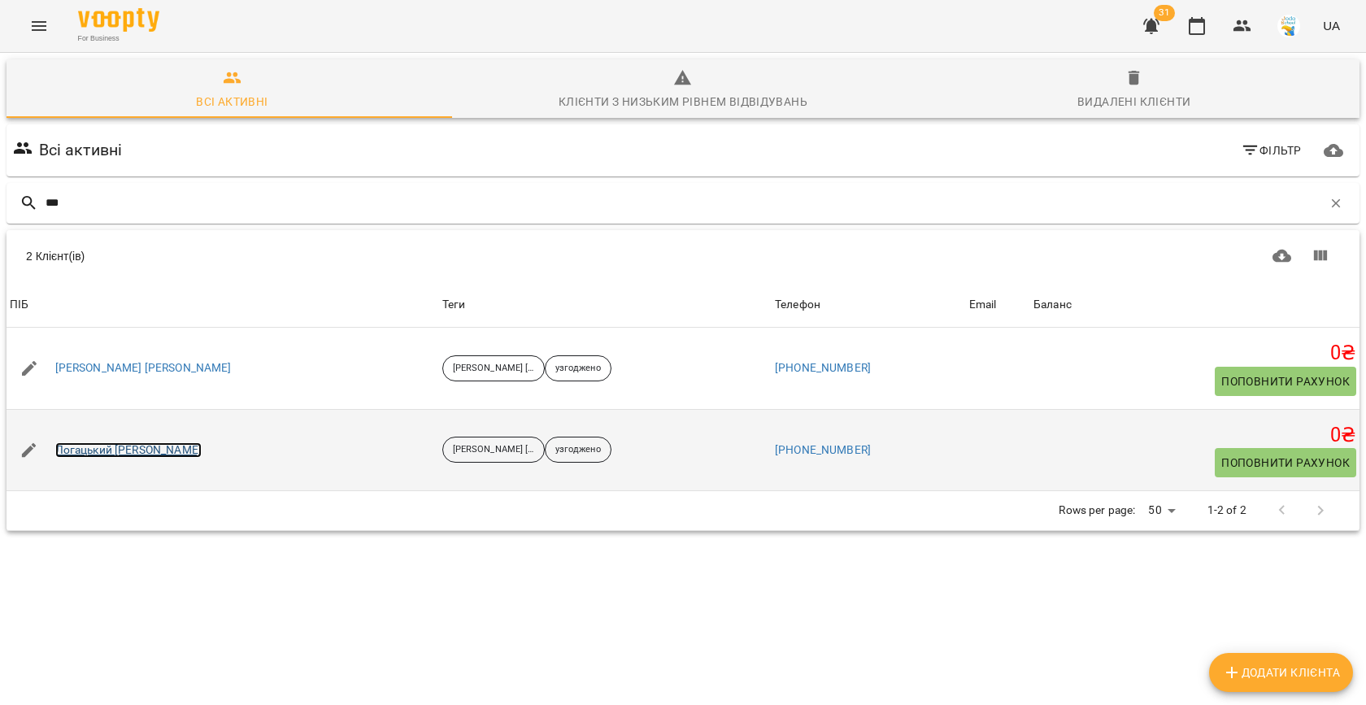
click at [133, 444] on link "Логацький [PERSON_NAME]" at bounding box center [128, 450] width 146 height 16
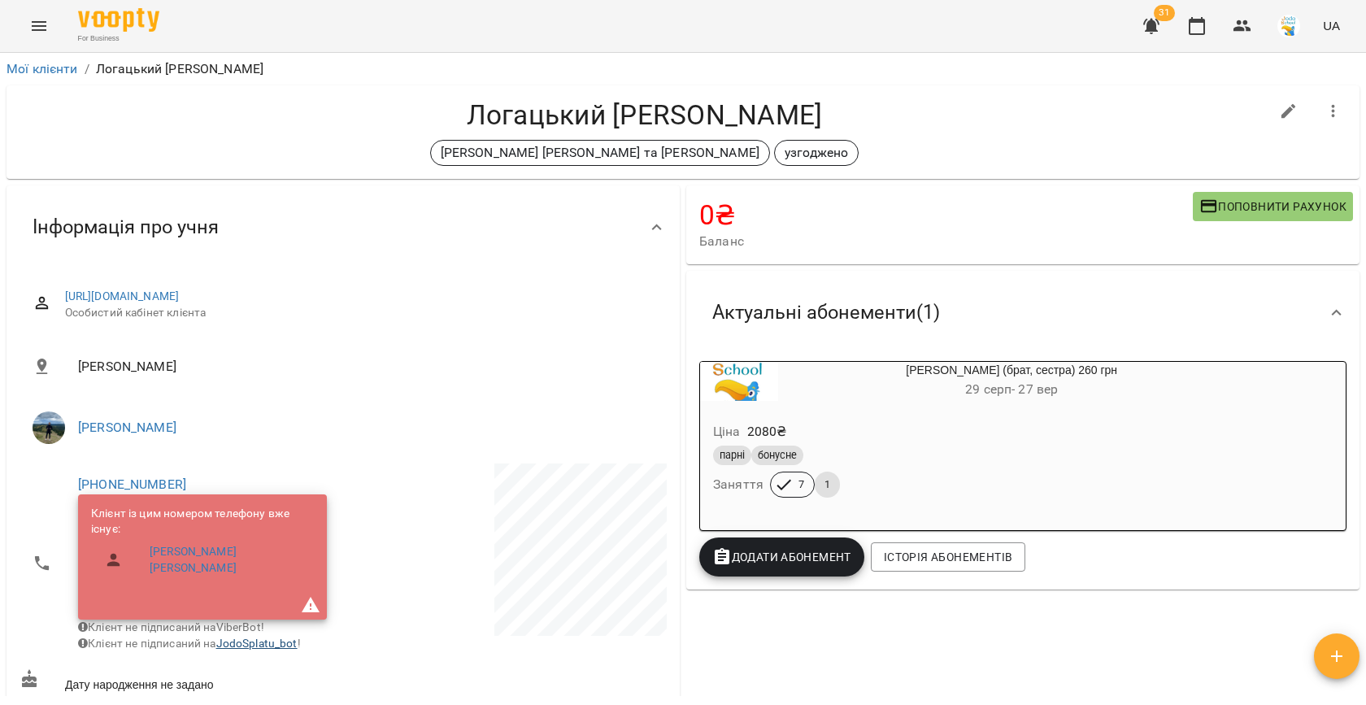
scroll to position [151, 0]
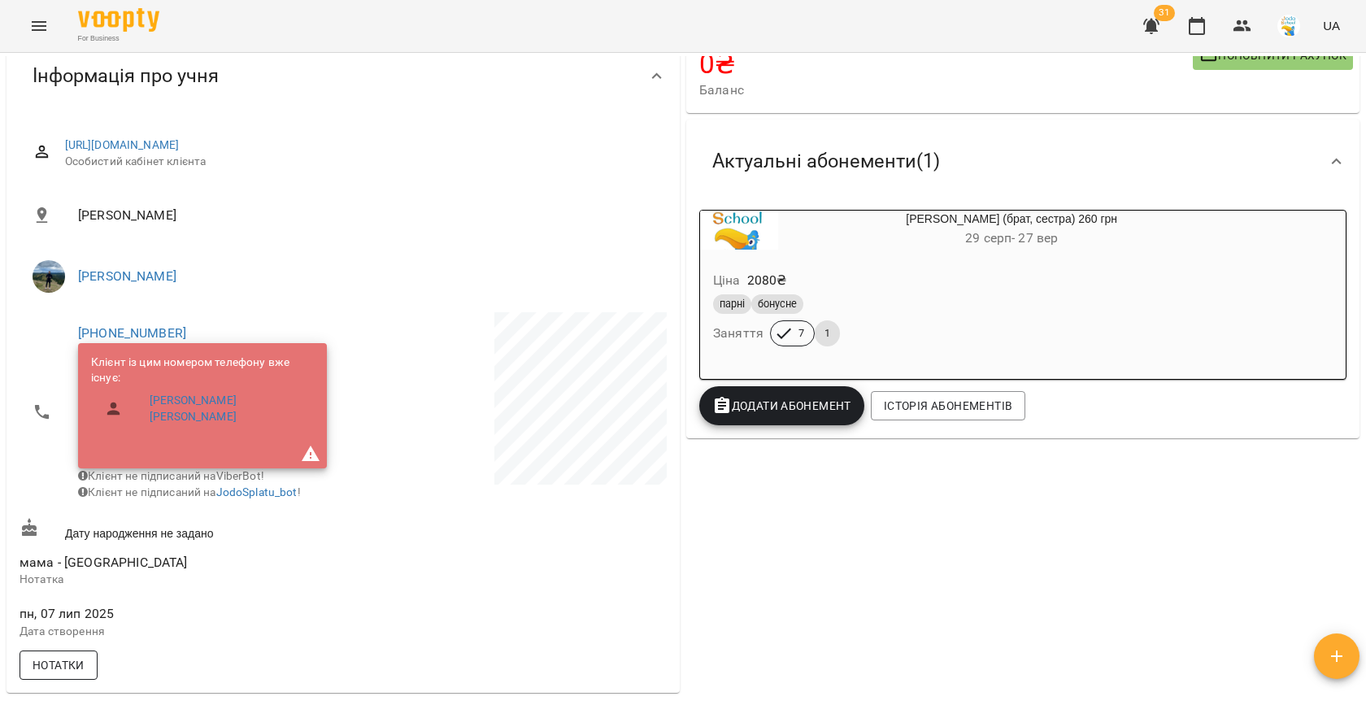
click at [50, 659] on span "Нотатки" at bounding box center [59, 665] width 52 height 20
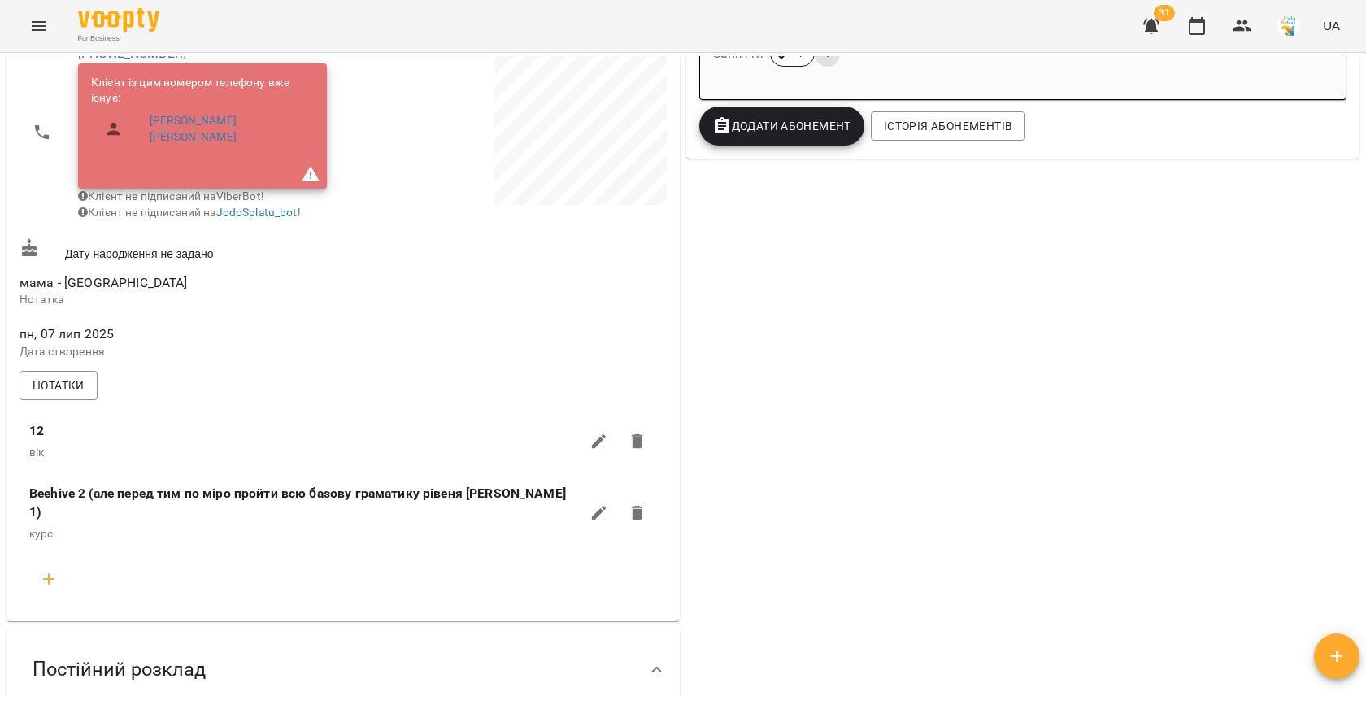
scroll to position [436, 0]
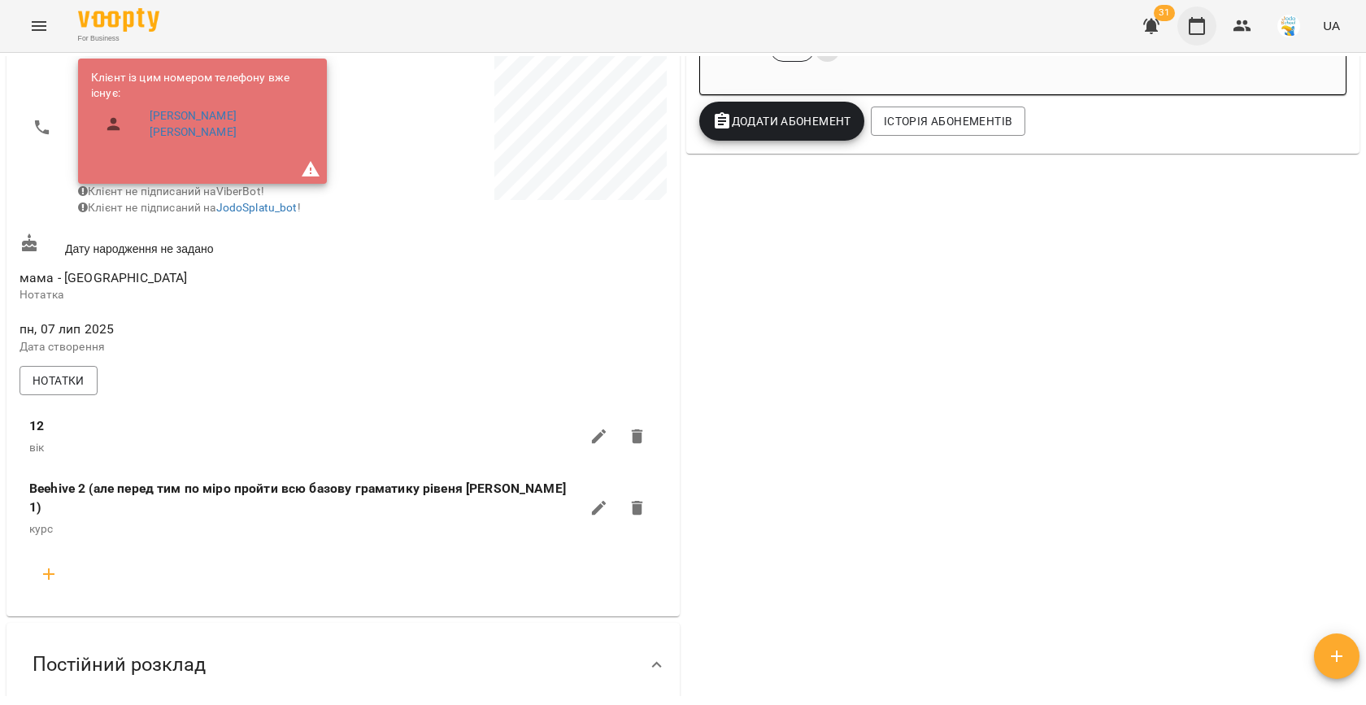
click at [1197, 29] on icon "button" at bounding box center [1197, 26] width 20 height 20
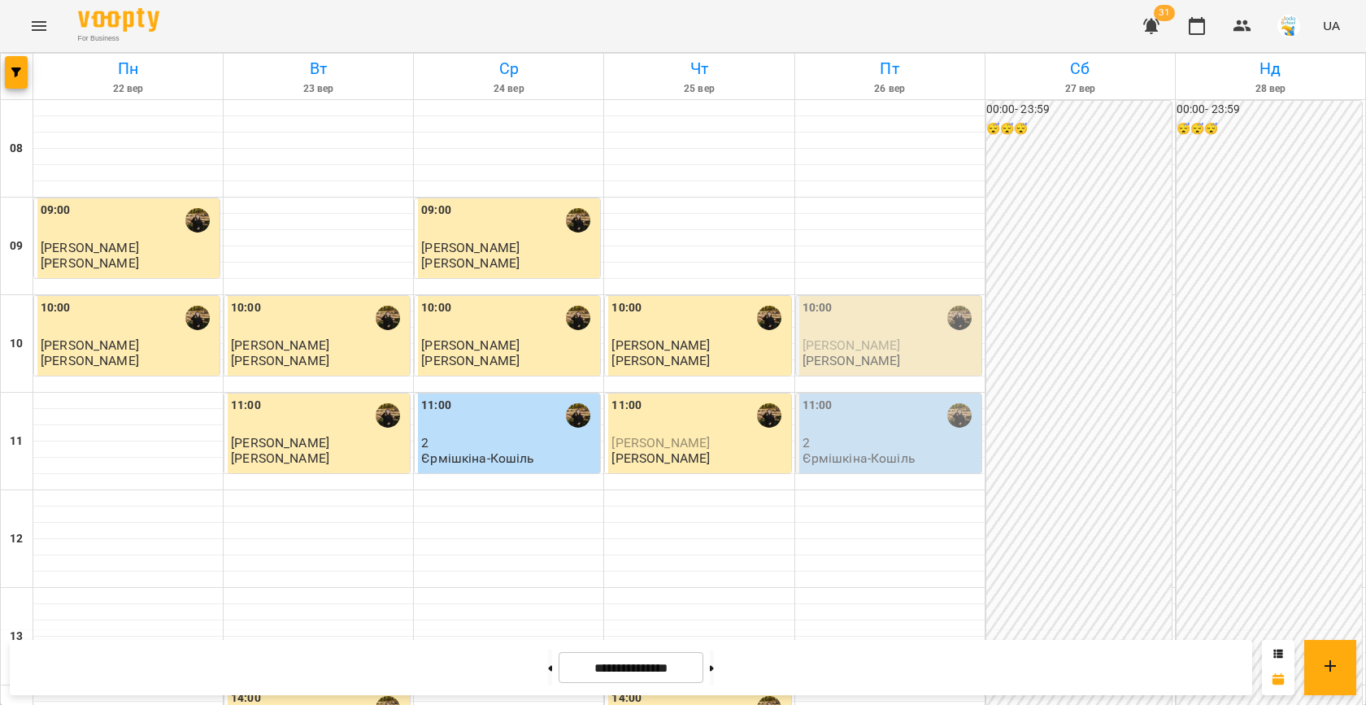
scroll to position [498, 0]
click at [16, 71] on icon "button" at bounding box center [16, 72] width 10 height 10
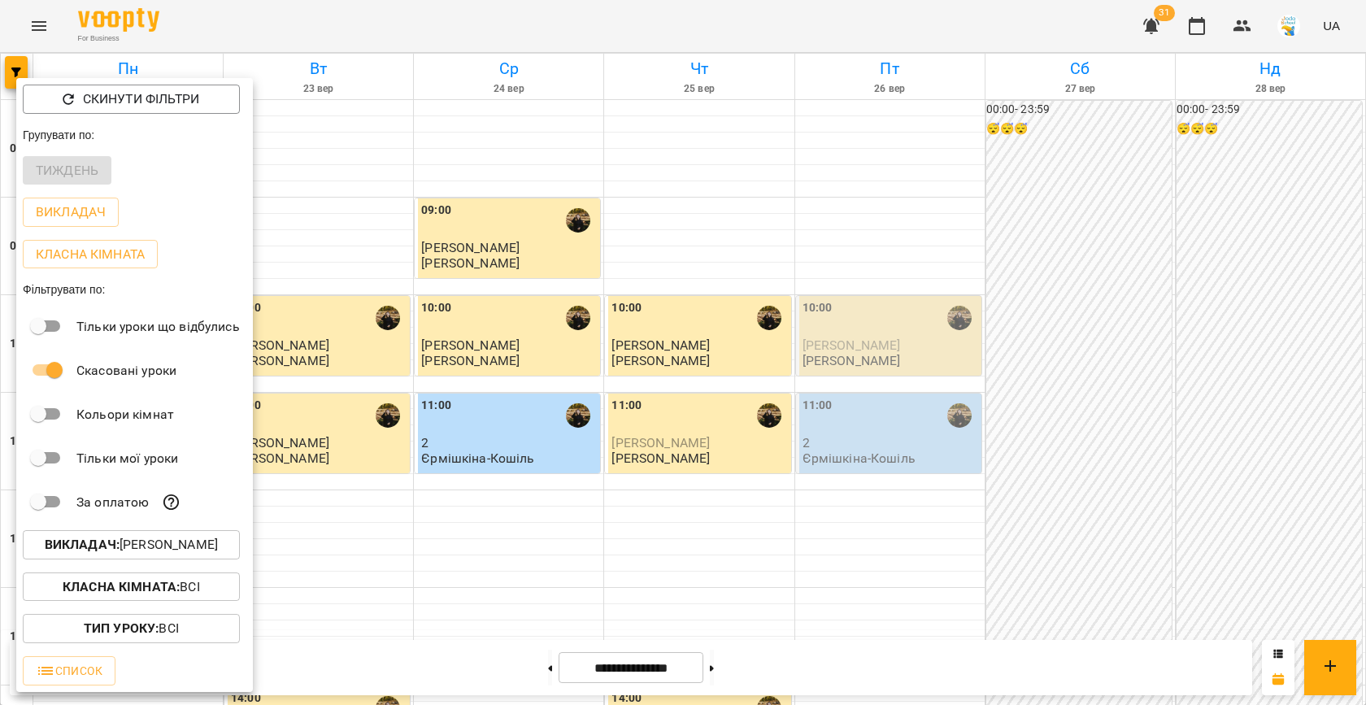
click at [121, 549] on p "Викладач : [PERSON_NAME]" at bounding box center [131, 545] width 173 height 20
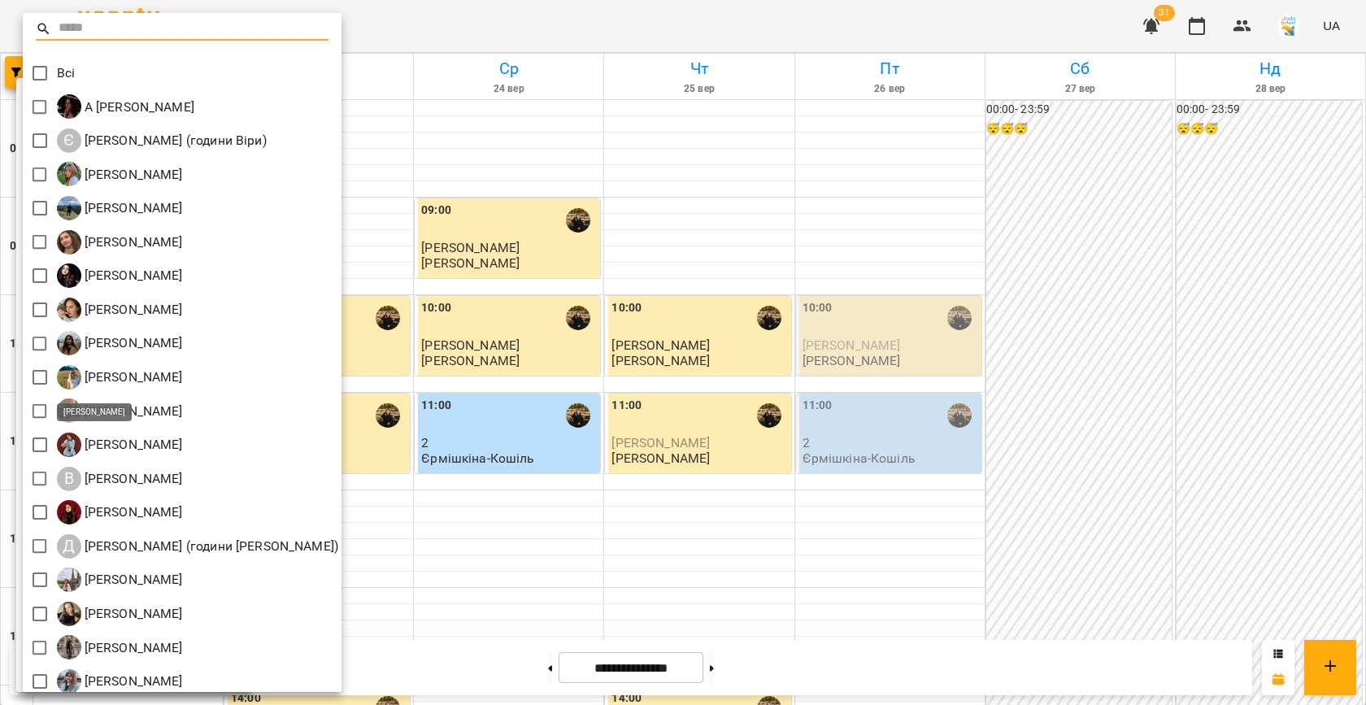
scroll to position [76, 0]
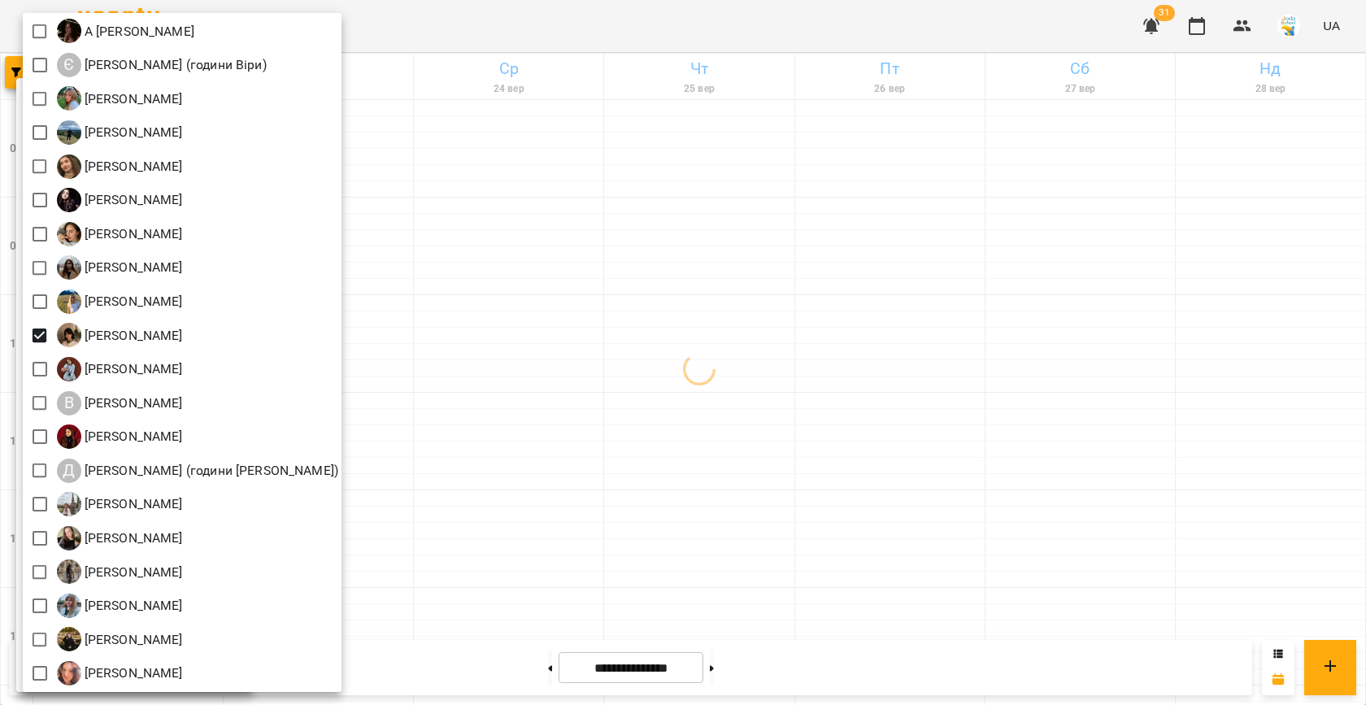
click at [546, 359] on div at bounding box center [683, 352] width 1366 height 705
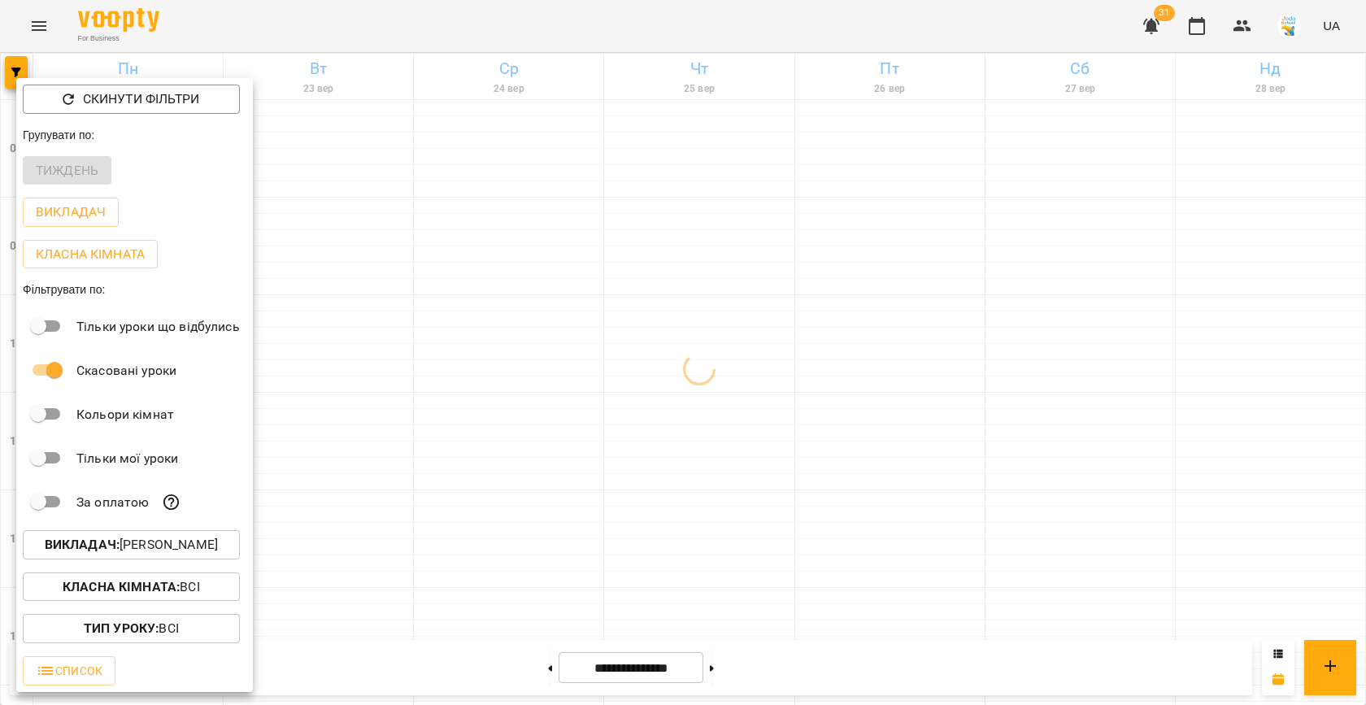
click at [603, 407] on div at bounding box center [683, 352] width 1366 height 705
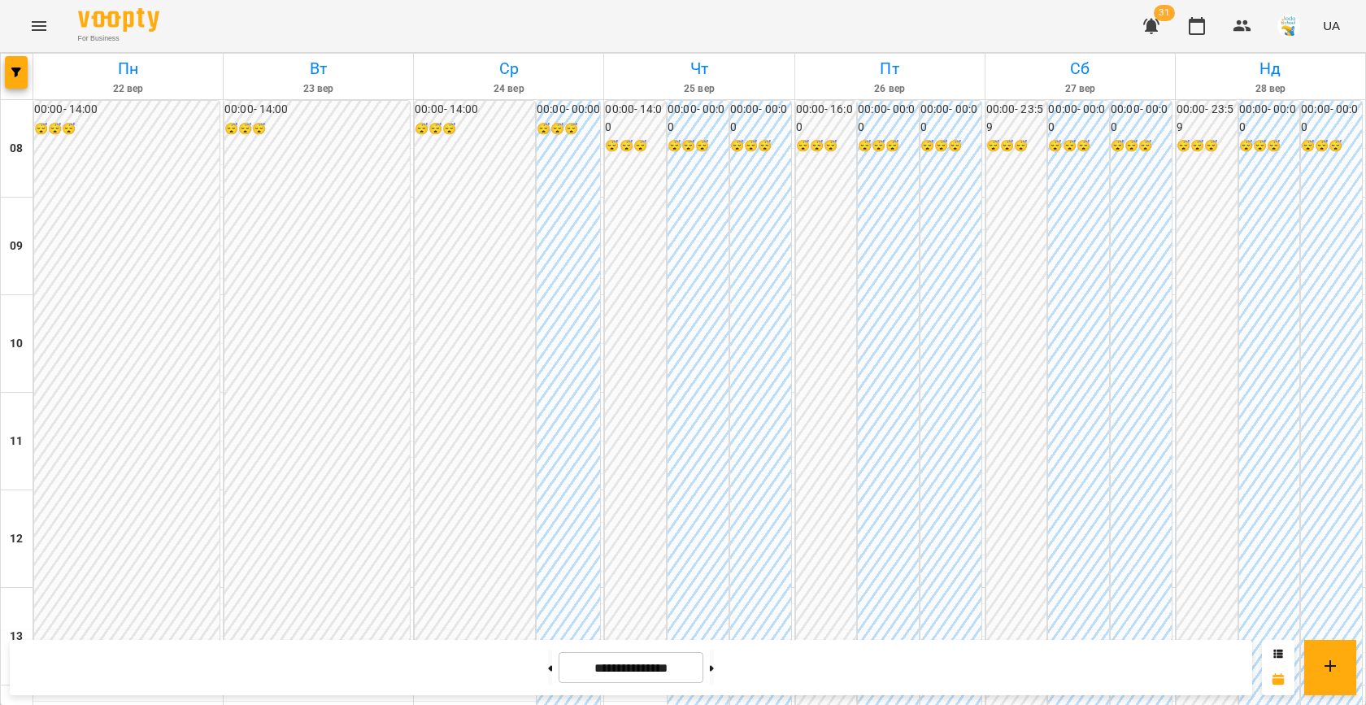
scroll to position [390, 0]
click at [15, 72] on icon "button" at bounding box center [16, 72] width 10 height 10
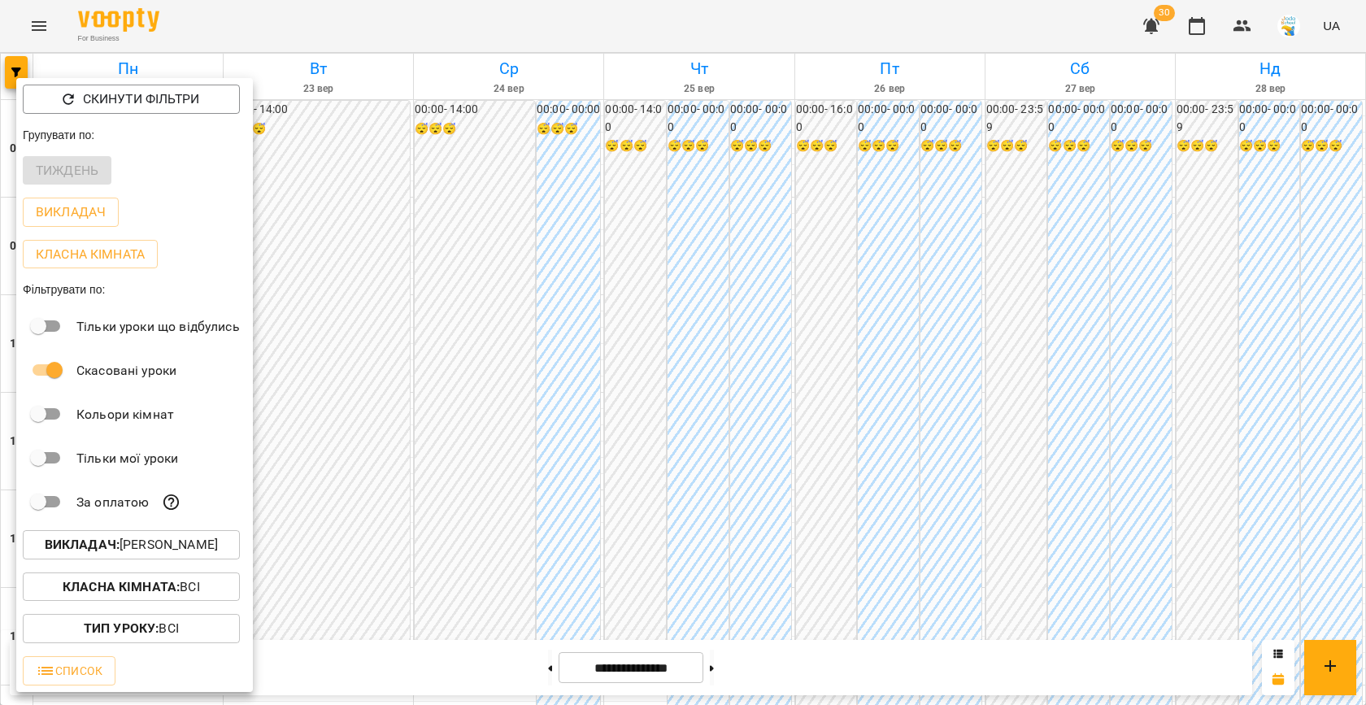
click at [142, 536] on button "Викладач : [PERSON_NAME]" at bounding box center [131, 544] width 217 height 29
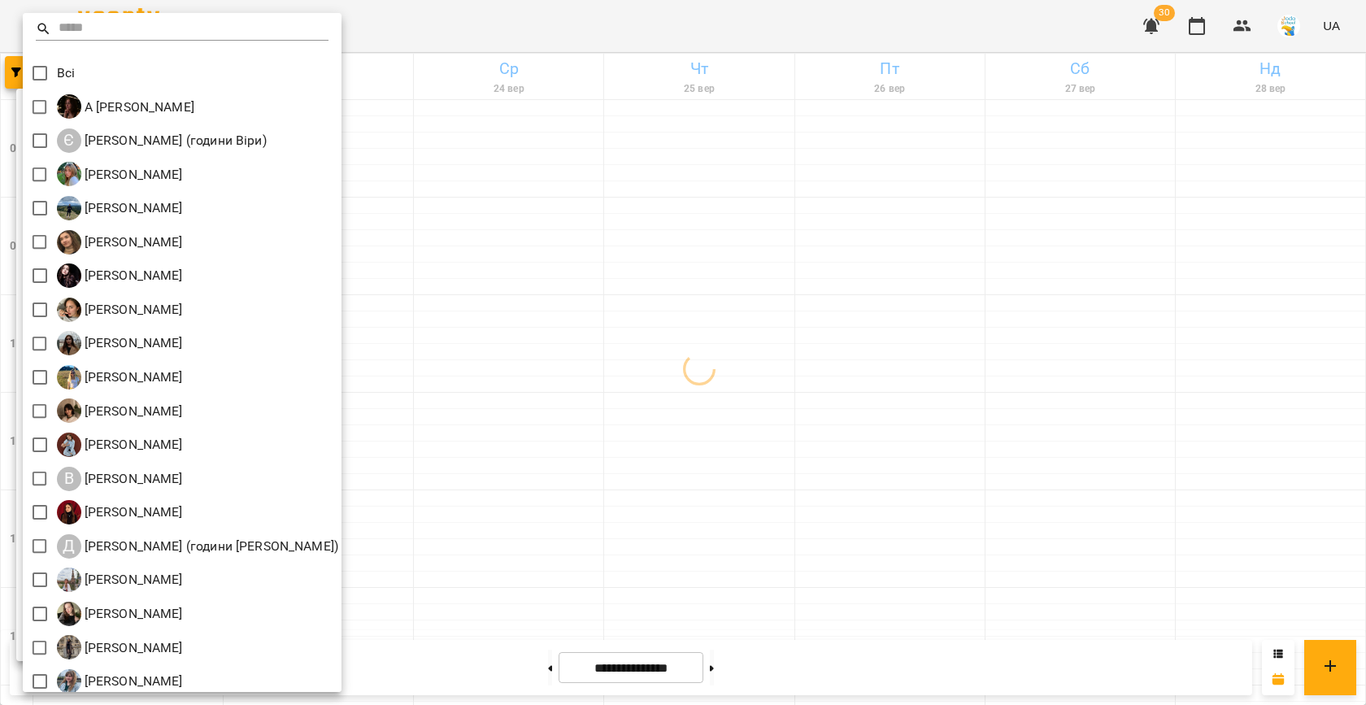
scroll to position [76, 0]
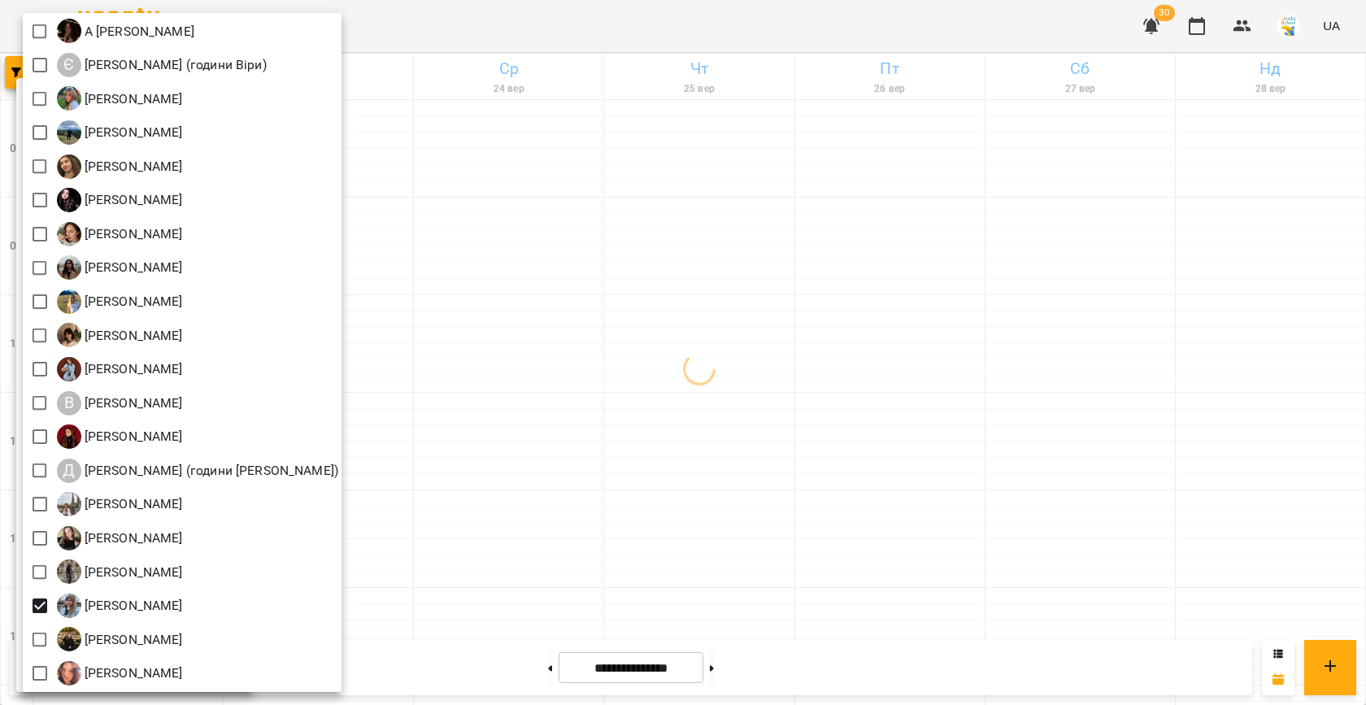
click at [677, 393] on div at bounding box center [683, 352] width 1366 height 705
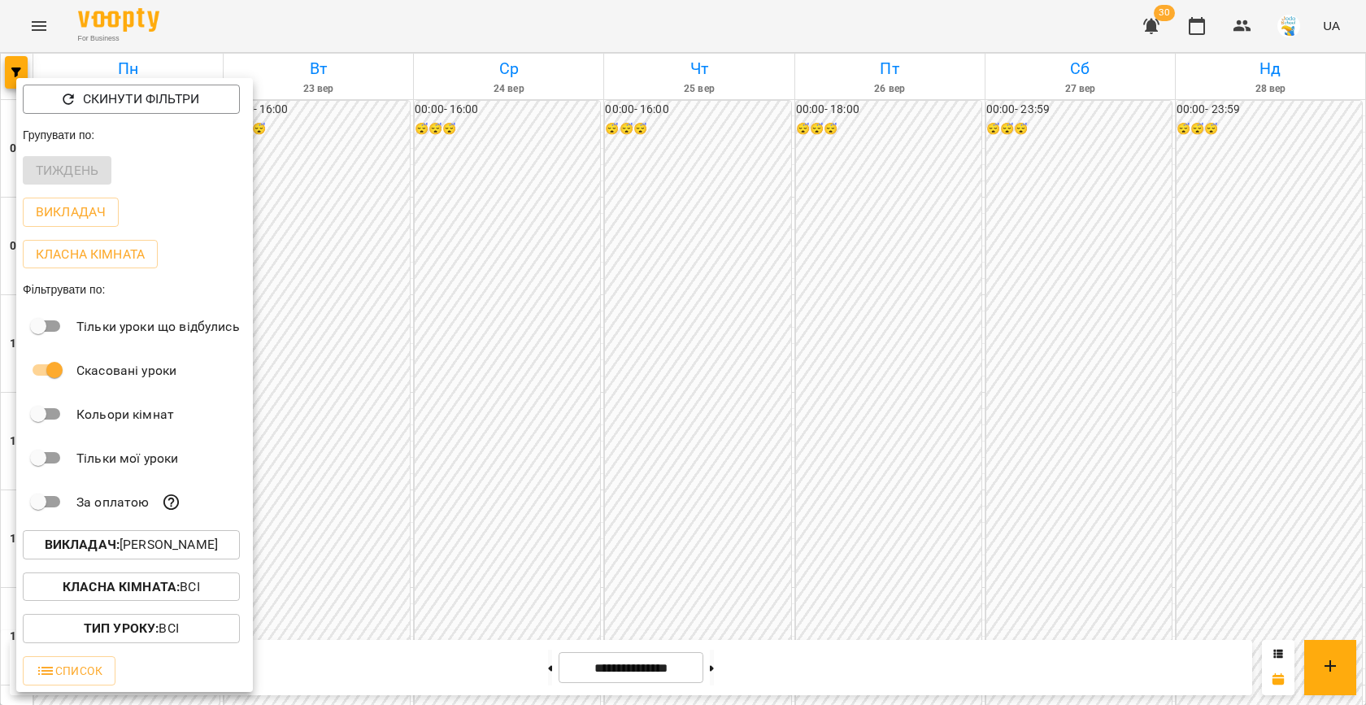
click at [498, 388] on div at bounding box center [683, 352] width 1366 height 705
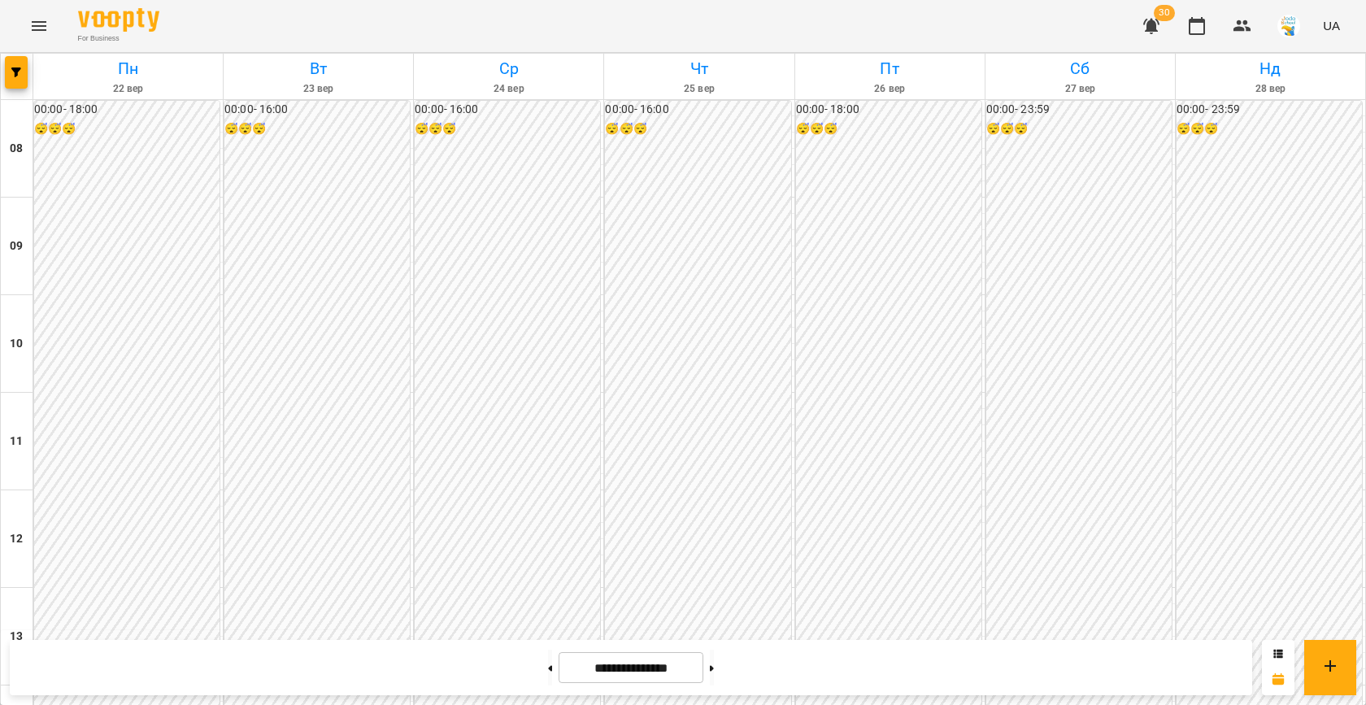
scroll to position [823, 0]
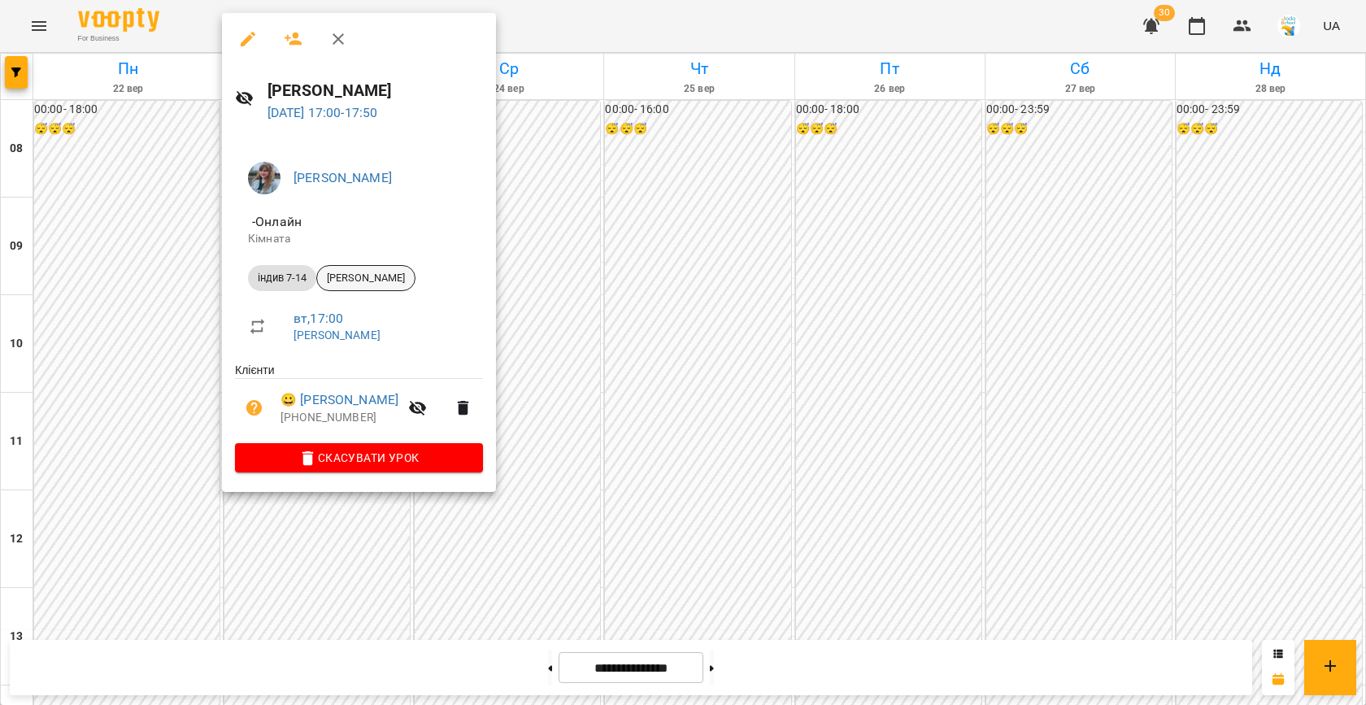
click at [349, 283] on span "[PERSON_NAME]" at bounding box center [366, 278] width 98 height 15
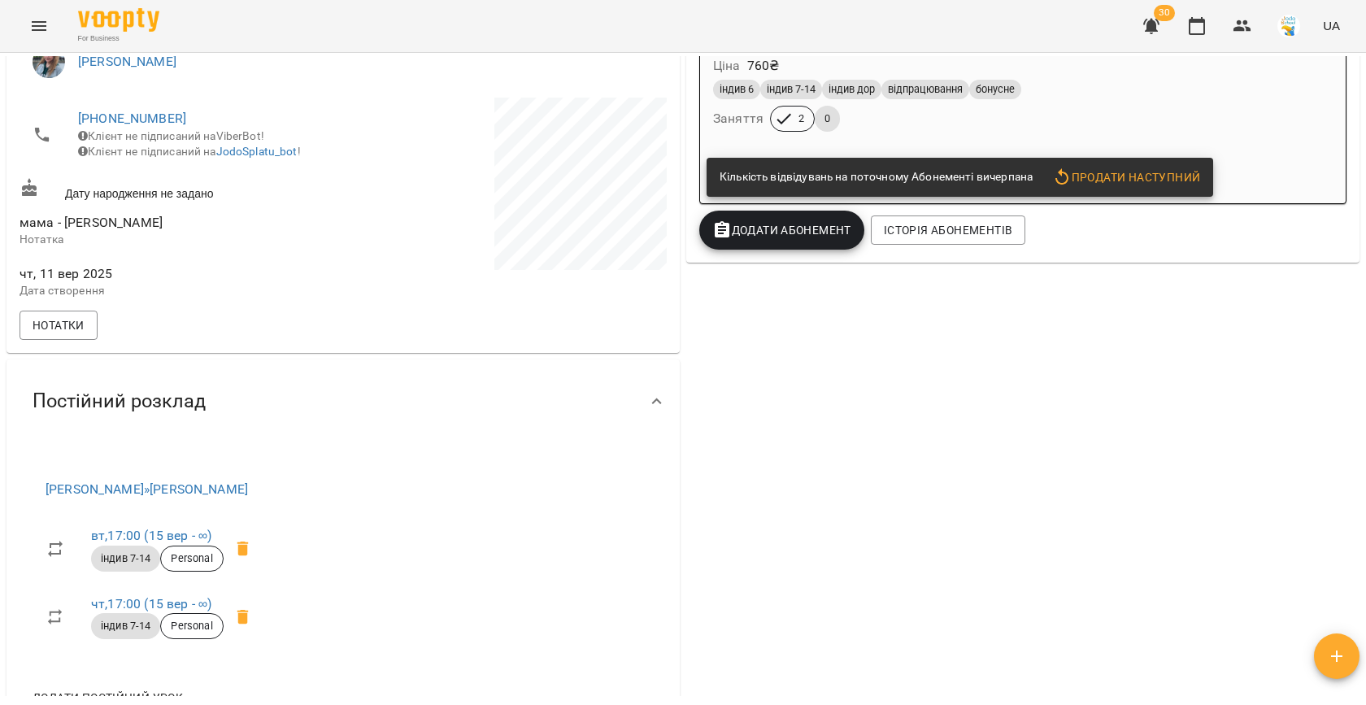
scroll to position [454, 0]
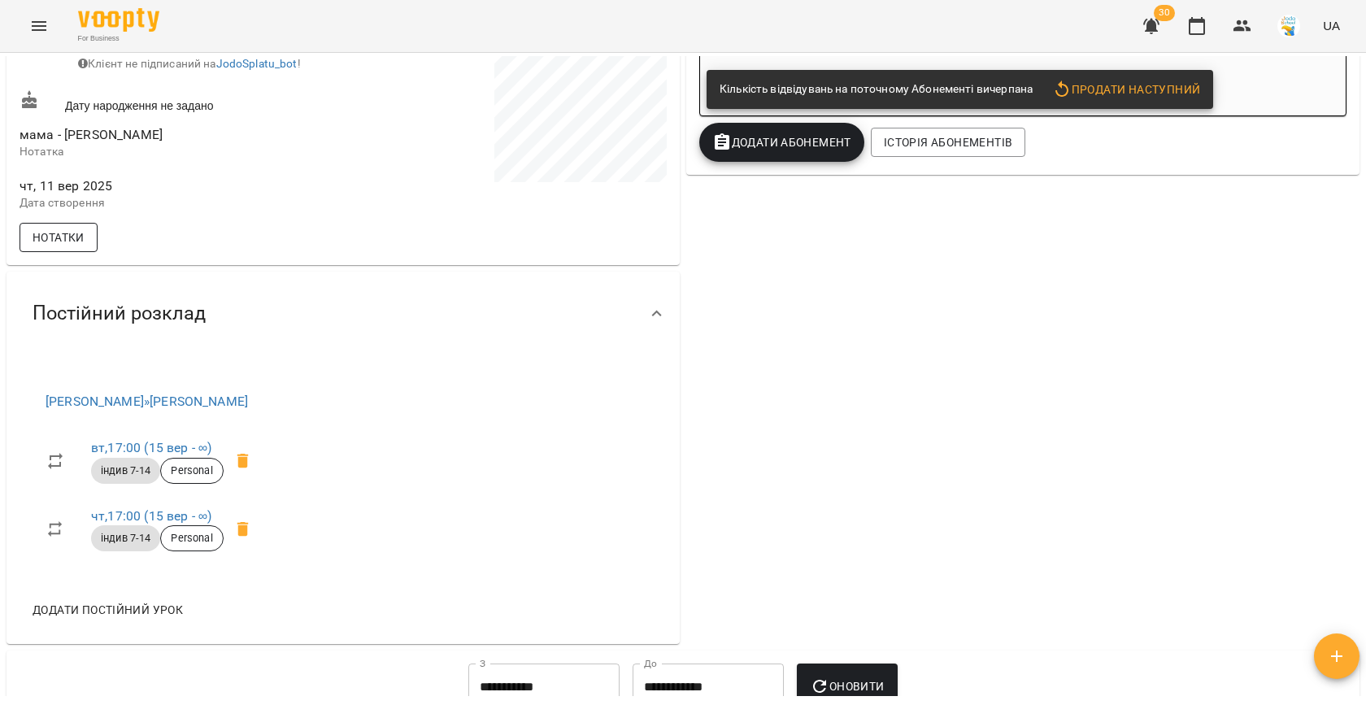
click at [45, 247] on span "Нотатки" at bounding box center [59, 238] width 52 height 20
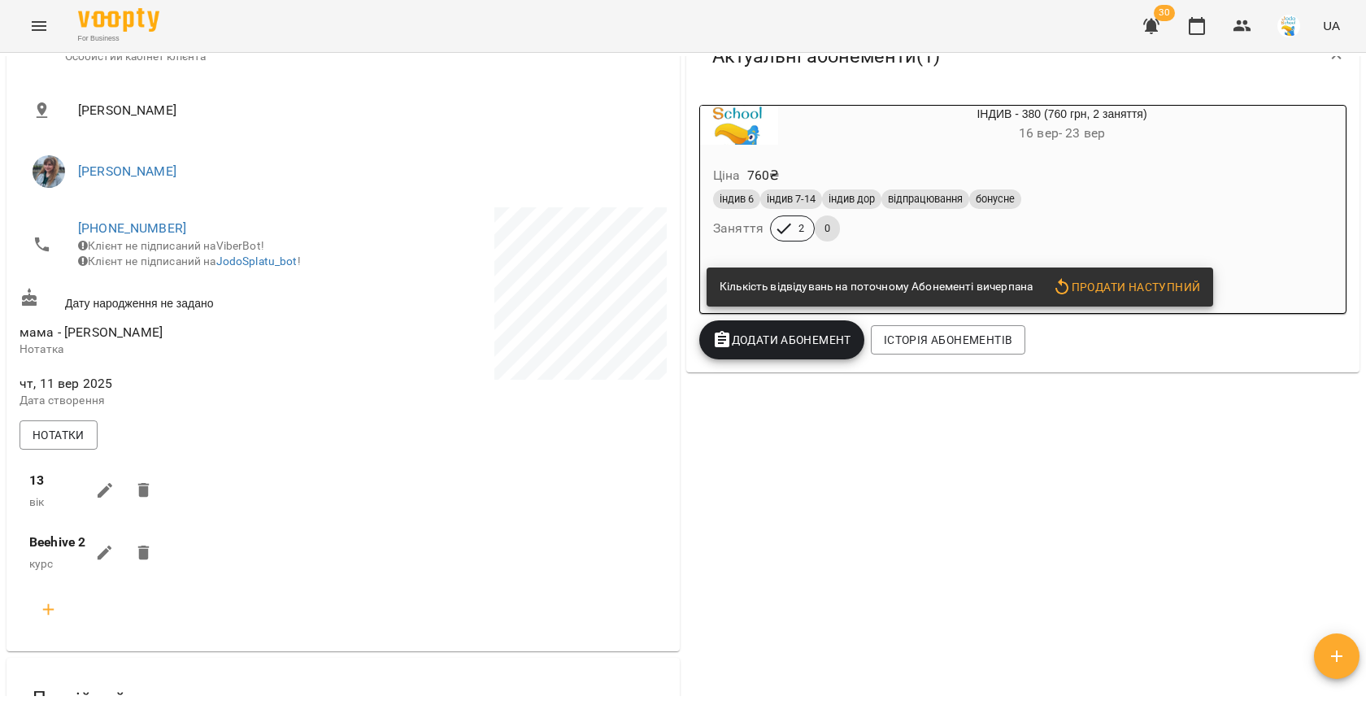
scroll to position [0, 0]
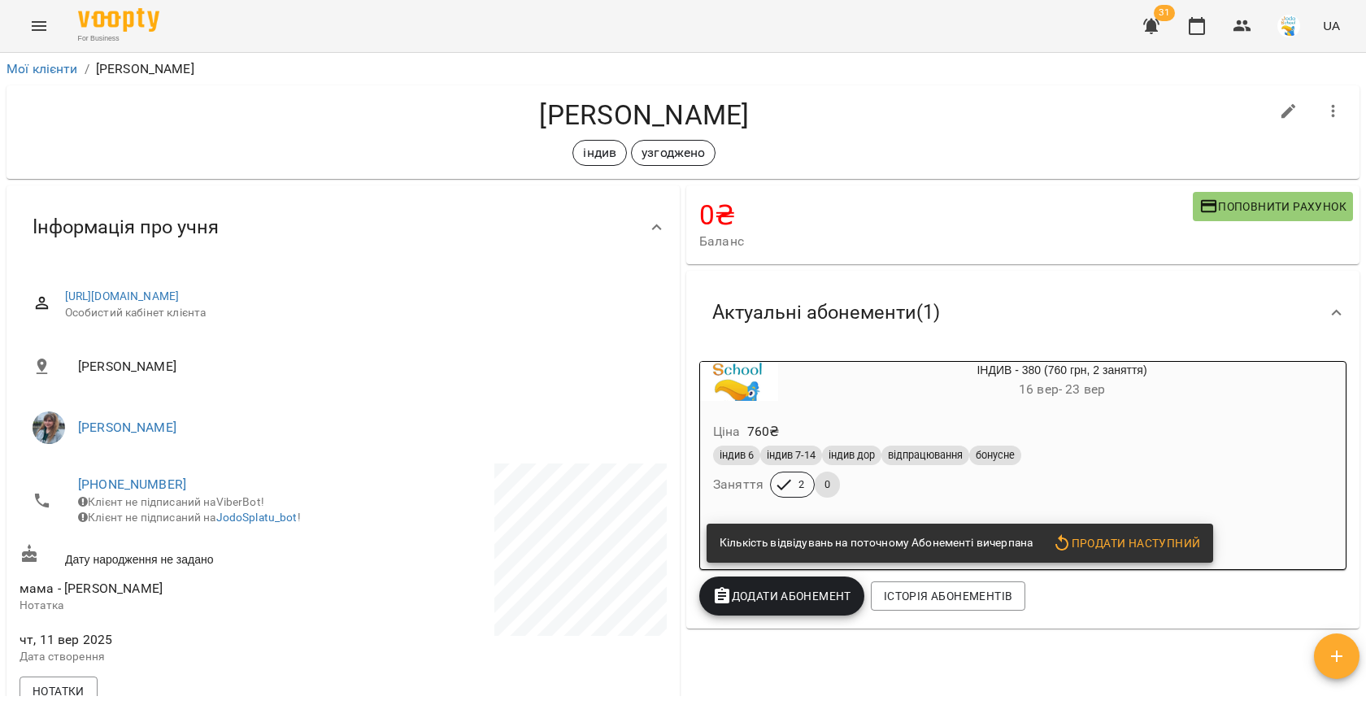
click at [1212, 12] on div "31 UA" at bounding box center [1239, 26] width 215 height 42
click at [1191, 29] on icon "button" at bounding box center [1197, 26] width 16 height 18
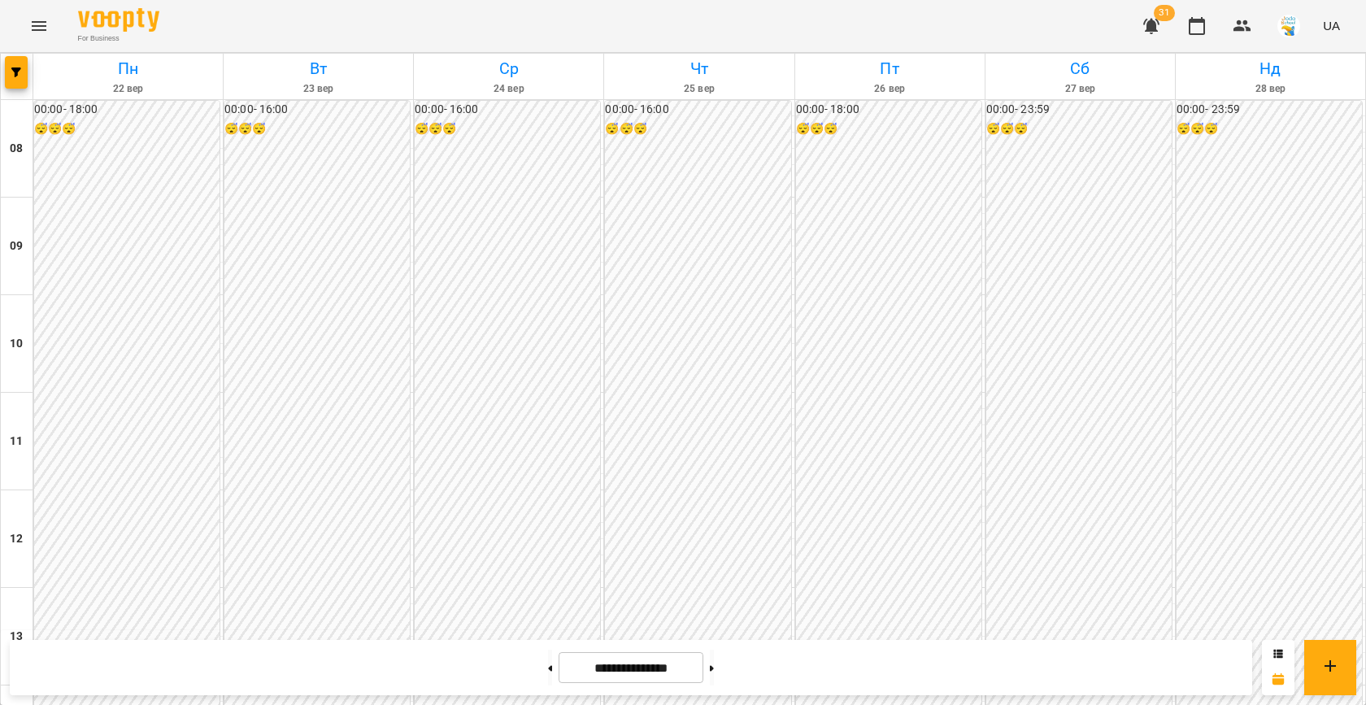
scroll to position [834, 0]
click at [17, 75] on icon "button" at bounding box center [16, 72] width 10 height 10
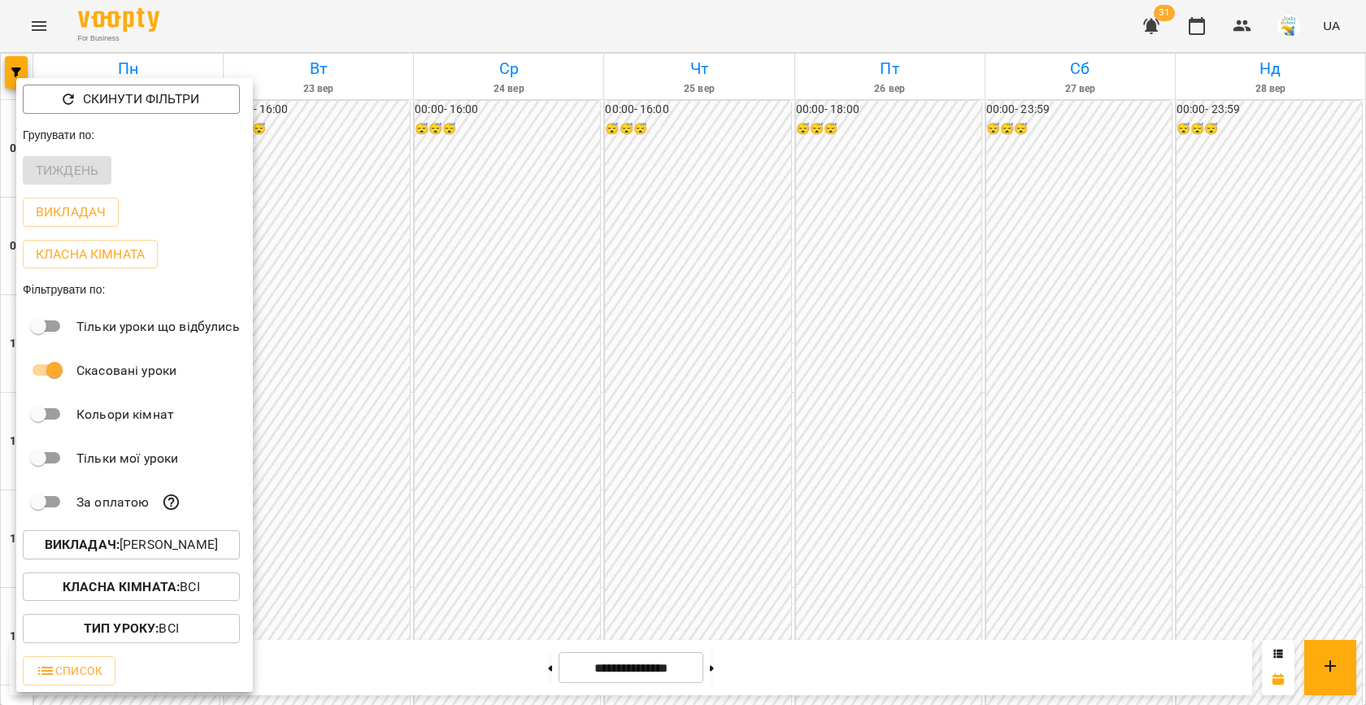
click at [128, 533] on button "Викладач : [PERSON_NAME]" at bounding box center [131, 544] width 217 height 29
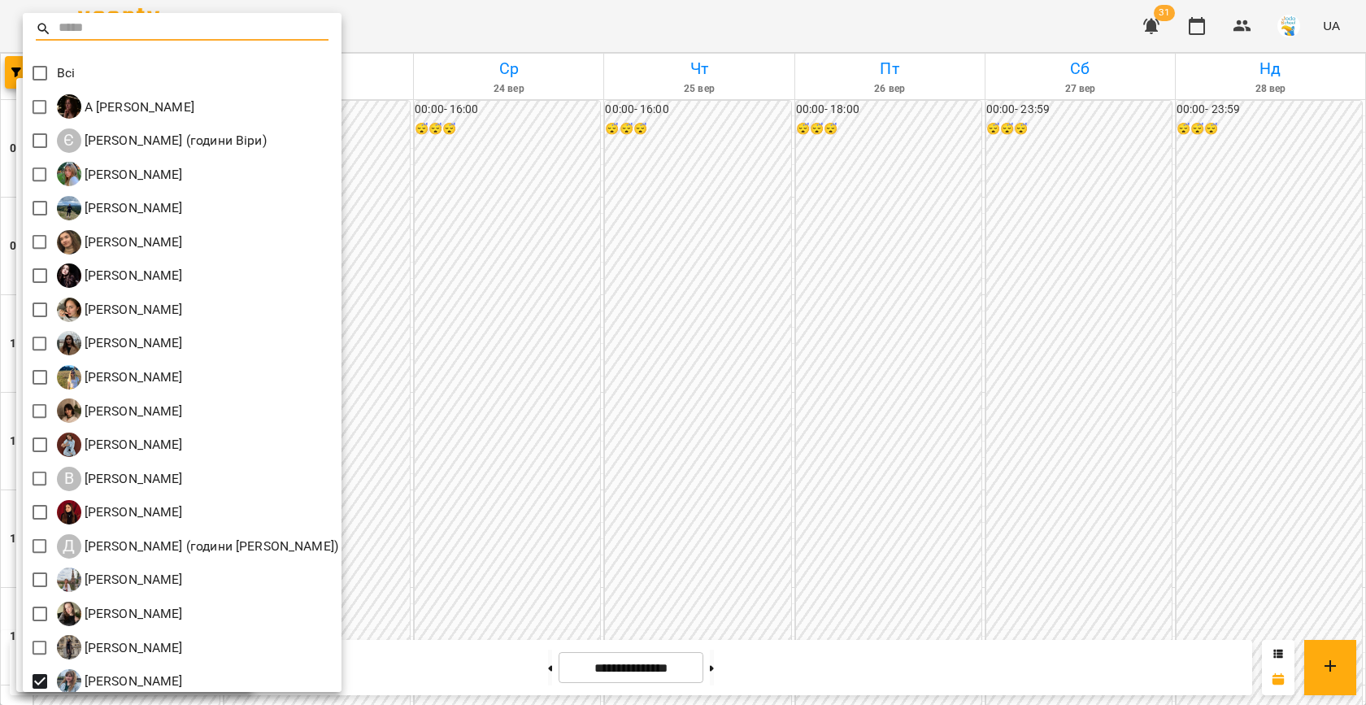
scroll to position [76, 0]
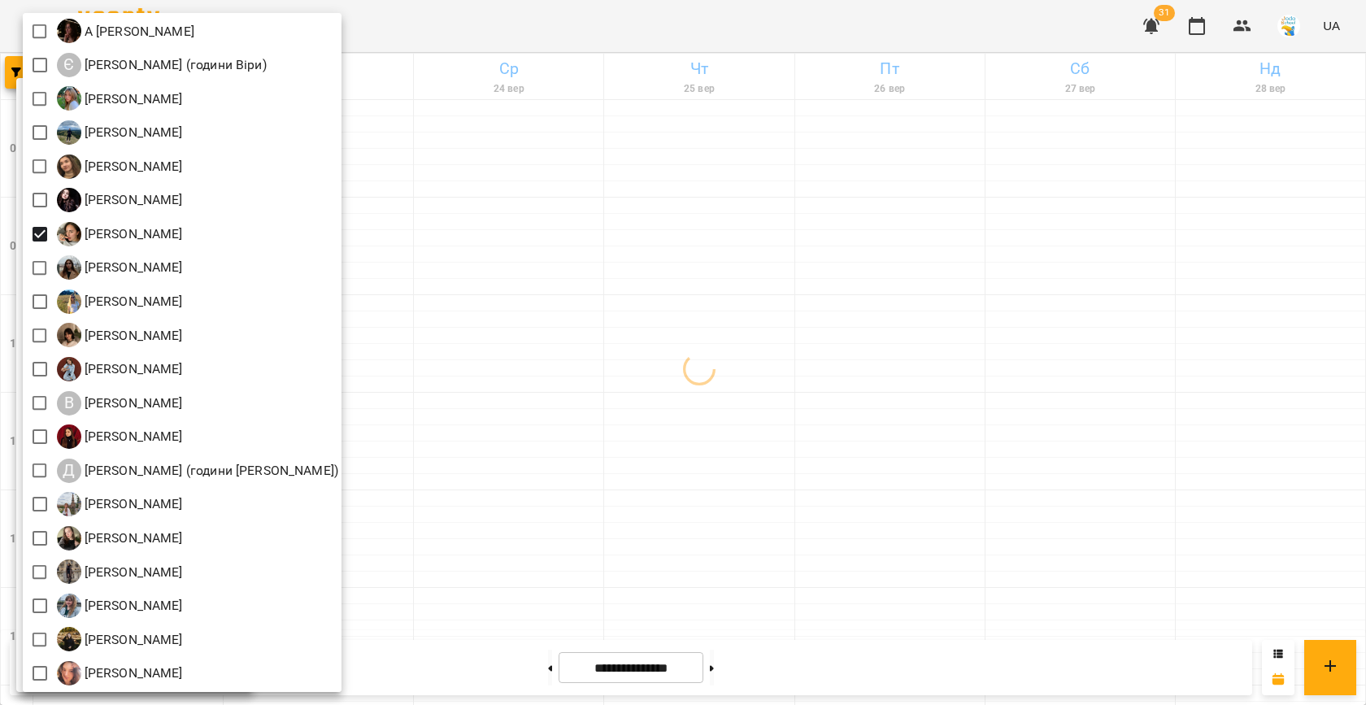
click at [719, 263] on div at bounding box center [683, 352] width 1366 height 705
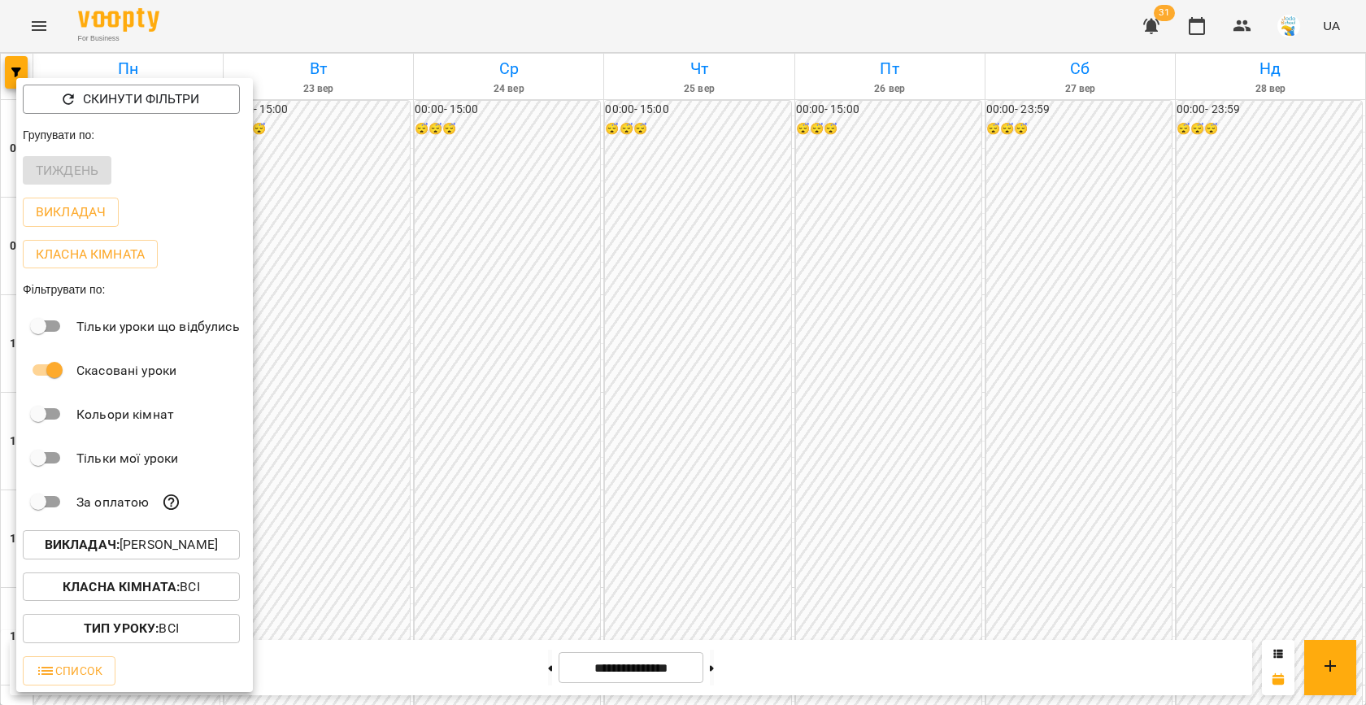
click at [568, 318] on div at bounding box center [683, 352] width 1366 height 705
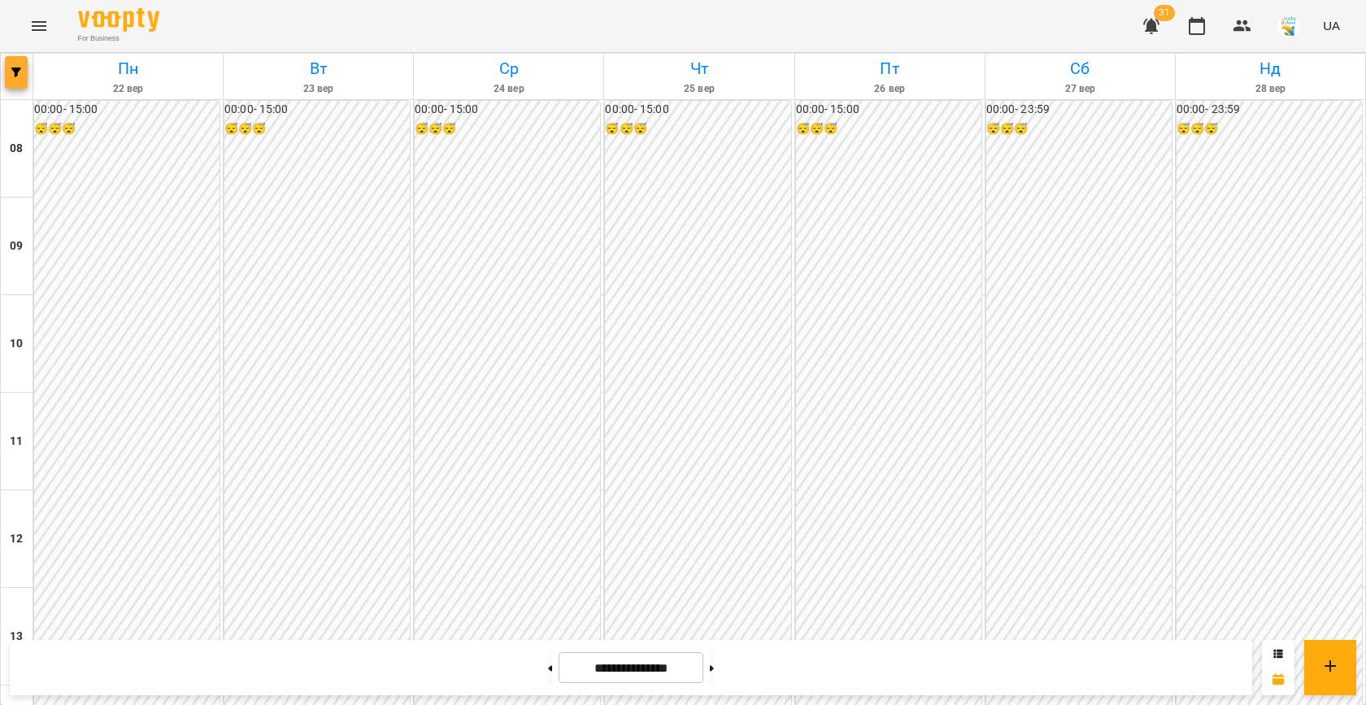
click at [15, 70] on icon "button" at bounding box center [16, 72] width 10 height 10
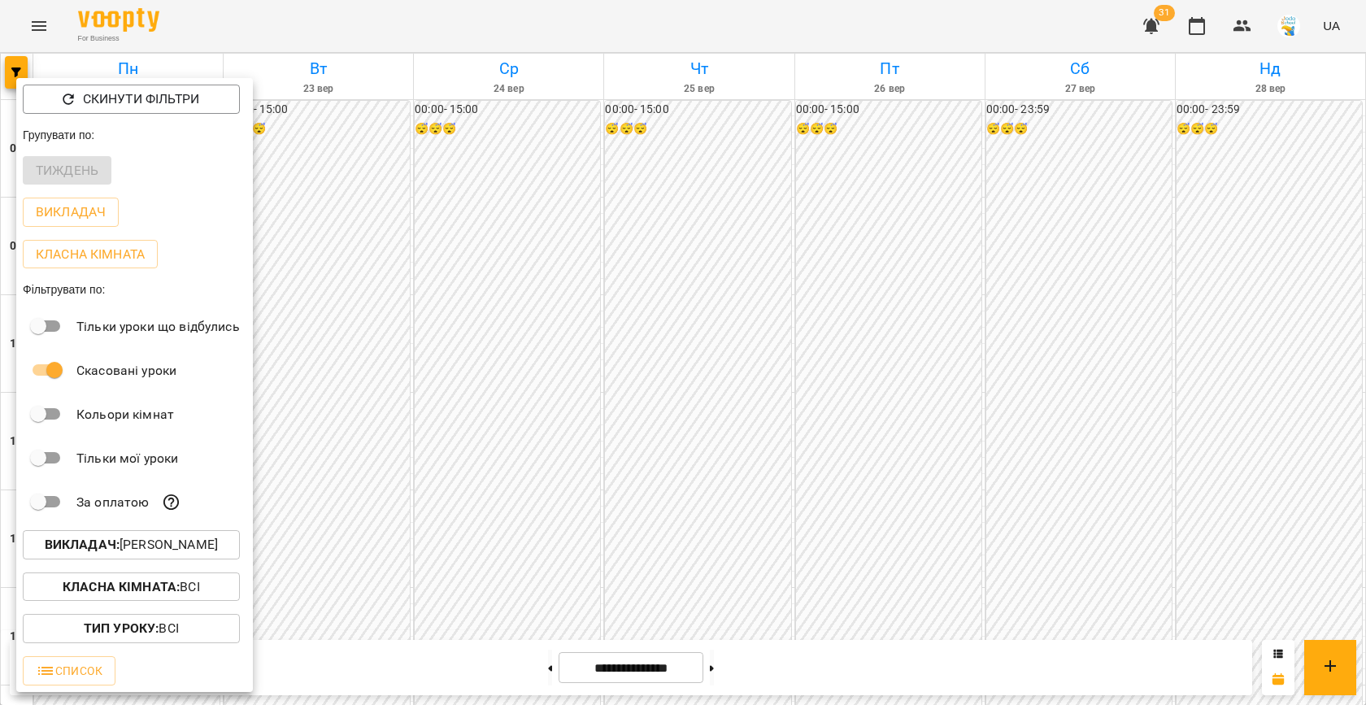
click at [190, 546] on p "Викладач : [PERSON_NAME]" at bounding box center [131, 545] width 173 height 20
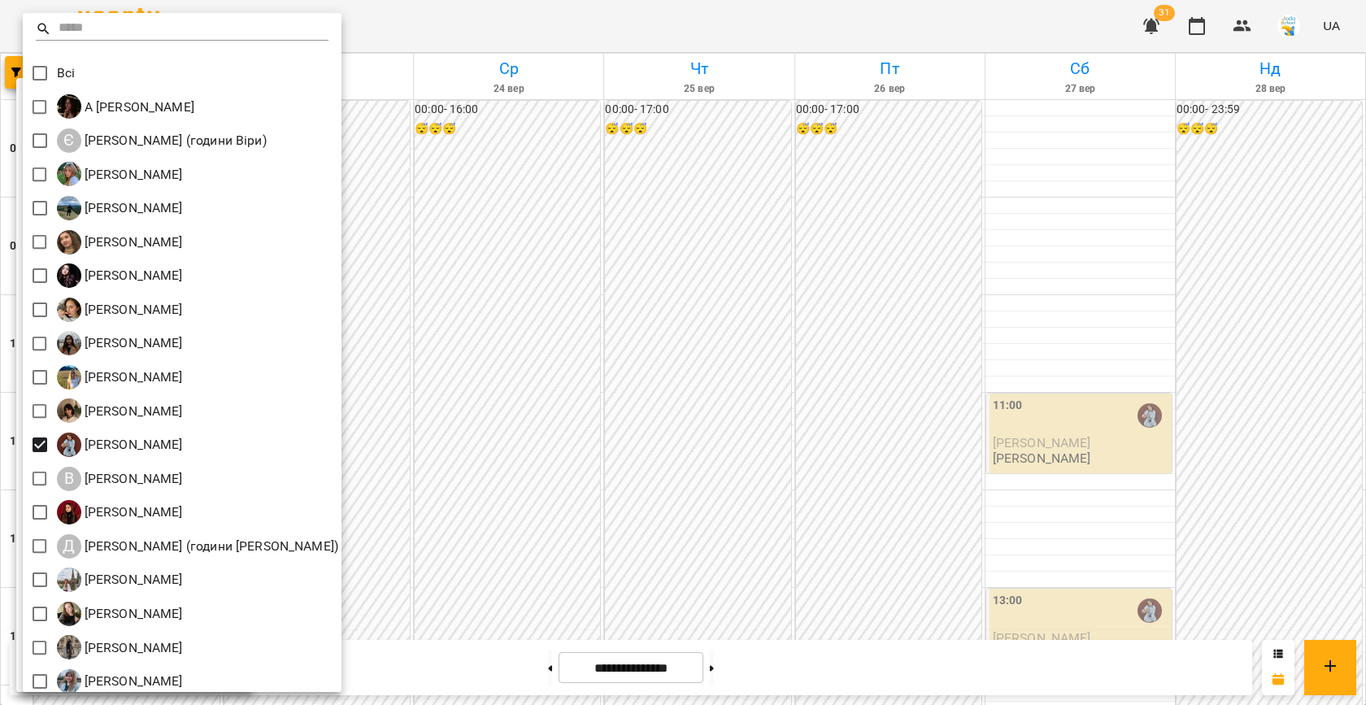
click at [603, 342] on div at bounding box center [683, 352] width 1366 height 705
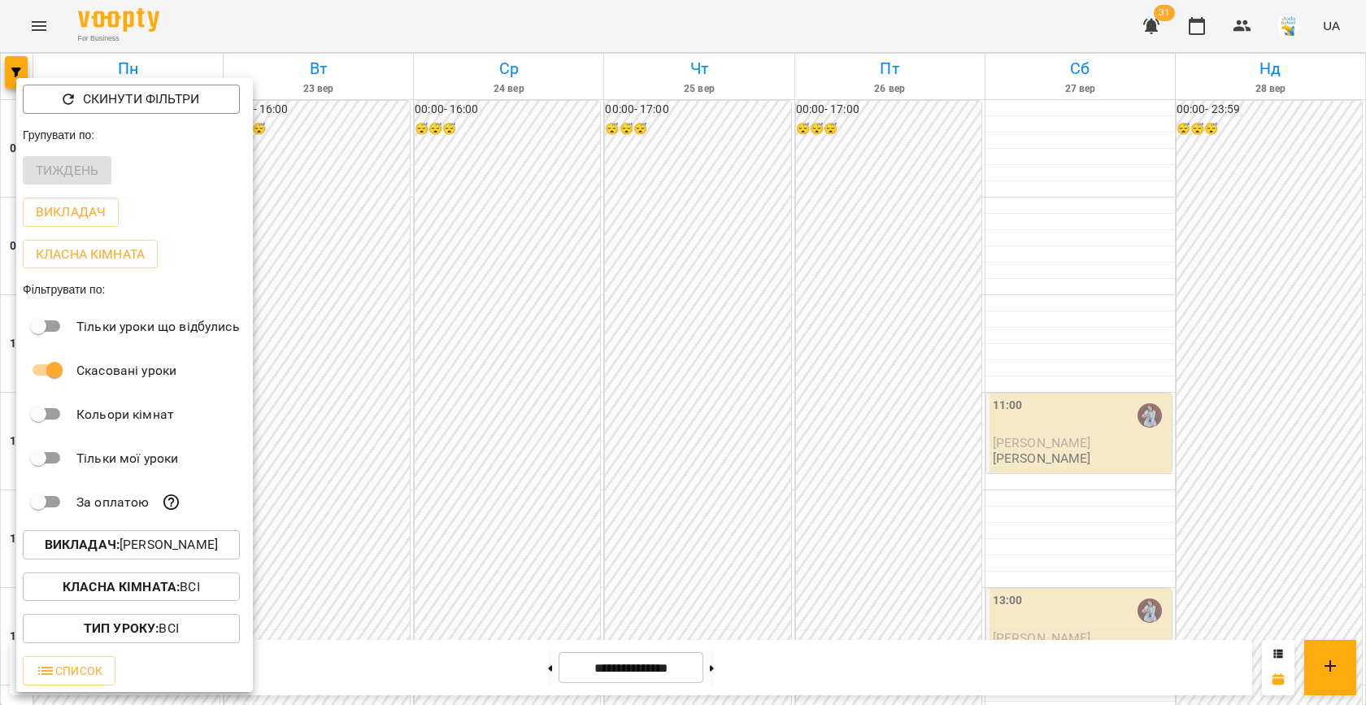
click at [507, 347] on div at bounding box center [683, 352] width 1366 height 705
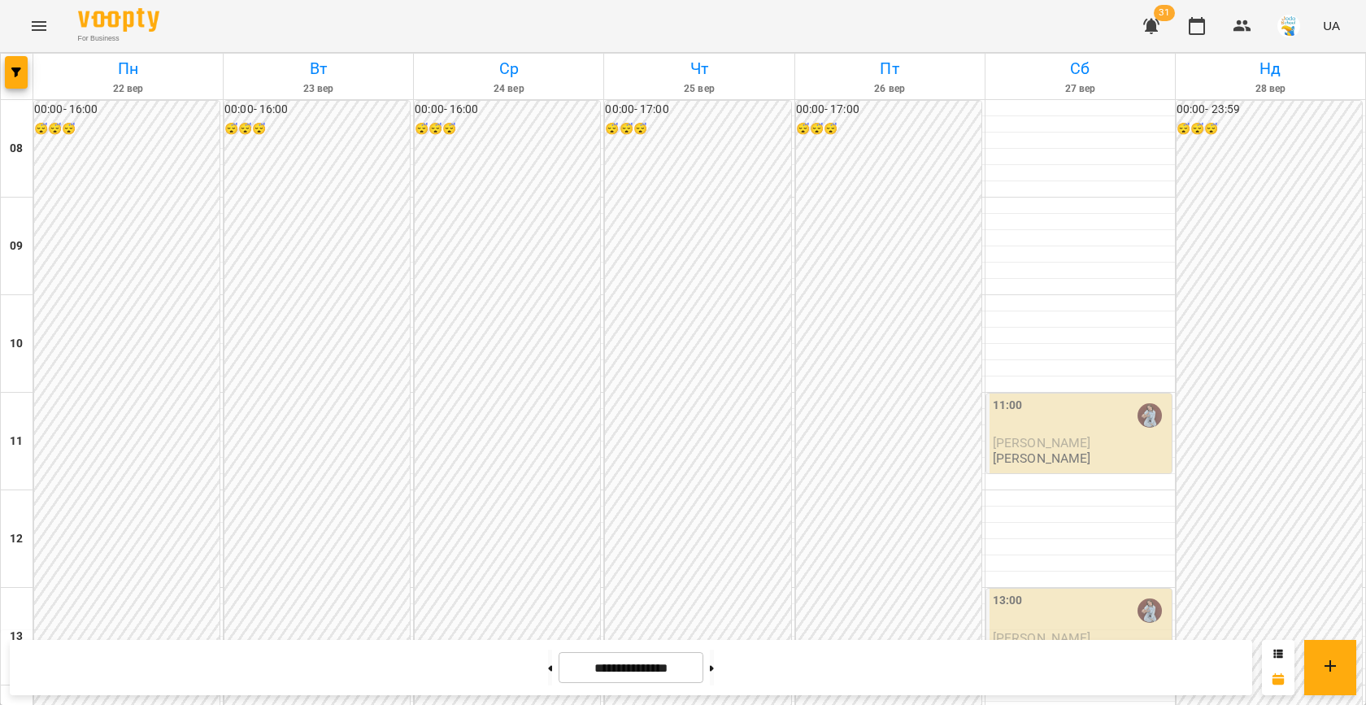
scroll to position [717, 0]
click at [8, 71] on span "button" at bounding box center [16, 72] width 23 height 10
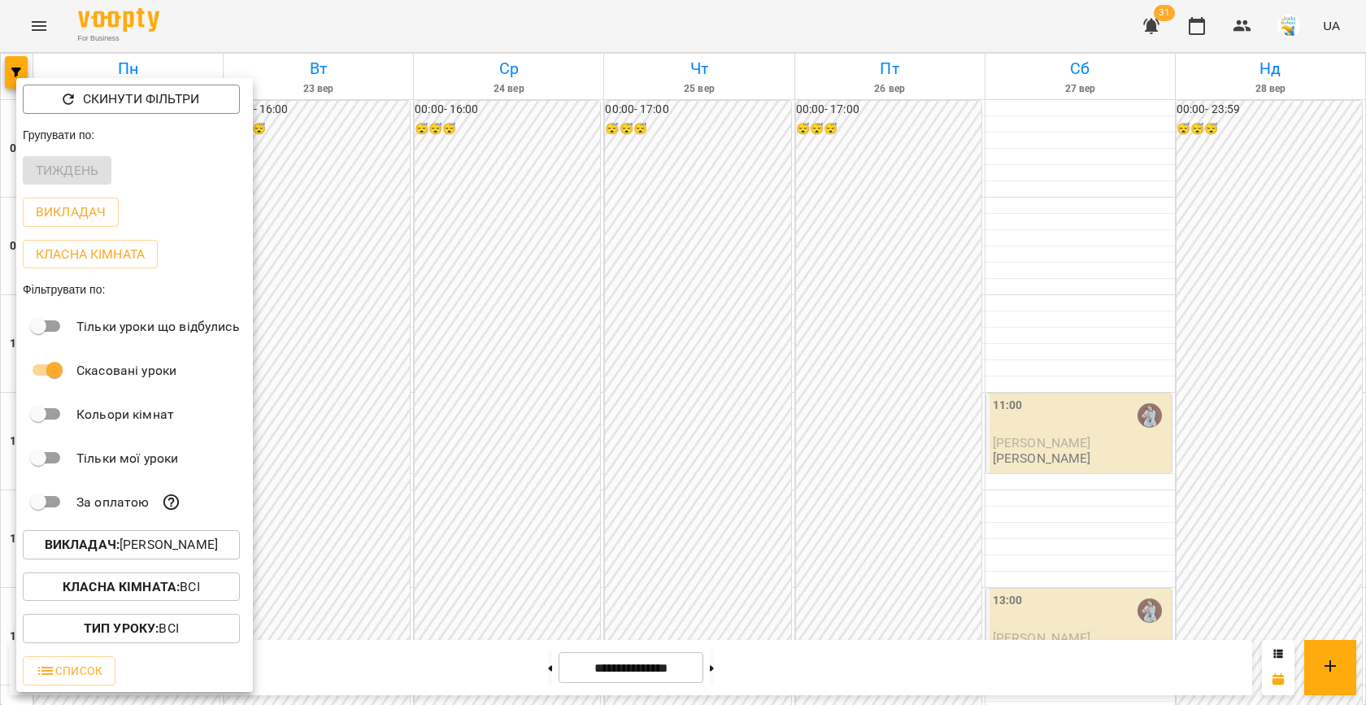
click at [481, 285] on div at bounding box center [683, 352] width 1366 height 705
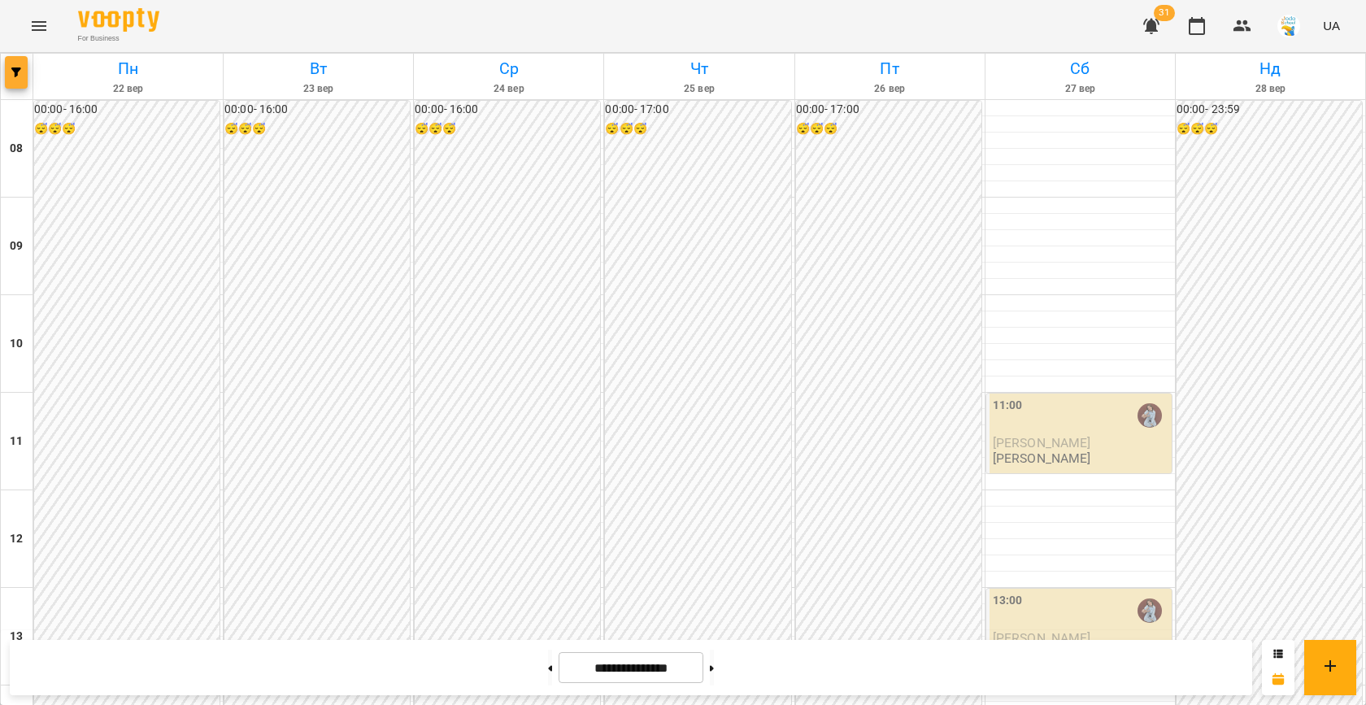
click at [11, 74] on icon "button" at bounding box center [16, 72] width 10 height 10
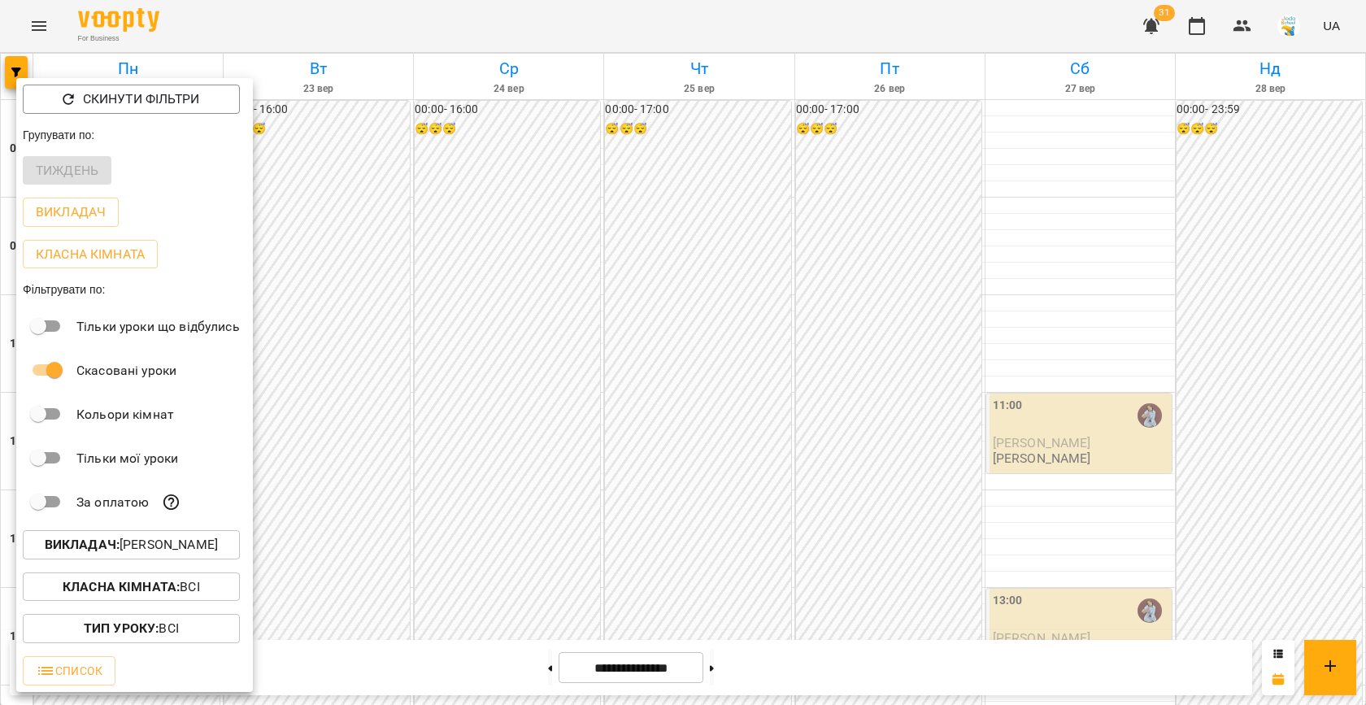
click at [120, 551] on p "Викладач : [PERSON_NAME]" at bounding box center [131, 545] width 173 height 20
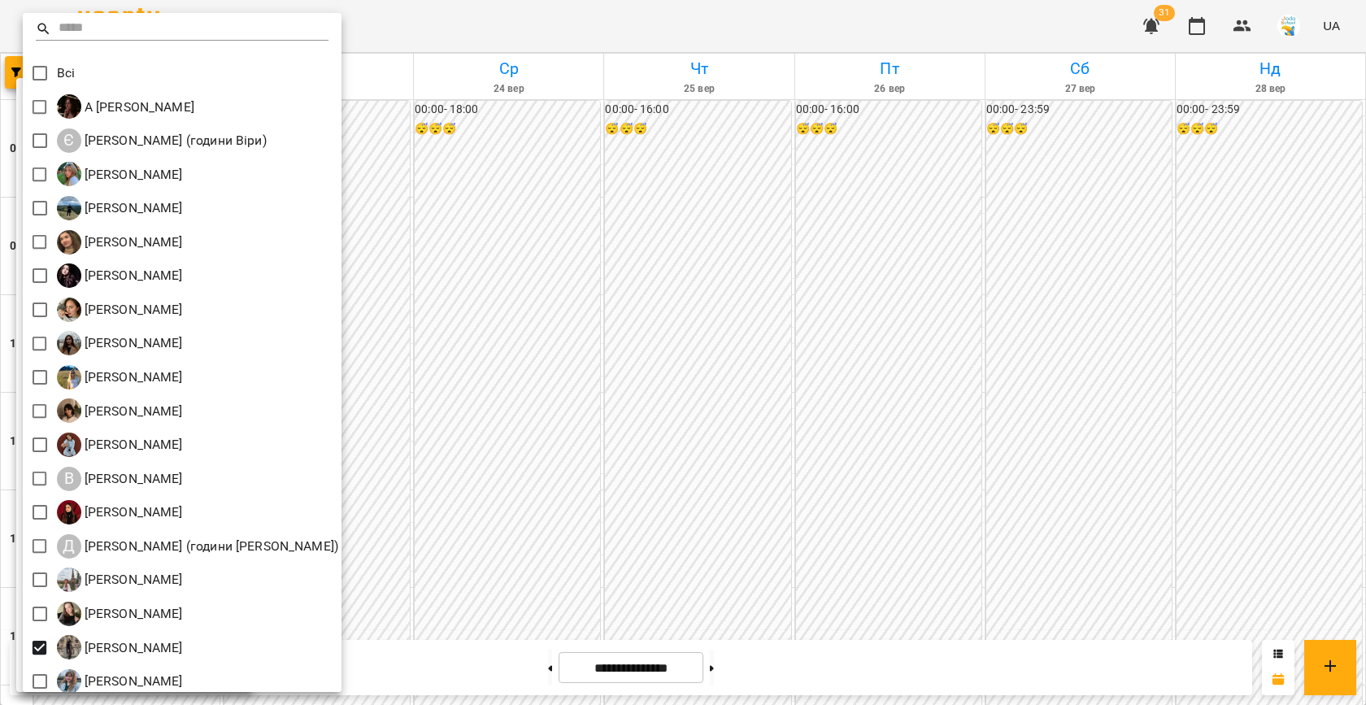
click at [402, 466] on div at bounding box center [683, 352] width 1366 height 705
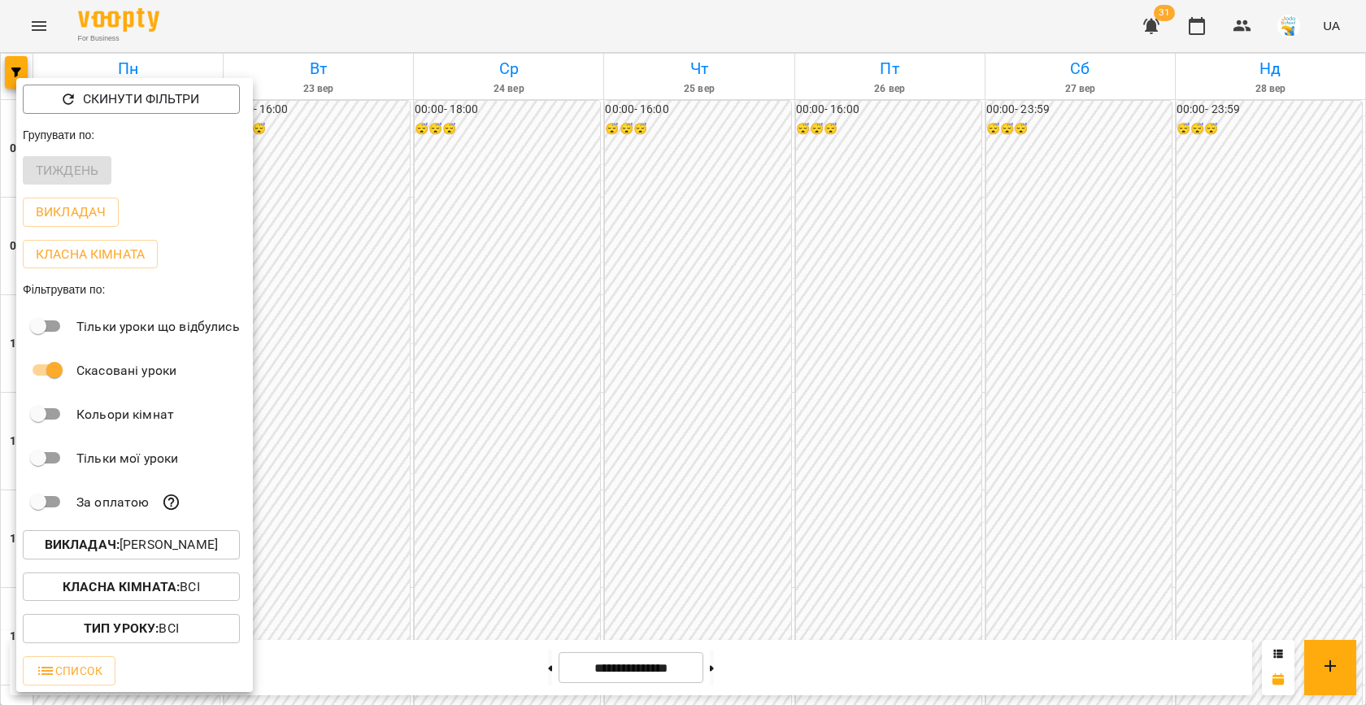
click at [511, 445] on div at bounding box center [683, 352] width 1366 height 705
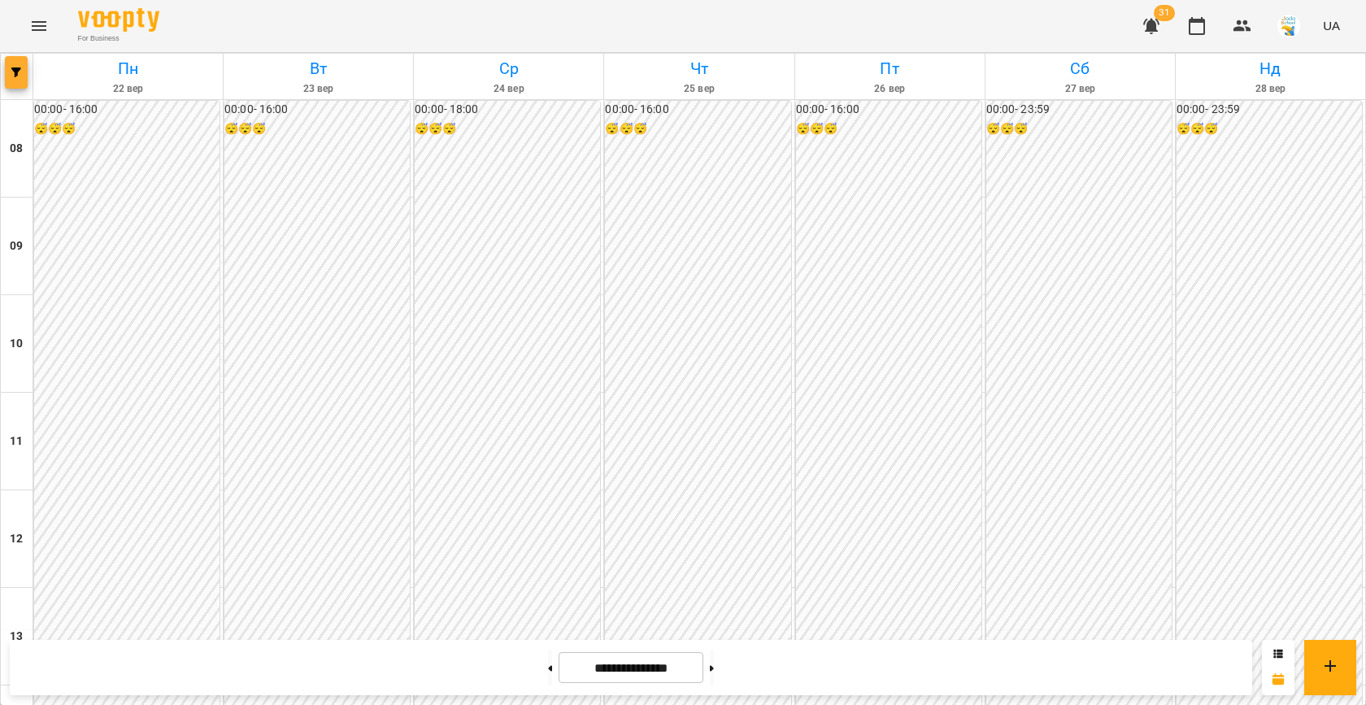
click at [20, 63] on button "button" at bounding box center [16, 72] width 23 height 33
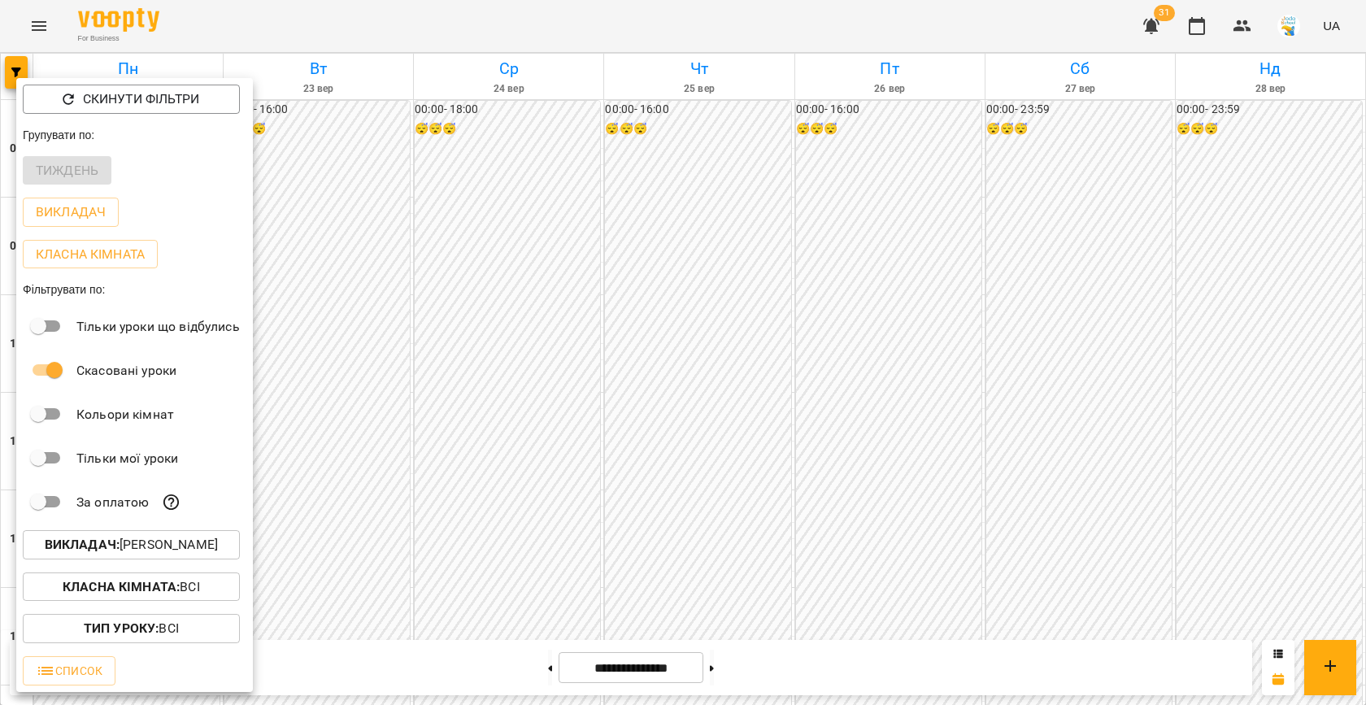
click at [162, 543] on p "Викладач : [PERSON_NAME]" at bounding box center [131, 545] width 173 height 20
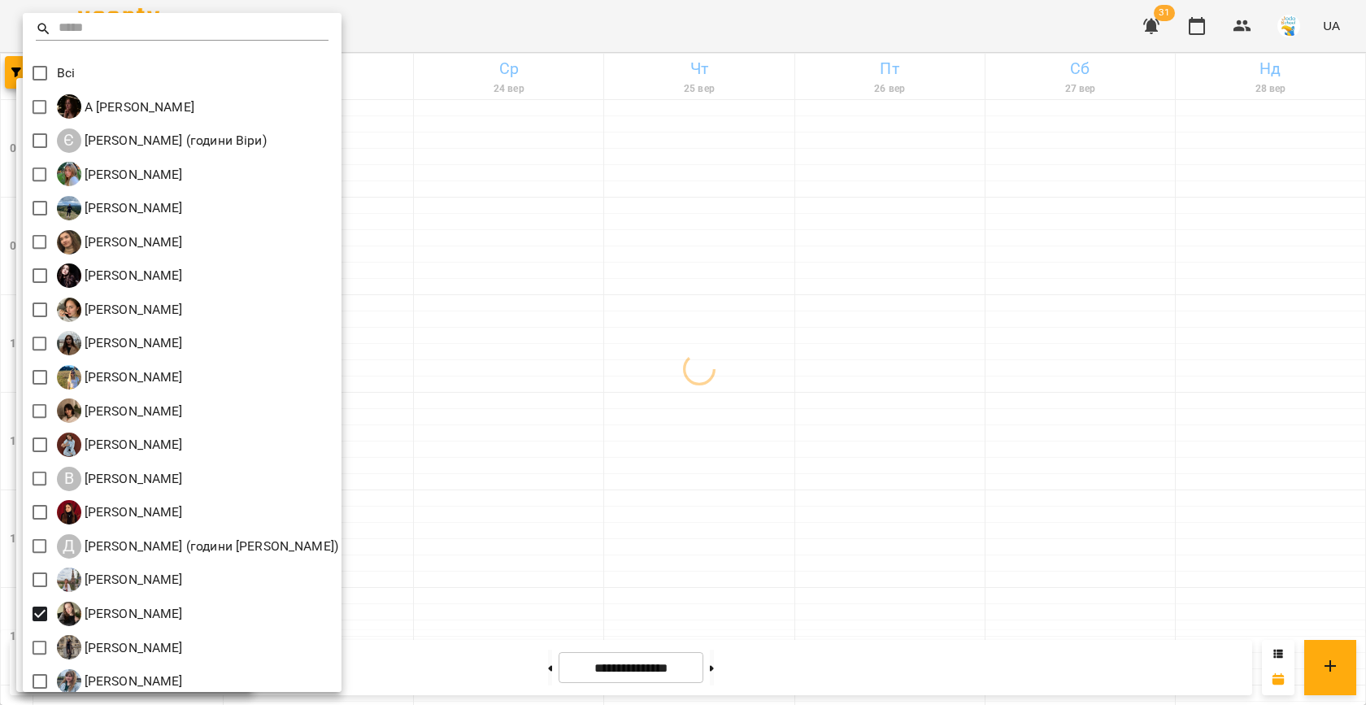
click at [540, 482] on div at bounding box center [683, 352] width 1366 height 705
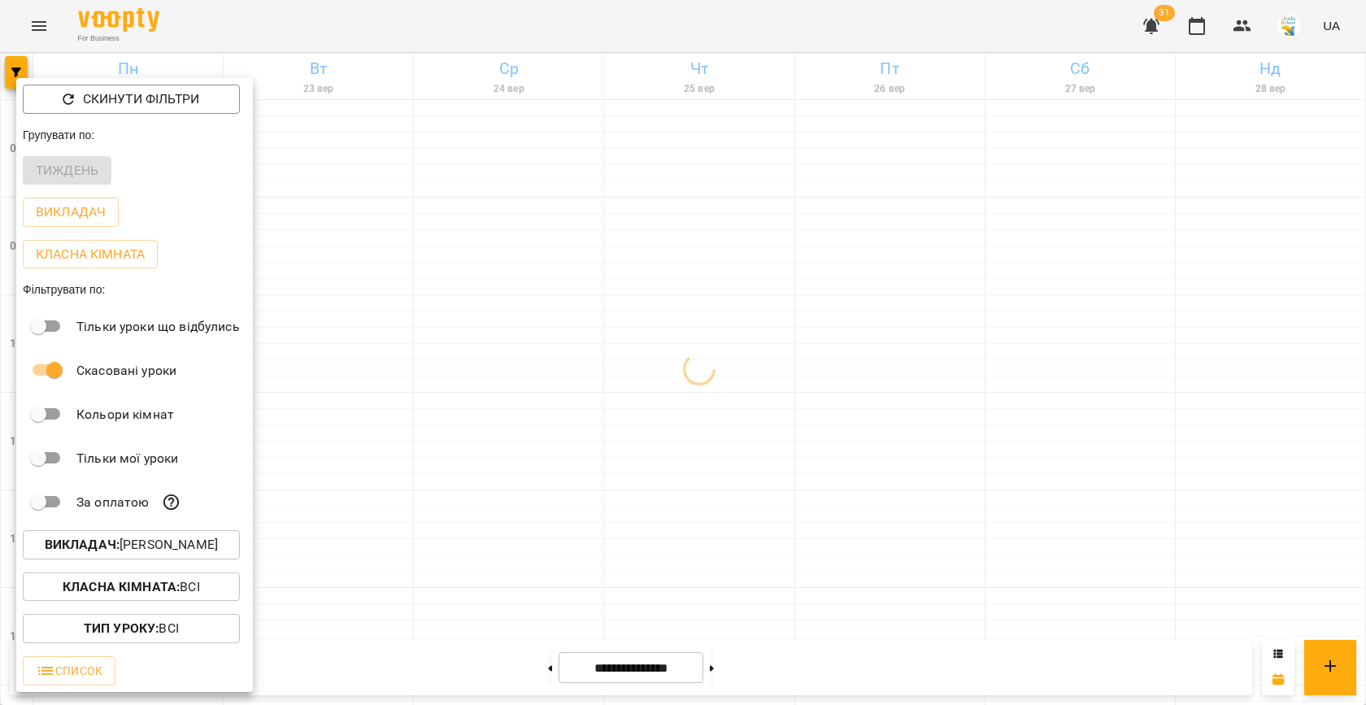
click at [473, 472] on div at bounding box center [683, 352] width 1366 height 705
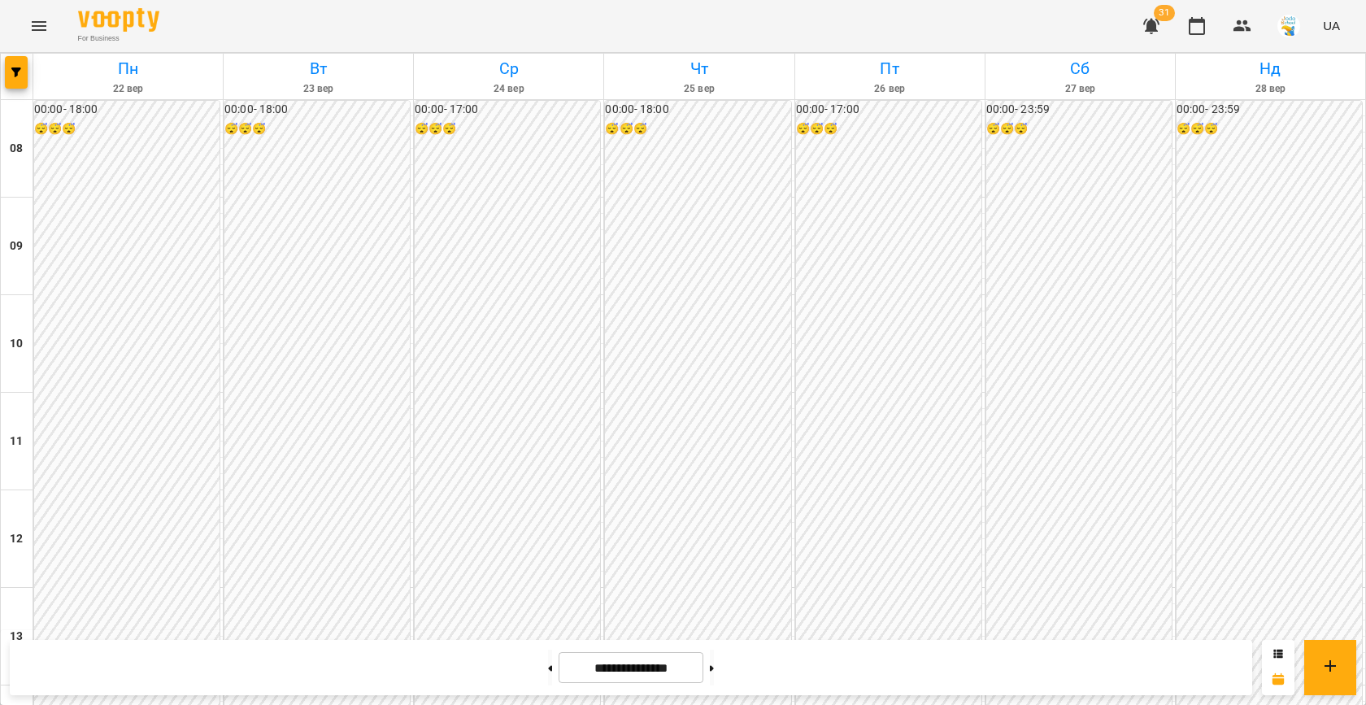
scroll to position [805, 0]
click at [16, 76] on icon "button" at bounding box center [16, 72] width 10 height 10
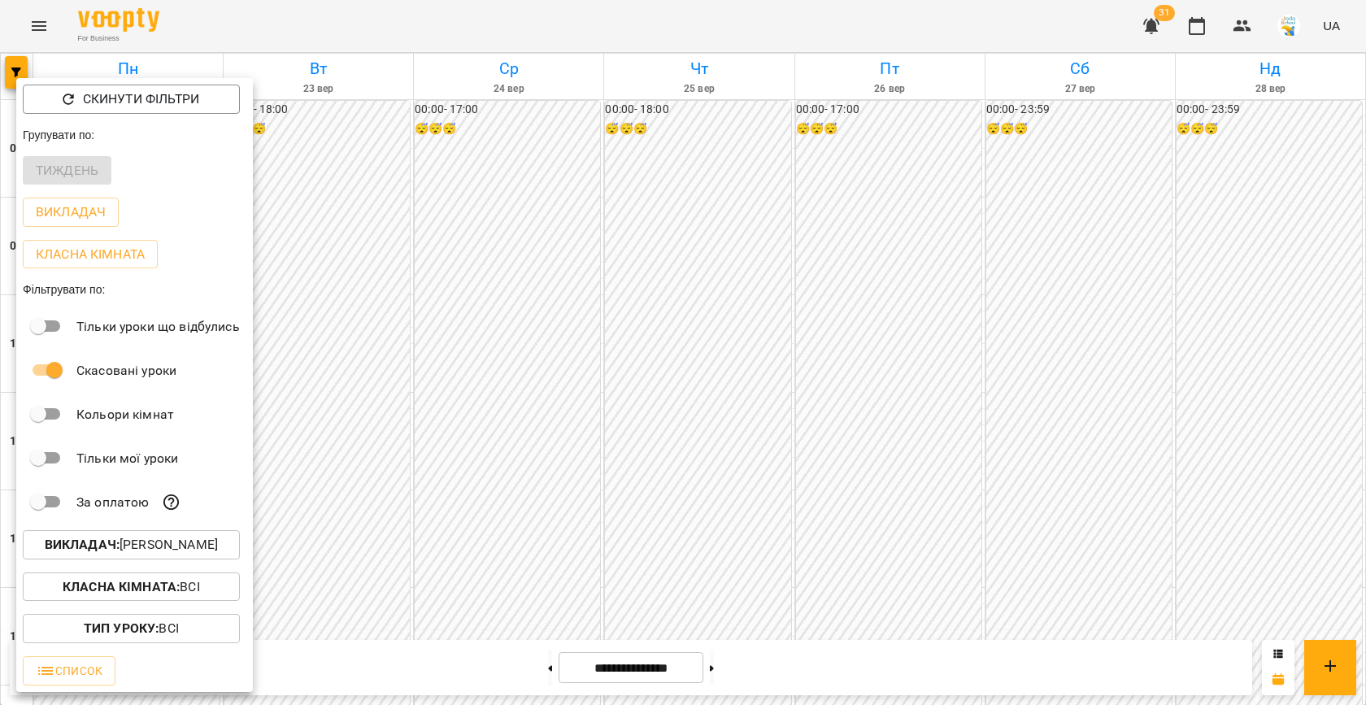
click at [477, 412] on div at bounding box center [683, 352] width 1366 height 705
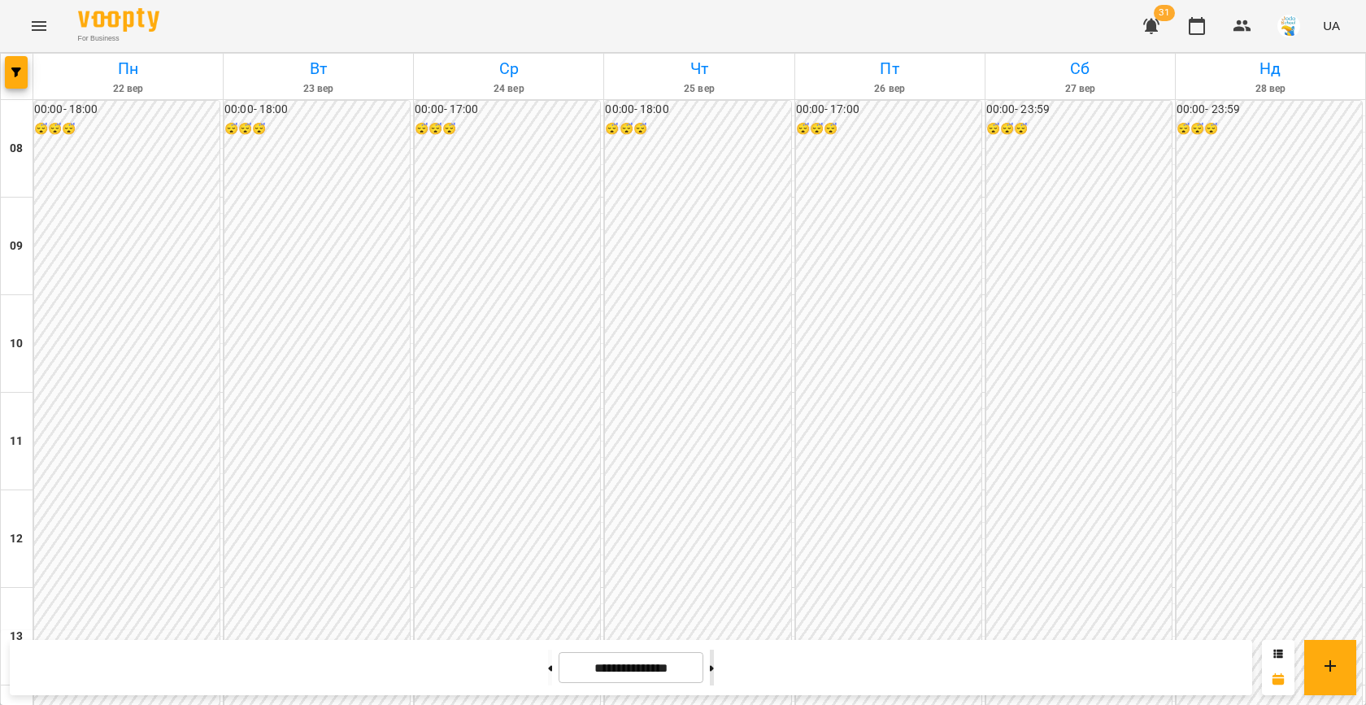
click at [714, 670] on button at bounding box center [712, 668] width 4 height 36
click at [548, 671] on button at bounding box center [550, 668] width 4 height 36
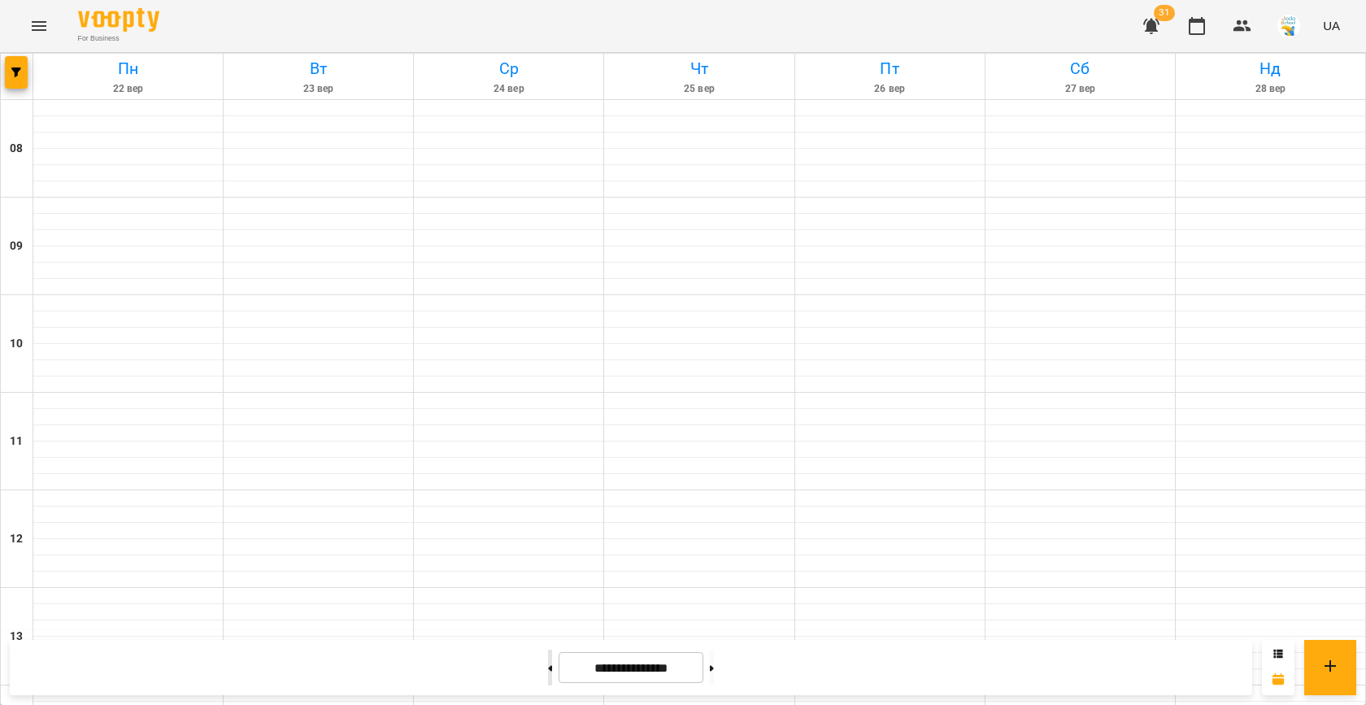
click at [548, 671] on button at bounding box center [550, 668] width 4 height 36
type input "**********"
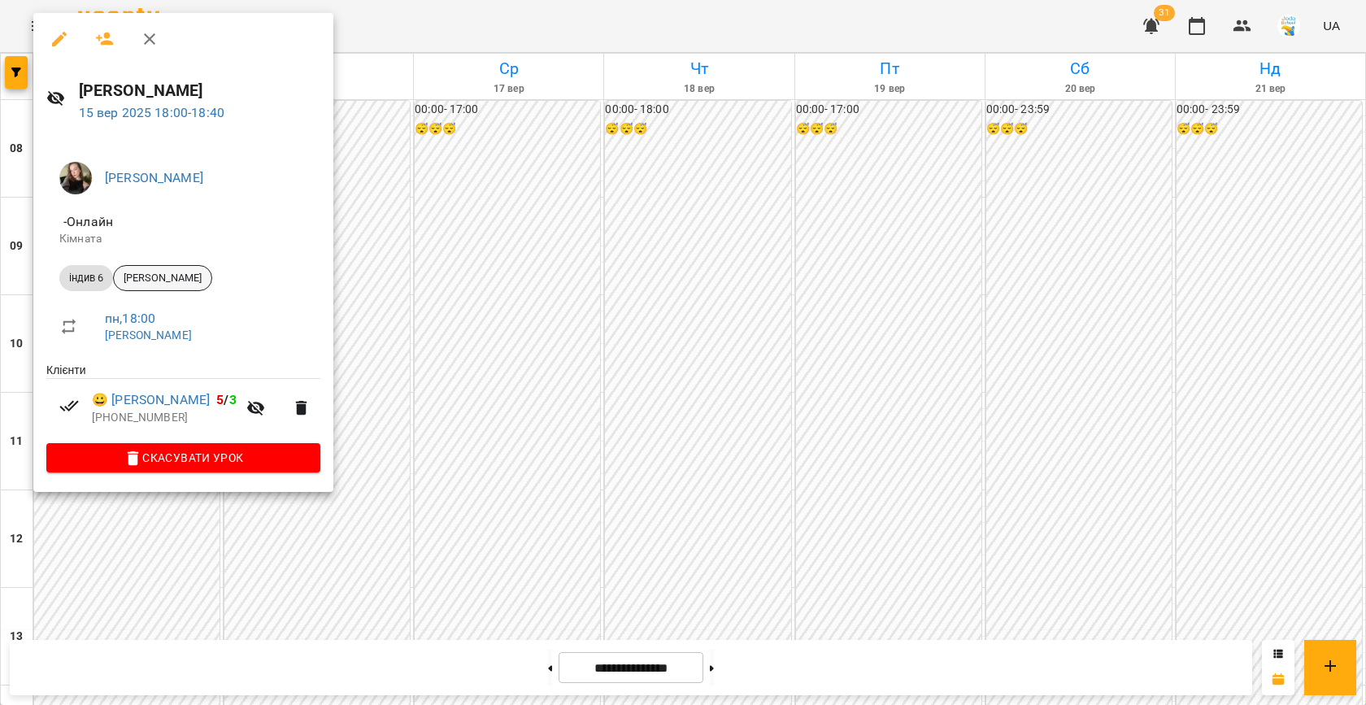
click at [185, 274] on span "[PERSON_NAME]" at bounding box center [163, 278] width 98 height 15
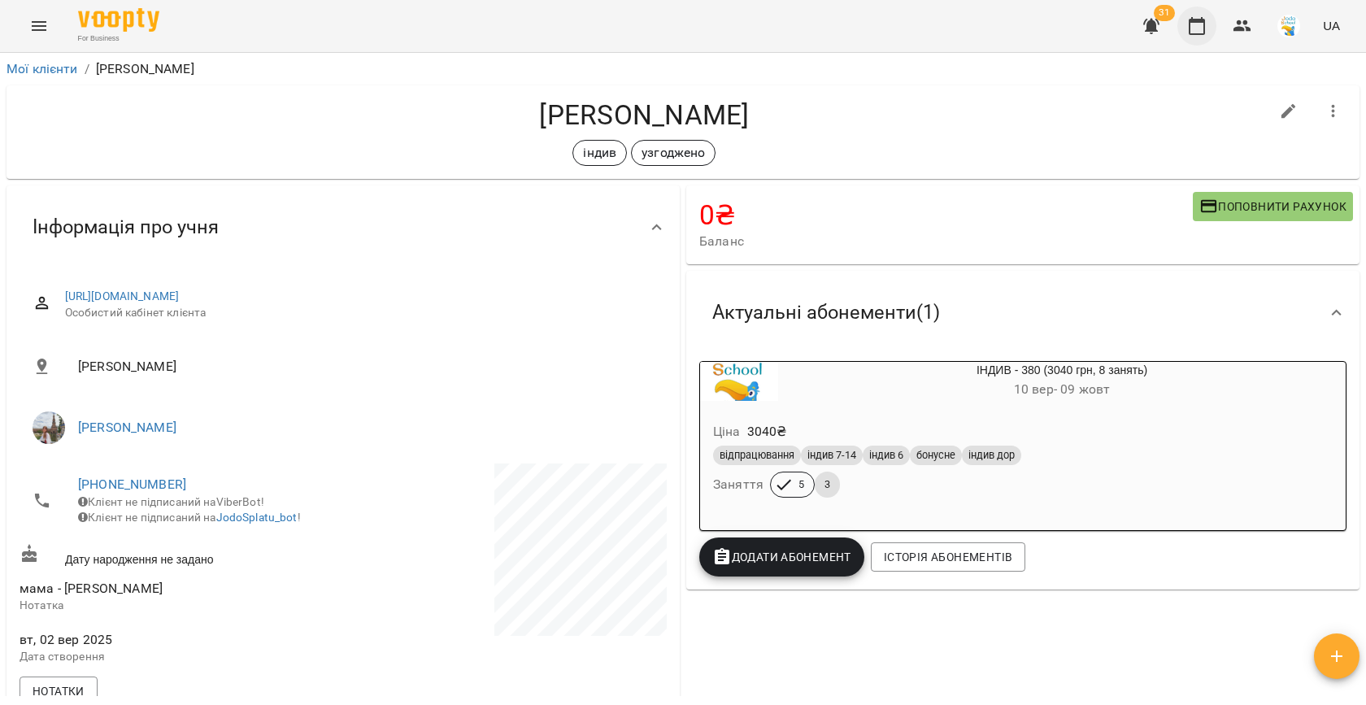
click at [1190, 34] on icon "button" at bounding box center [1197, 26] width 20 height 20
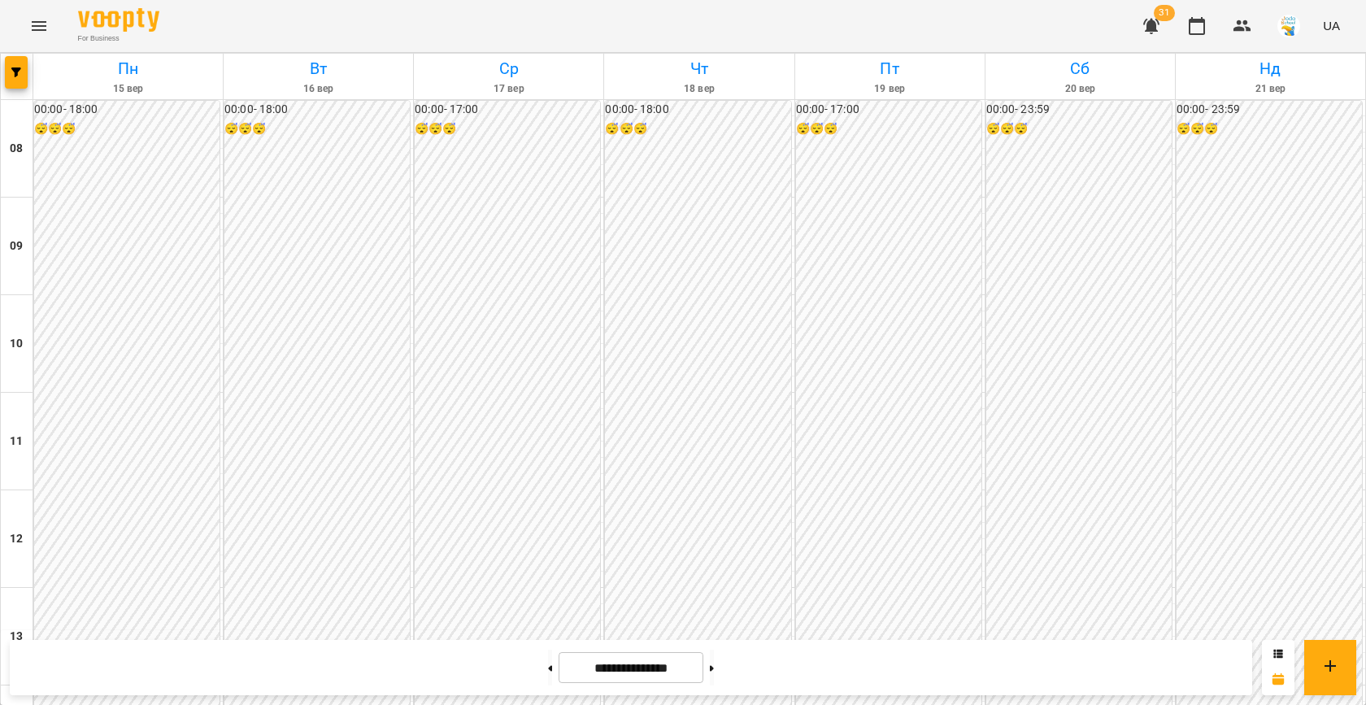
scroll to position [801, 0]
click at [714, 667] on button at bounding box center [712, 668] width 4 height 36
click at [22, 76] on span "button" at bounding box center [16, 72] width 23 height 10
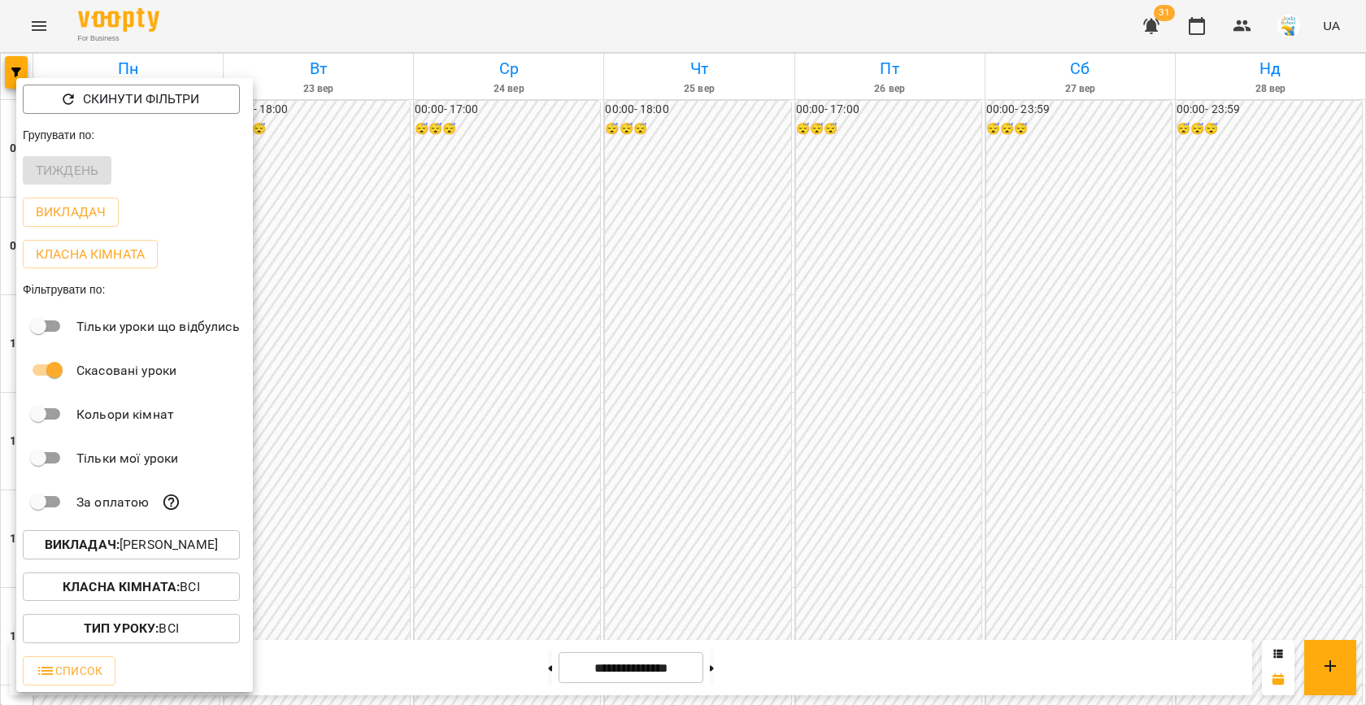
click at [122, 544] on p "Викладач : [PERSON_NAME]" at bounding box center [131, 545] width 173 height 20
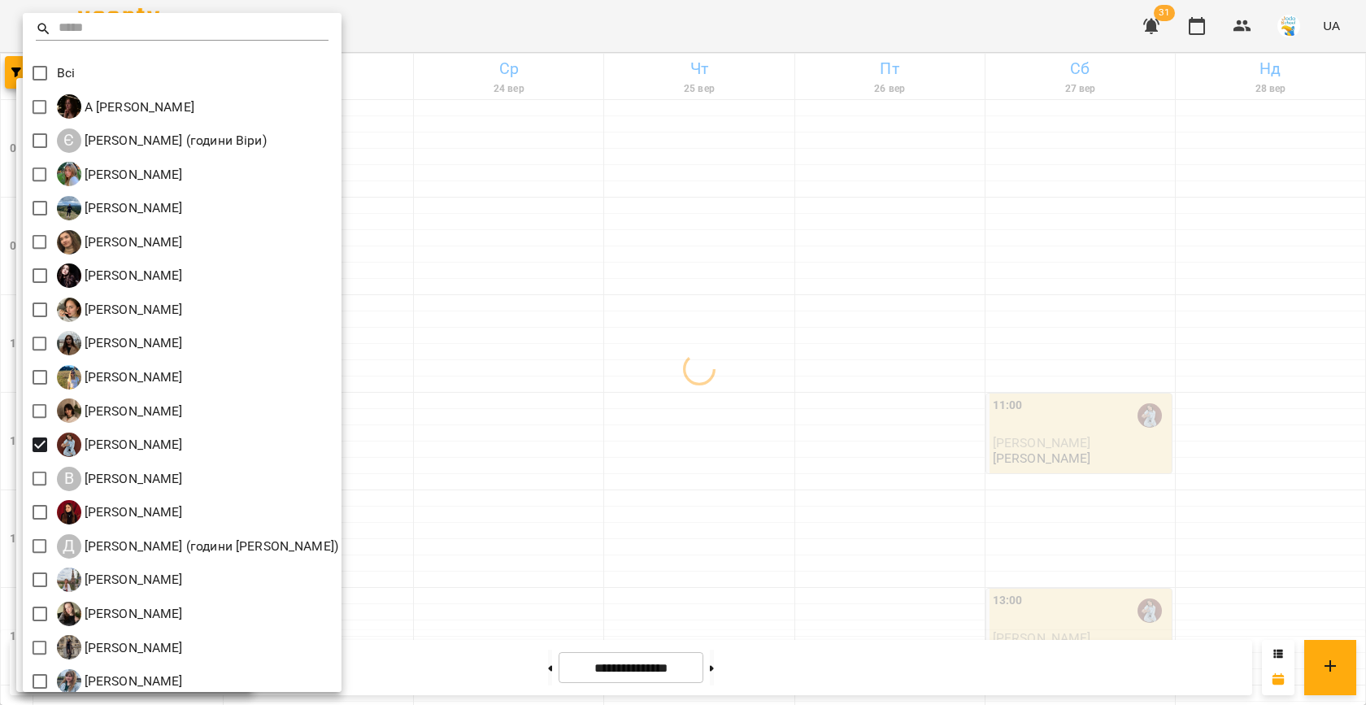
click at [588, 343] on div at bounding box center [683, 352] width 1366 height 705
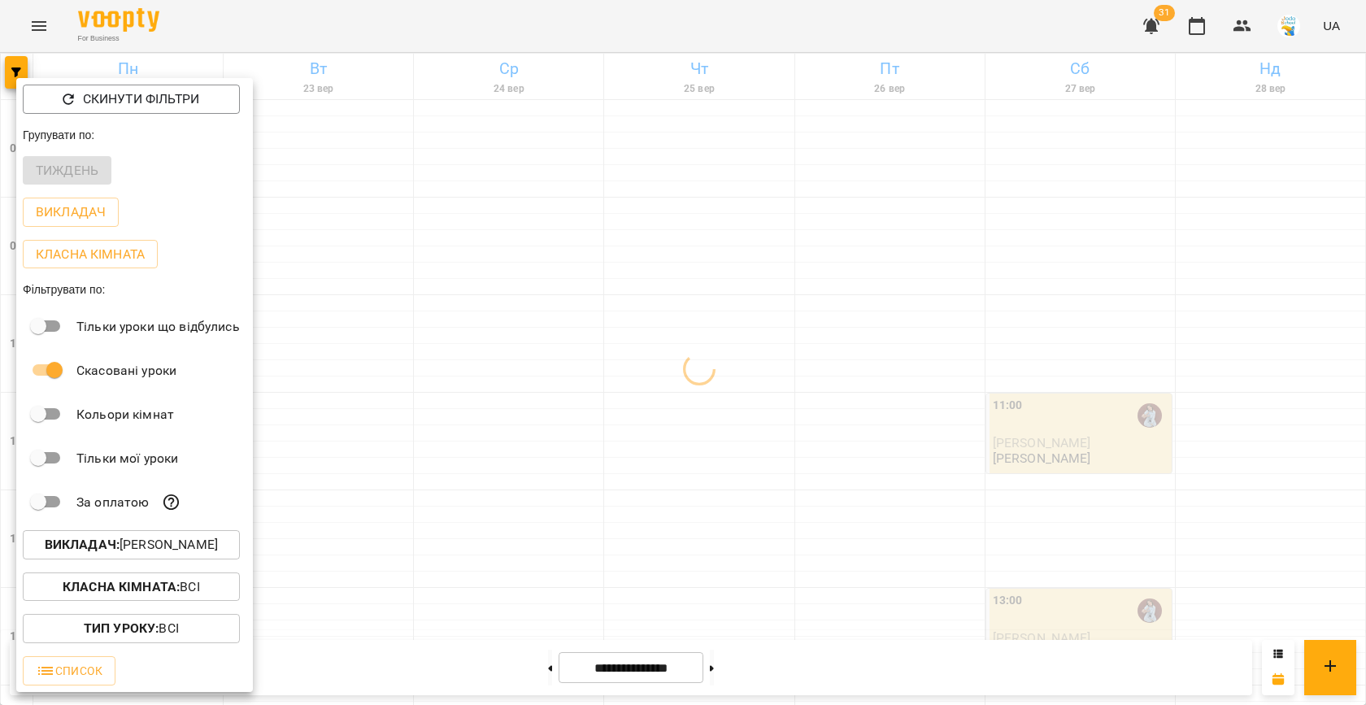
click at [486, 328] on div at bounding box center [683, 352] width 1366 height 705
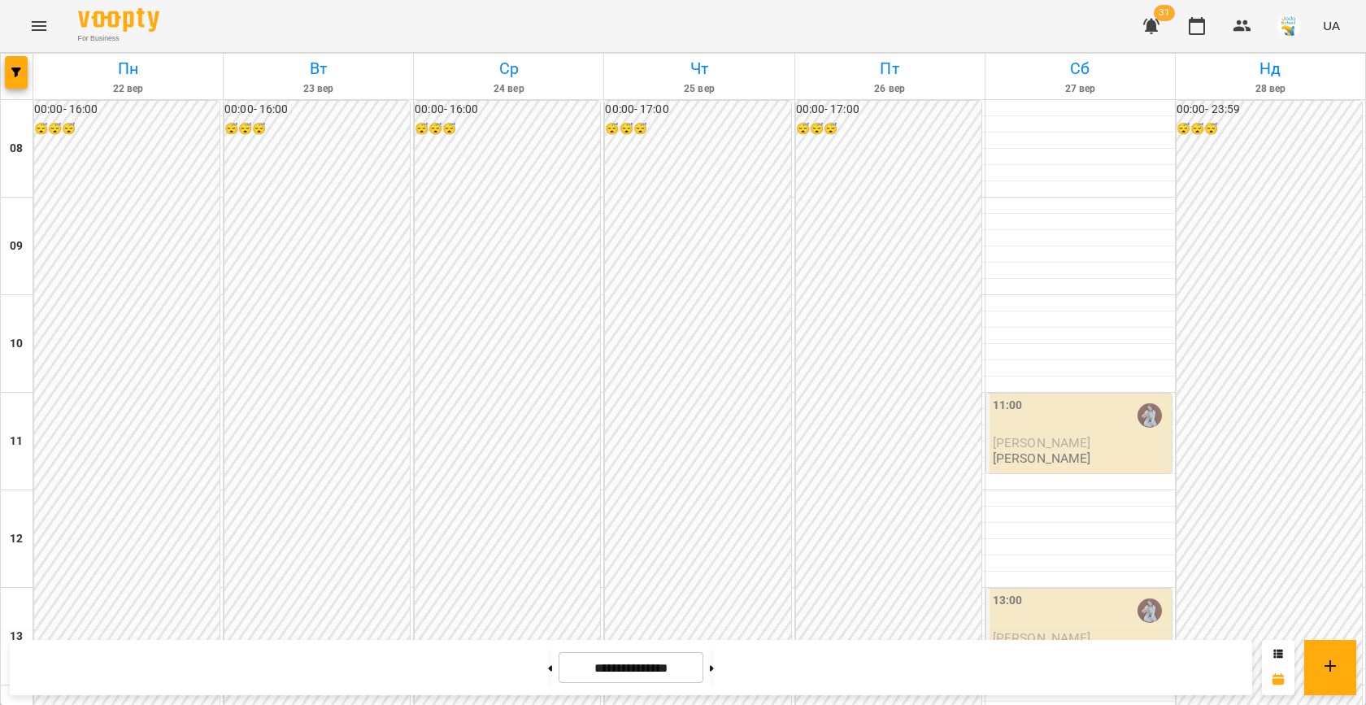
scroll to position [729, 0]
click at [23, 63] on button "button" at bounding box center [16, 72] width 23 height 33
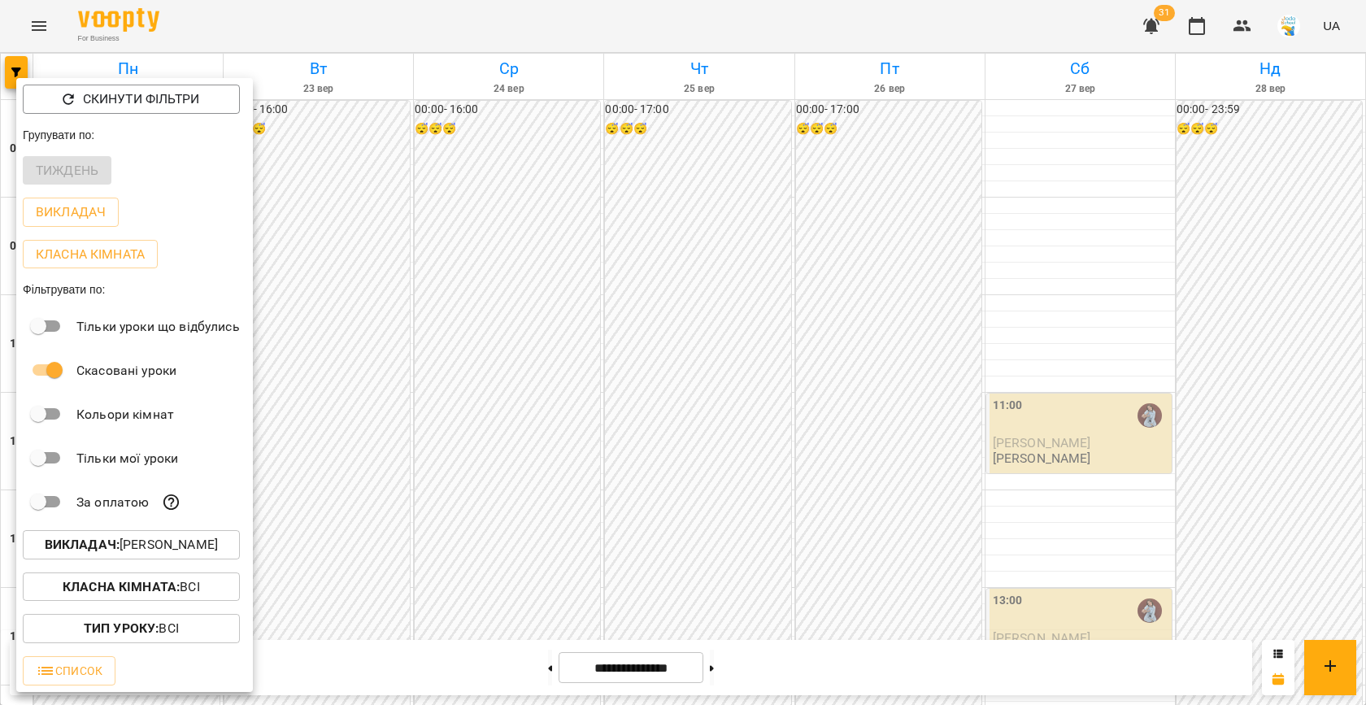
click at [154, 541] on p "Викладач : [PERSON_NAME]" at bounding box center [131, 545] width 173 height 20
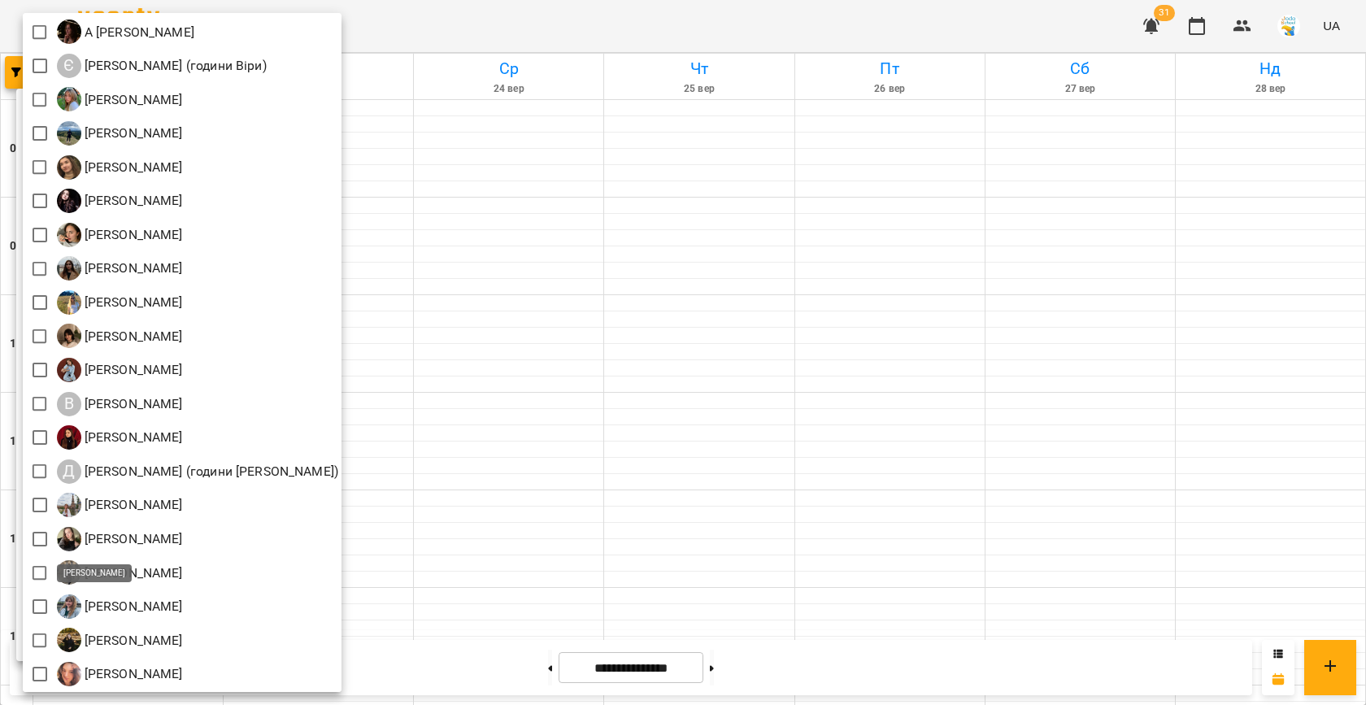
scroll to position [76, 0]
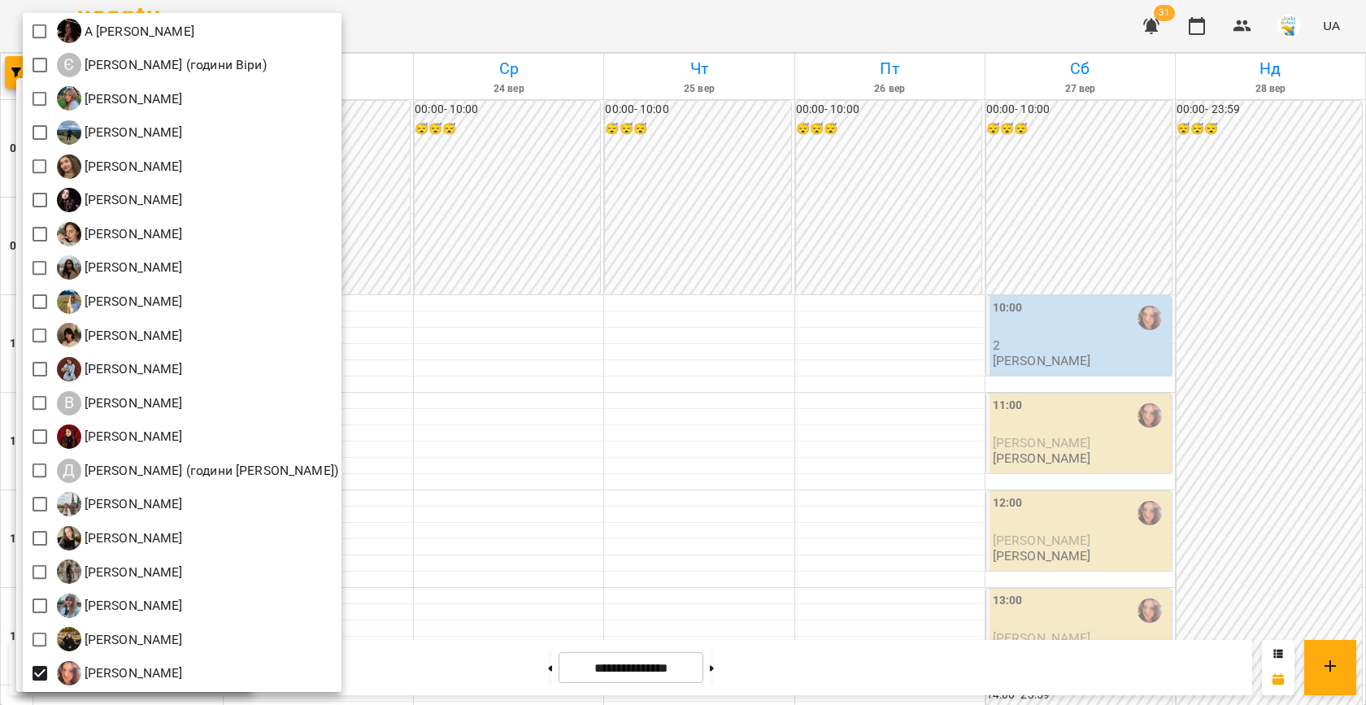
click at [570, 397] on div at bounding box center [683, 352] width 1366 height 705
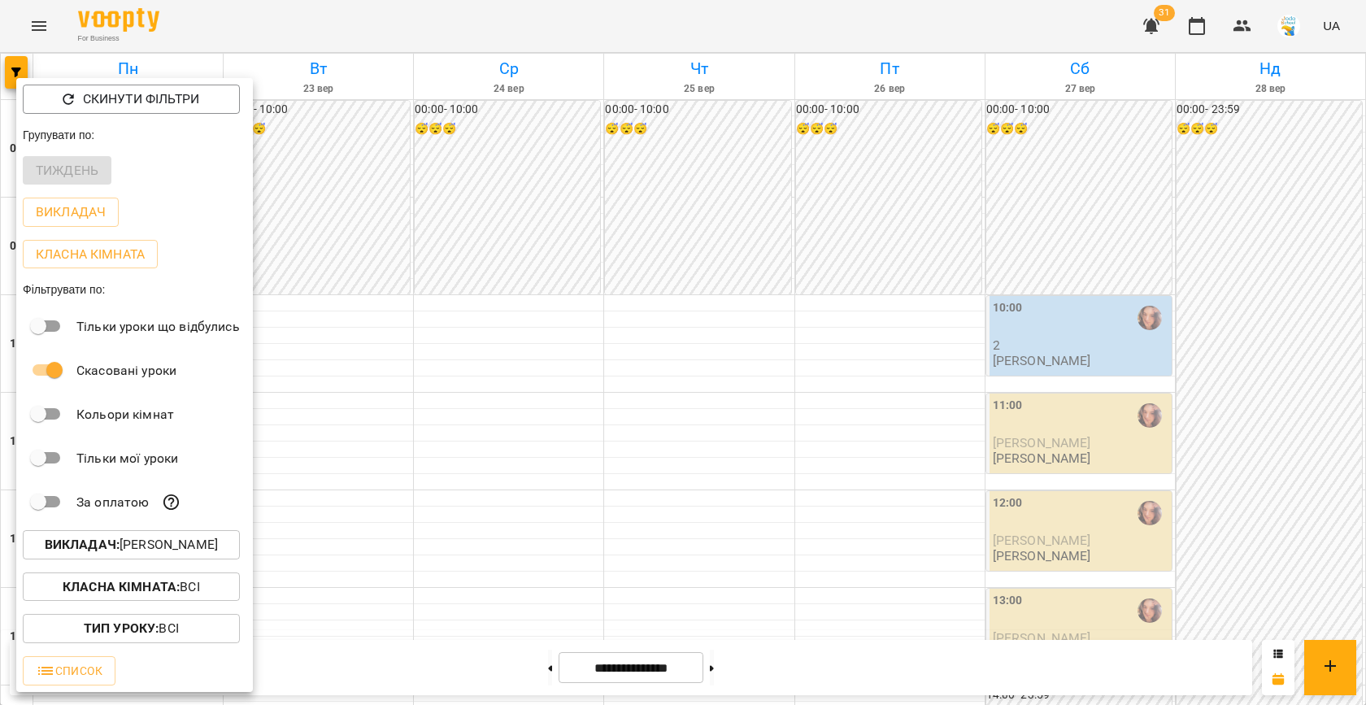
click at [448, 374] on div at bounding box center [683, 352] width 1366 height 705
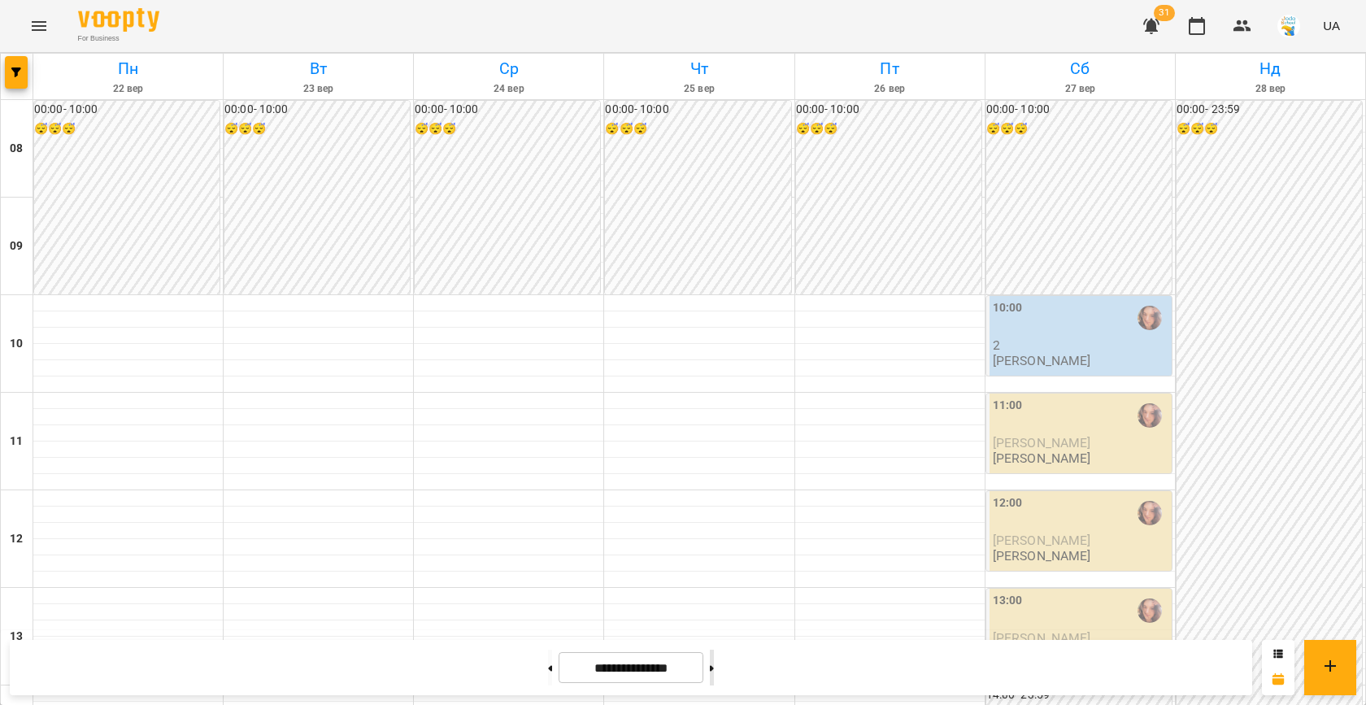
click at [714, 664] on button at bounding box center [712, 668] width 4 height 36
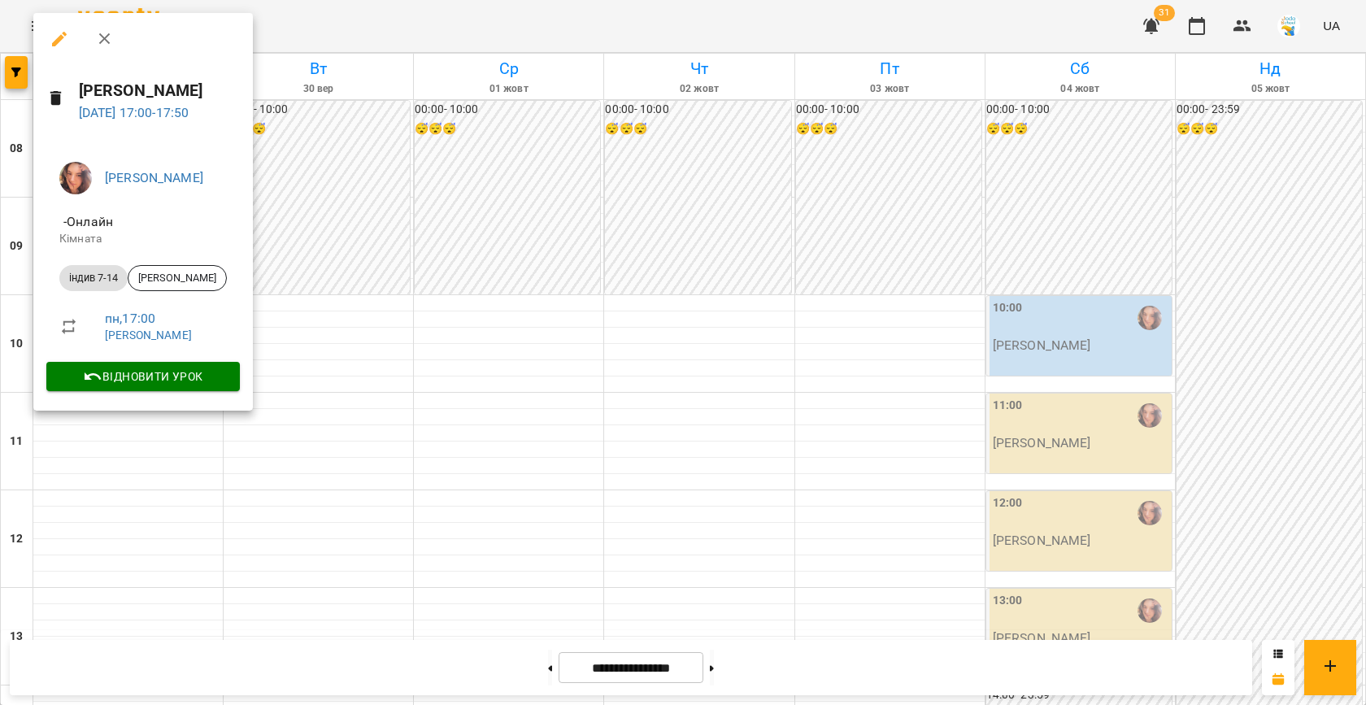
click at [703, 298] on div at bounding box center [683, 352] width 1366 height 705
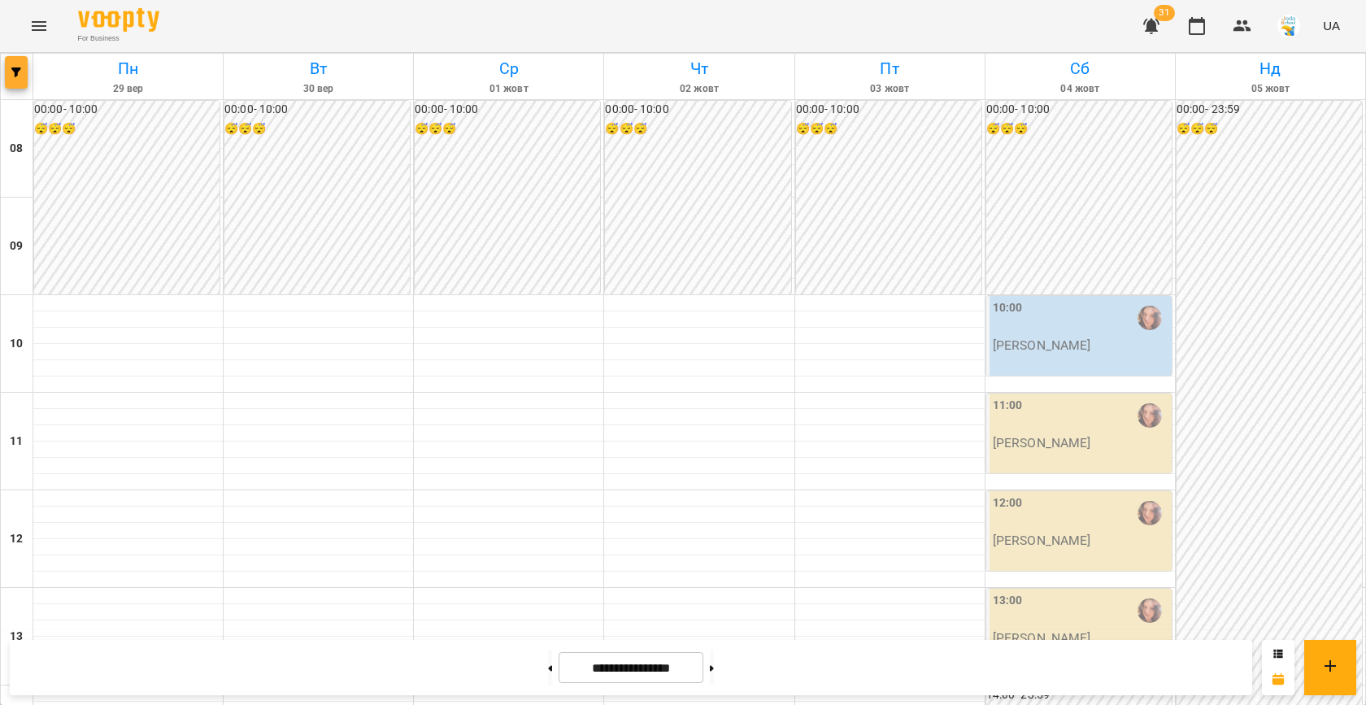
click at [17, 76] on icon "button" at bounding box center [16, 72] width 10 height 10
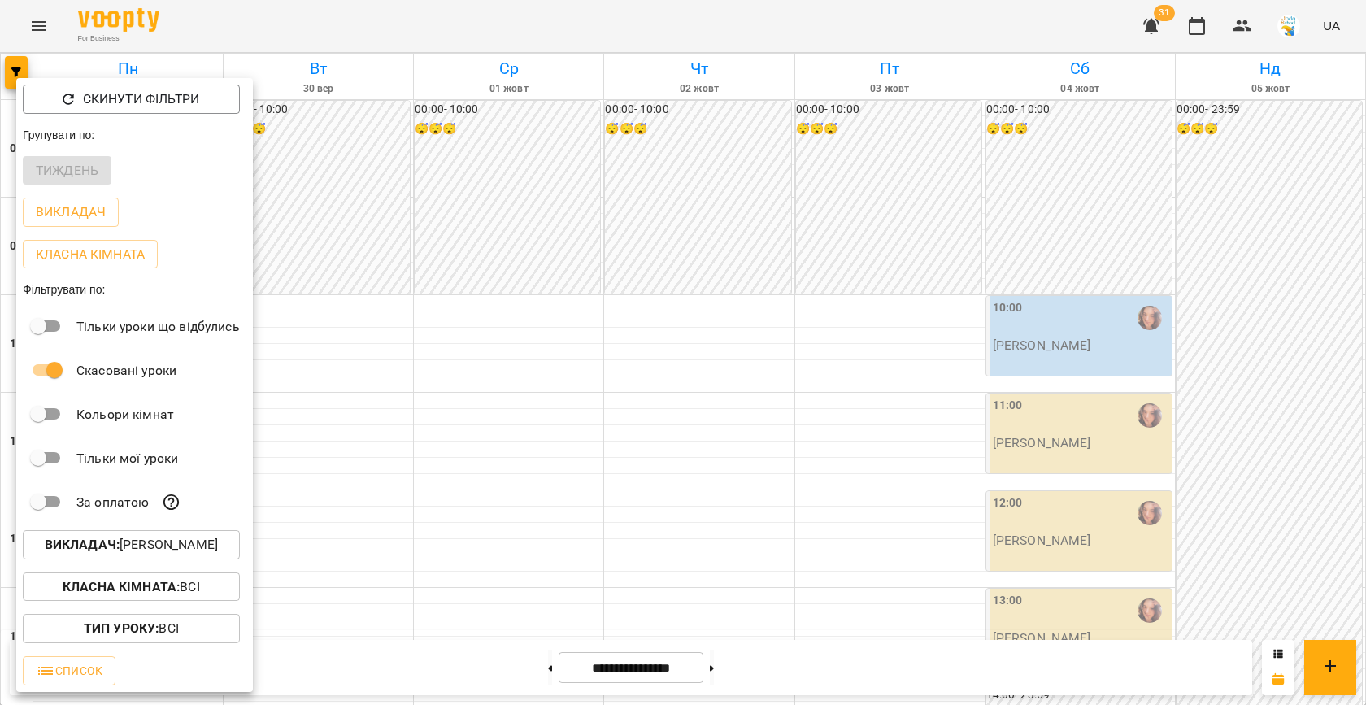
click at [168, 552] on p "Викладач : [PERSON_NAME]" at bounding box center [131, 545] width 173 height 20
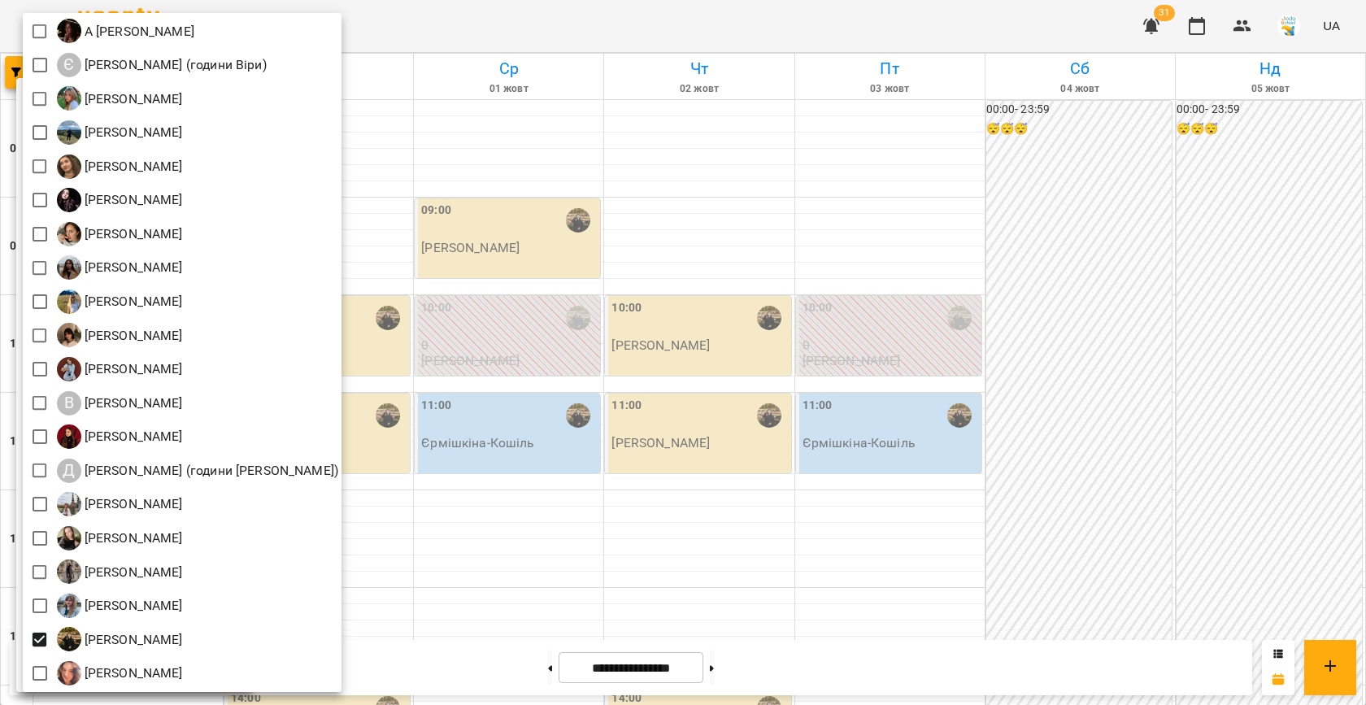
click at [502, 419] on div at bounding box center [683, 352] width 1366 height 705
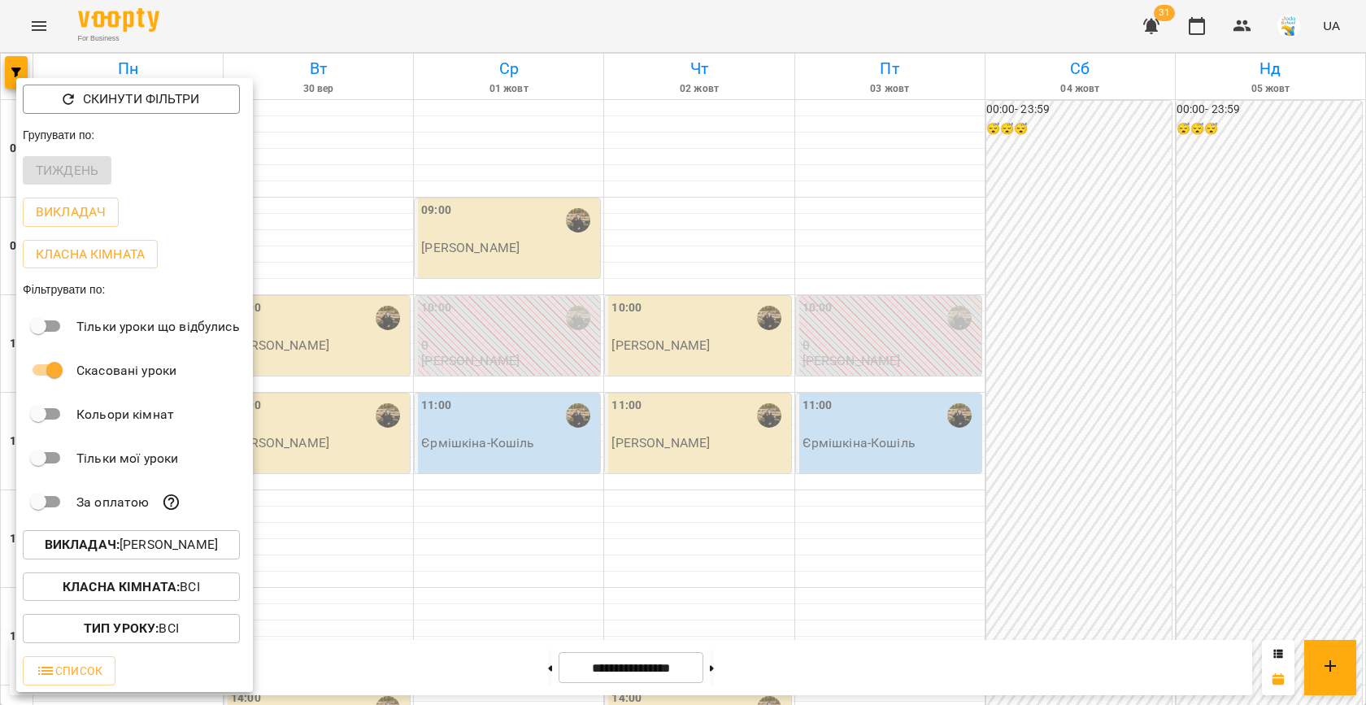
click at [461, 363] on div at bounding box center [683, 352] width 1366 height 705
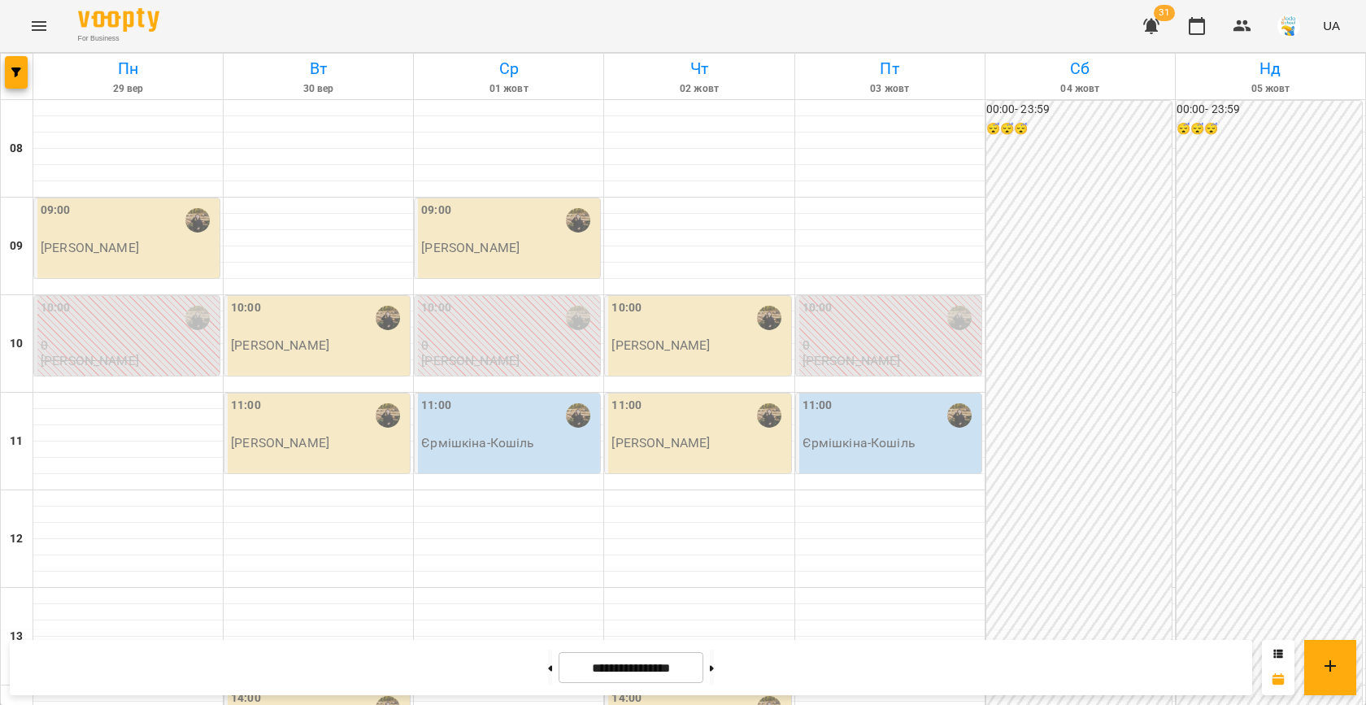
scroll to position [578, 0]
click at [18, 72] on icon "button" at bounding box center [16, 72] width 10 height 10
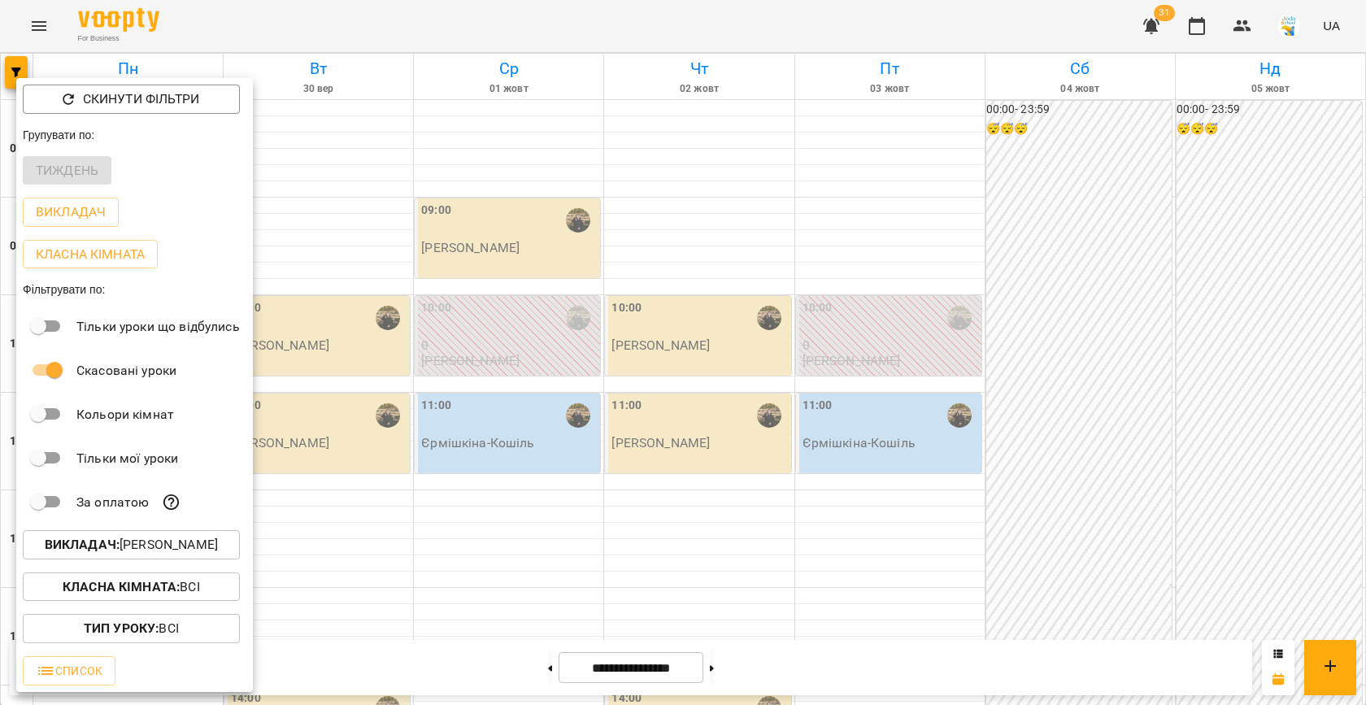
click at [198, 555] on p "Викладач : [PERSON_NAME]" at bounding box center [131, 545] width 173 height 20
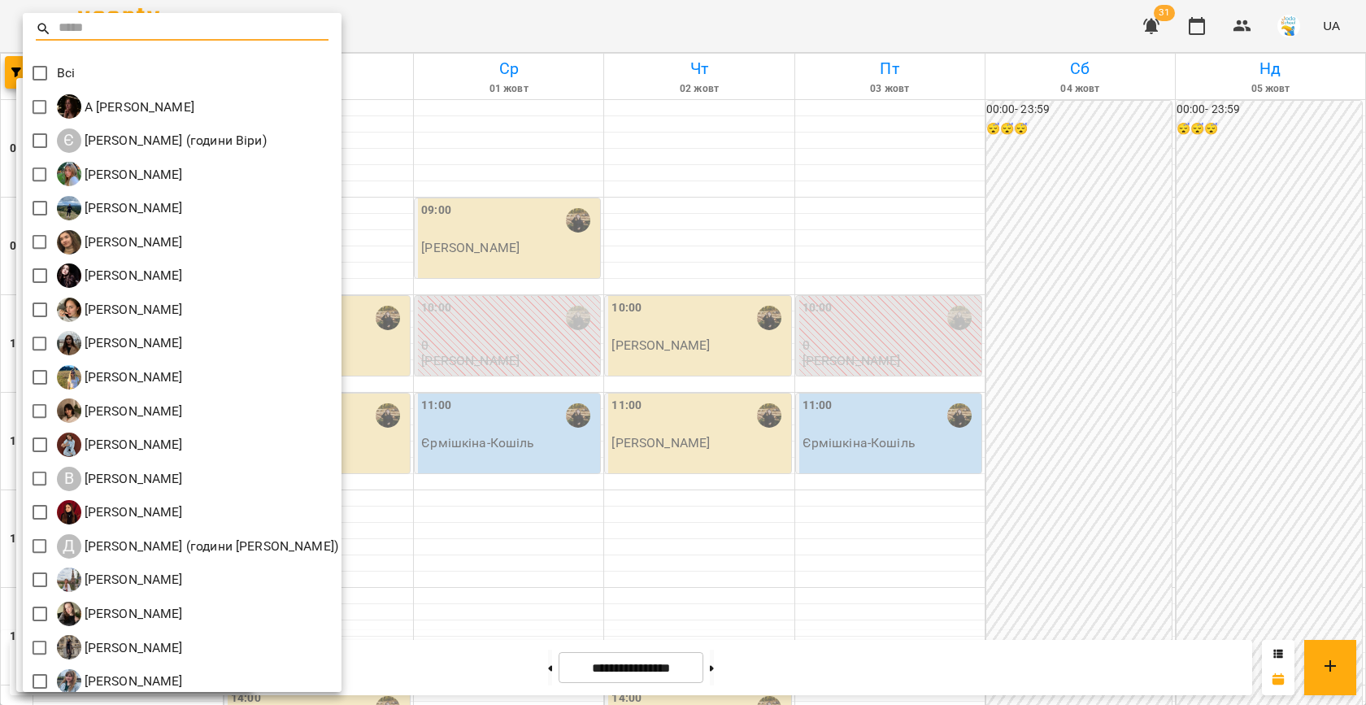
scroll to position [76, 0]
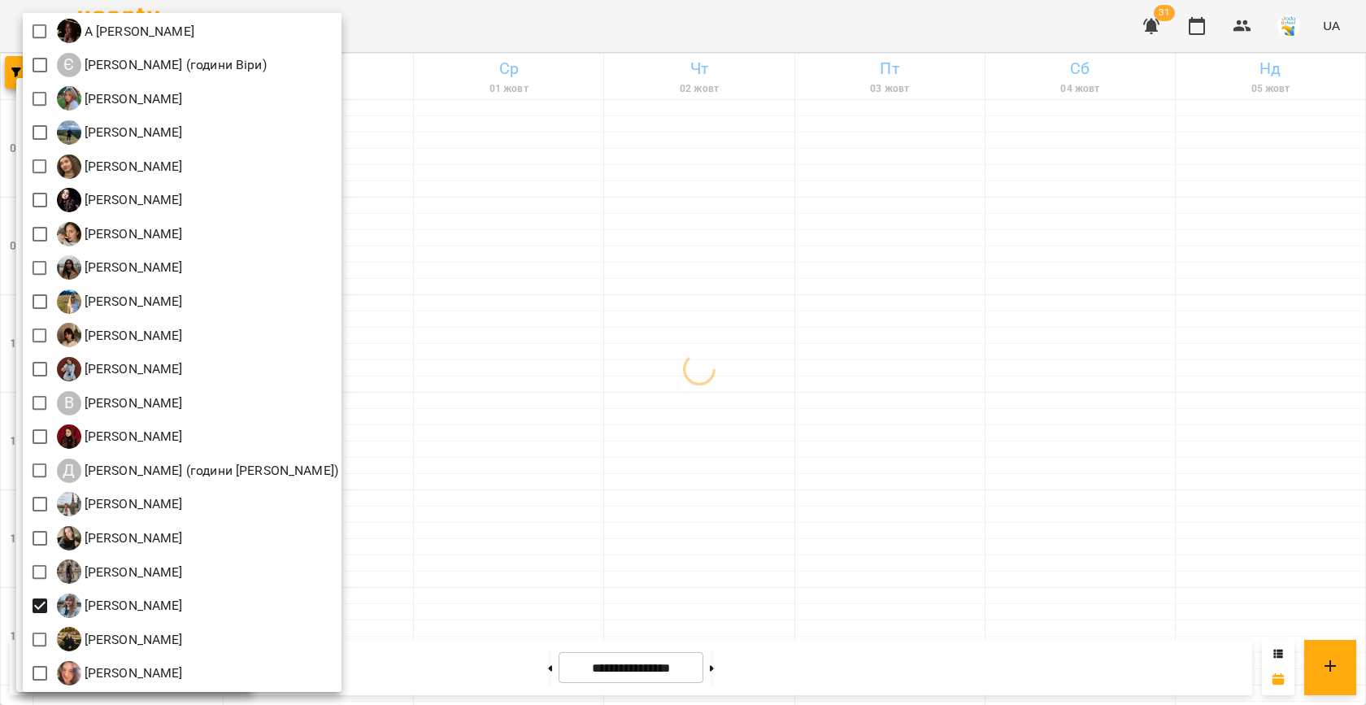
click at [572, 459] on div at bounding box center [683, 352] width 1366 height 705
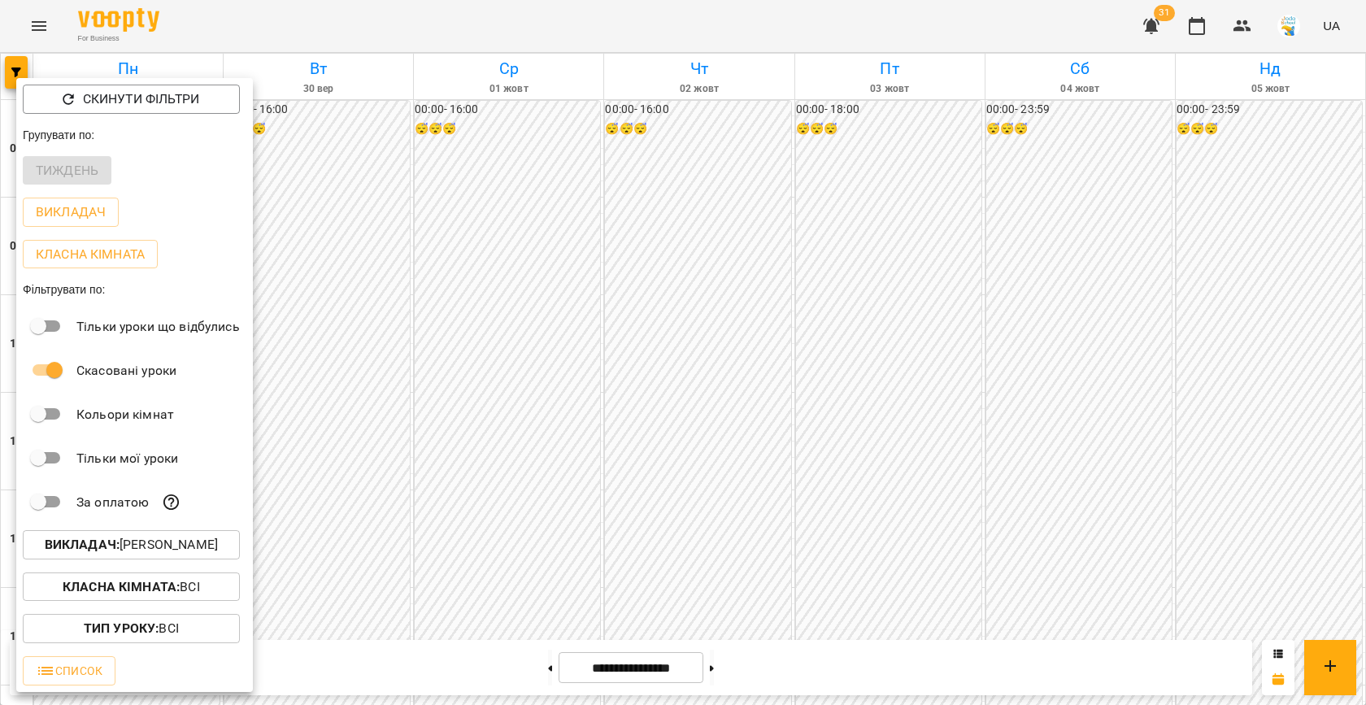
click at [572, 459] on div at bounding box center [683, 352] width 1366 height 705
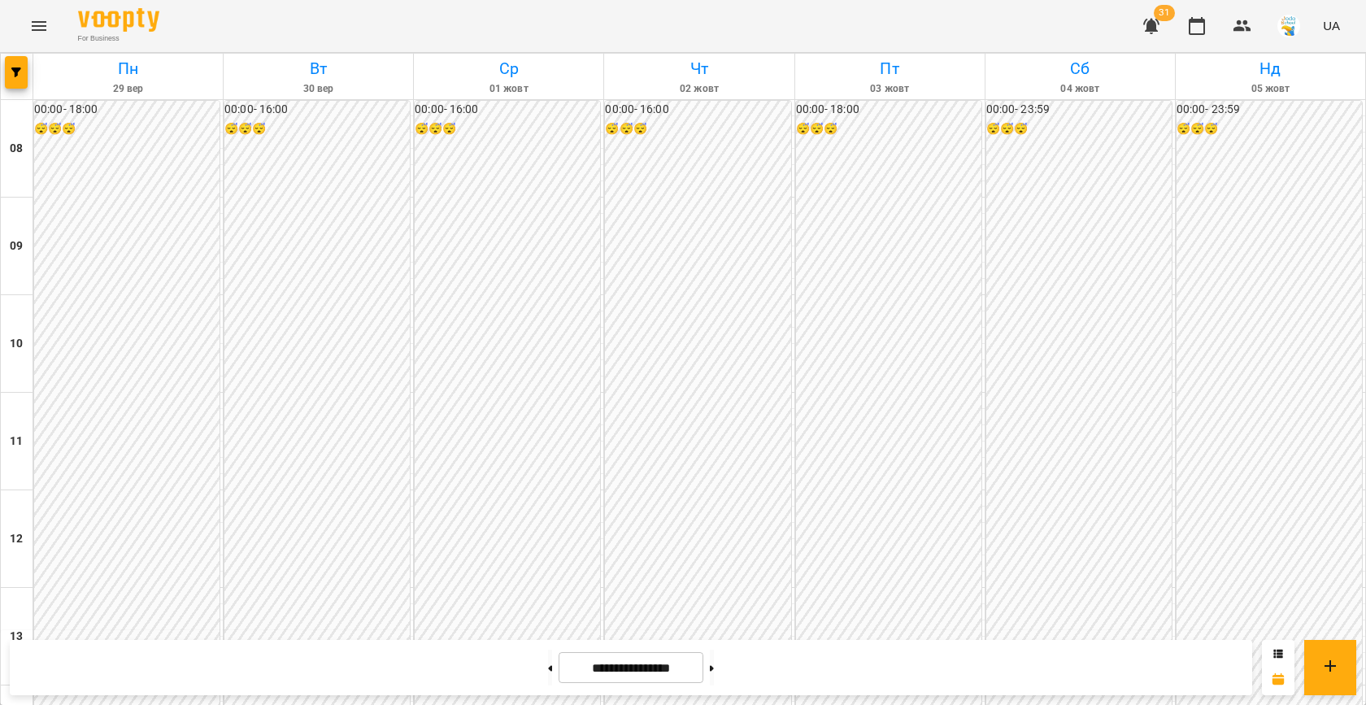
scroll to position [677, 0]
click at [16, 73] on icon "button" at bounding box center [16, 72] width 10 height 10
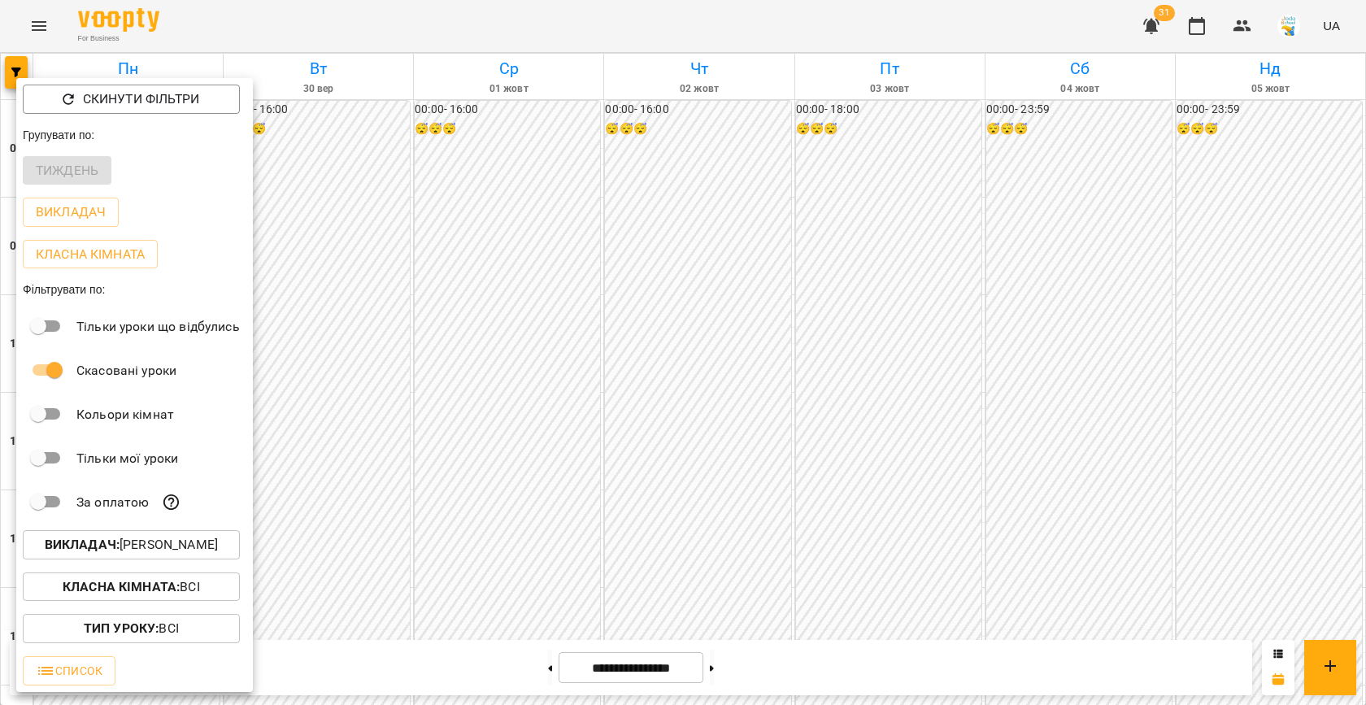
click at [162, 551] on p "Викладач : [PERSON_NAME]" at bounding box center [131, 545] width 173 height 20
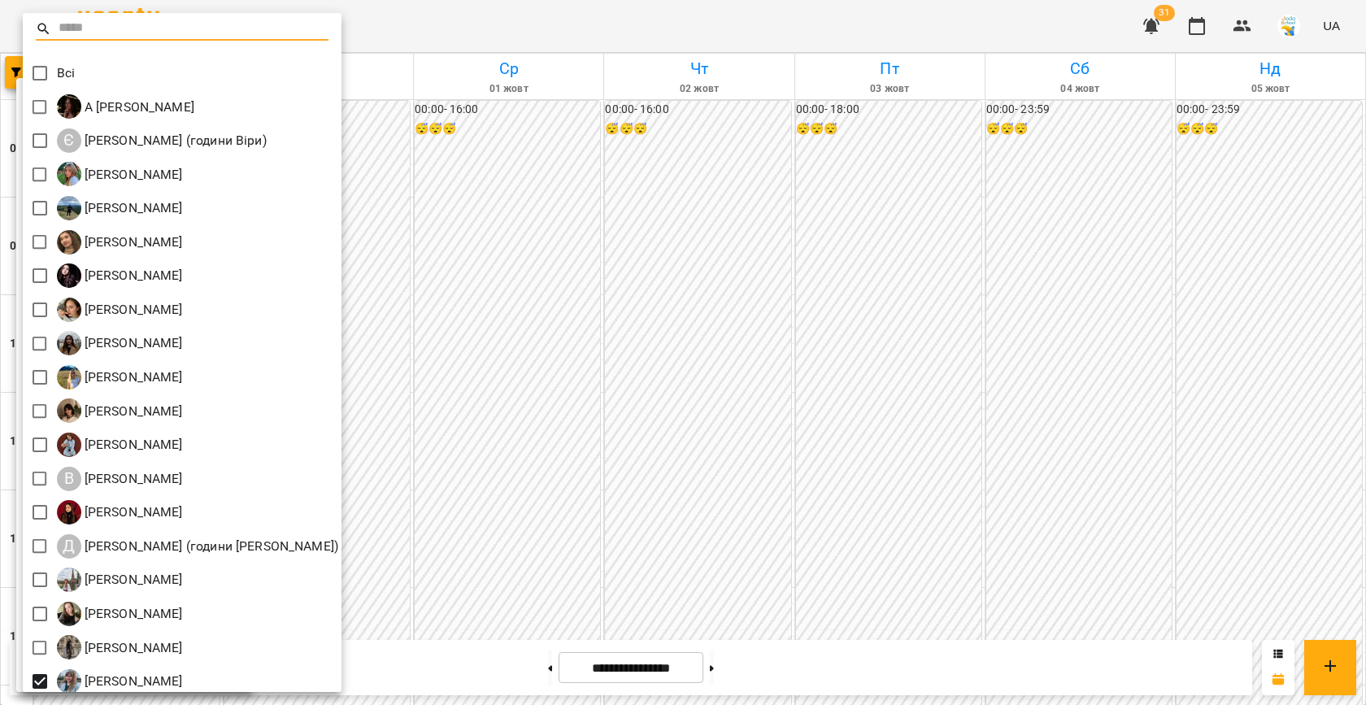
scroll to position [76, 0]
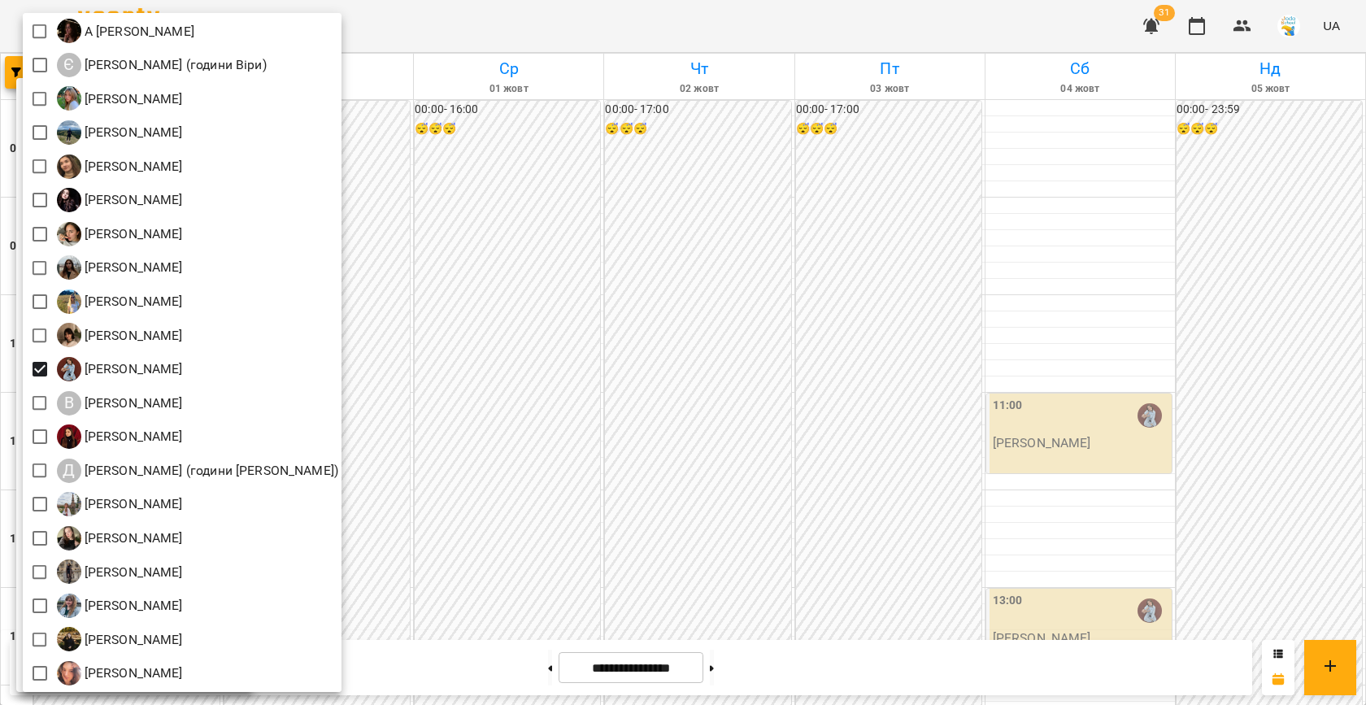
click at [538, 309] on div at bounding box center [683, 352] width 1366 height 705
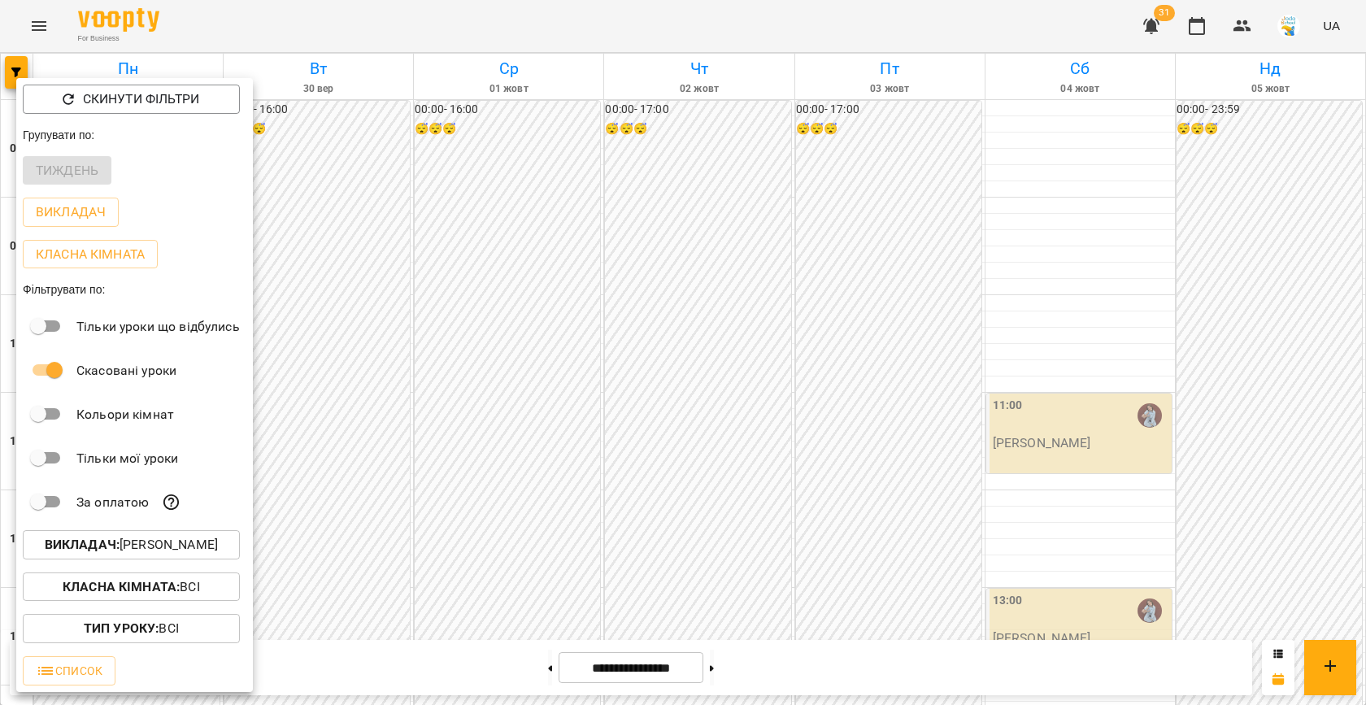
click at [500, 313] on div at bounding box center [683, 352] width 1366 height 705
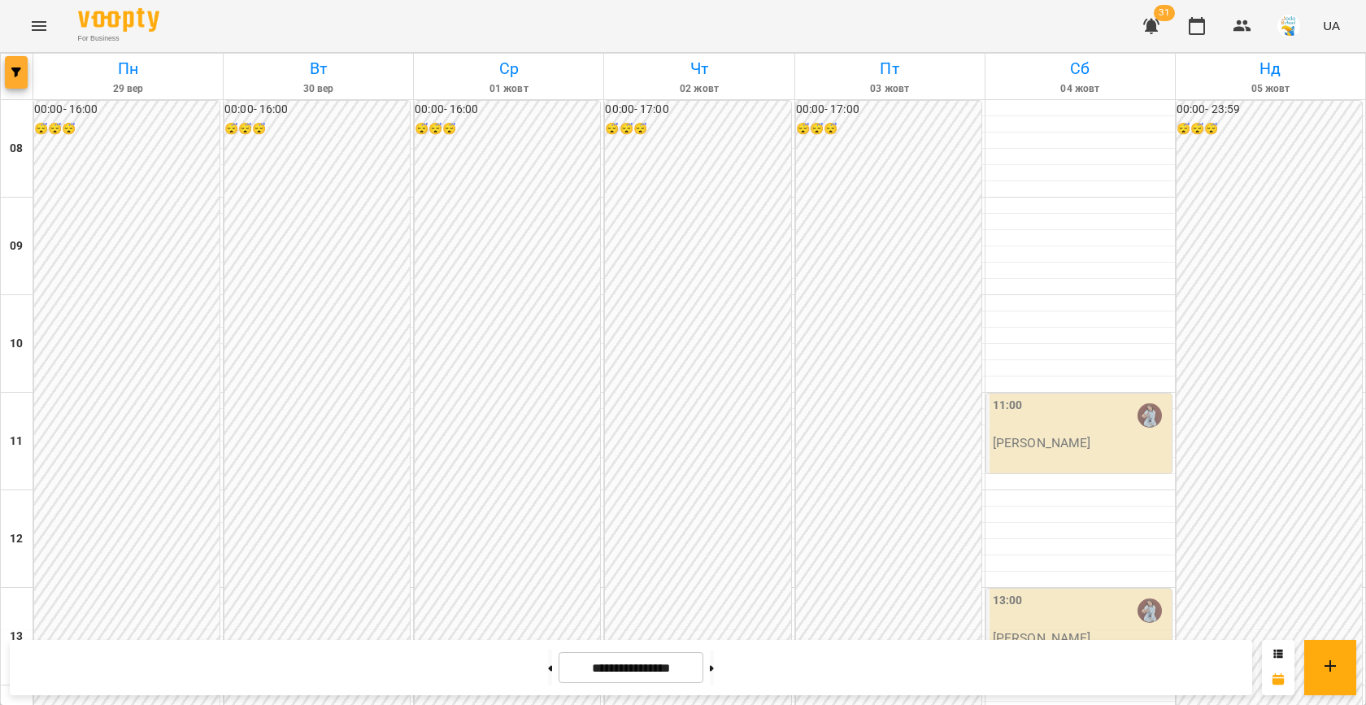
click at [13, 69] on icon "button" at bounding box center [16, 72] width 10 height 10
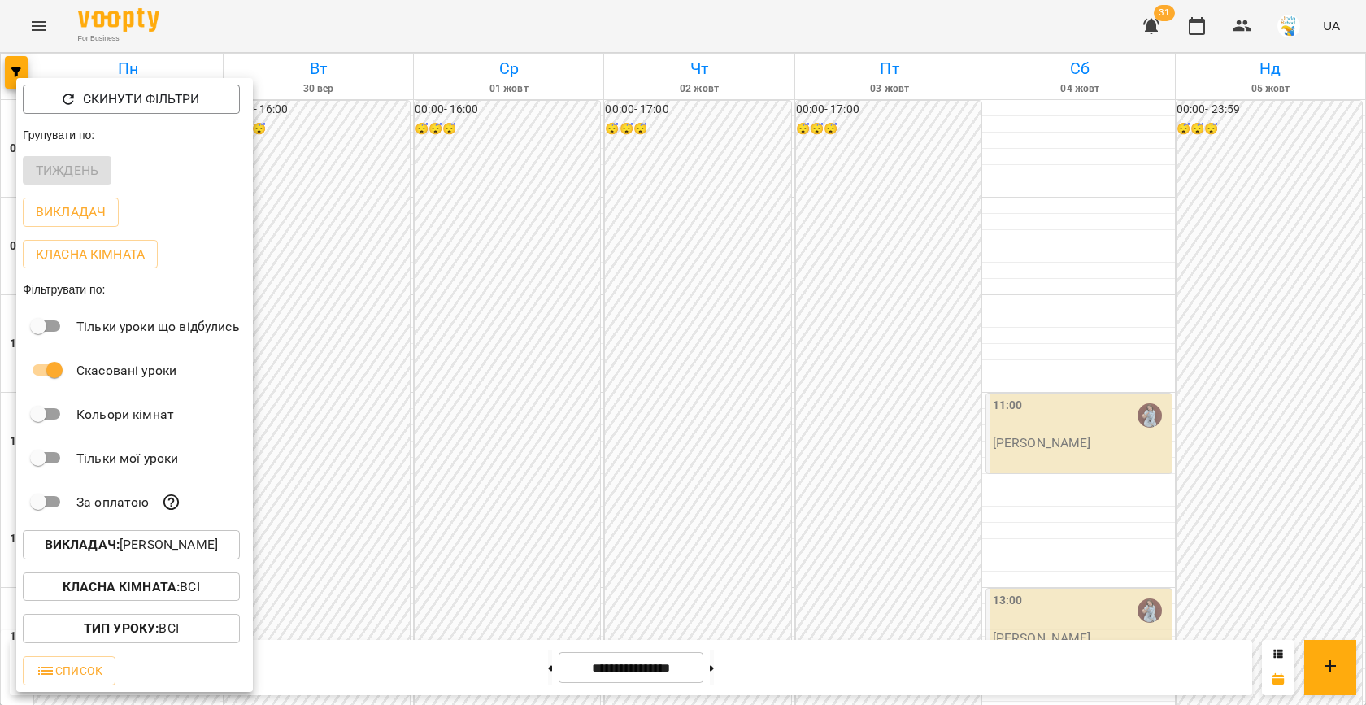
click at [123, 537] on button "Викладач : [PERSON_NAME]" at bounding box center [131, 544] width 217 height 29
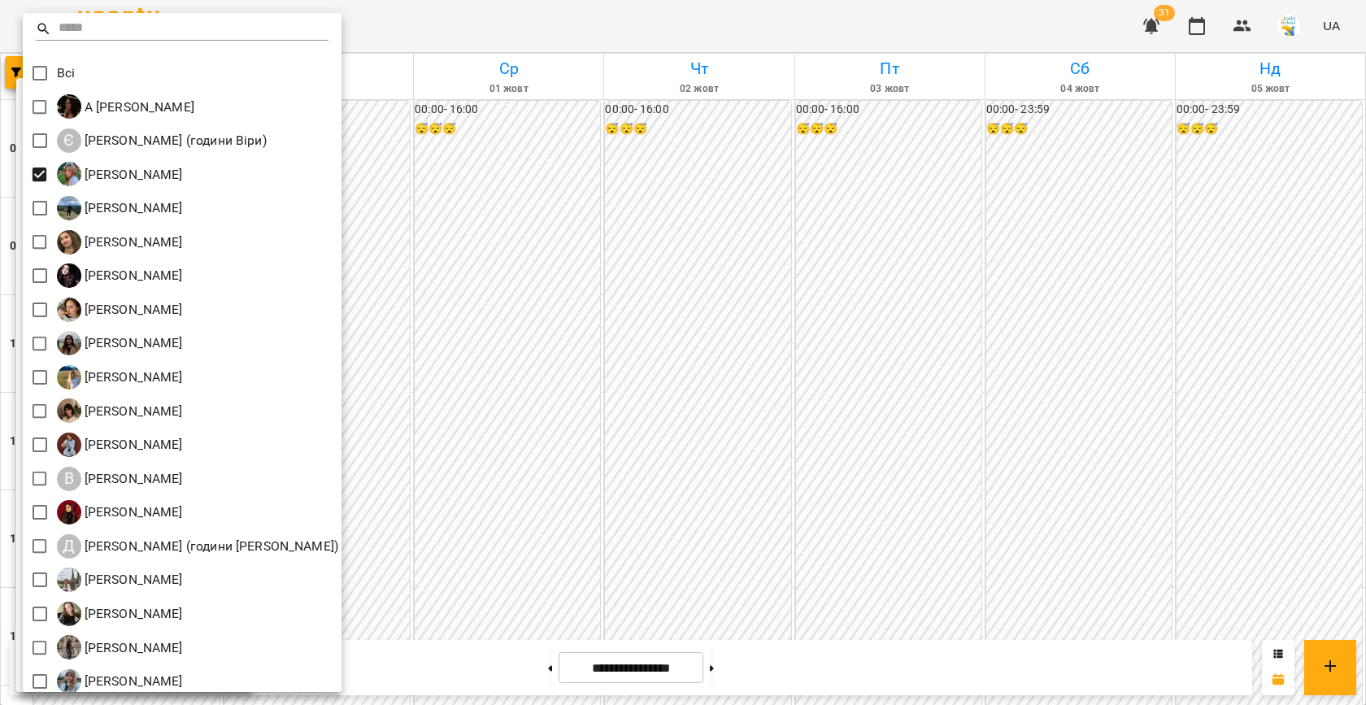
click at [505, 353] on div at bounding box center [683, 352] width 1366 height 705
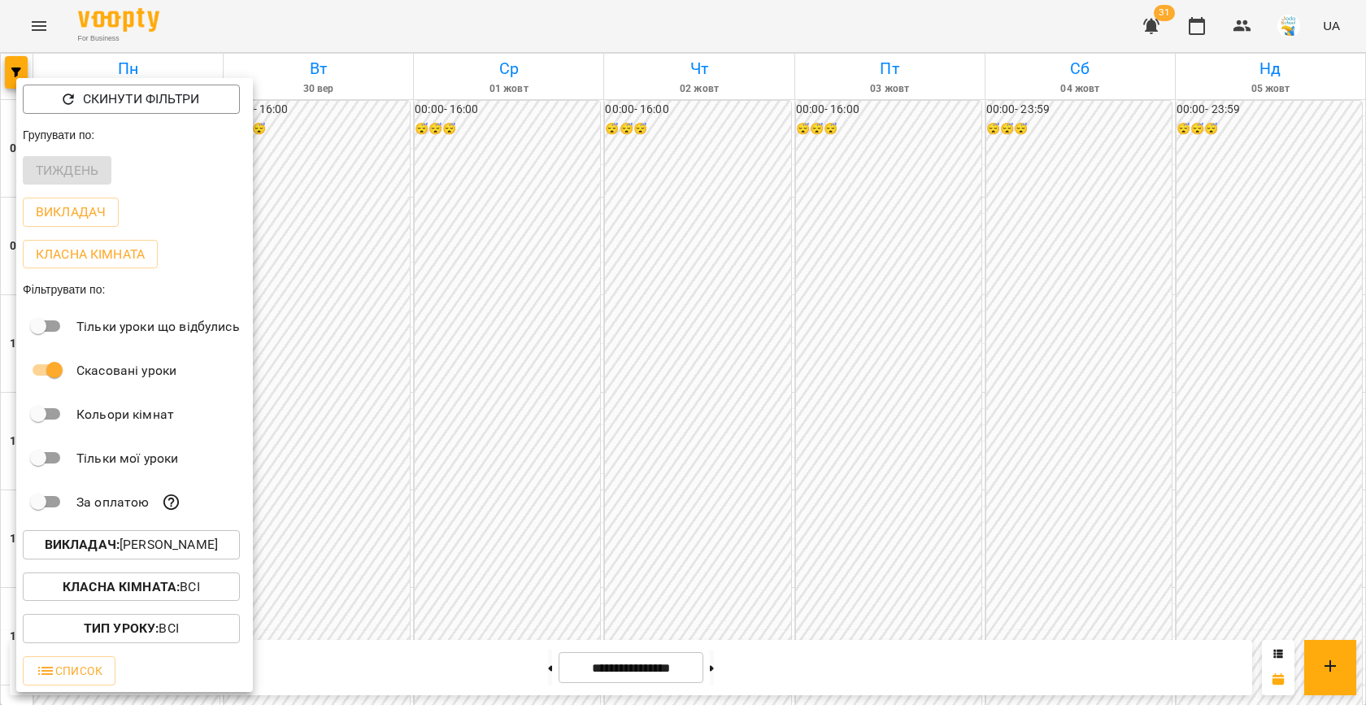
click at [505, 353] on div at bounding box center [683, 352] width 1366 height 705
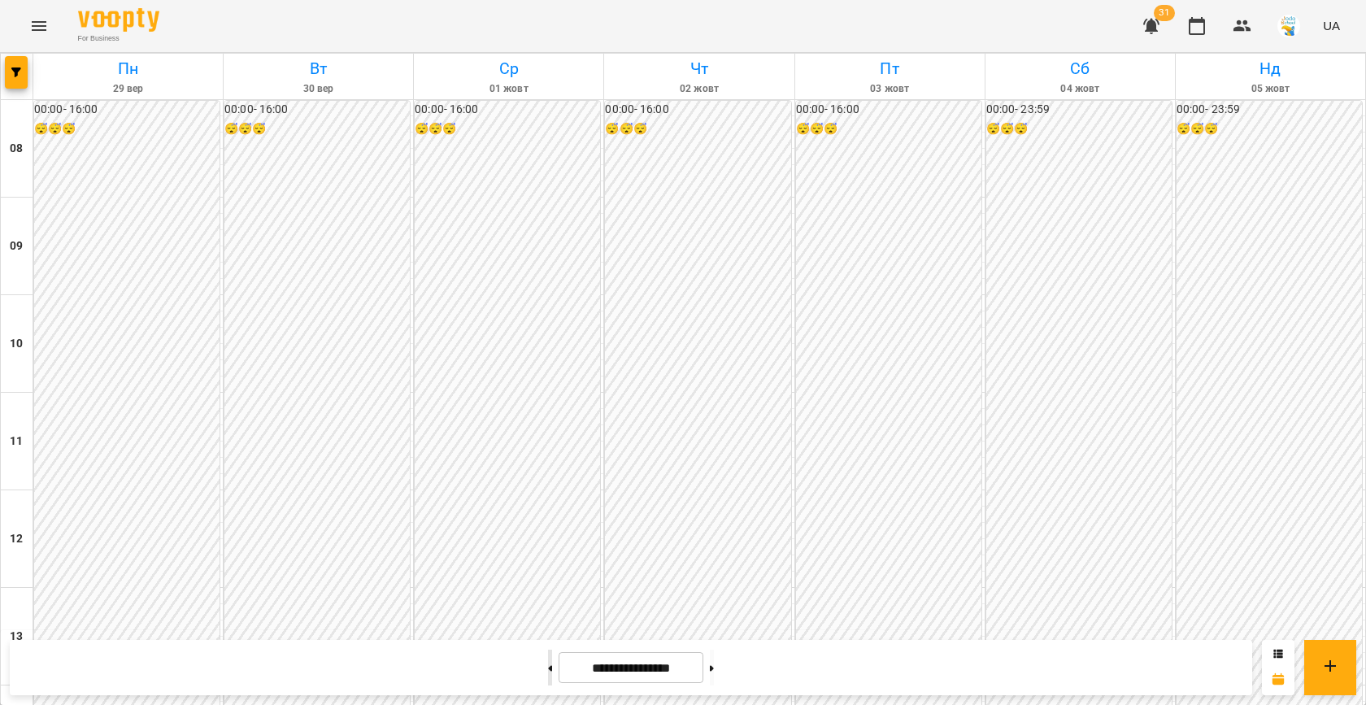
click at [548, 668] on button at bounding box center [550, 668] width 4 height 36
click at [714, 671] on button at bounding box center [712, 668] width 4 height 36
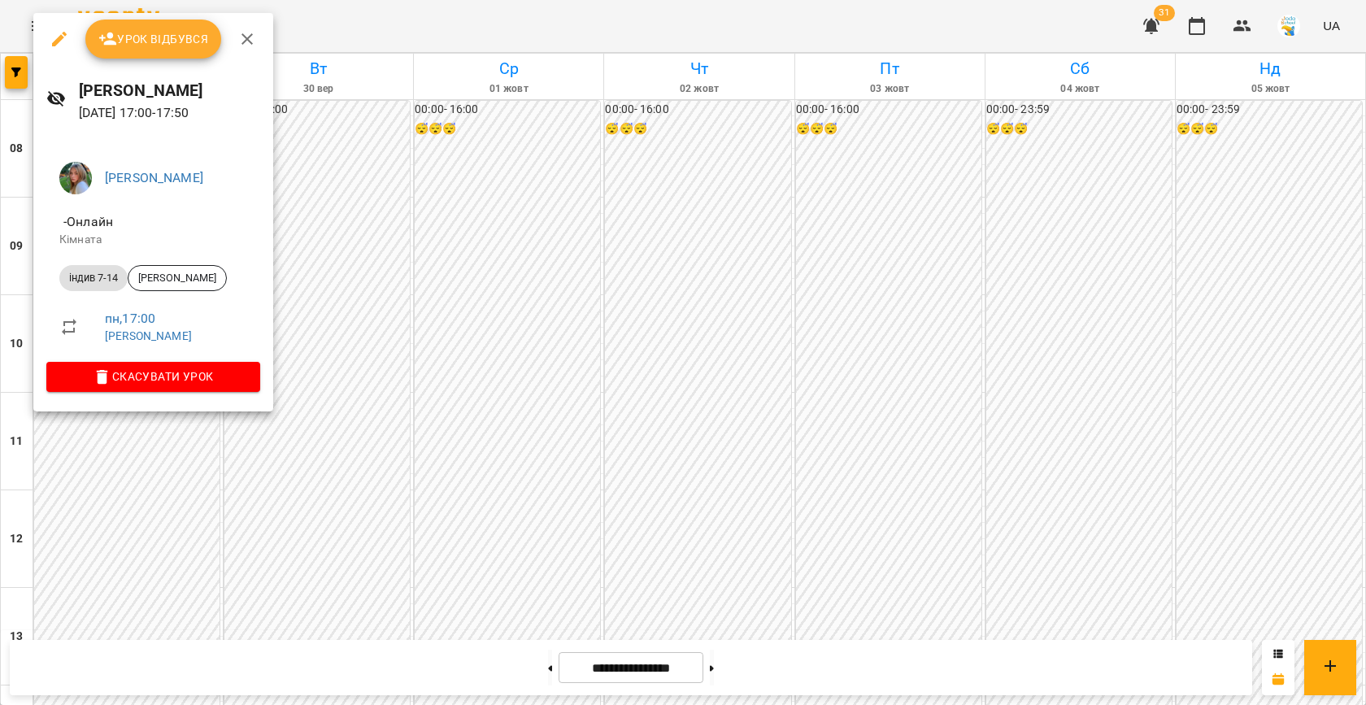
click at [350, 329] on div at bounding box center [683, 352] width 1366 height 705
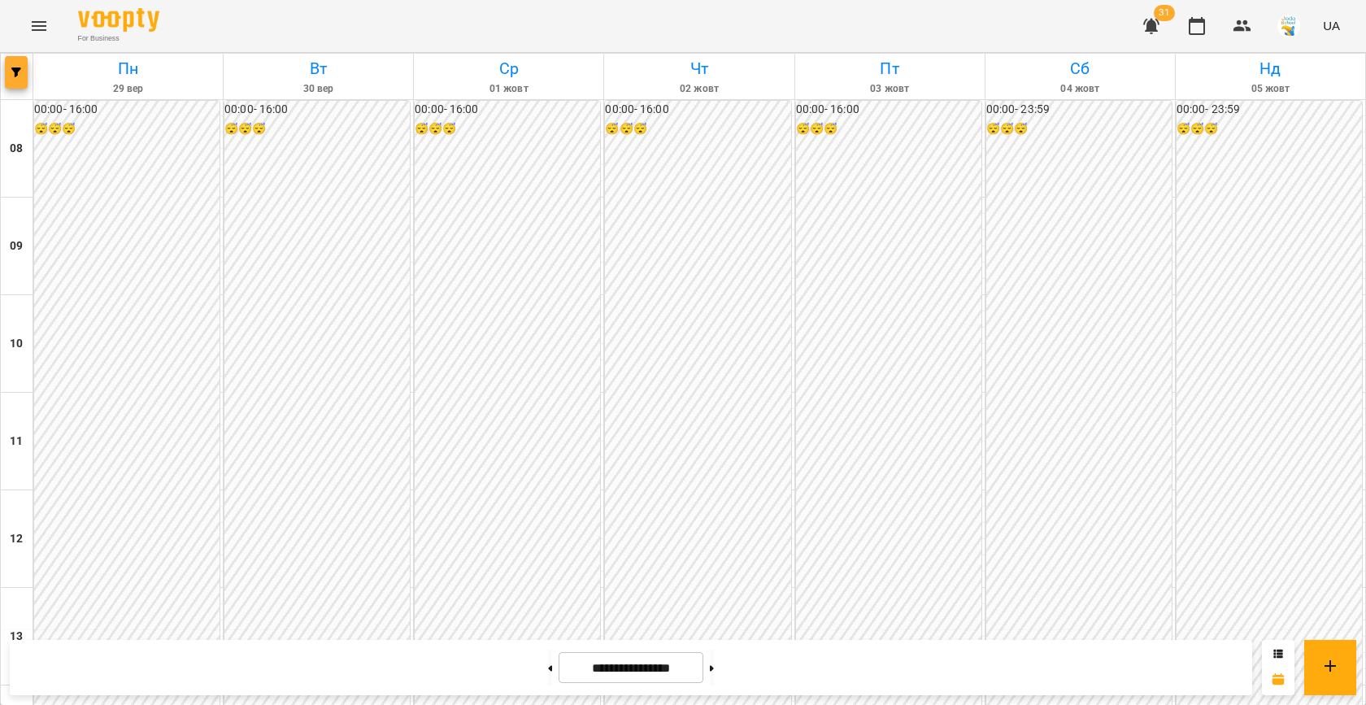
click at [21, 61] on button "button" at bounding box center [16, 72] width 23 height 33
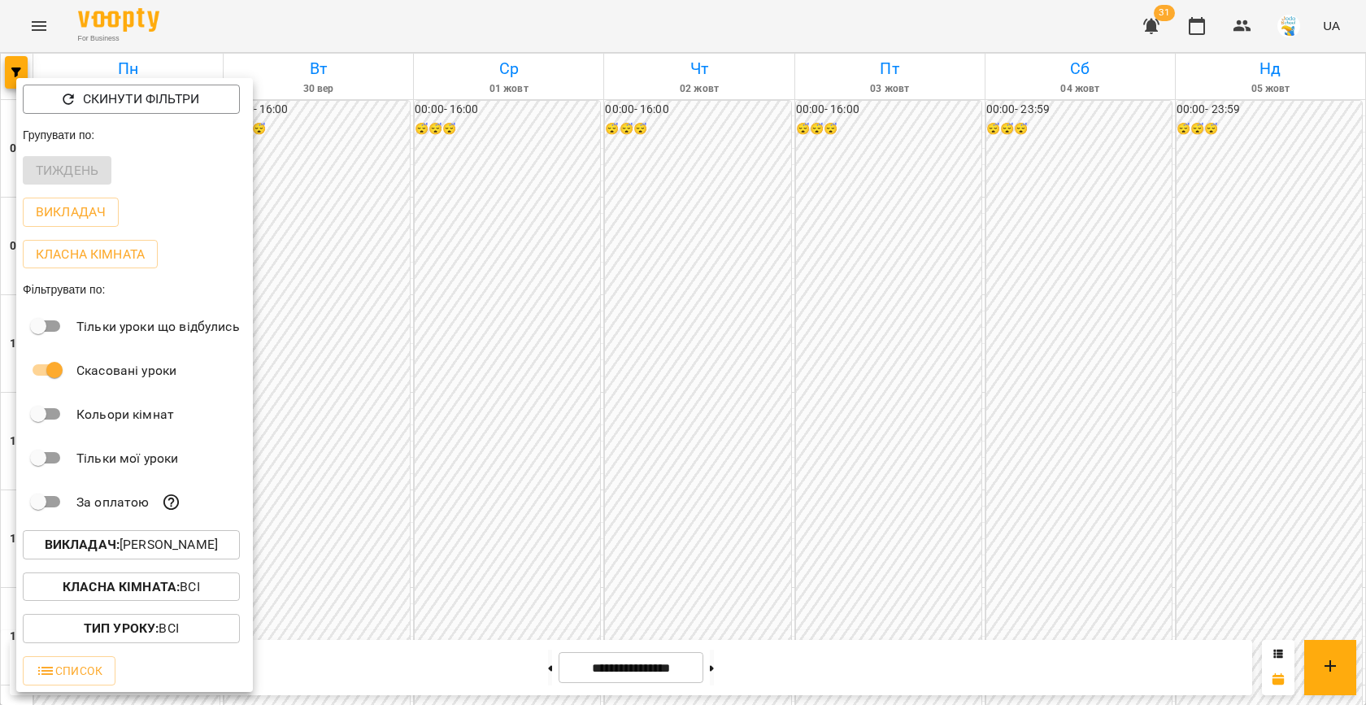
click at [124, 547] on p "Викладач : [PERSON_NAME]" at bounding box center [131, 545] width 173 height 20
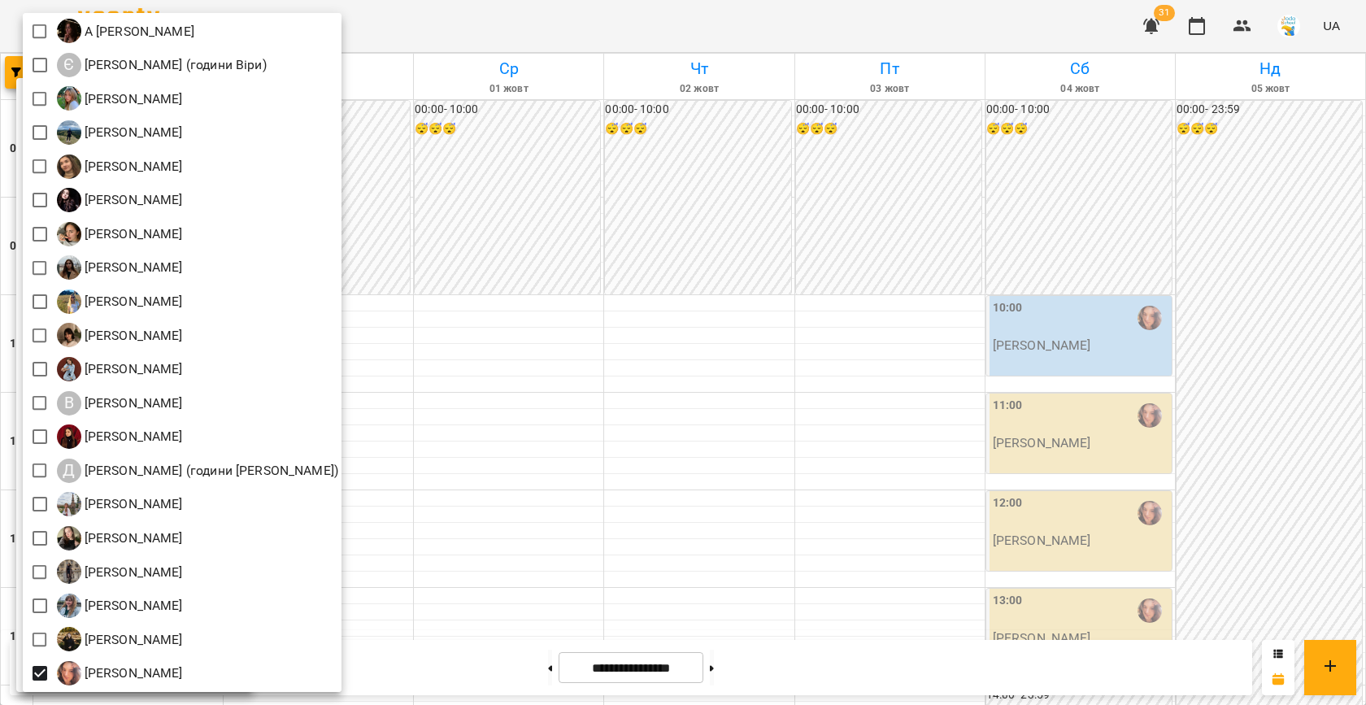
click at [493, 480] on div at bounding box center [683, 352] width 1366 height 705
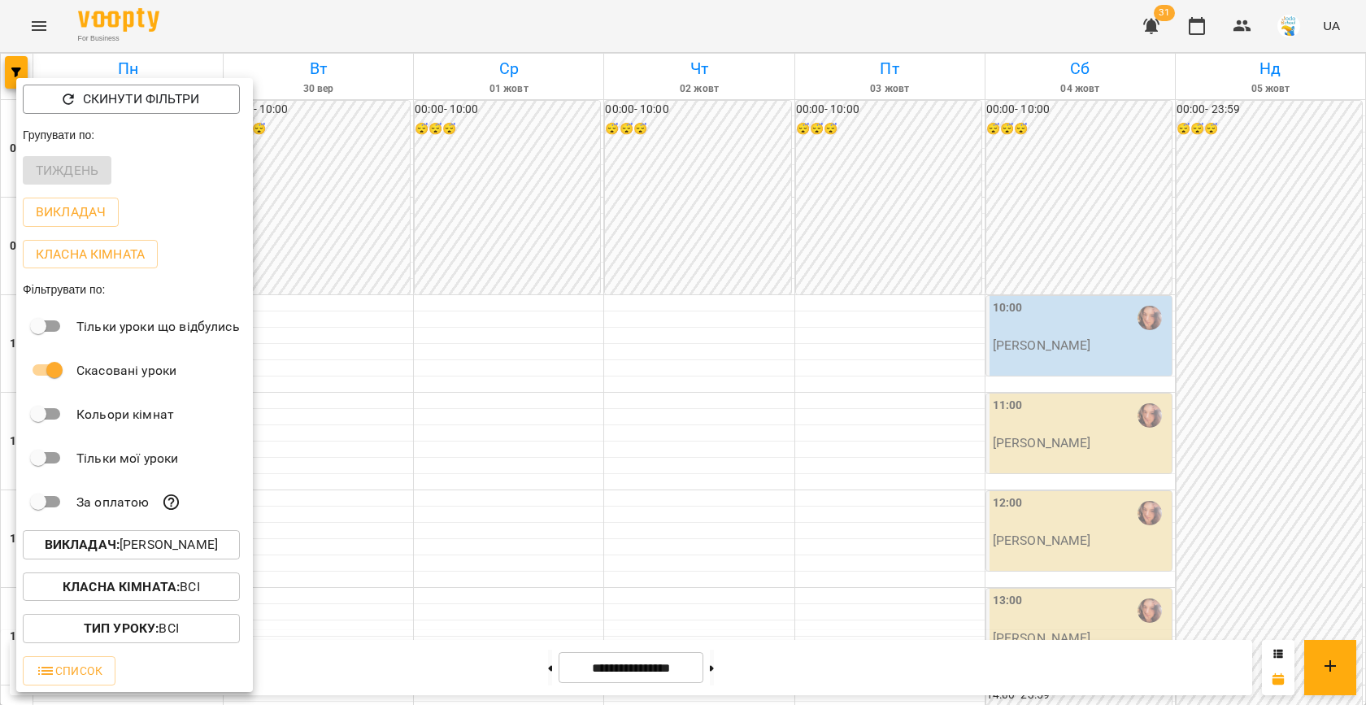
click at [493, 480] on div at bounding box center [683, 352] width 1366 height 705
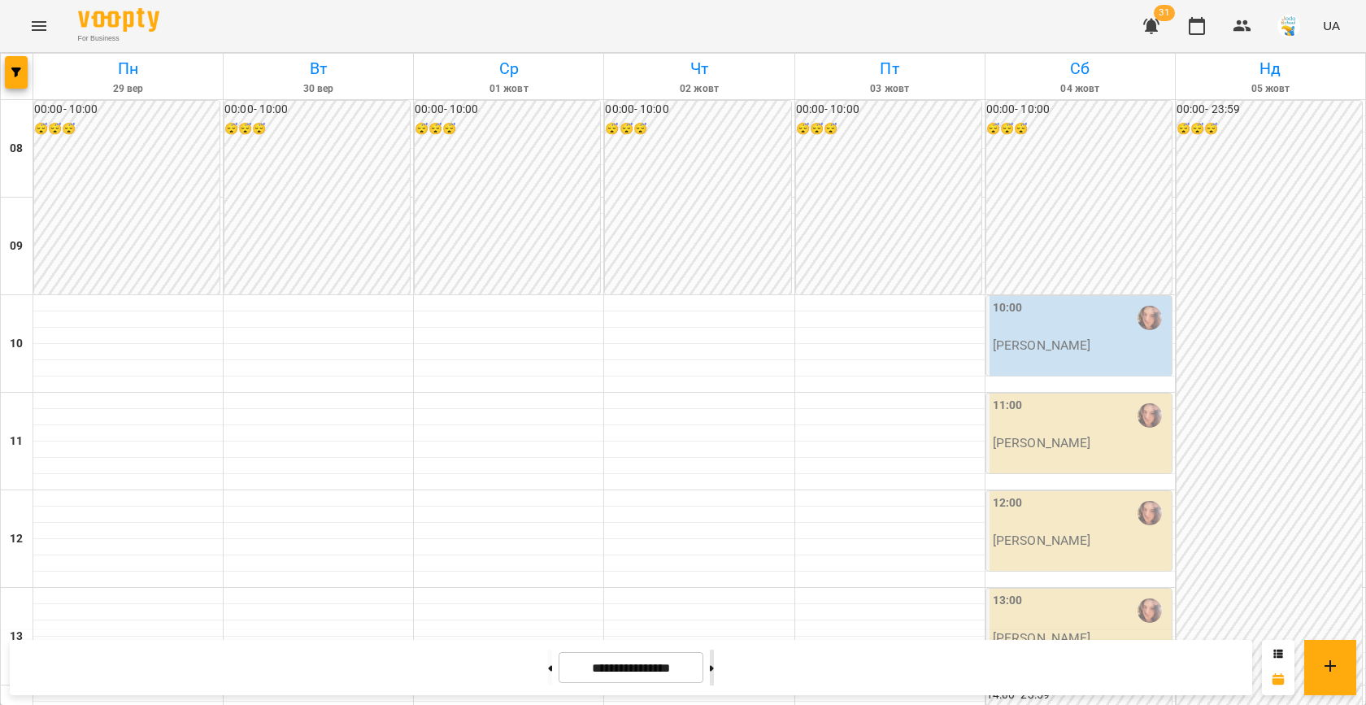
click at [714, 668] on button at bounding box center [712, 668] width 4 height 36
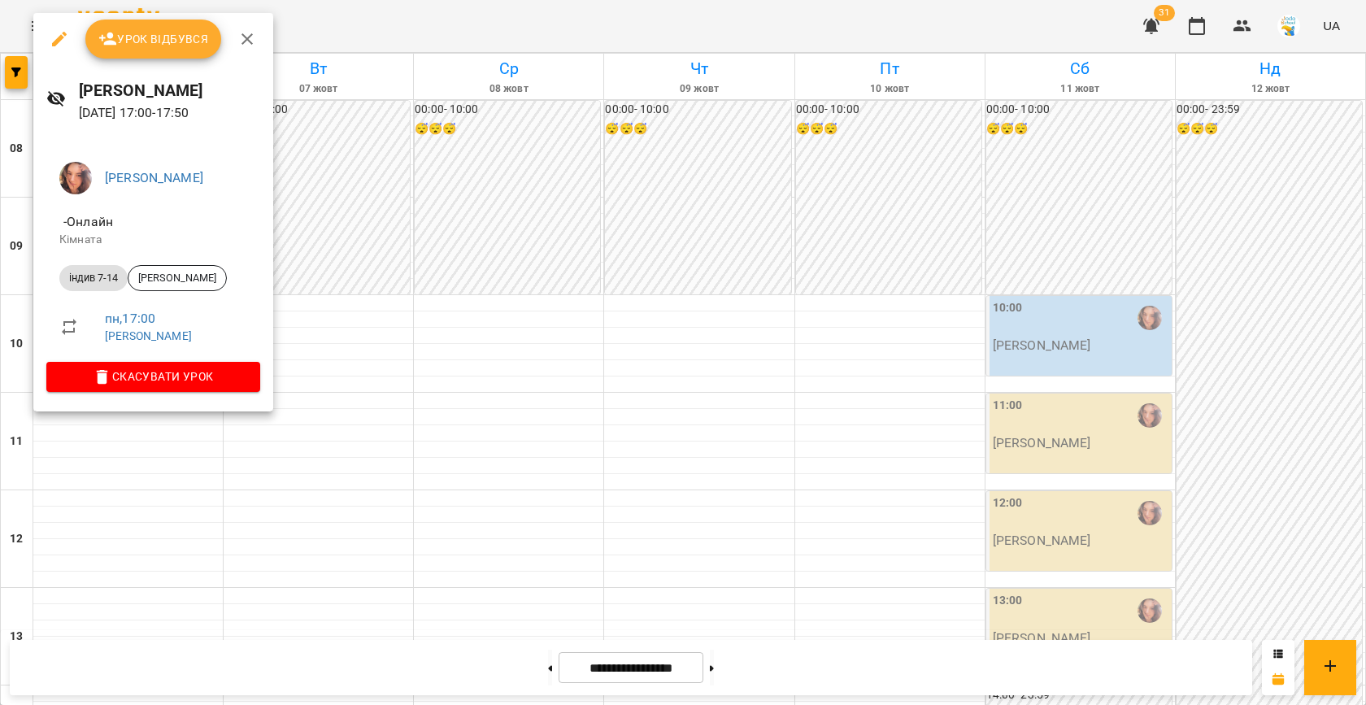
click at [464, 406] on div at bounding box center [683, 352] width 1366 height 705
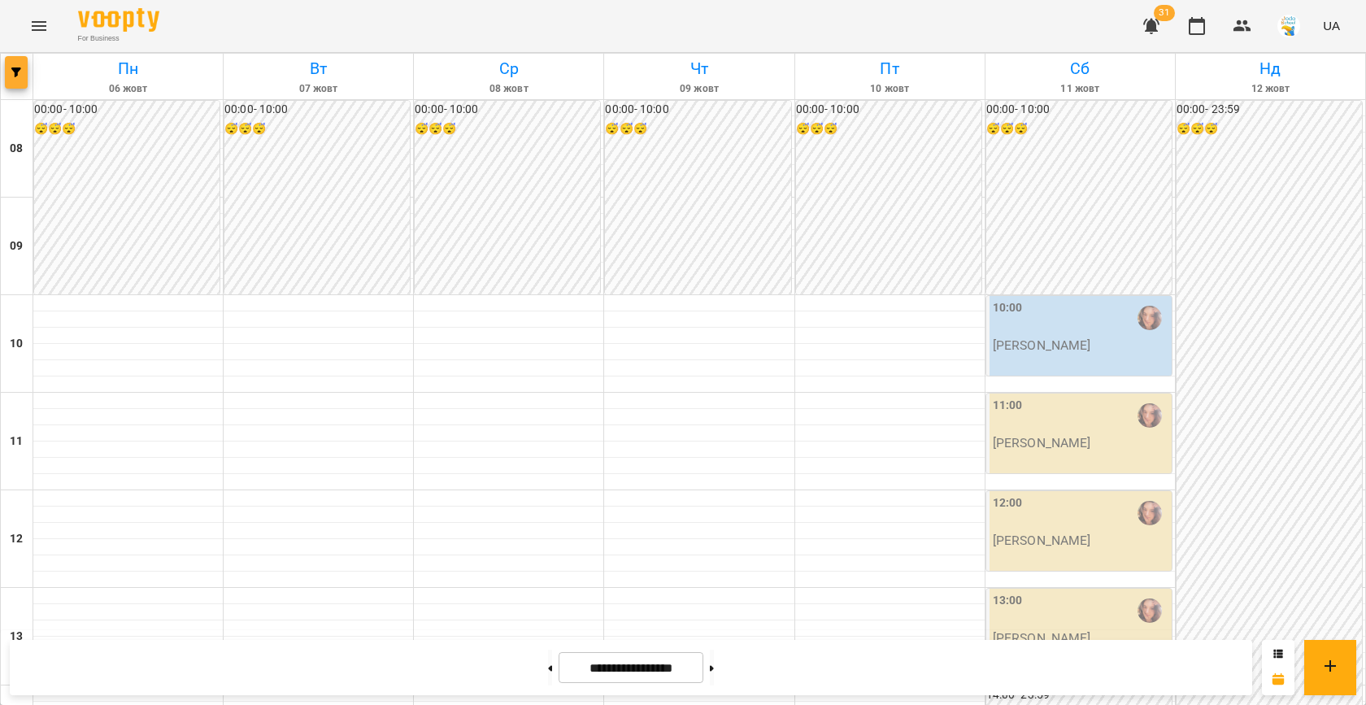
click at [20, 73] on icon "button" at bounding box center [16, 72] width 10 height 10
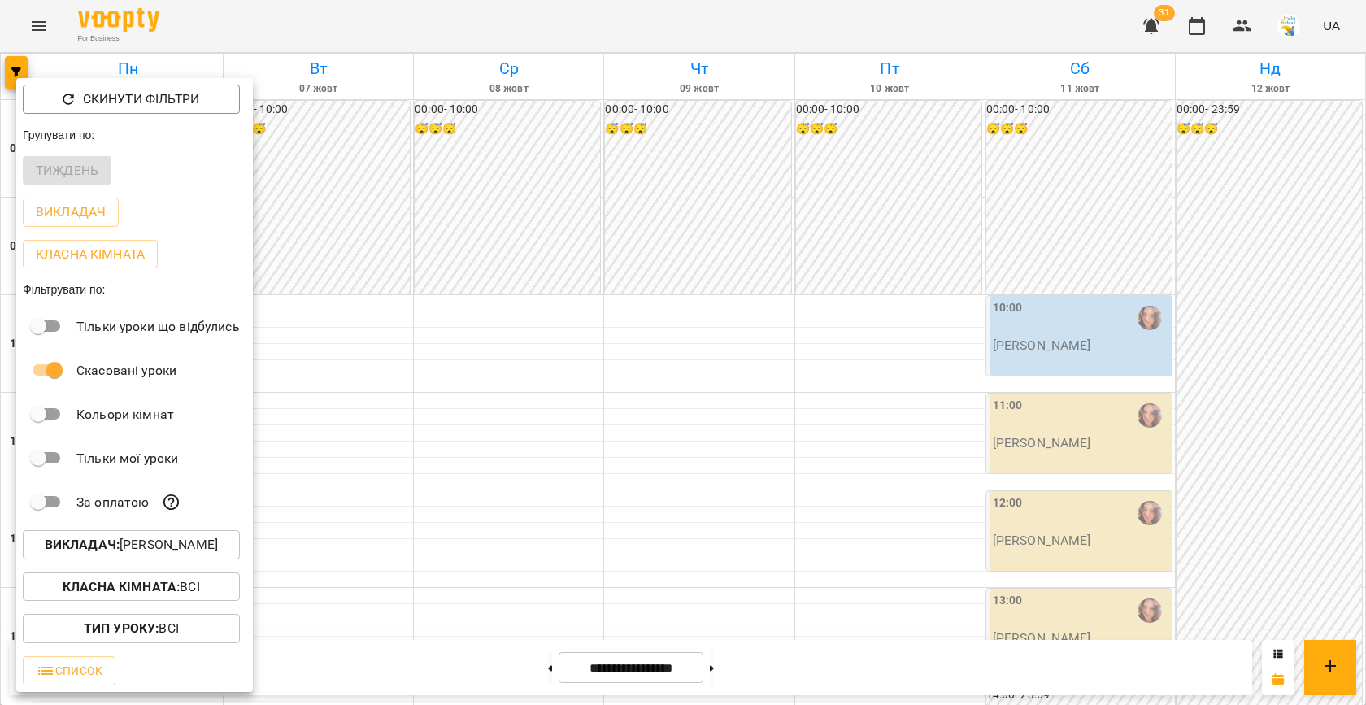
click at [167, 544] on p "Викладач : [PERSON_NAME]" at bounding box center [131, 545] width 173 height 20
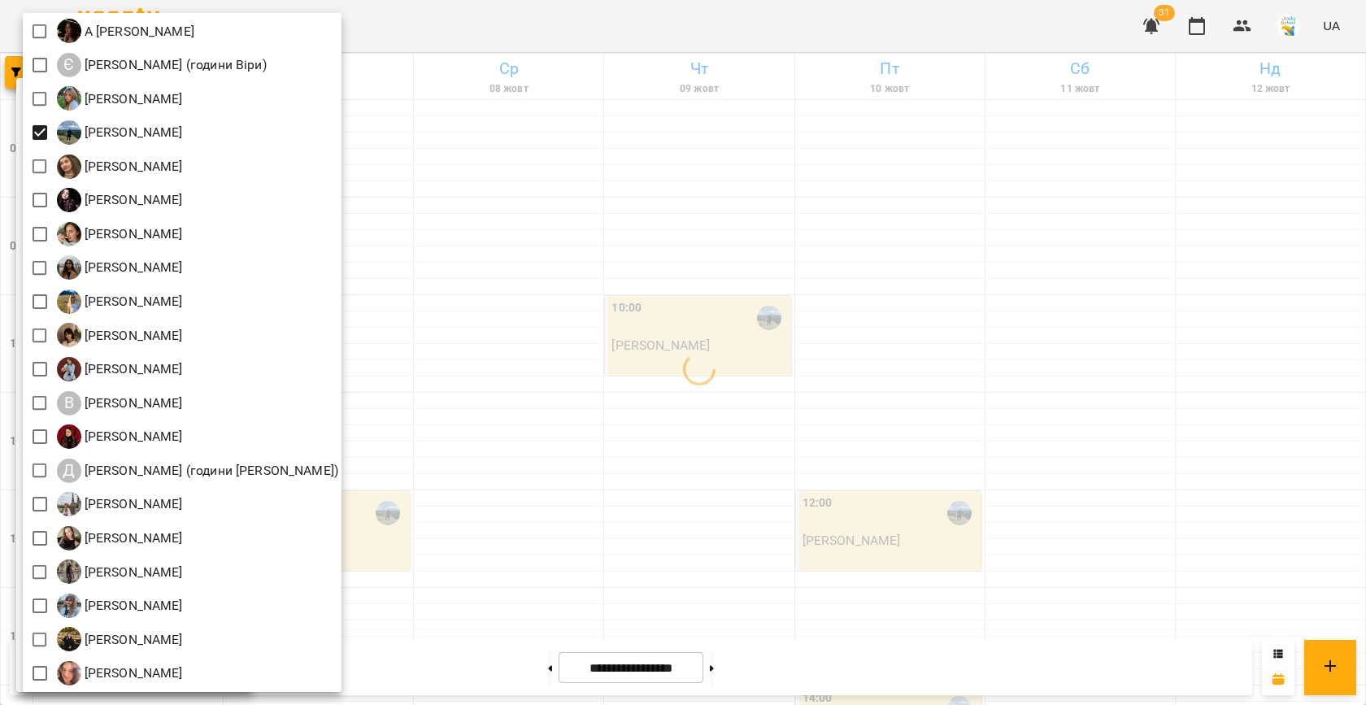
click at [474, 390] on div at bounding box center [683, 352] width 1366 height 705
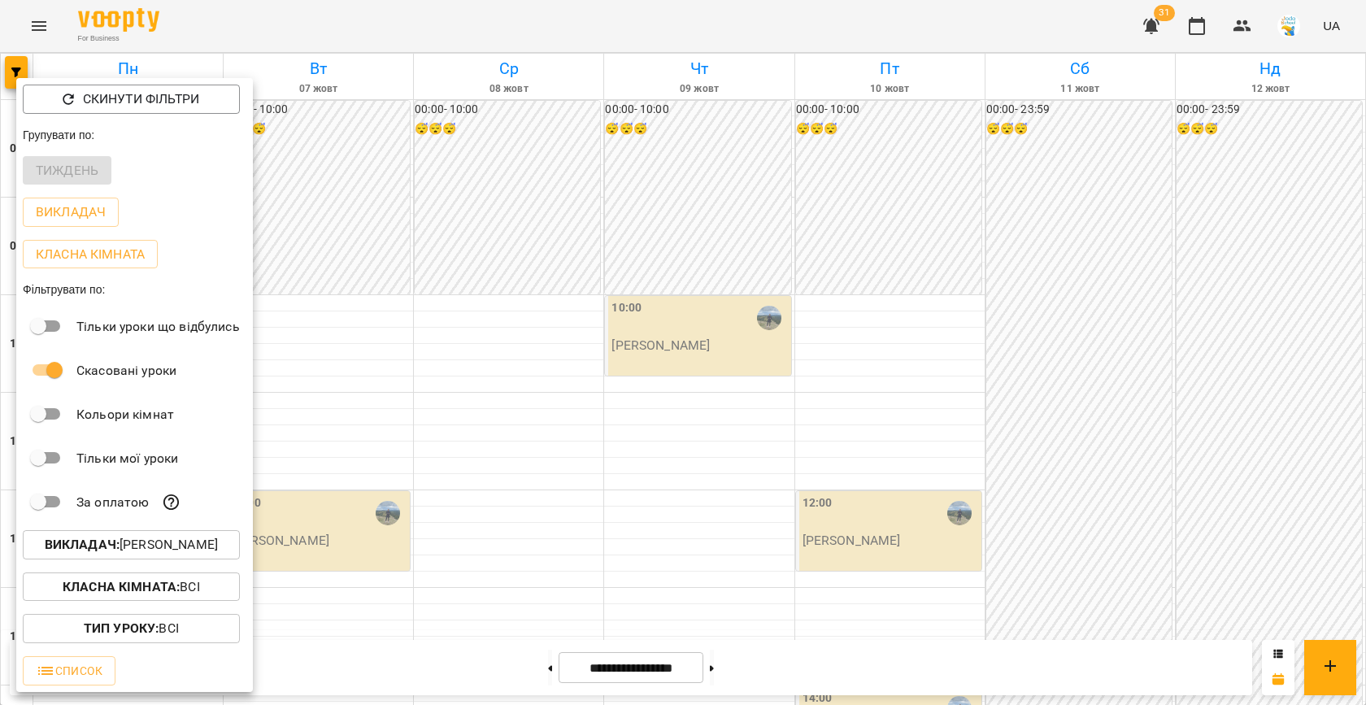
click at [561, 400] on div at bounding box center [683, 352] width 1366 height 705
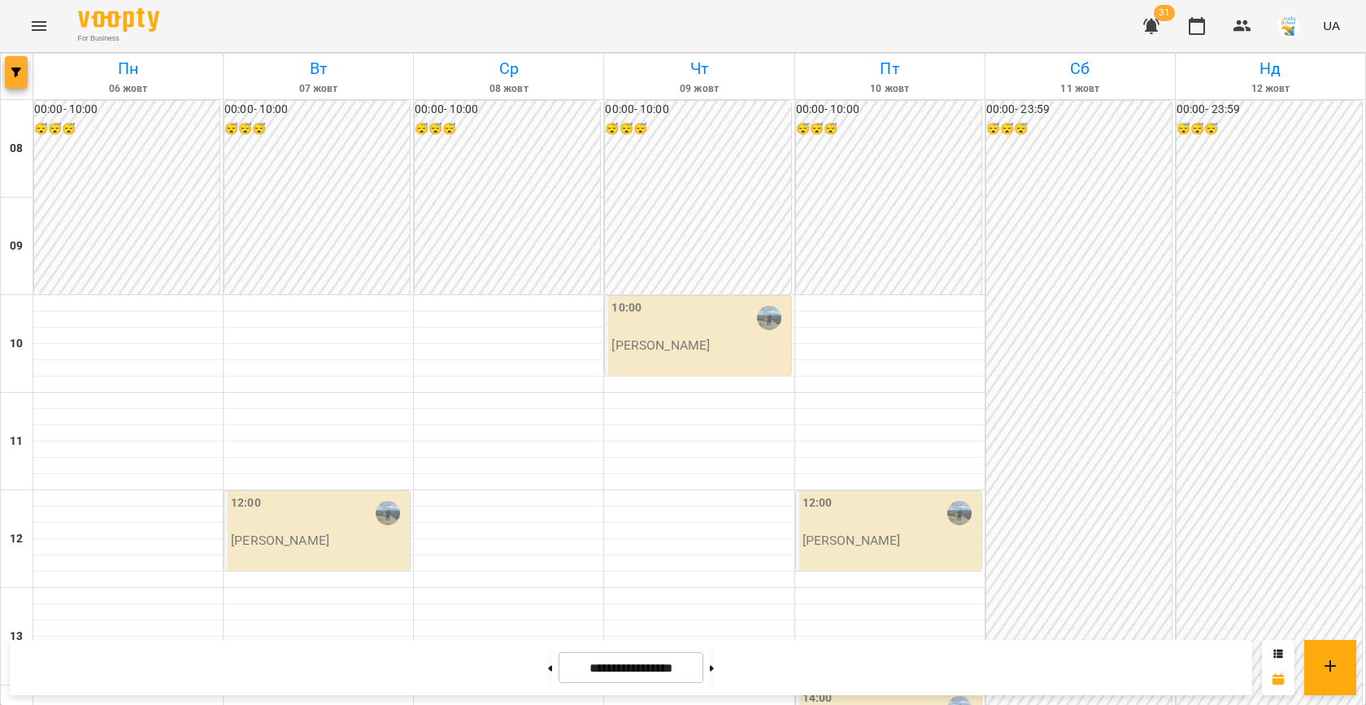
click at [13, 76] on icon "button" at bounding box center [16, 72] width 10 height 10
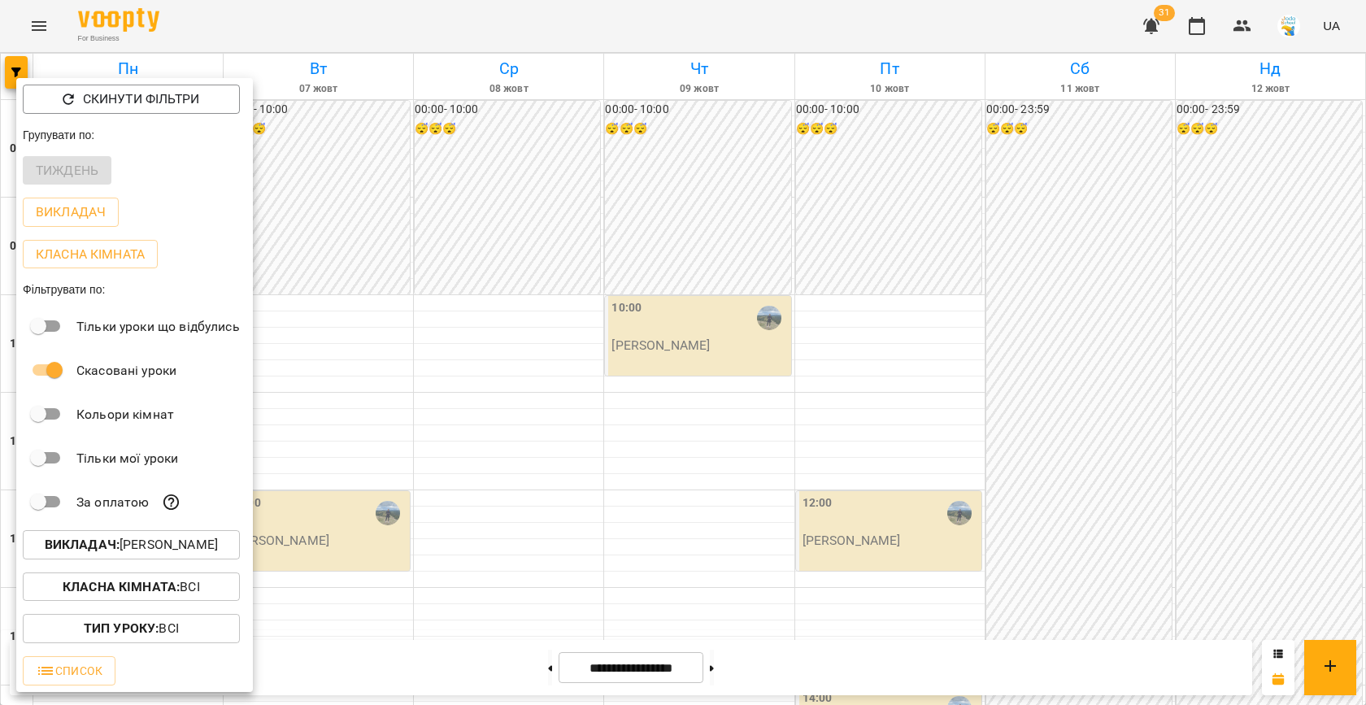
click at [139, 540] on p "Викладач : [PERSON_NAME]" at bounding box center [131, 545] width 173 height 20
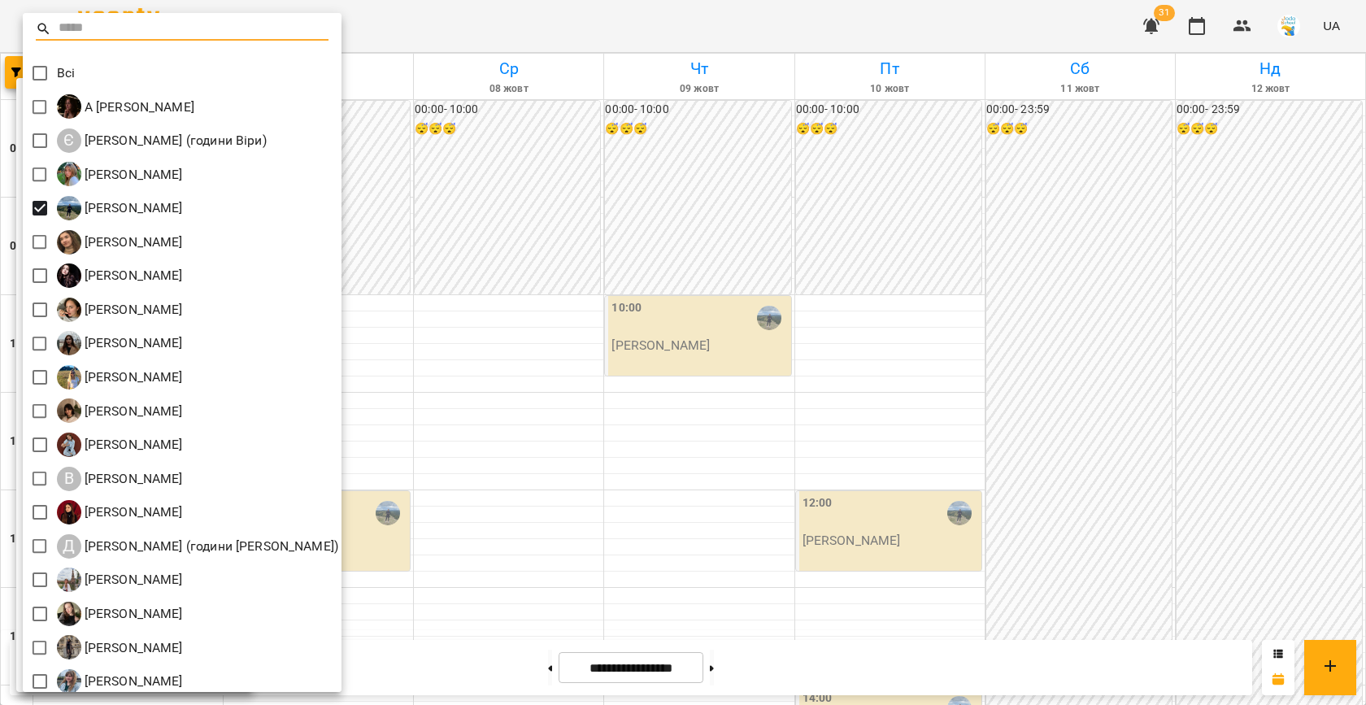
click at [452, 517] on div at bounding box center [683, 352] width 1366 height 705
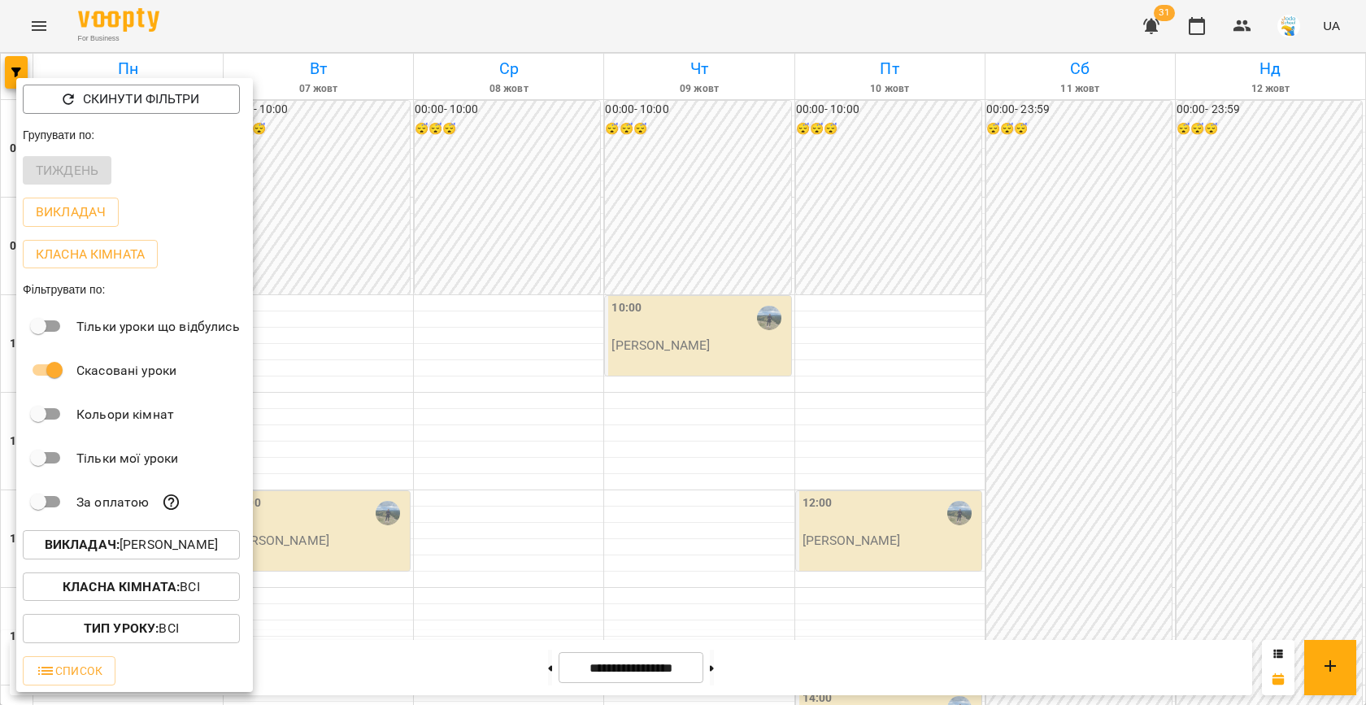
click at [452, 517] on div at bounding box center [683, 352] width 1366 height 705
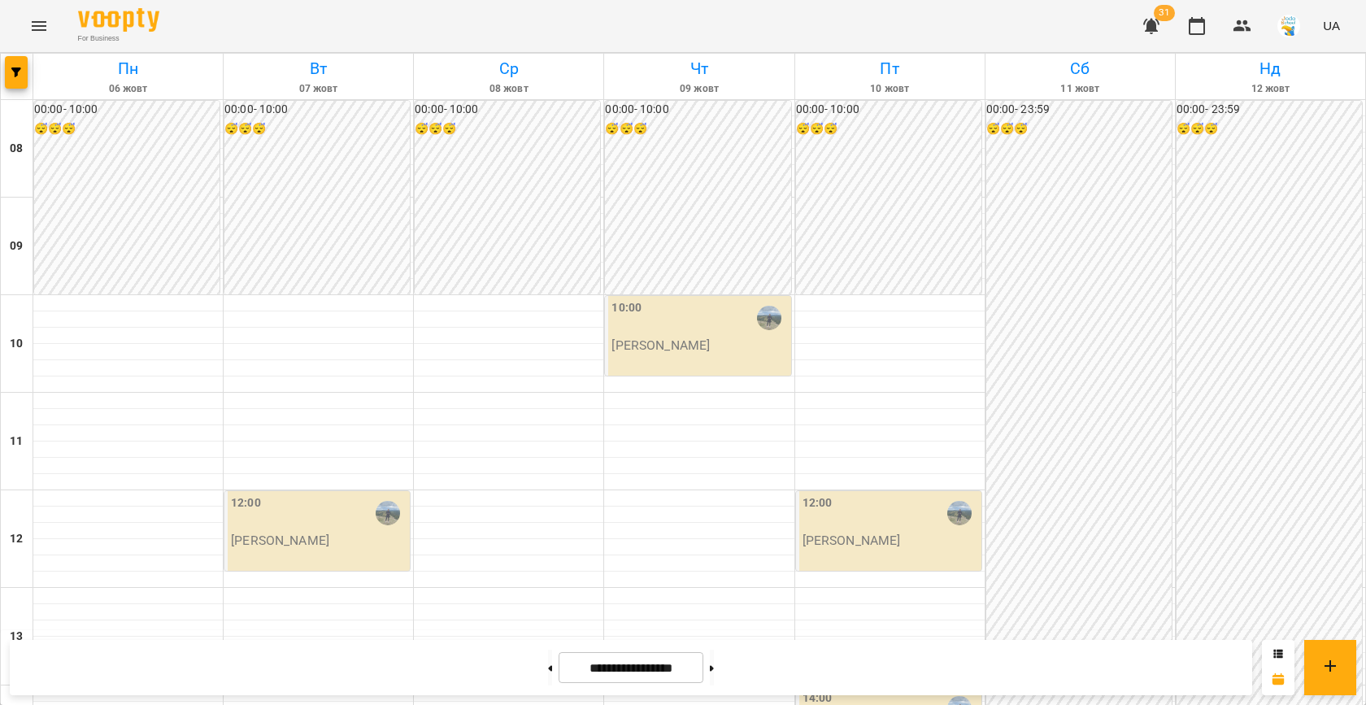
click at [4, 68] on div at bounding box center [17, 77] width 33 height 46
click at [23, 81] on button "button" at bounding box center [16, 72] width 23 height 33
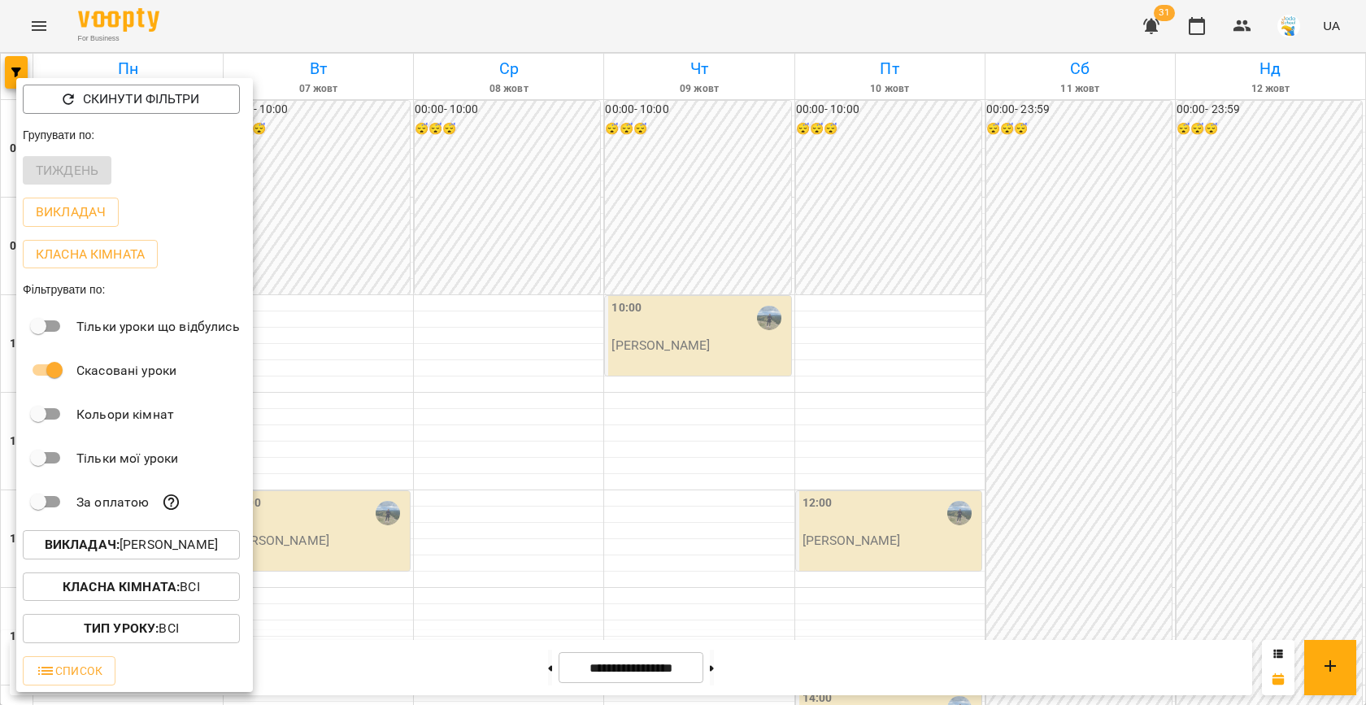
click at [137, 549] on p "Викладач : [PERSON_NAME]" at bounding box center [131, 545] width 173 height 20
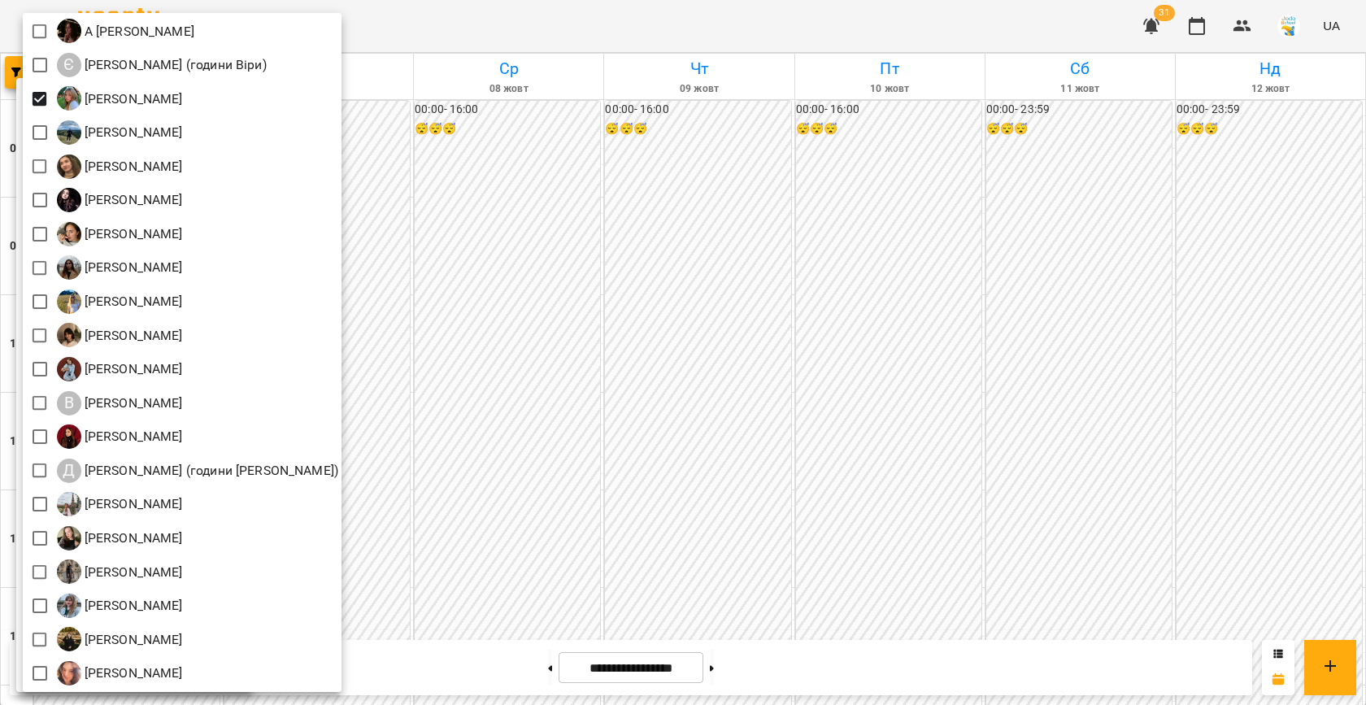
click at [535, 376] on div at bounding box center [683, 352] width 1366 height 705
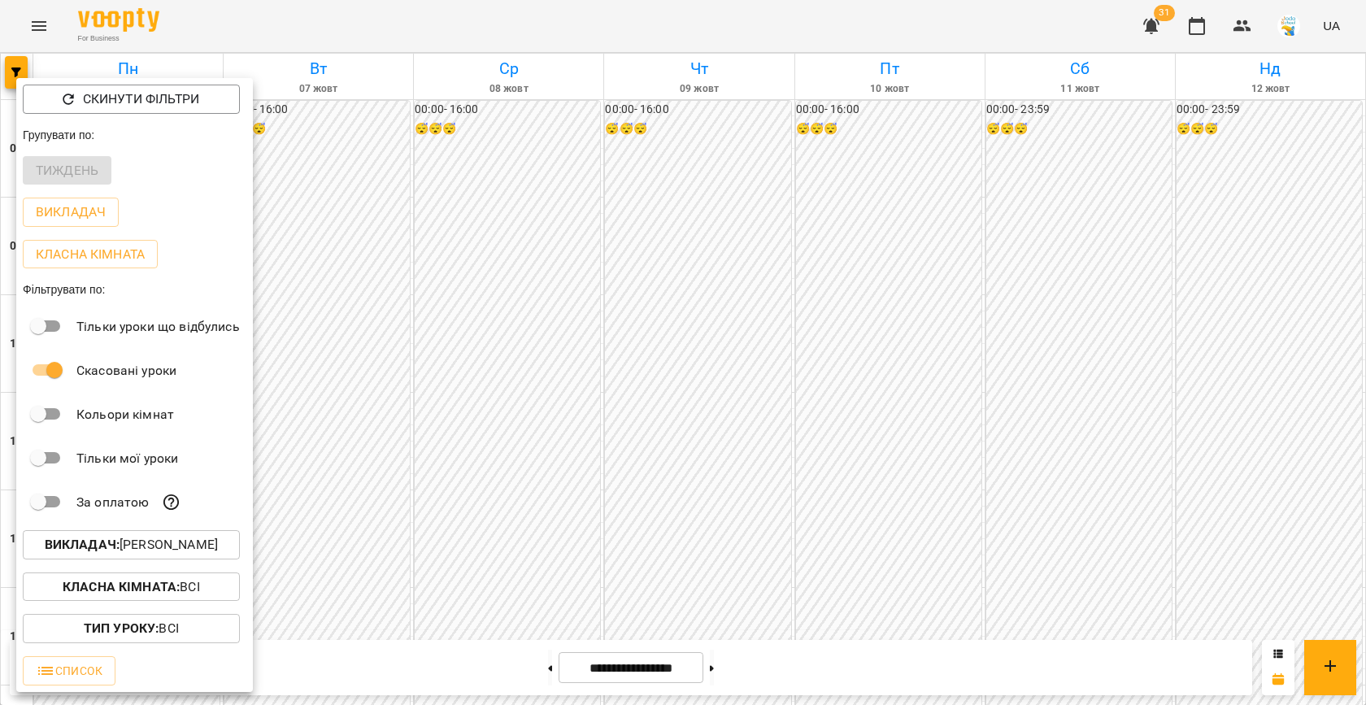
click at [535, 376] on div at bounding box center [683, 352] width 1366 height 705
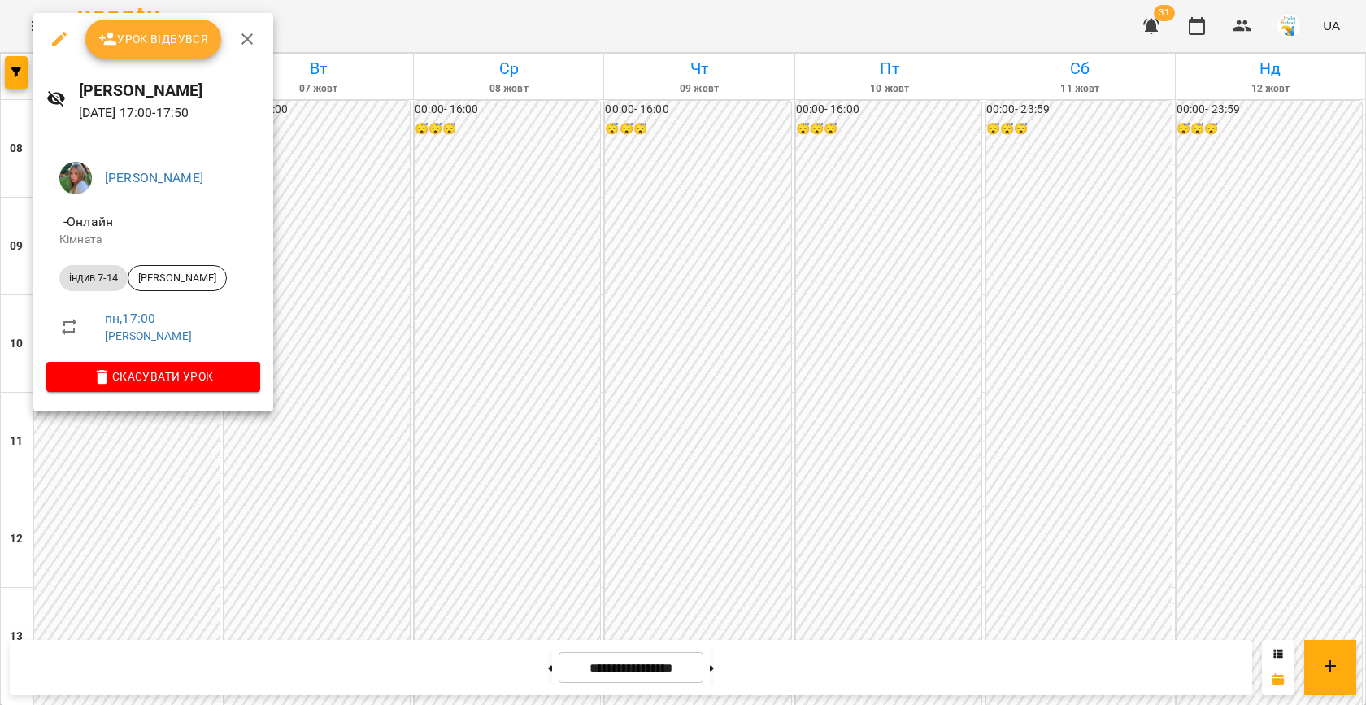
click at [413, 435] on div at bounding box center [683, 352] width 1366 height 705
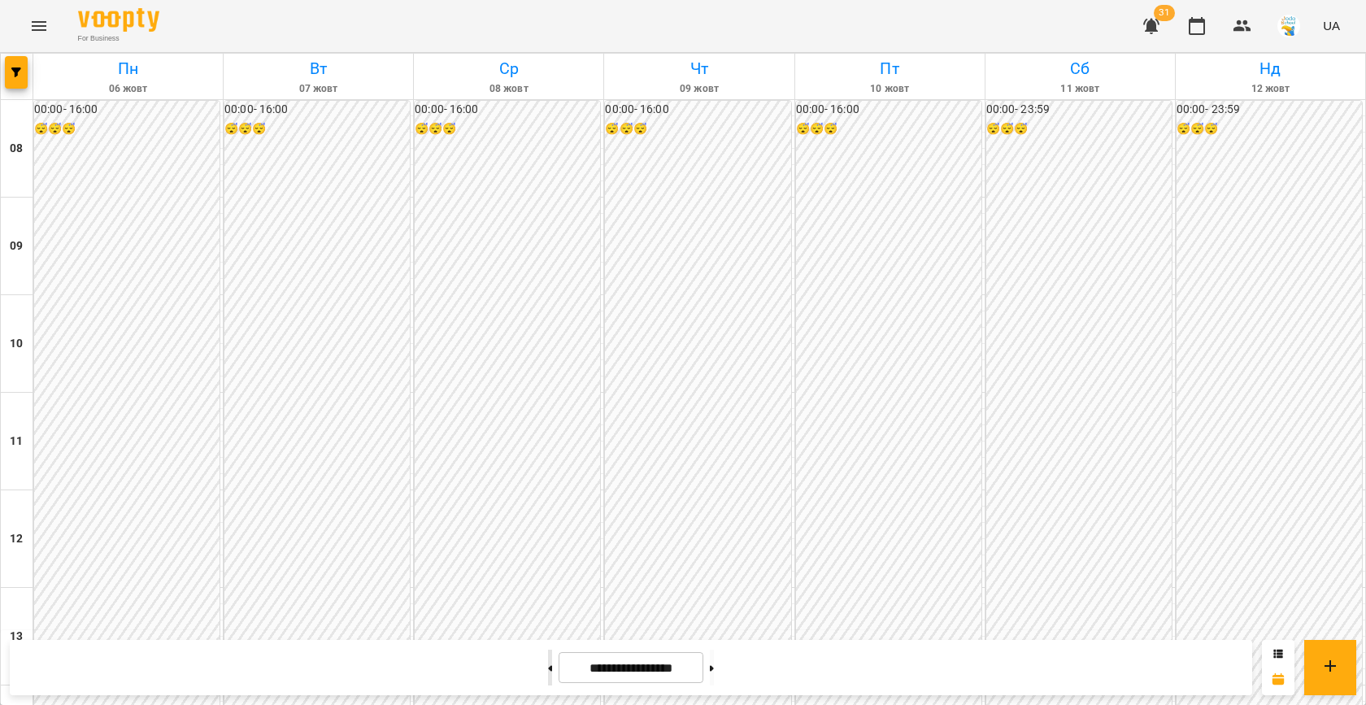
click at [548, 666] on button at bounding box center [550, 668] width 4 height 36
click at [714, 665] on icon at bounding box center [712, 668] width 4 height 7
click at [7, 63] on button "button" at bounding box center [16, 72] width 23 height 33
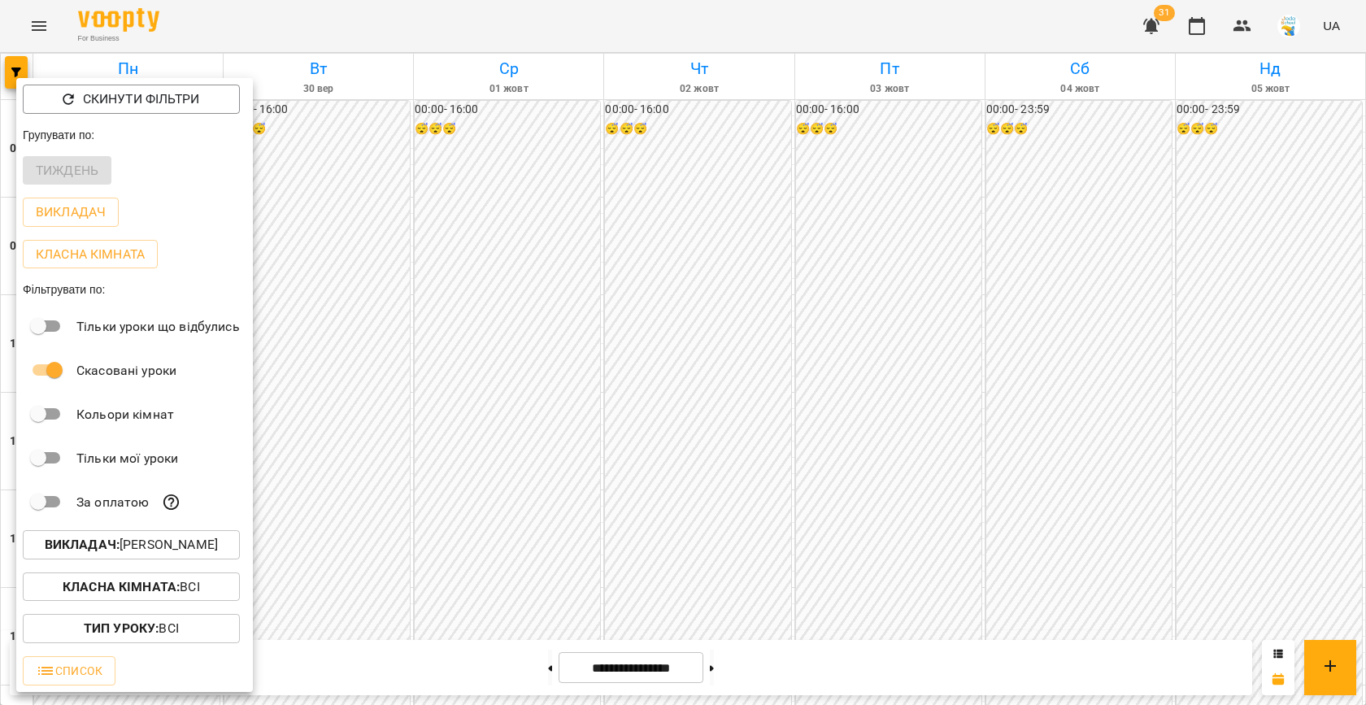
click at [194, 540] on p "Викладач : [PERSON_NAME]" at bounding box center [131, 545] width 173 height 20
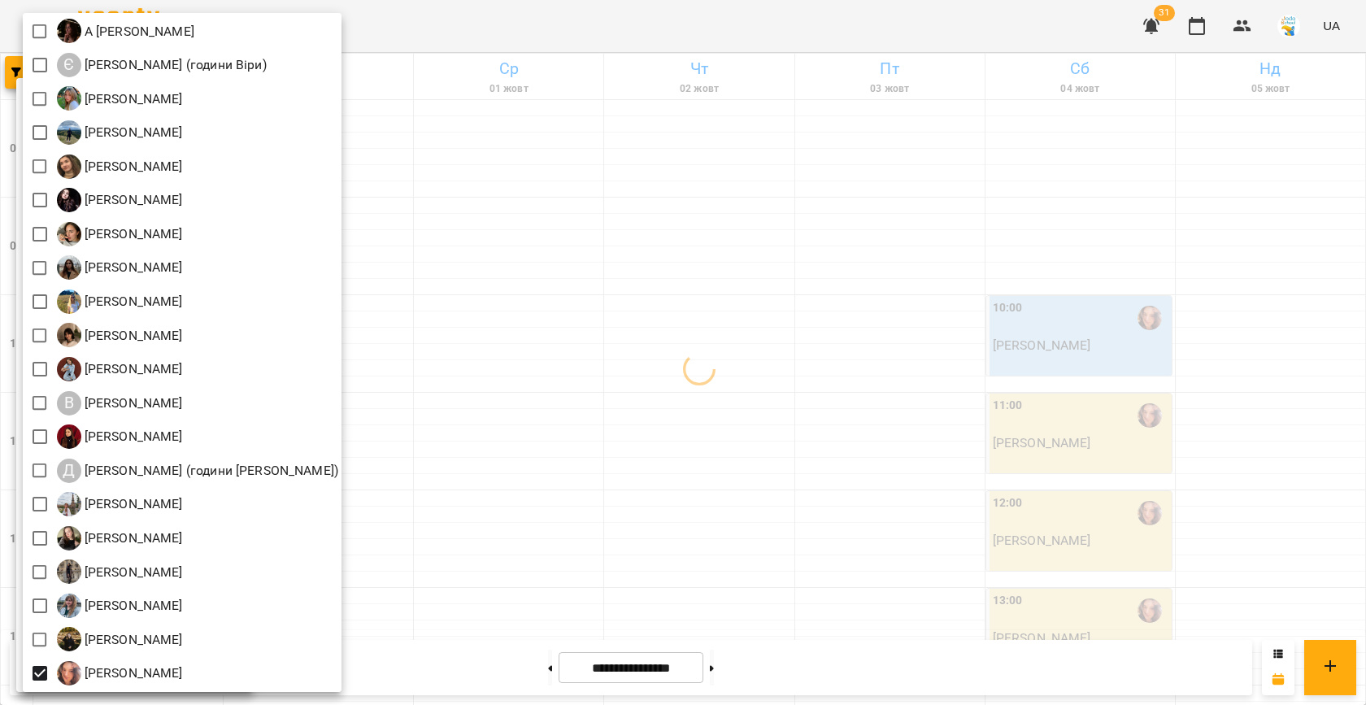
click at [559, 468] on div at bounding box center [683, 352] width 1366 height 705
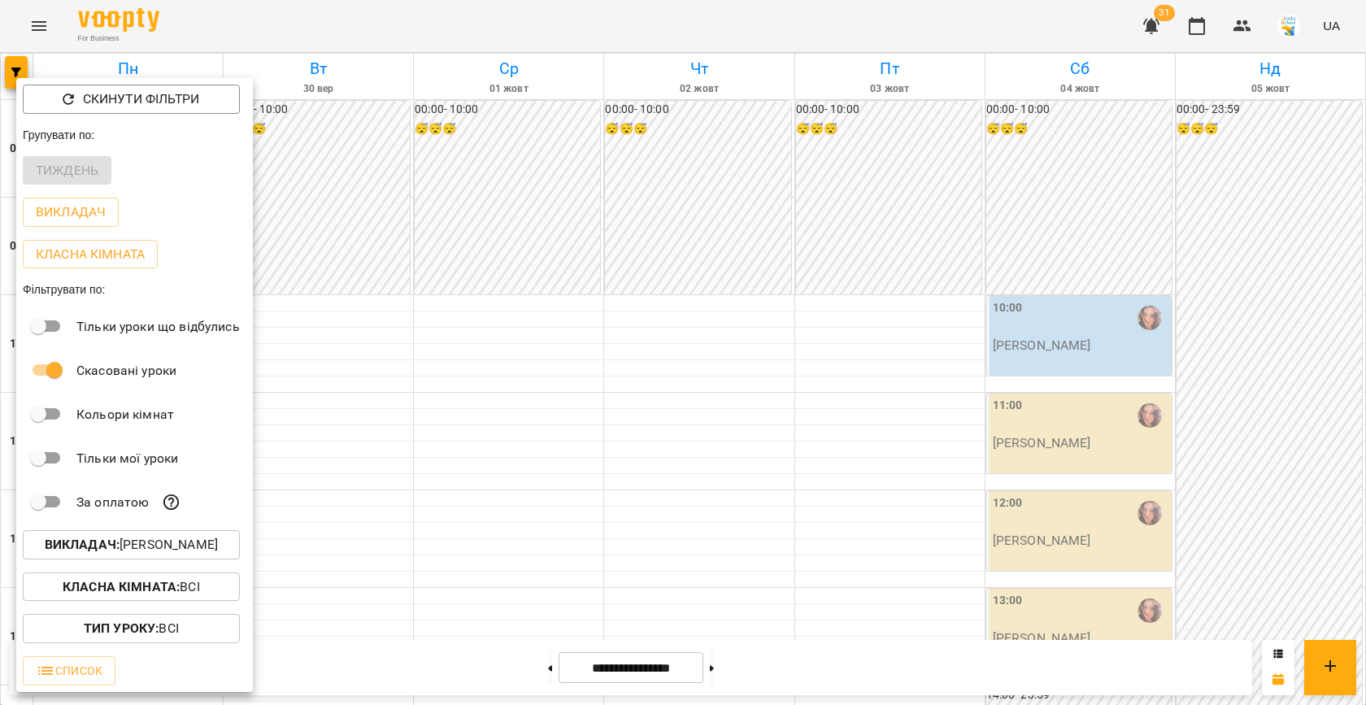
click at [462, 422] on div at bounding box center [683, 352] width 1366 height 705
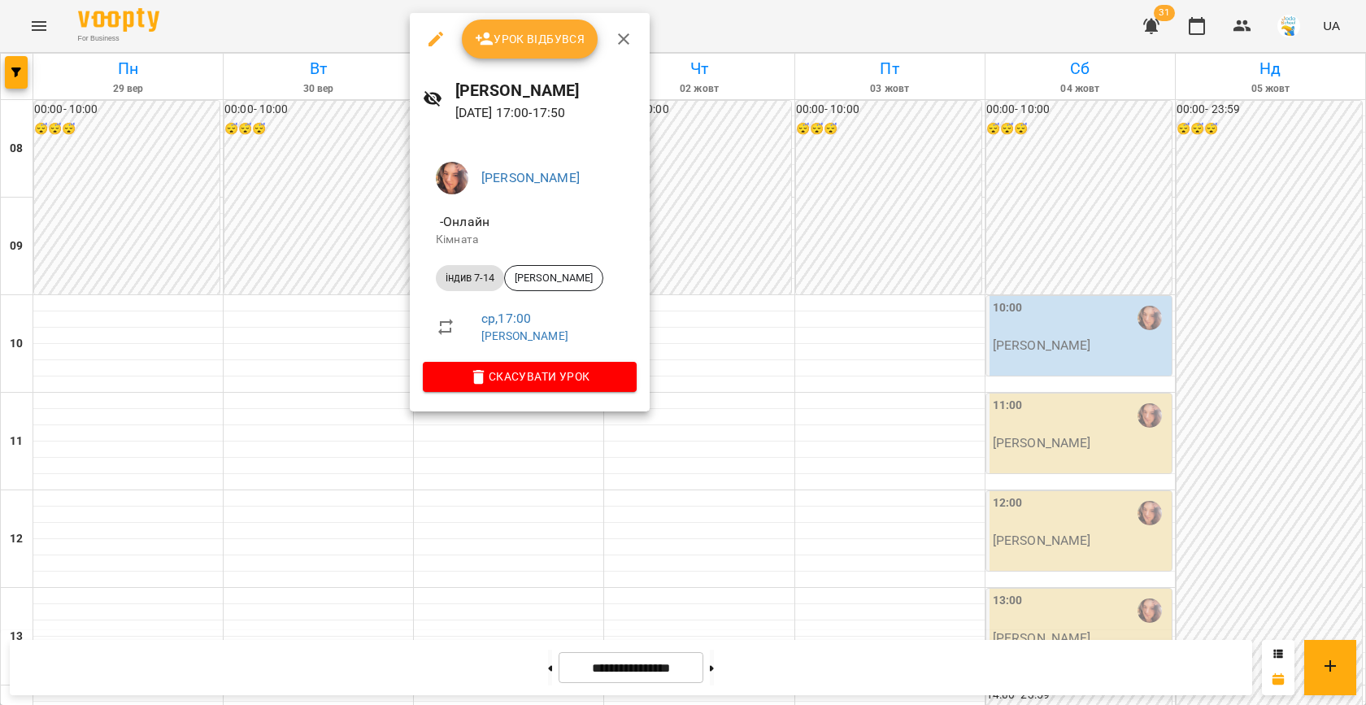
click at [346, 404] on div at bounding box center [683, 352] width 1366 height 705
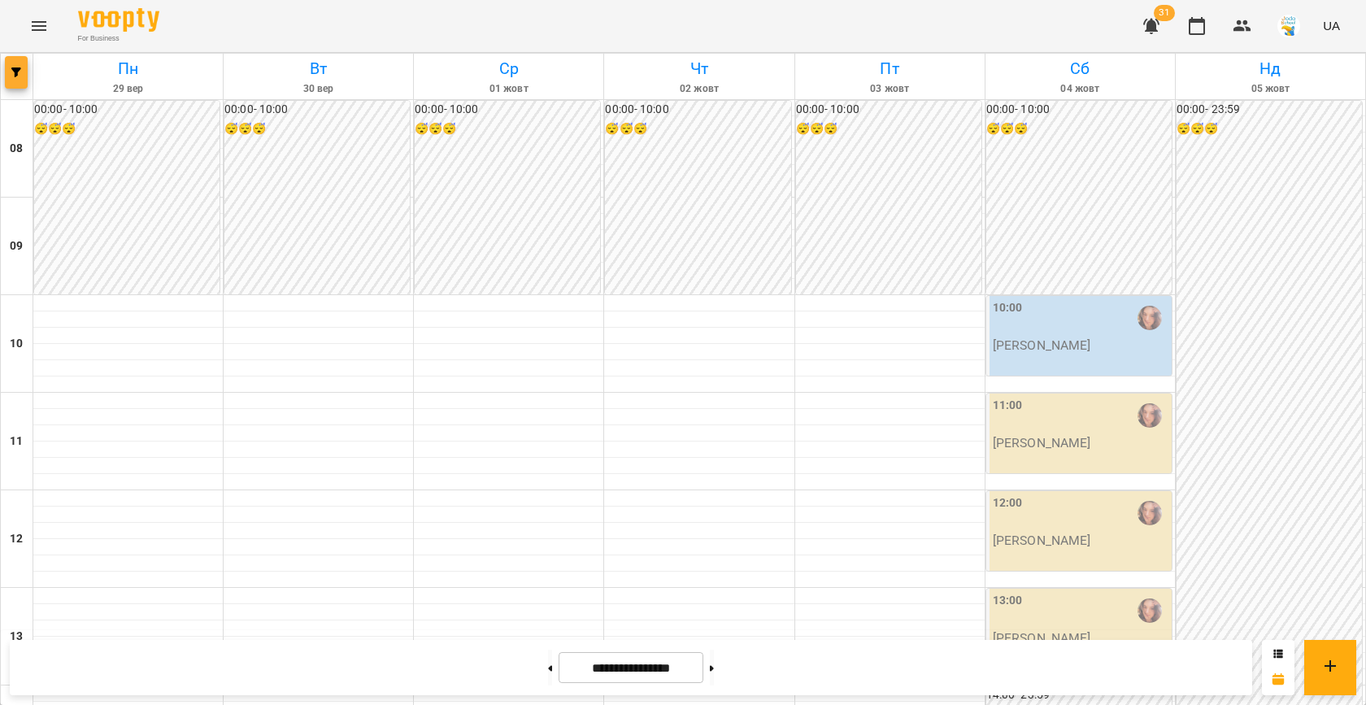
click at [24, 72] on span "button" at bounding box center [16, 72] width 23 height 10
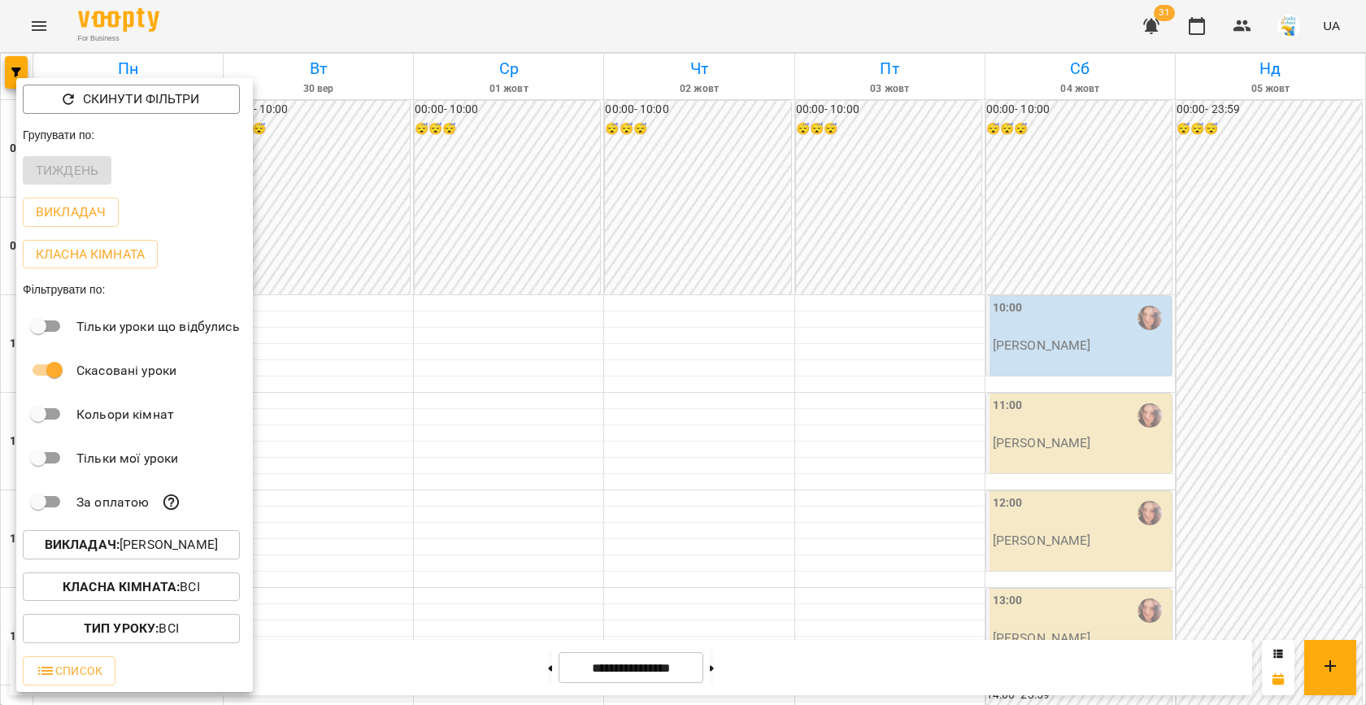
click at [146, 543] on p "Викладач : [PERSON_NAME]" at bounding box center [131, 545] width 173 height 20
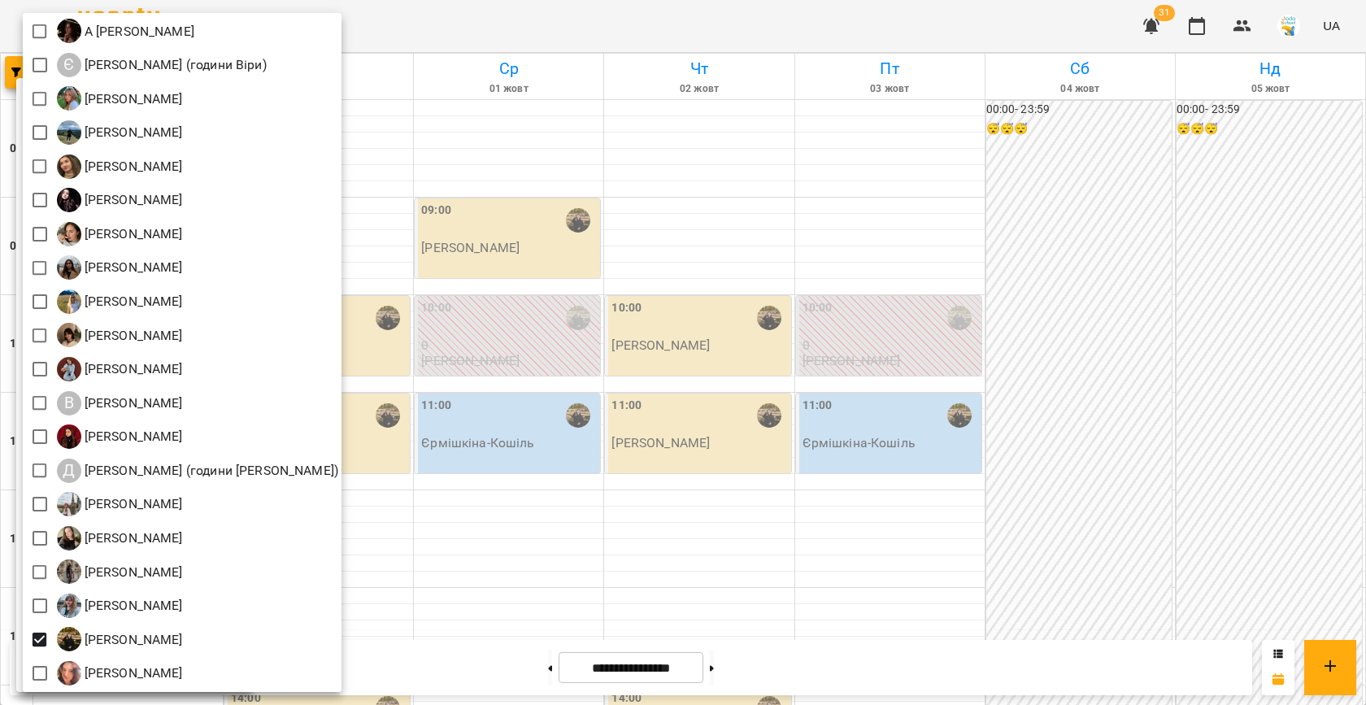
click at [585, 455] on div at bounding box center [683, 352] width 1366 height 705
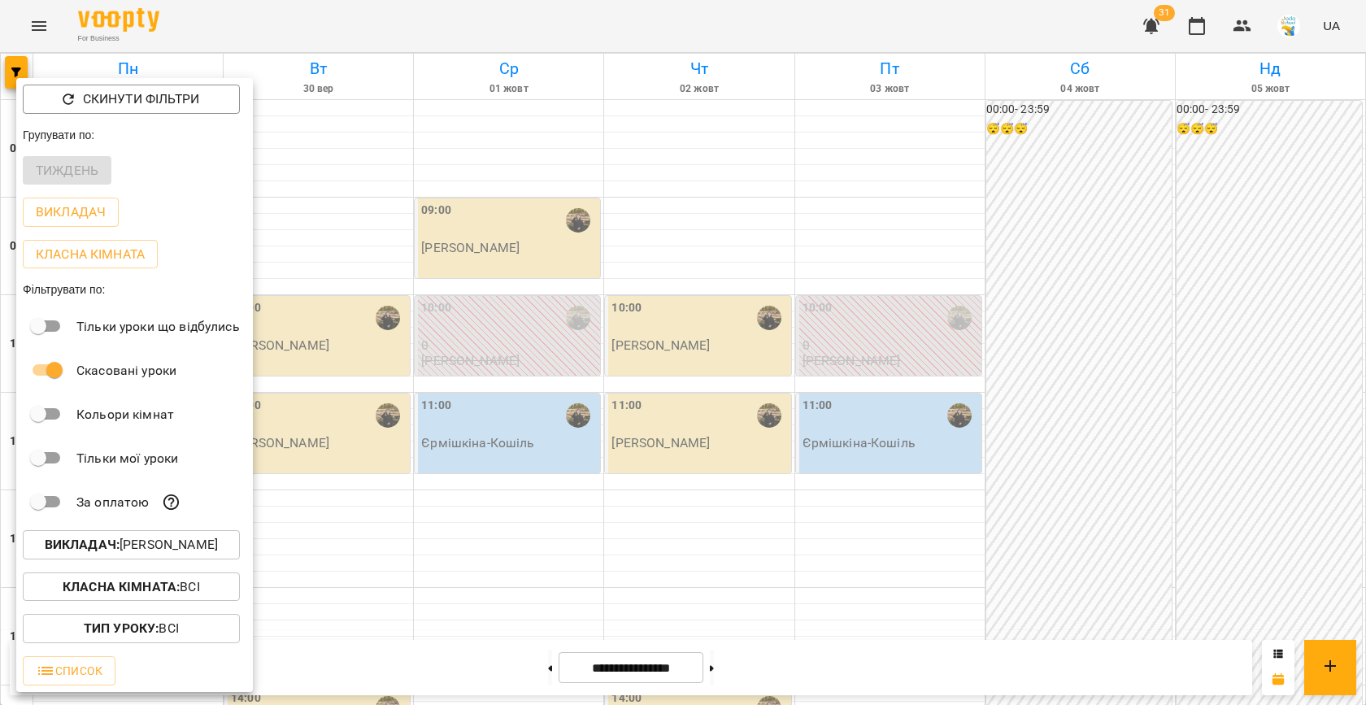
click at [585, 455] on div "Всі А [PERSON_NAME] Є [PERSON_NAME] (години [PERSON_NAME]) [PERSON_NAME] [PERSO…" at bounding box center [683, 352] width 1366 height 705
click at [336, 420] on div at bounding box center [683, 352] width 1366 height 705
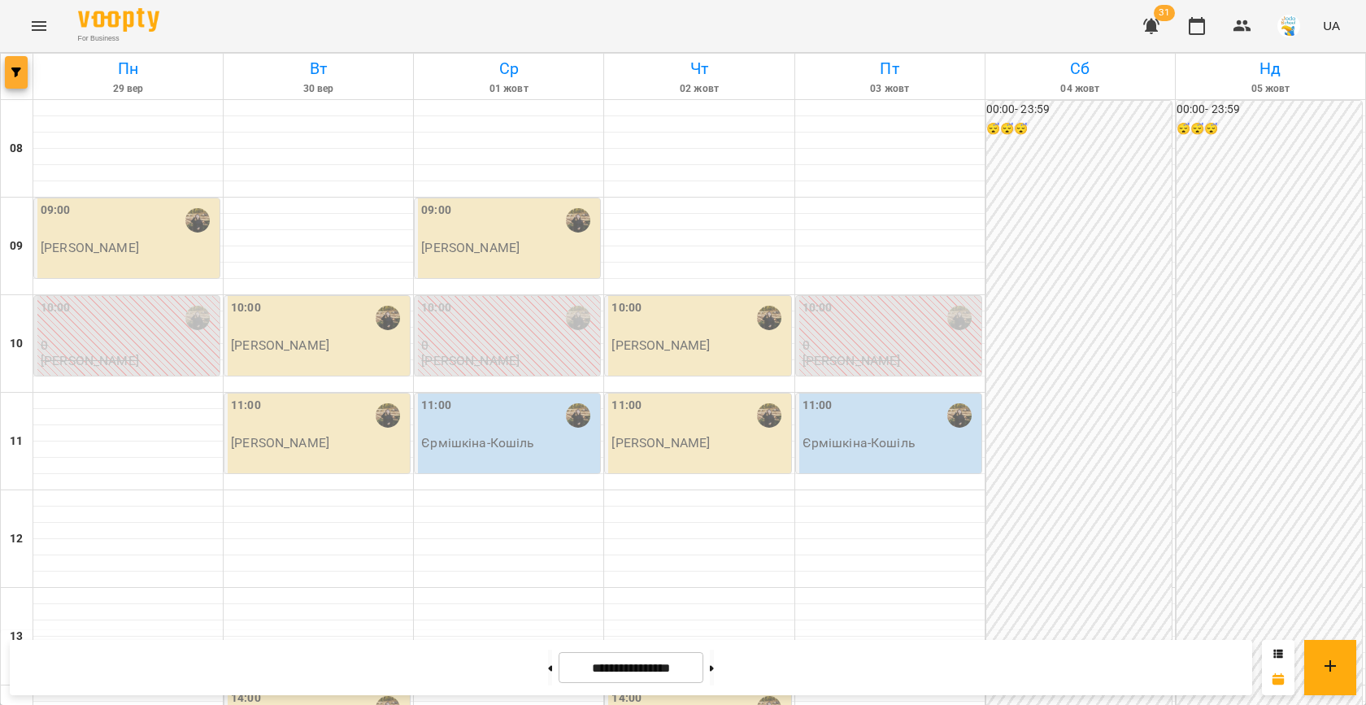
click at [13, 73] on icon "button" at bounding box center [16, 72] width 10 height 10
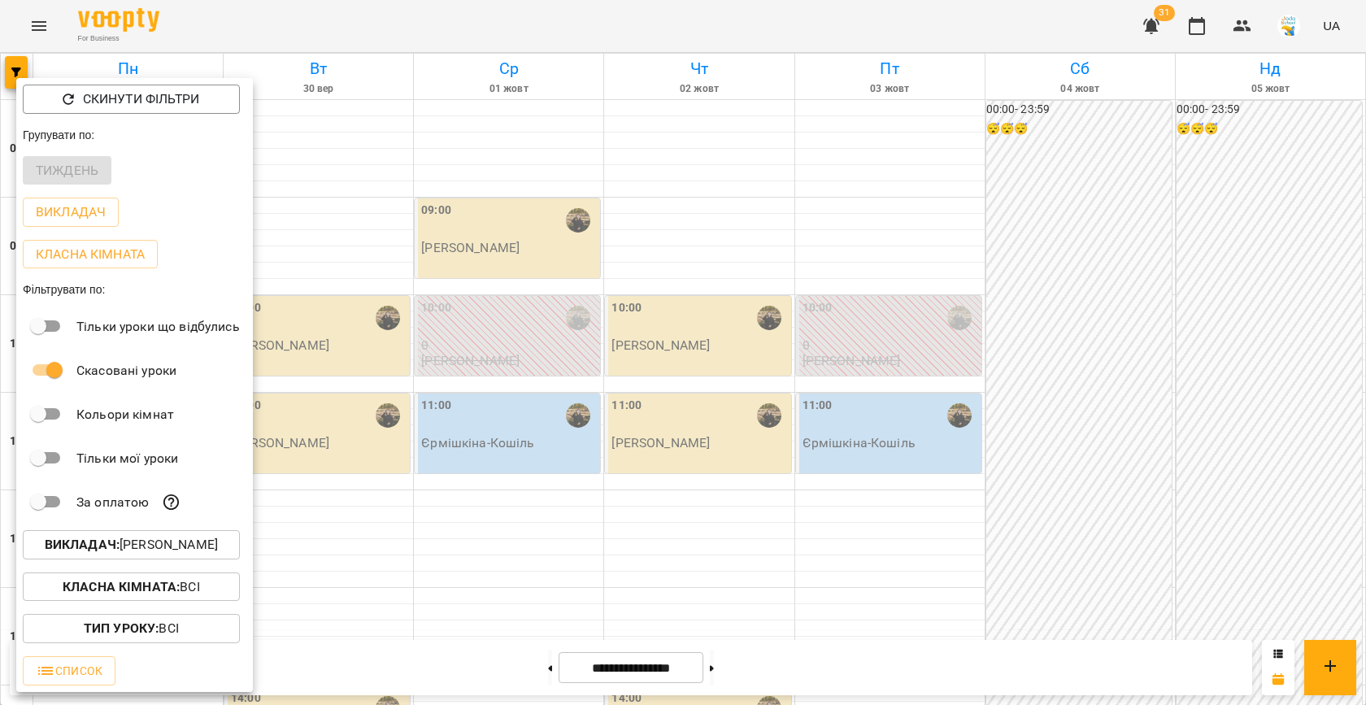
click at [172, 542] on p "Викладач : [PERSON_NAME]" at bounding box center [131, 545] width 173 height 20
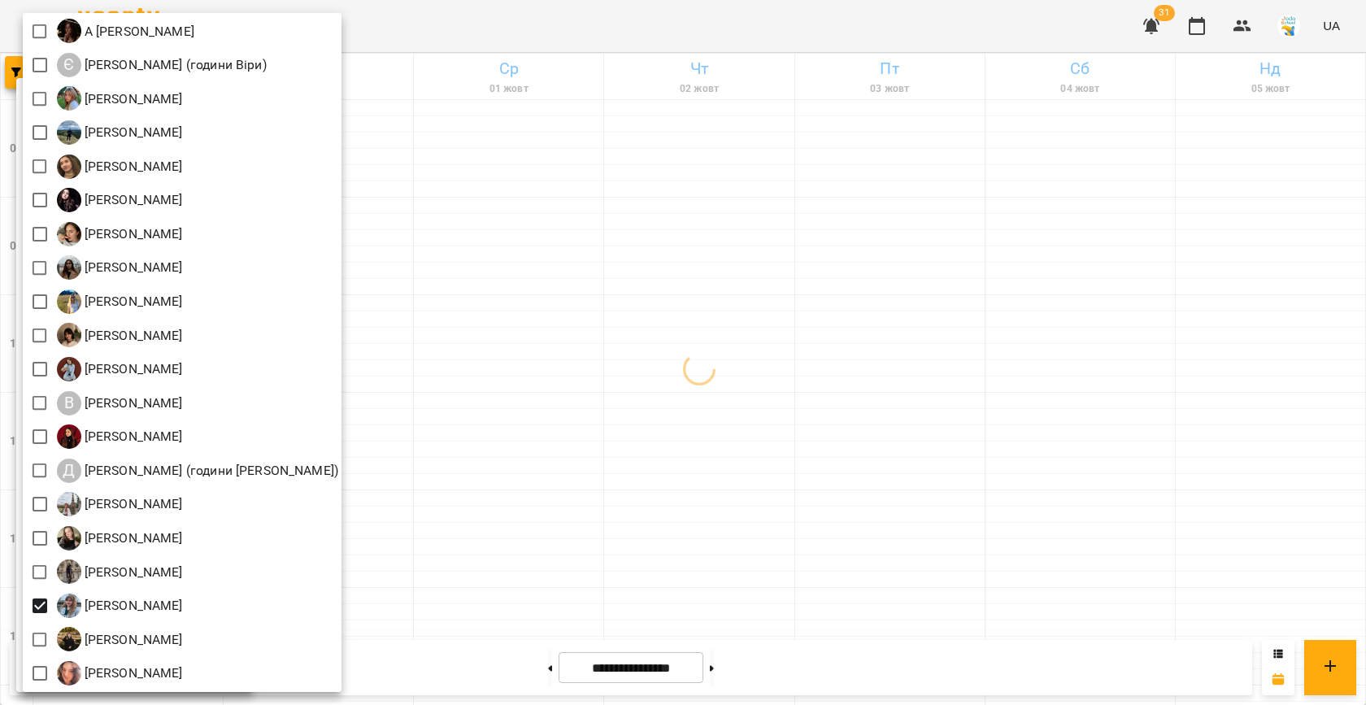
click at [619, 452] on div at bounding box center [683, 352] width 1366 height 705
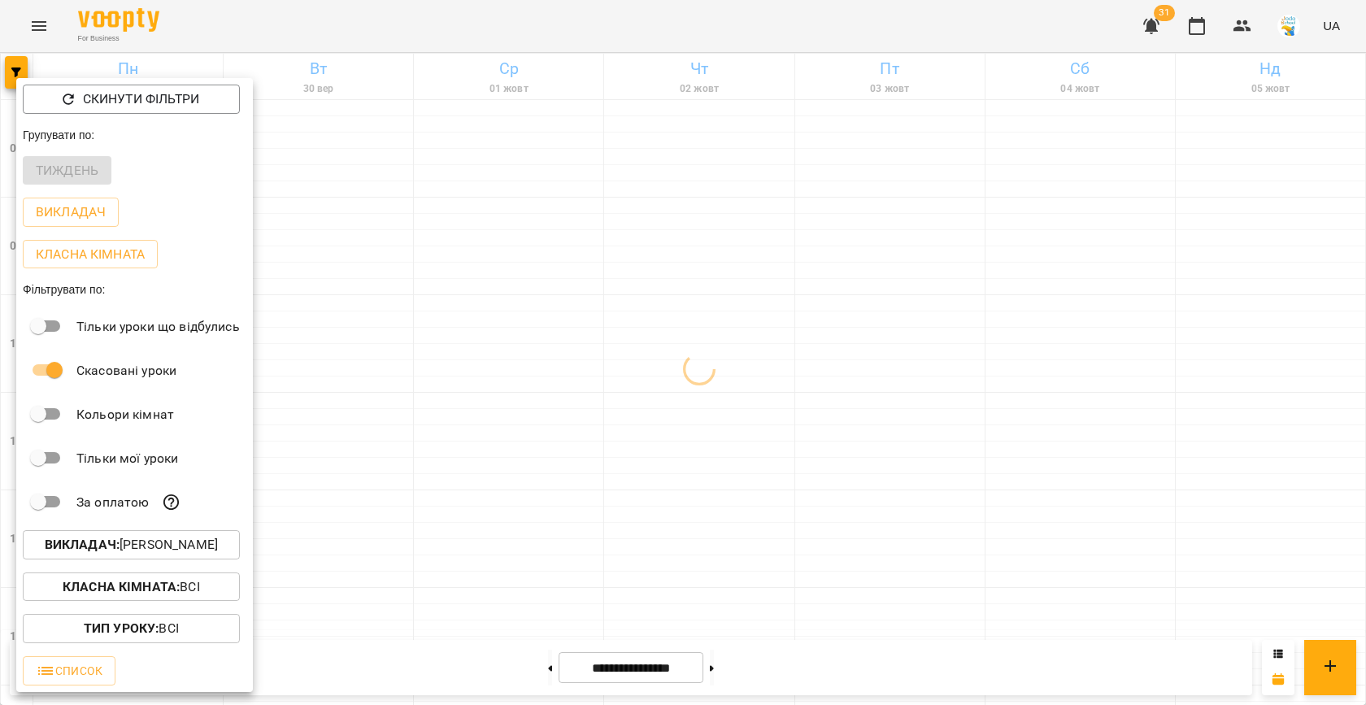
click at [441, 427] on div at bounding box center [683, 352] width 1366 height 705
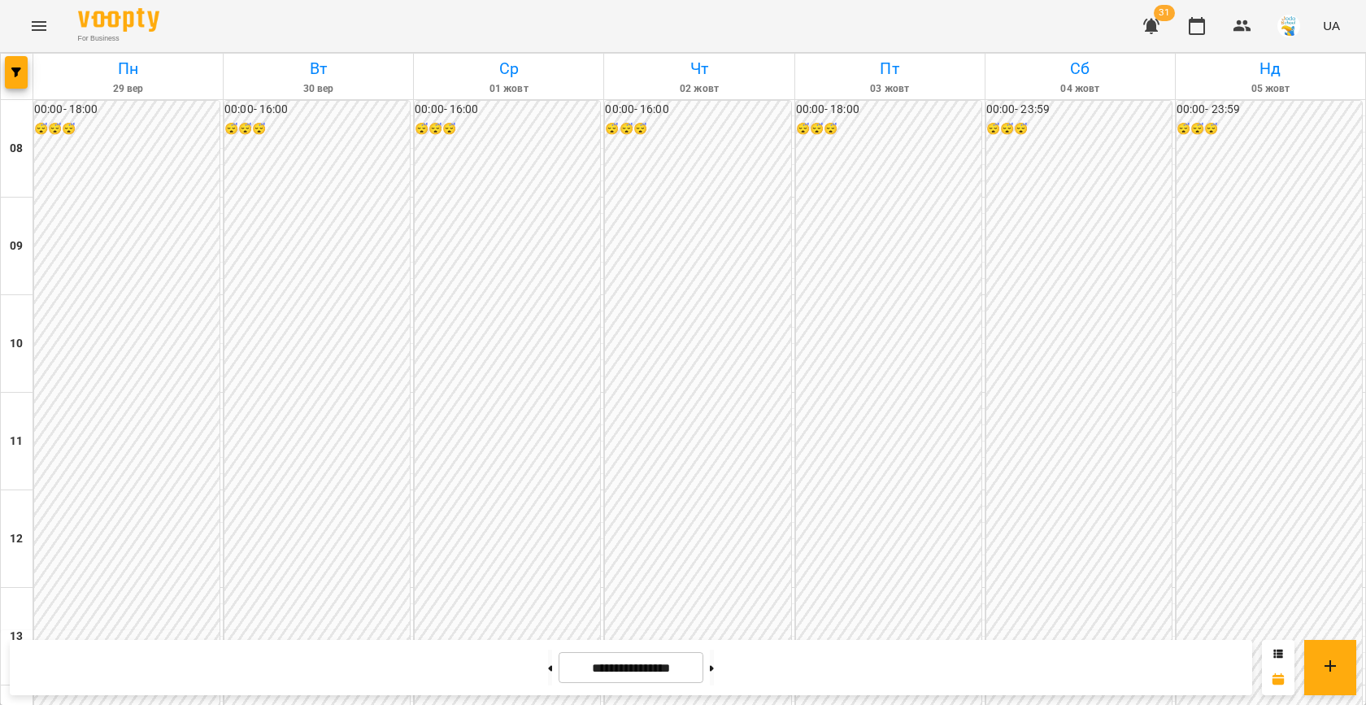
click at [164, 346] on div "00:00 - 18:00 😴😴😴" at bounding box center [126, 588] width 185 height 974
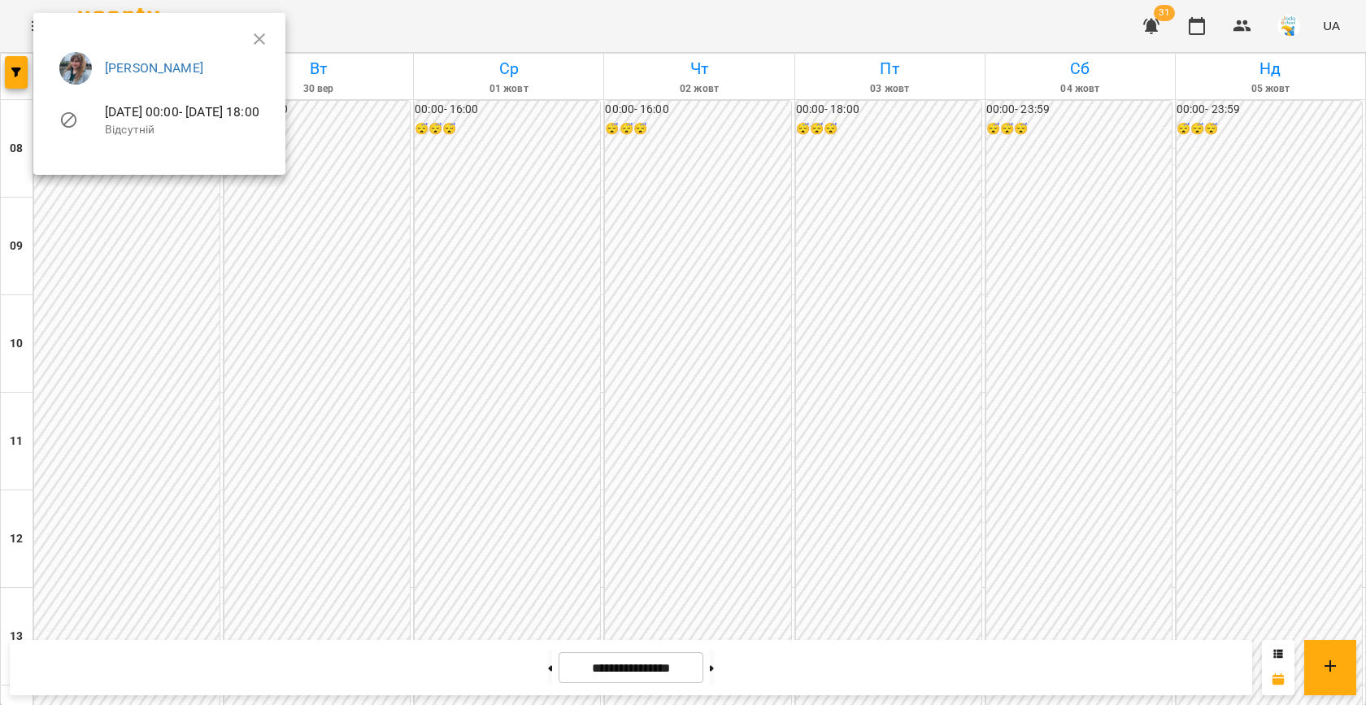
click at [316, 359] on div at bounding box center [683, 352] width 1366 height 705
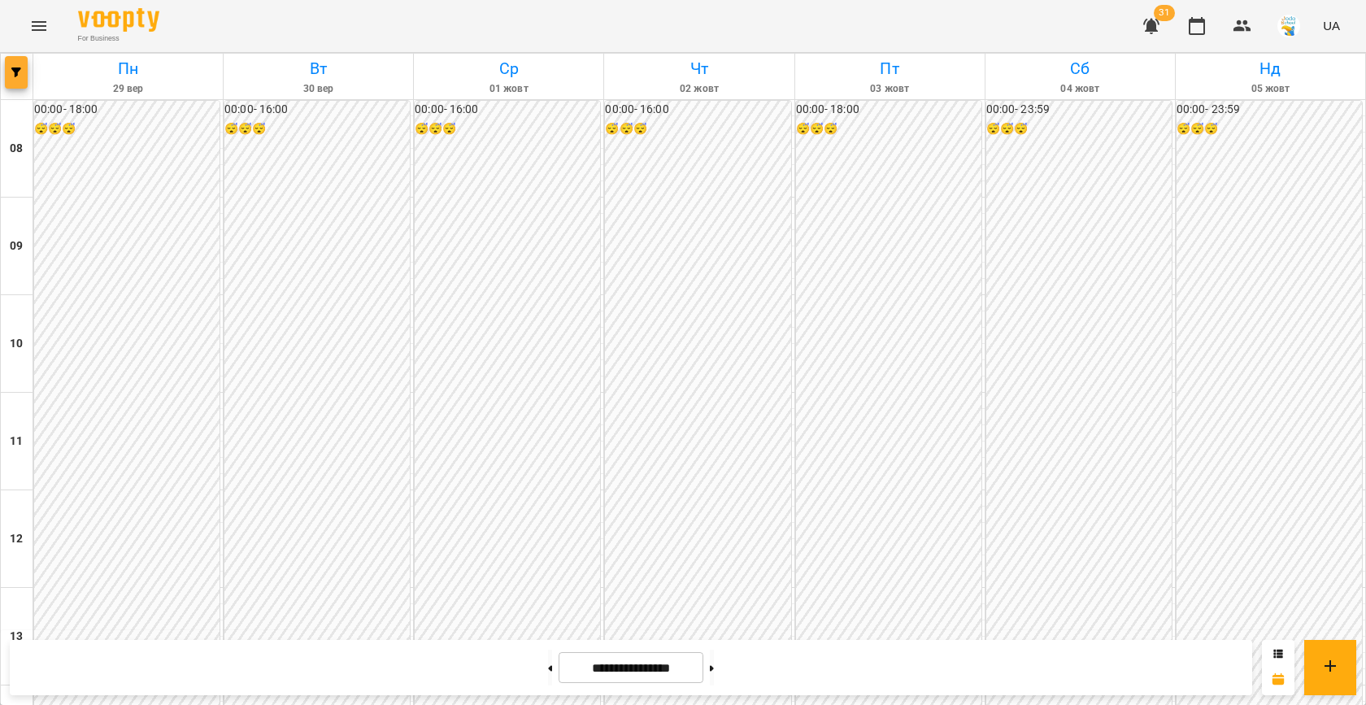
click at [17, 72] on icon "button" at bounding box center [16, 72] width 10 height 10
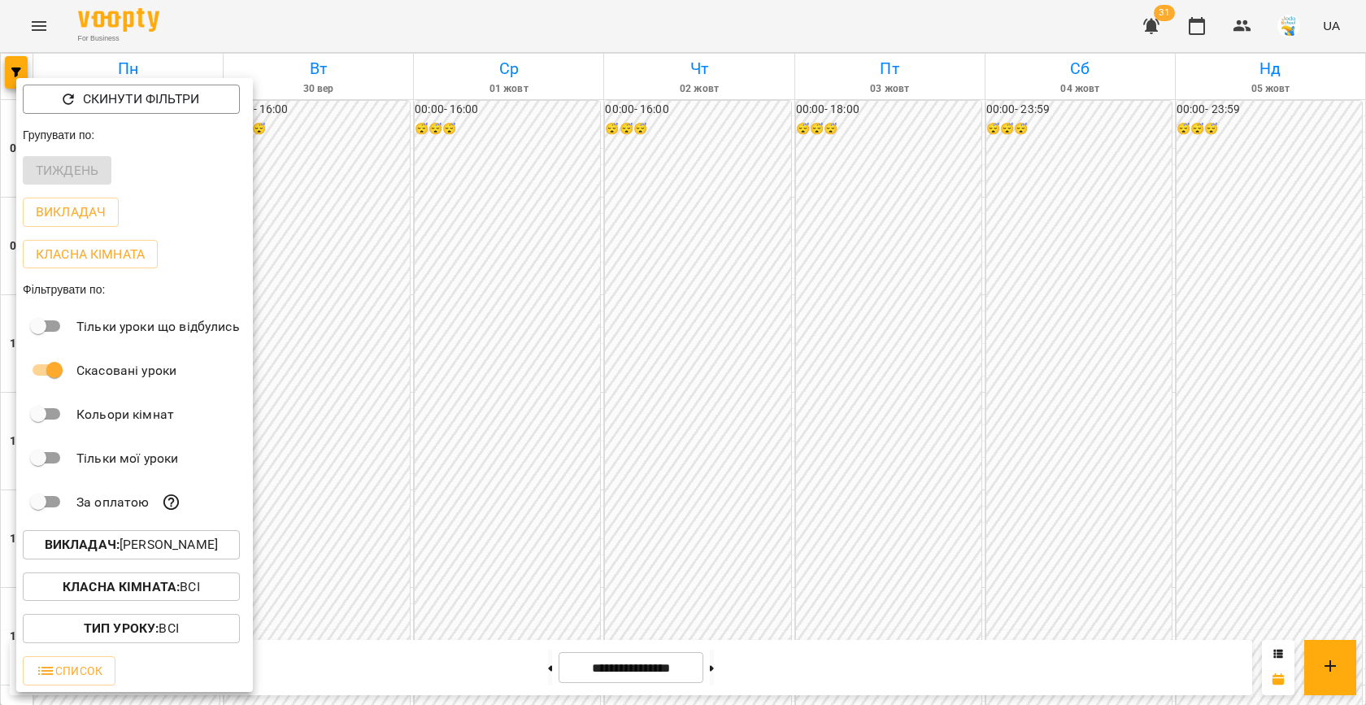
click at [172, 539] on p "Викладач : [PERSON_NAME]" at bounding box center [131, 545] width 173 height 20
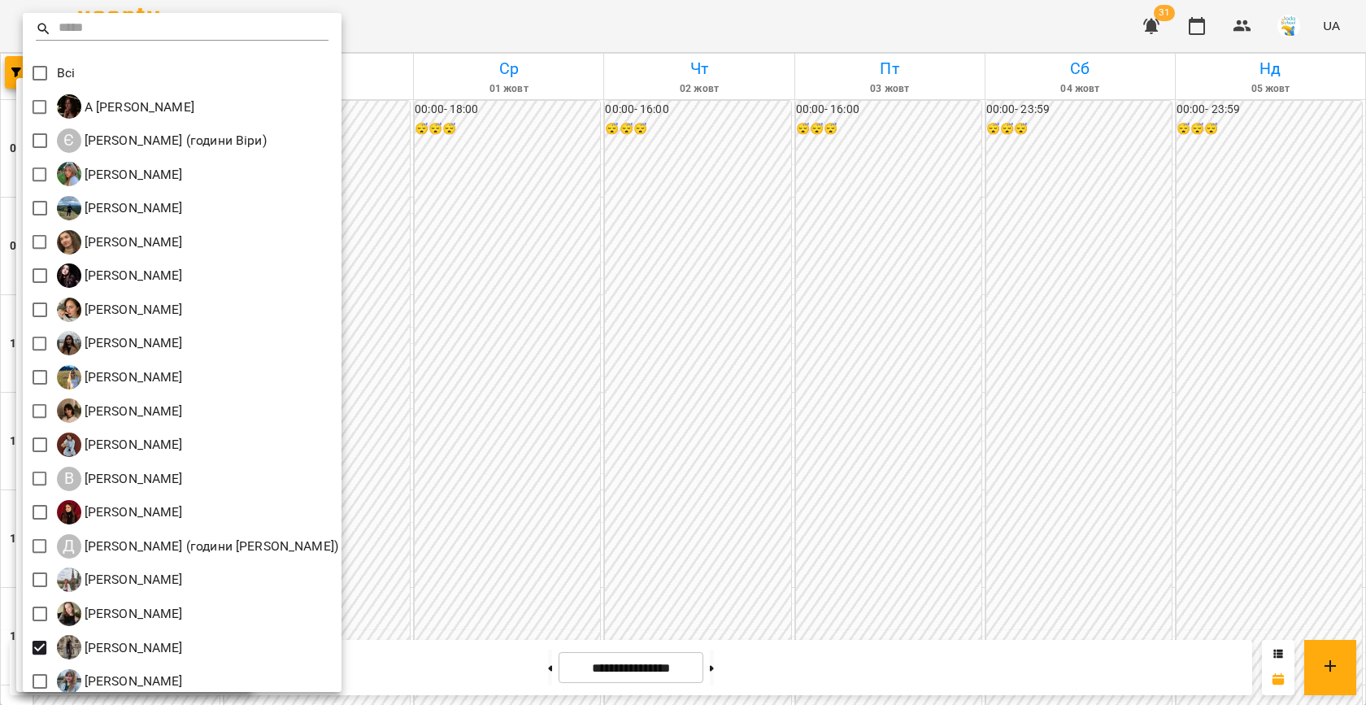
click at [522, 435] on div at bounding box center [683, 352] width 1366 height 705
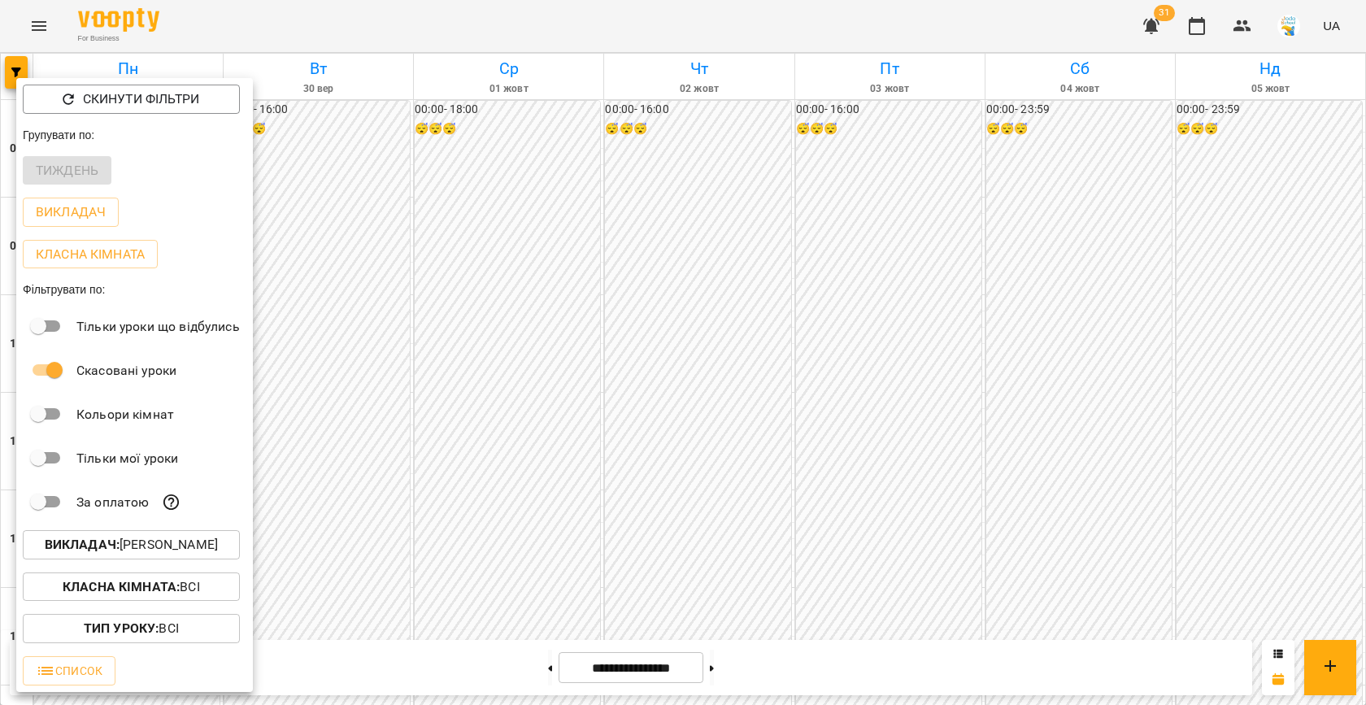
click at [522, 435] on div at bounding box center [683, 352] width 1366 height 705
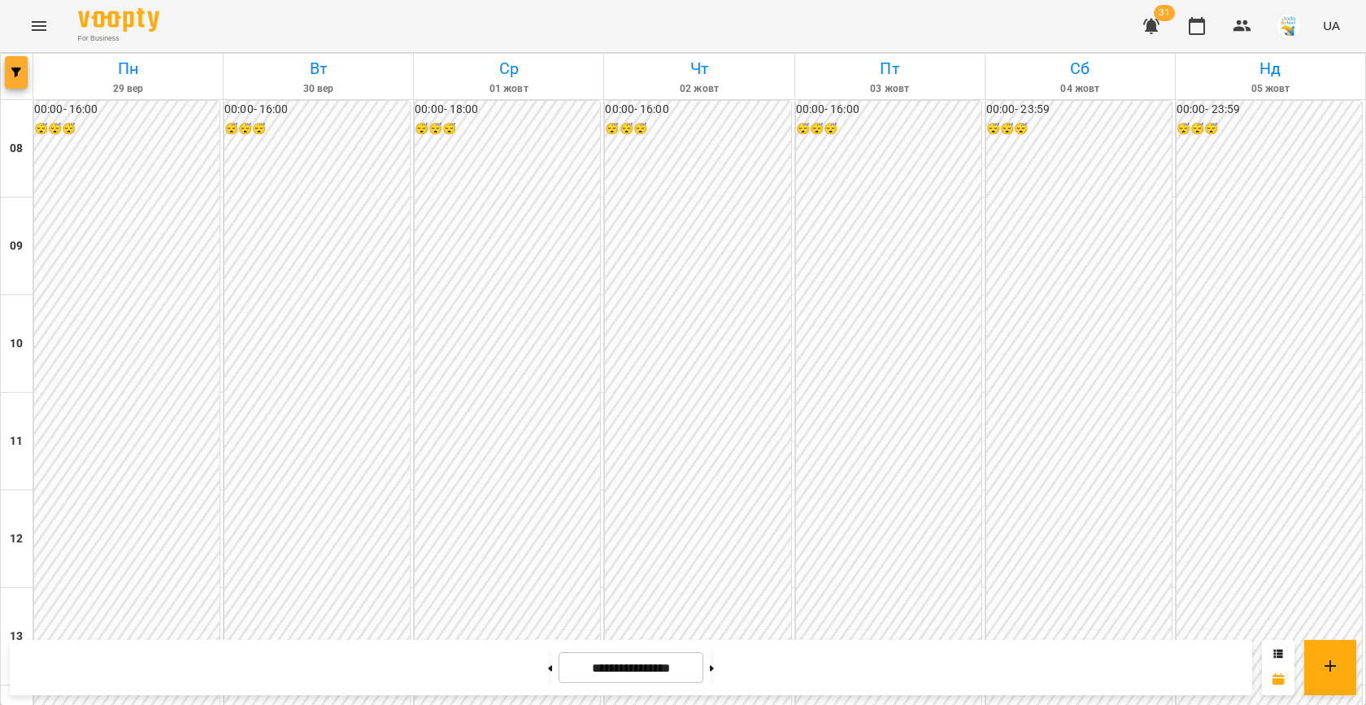
click at [15, 67] on icon "button" at bounding box center [16, 72] width 10 height 10
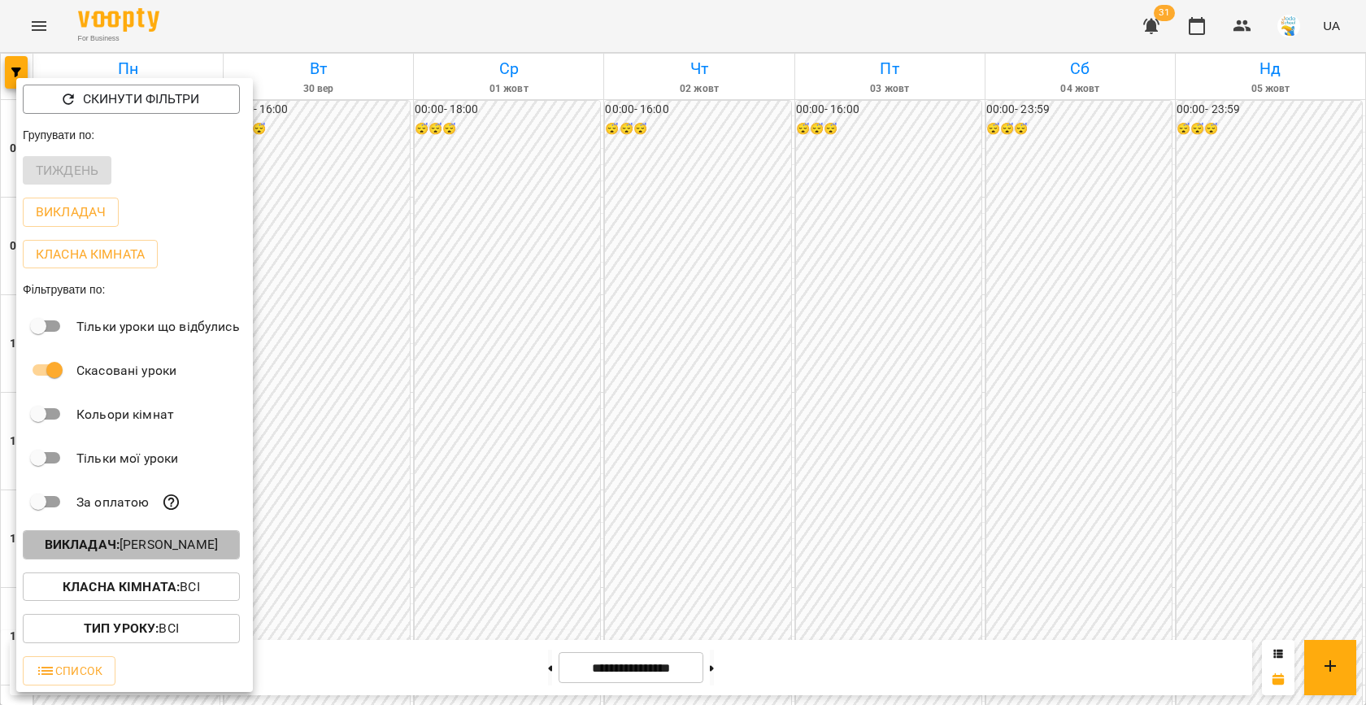
click at [159, 546] on p "Викладач : [PERSON_NAME]" at bounding box center [131, 545] width 173 height 20
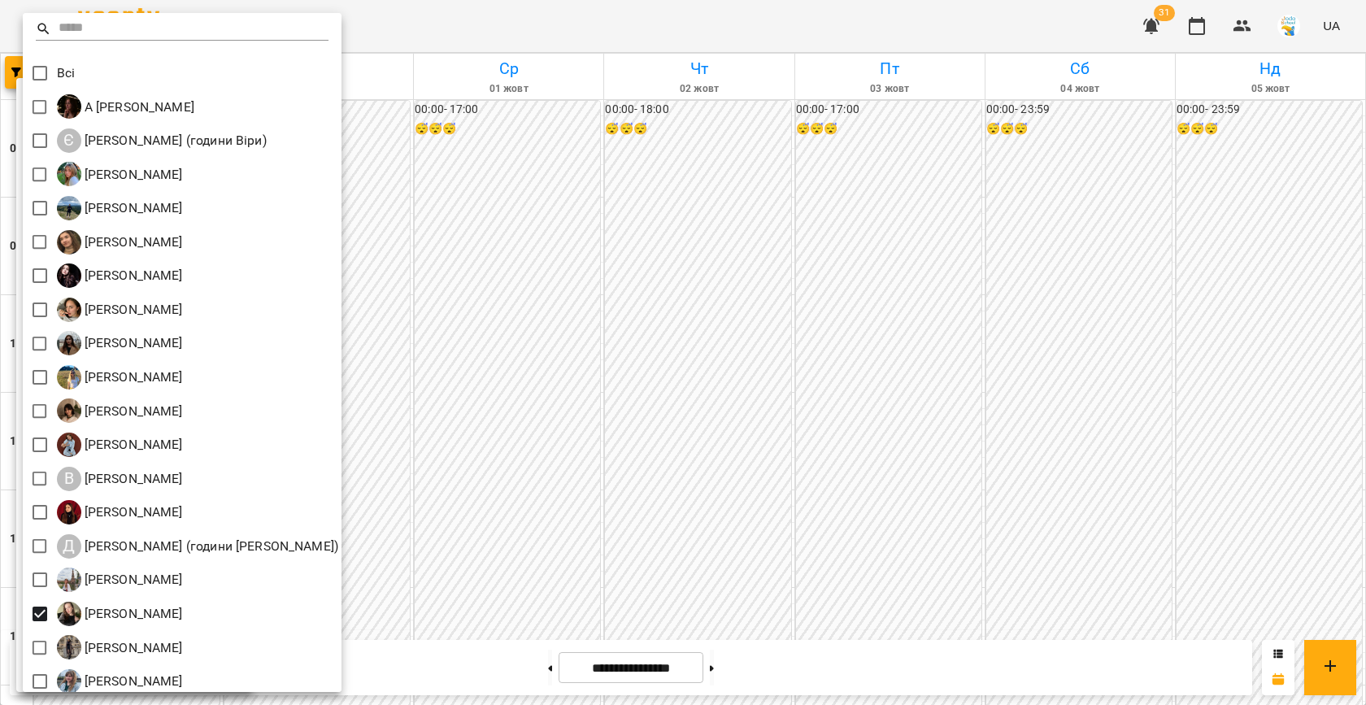
click at [432, 516] on div at bounding box center [683, 352] width 1366 height 705
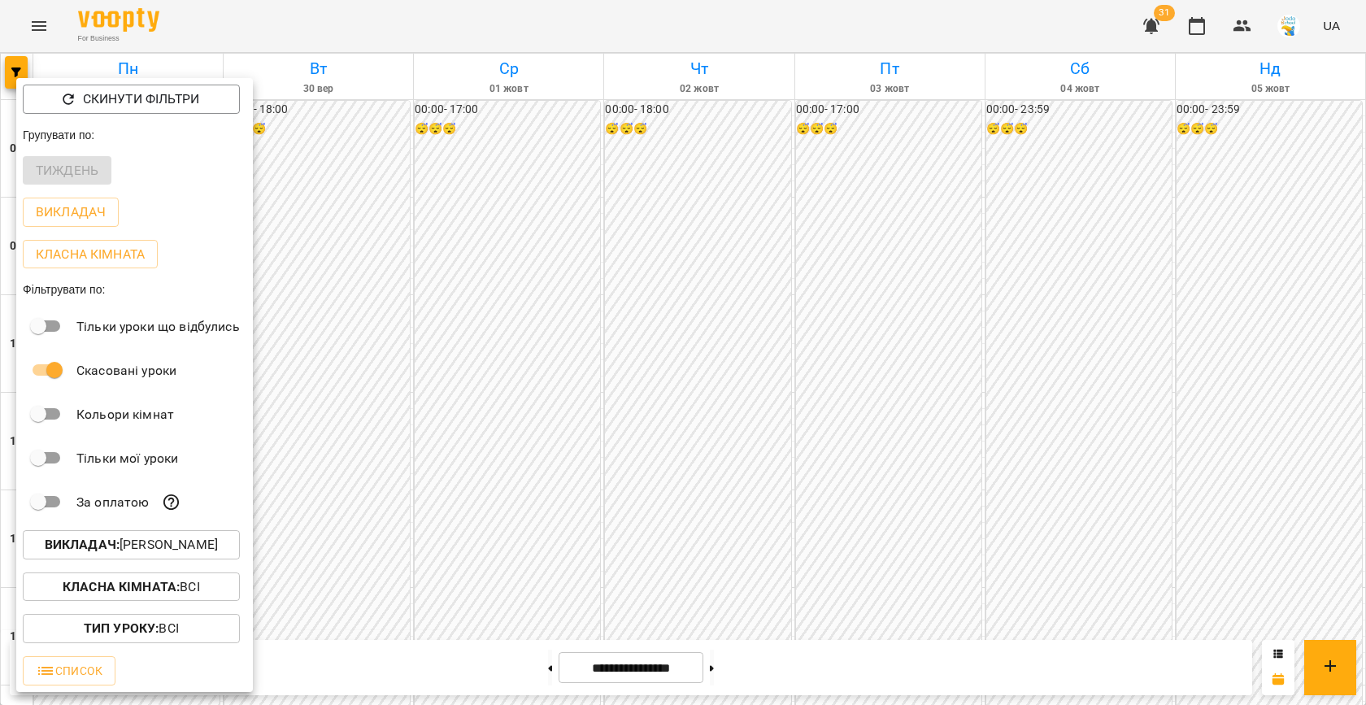
click at [432, 516] on div at bounding box center [683, 352] width 1366 height 705
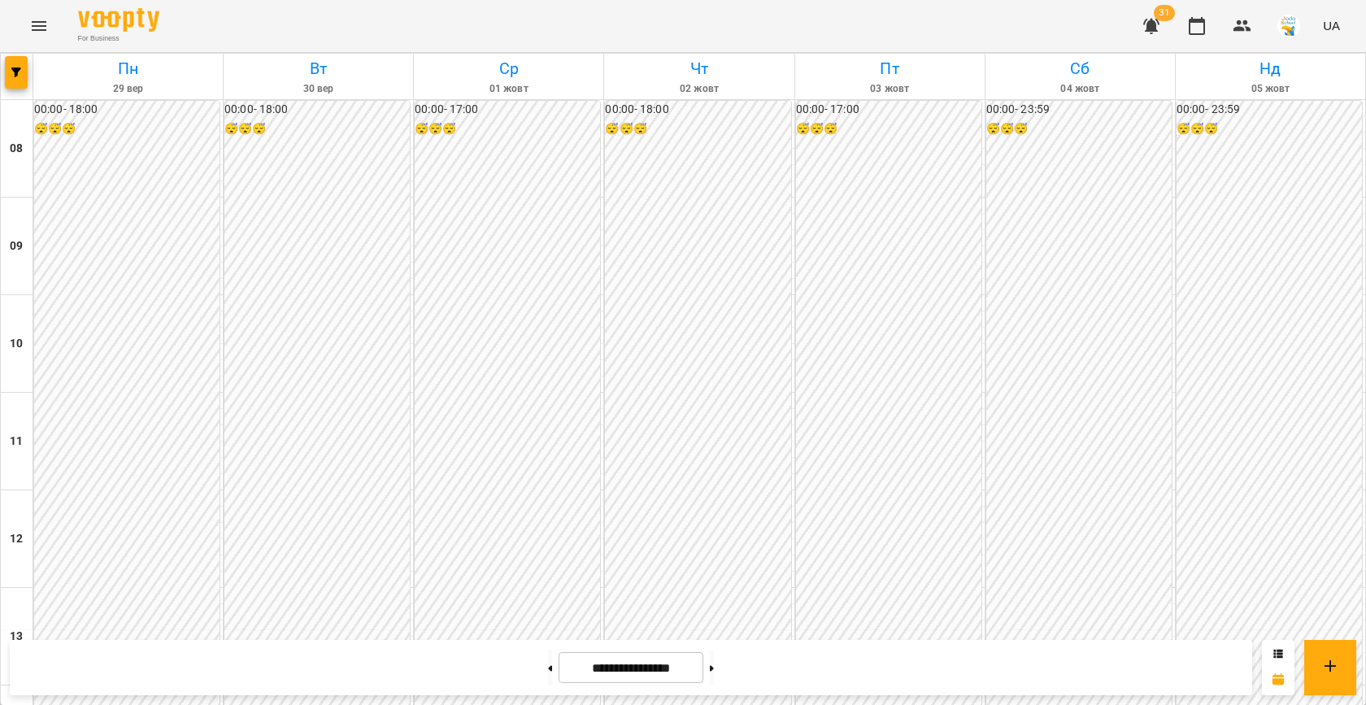
scroll to position [834, 0]
click at [15, 80] on button "button" at bounding box center [16, 72] width 23 height 33
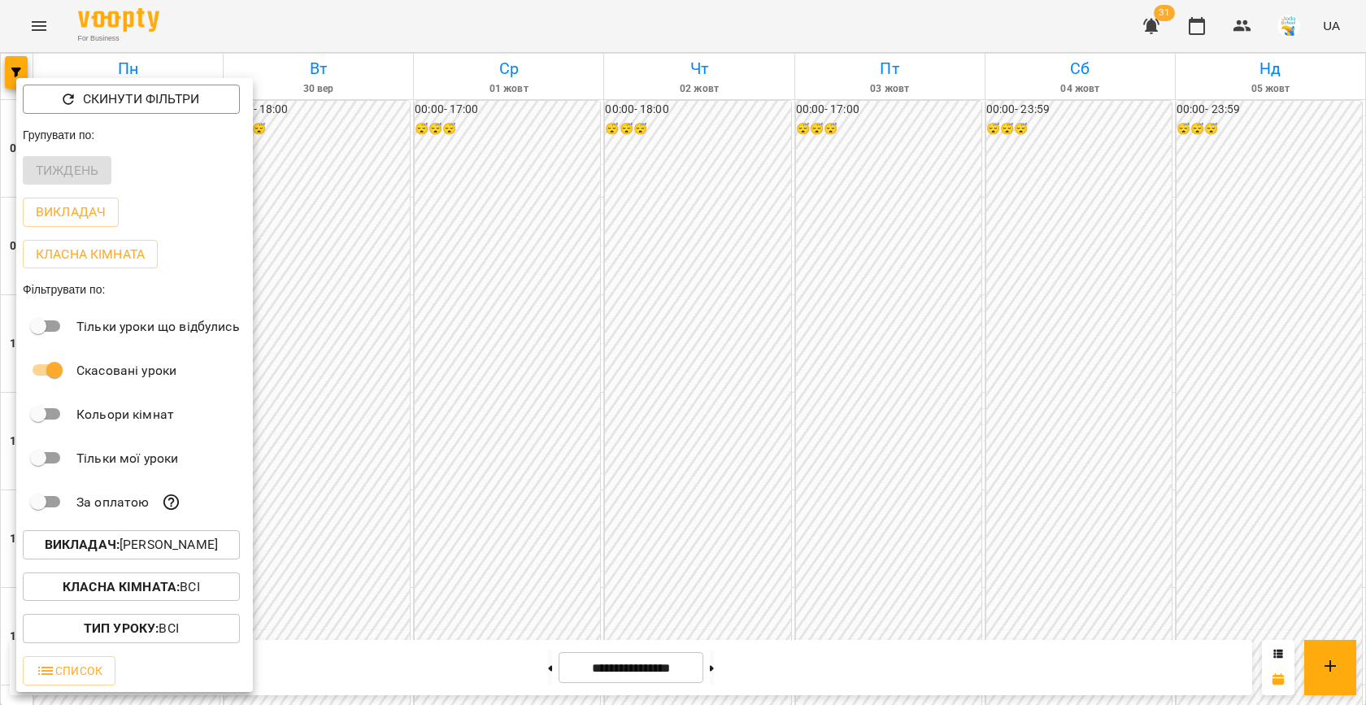
click at [150, 537] on button "Викладач : [PERSON_NAME]" at bounding box center [131, 544] width 217 height 29
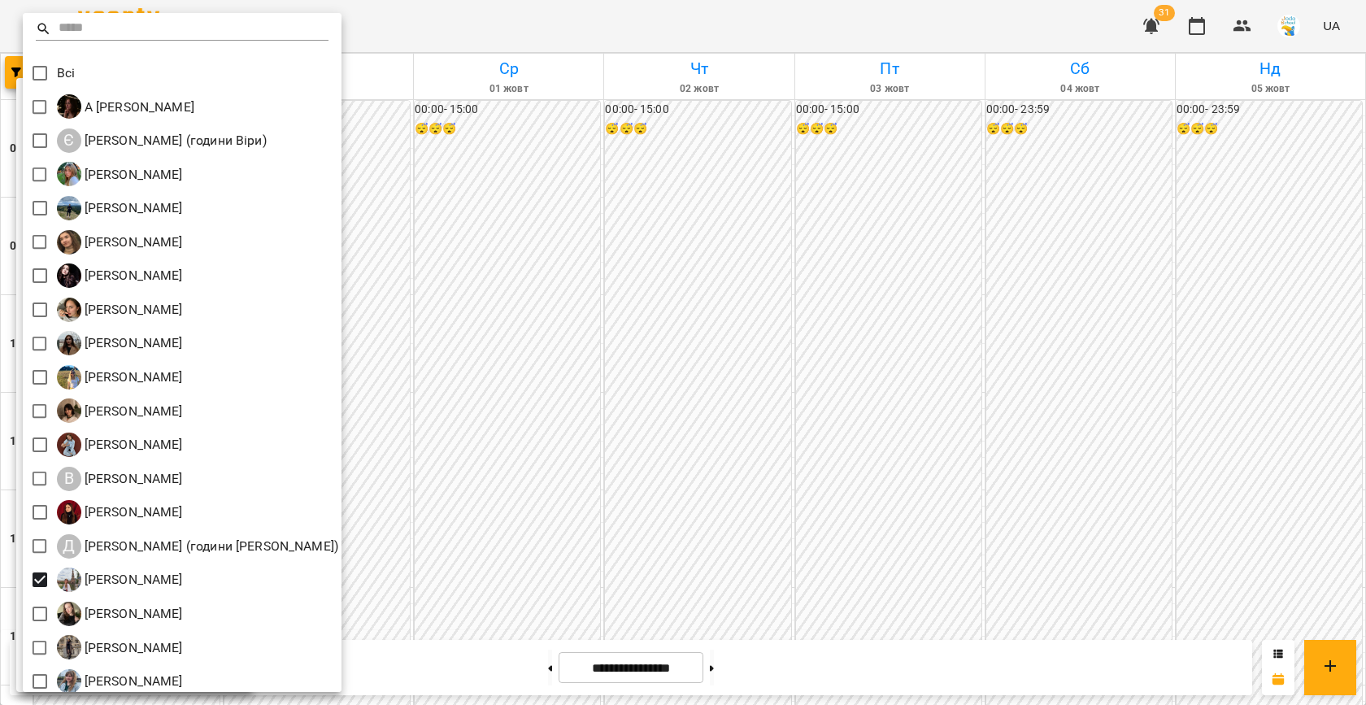
click at [507, 409] on div at bounding box center [683, 352] width 1366 height 705
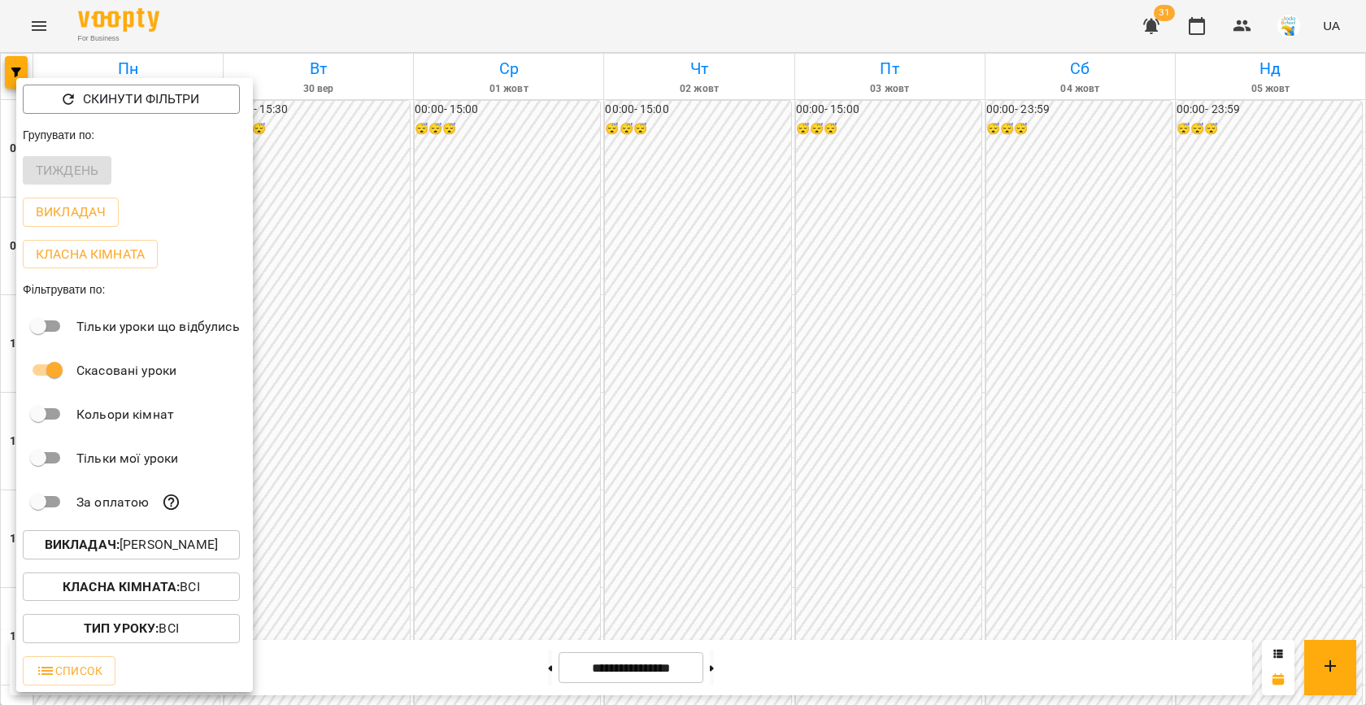
click at [488, 373] on div at bounding box center [683, 352] width 1366 height 705
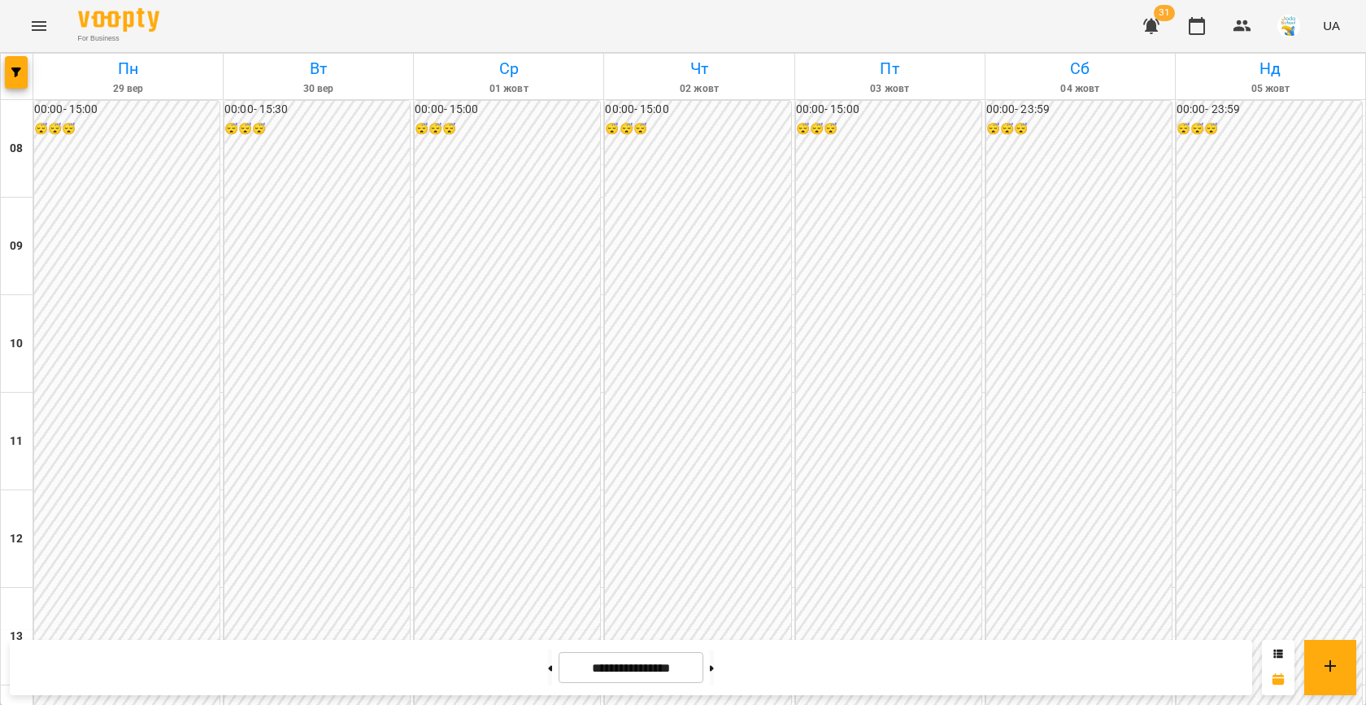
scroll to position [0, 0]
click at [20, 68] on icon "button" at bounding box center [16, 72] width 10 height 10
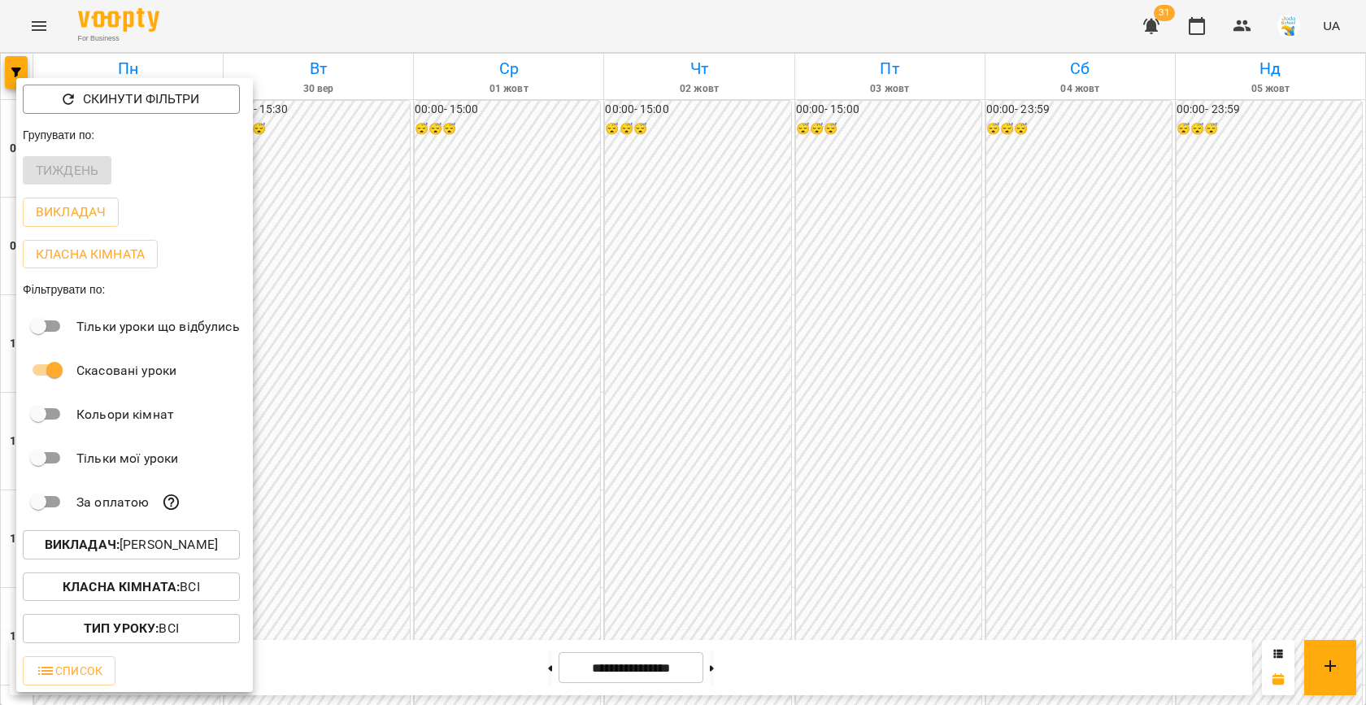
click at [154, 546] on p "Викладач : [PERSON_NAME]" at bounding box center [131, 545] width 173 height 20
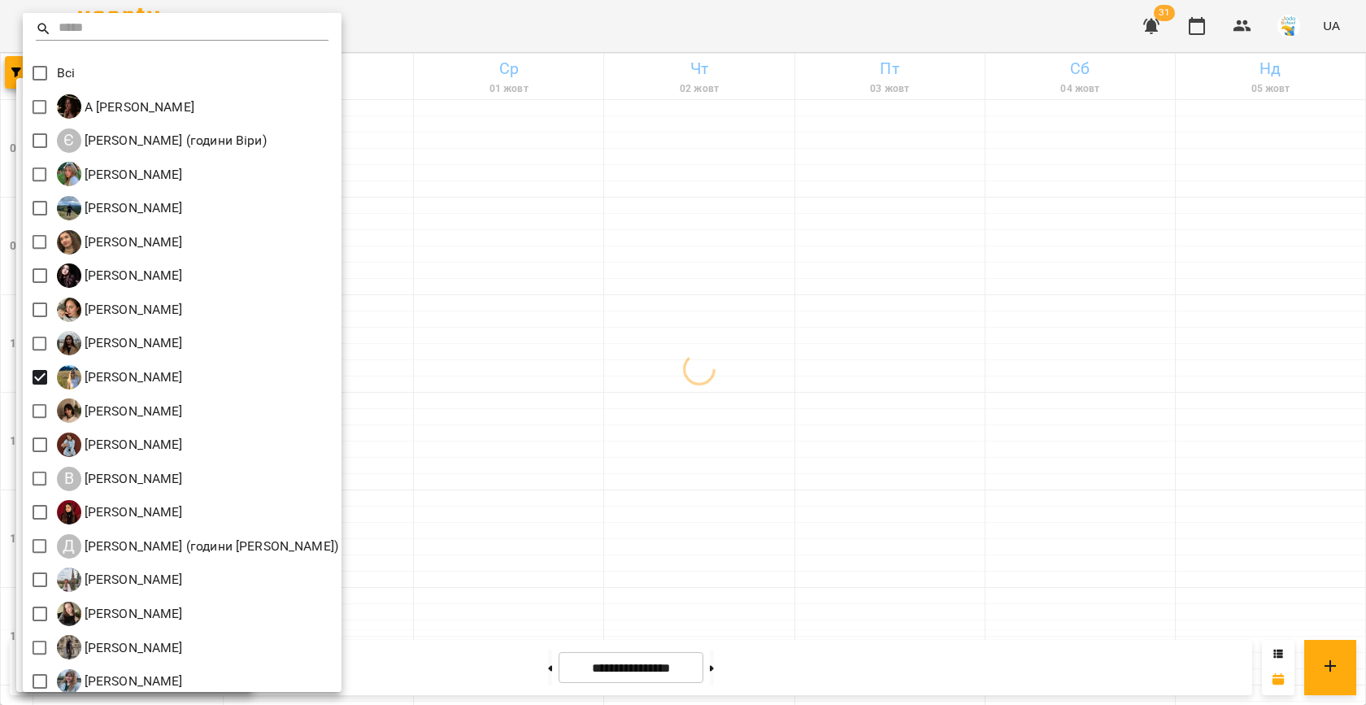
click at [701, 285] on div at bounding box center [683, 352] width 1366 height 705
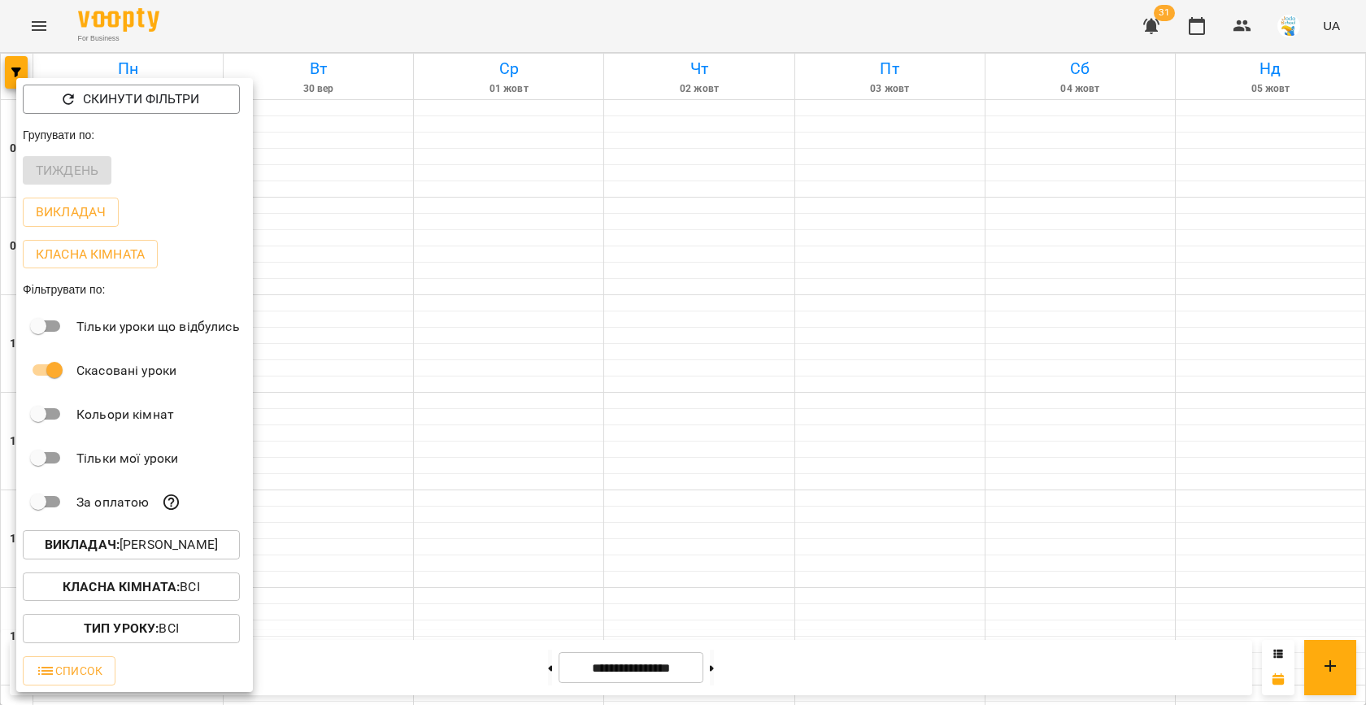
click at [507, 245] on div at bounding box center [683, 352] width 1366 height 705
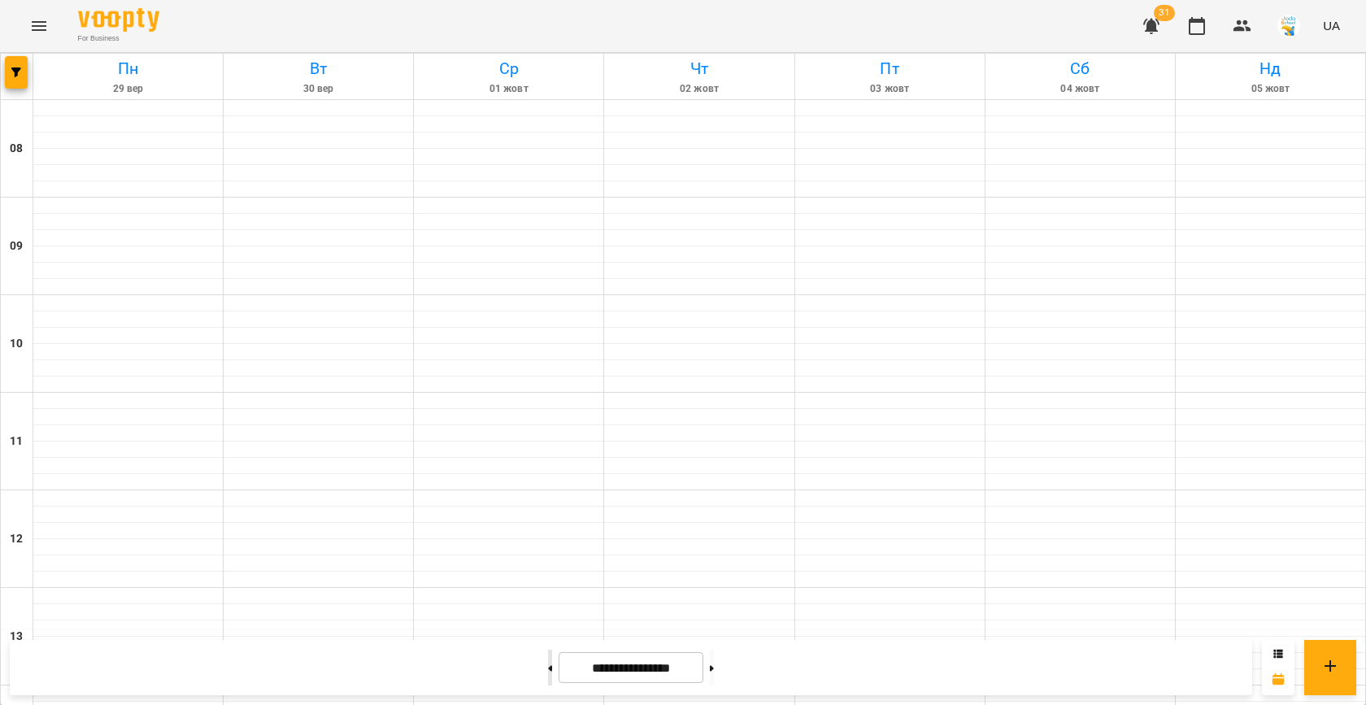
click at [548, 656] on button at bounding box center [550, 668] width 4 height 36
type input "**********"
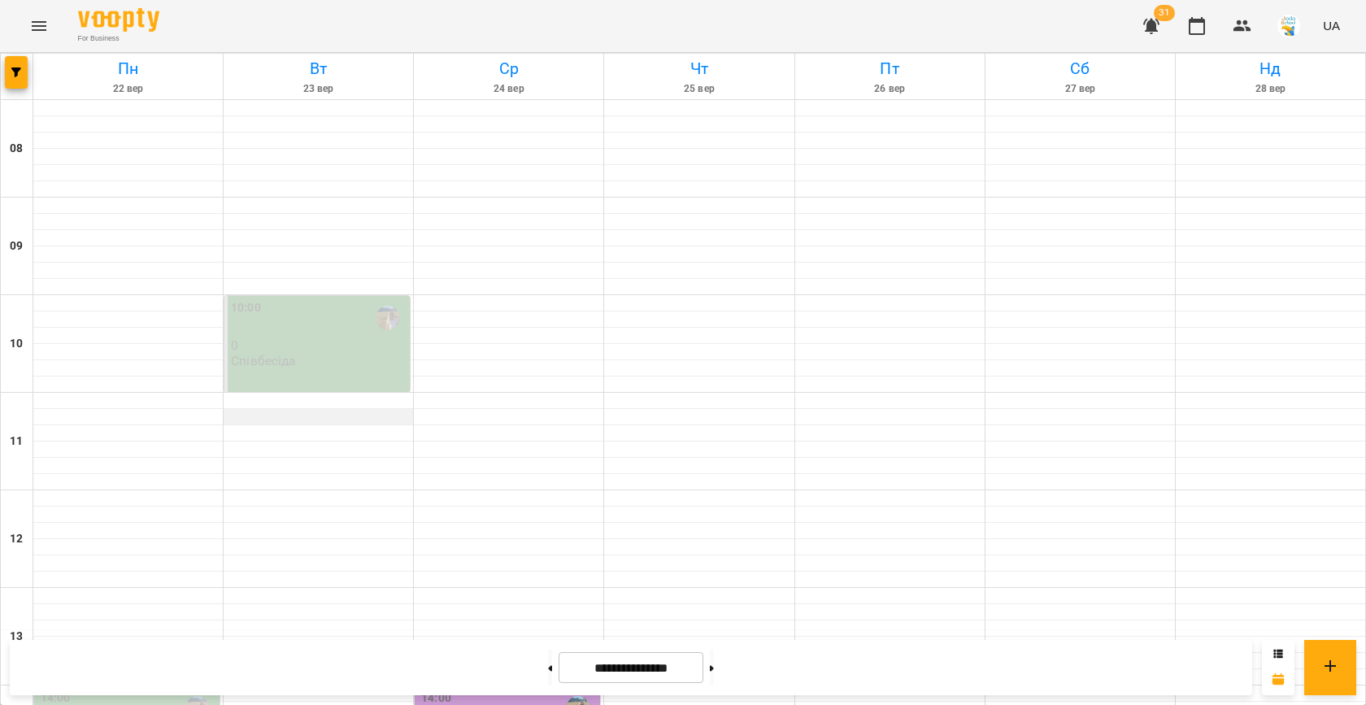
scroll to position [167, 0]
click at [268, 393] on div at bounding box center [318, 401] width 189 height 16
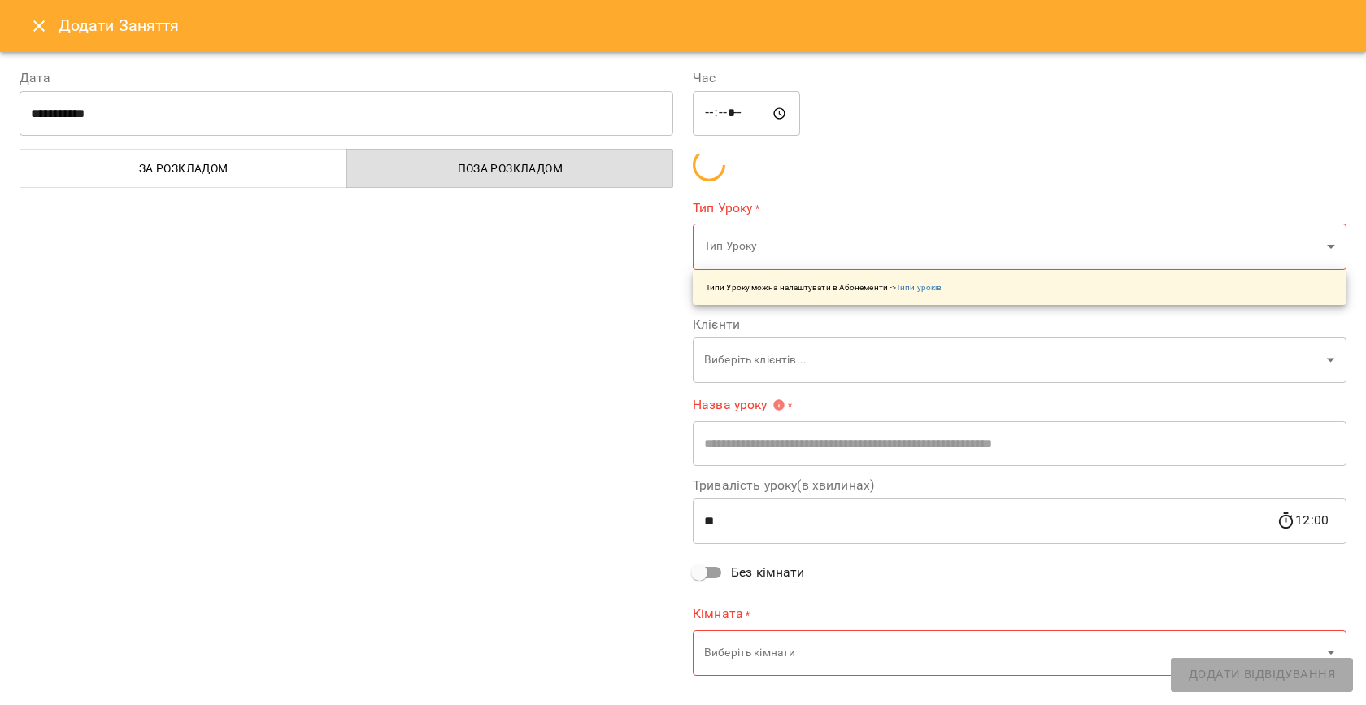
type input "**********"
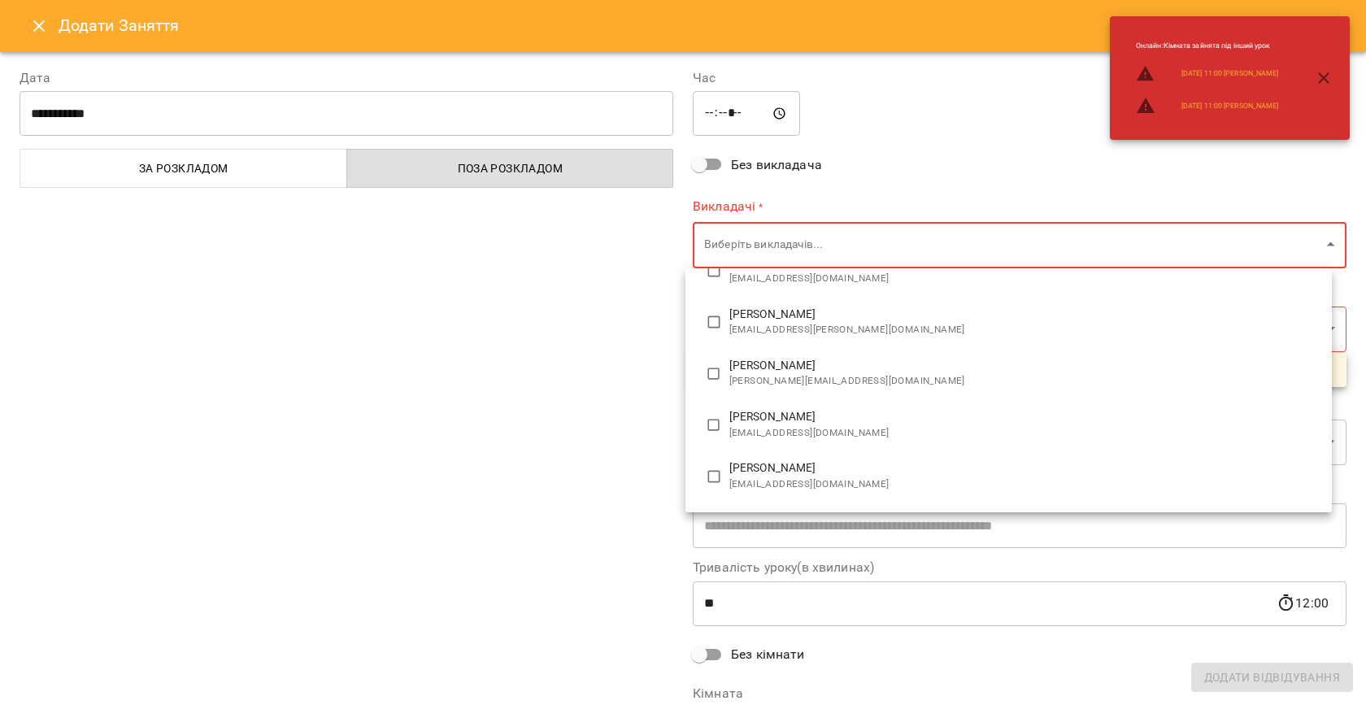
scroll to position [201, 0]
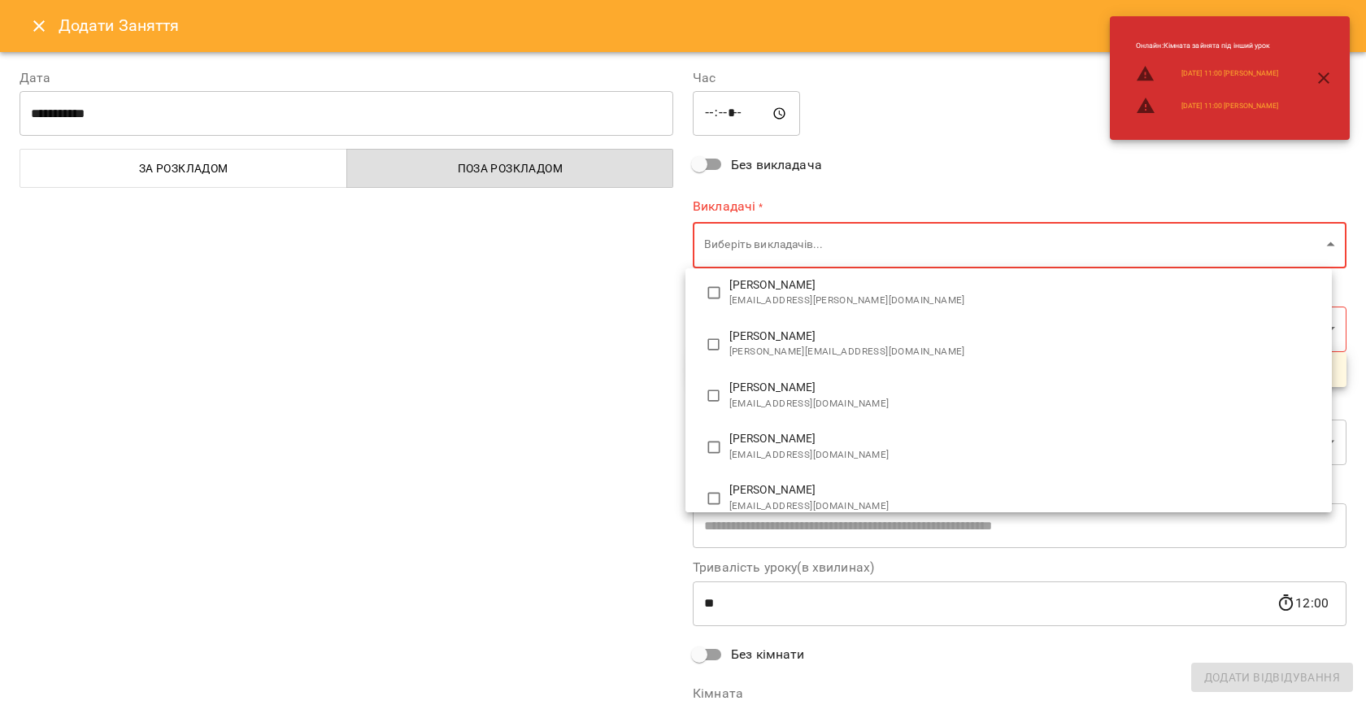
click at [760, 390] on span "[PERSON_NAME]" at bounding box center [1024, 388] width 590 height 16
type input "**********"
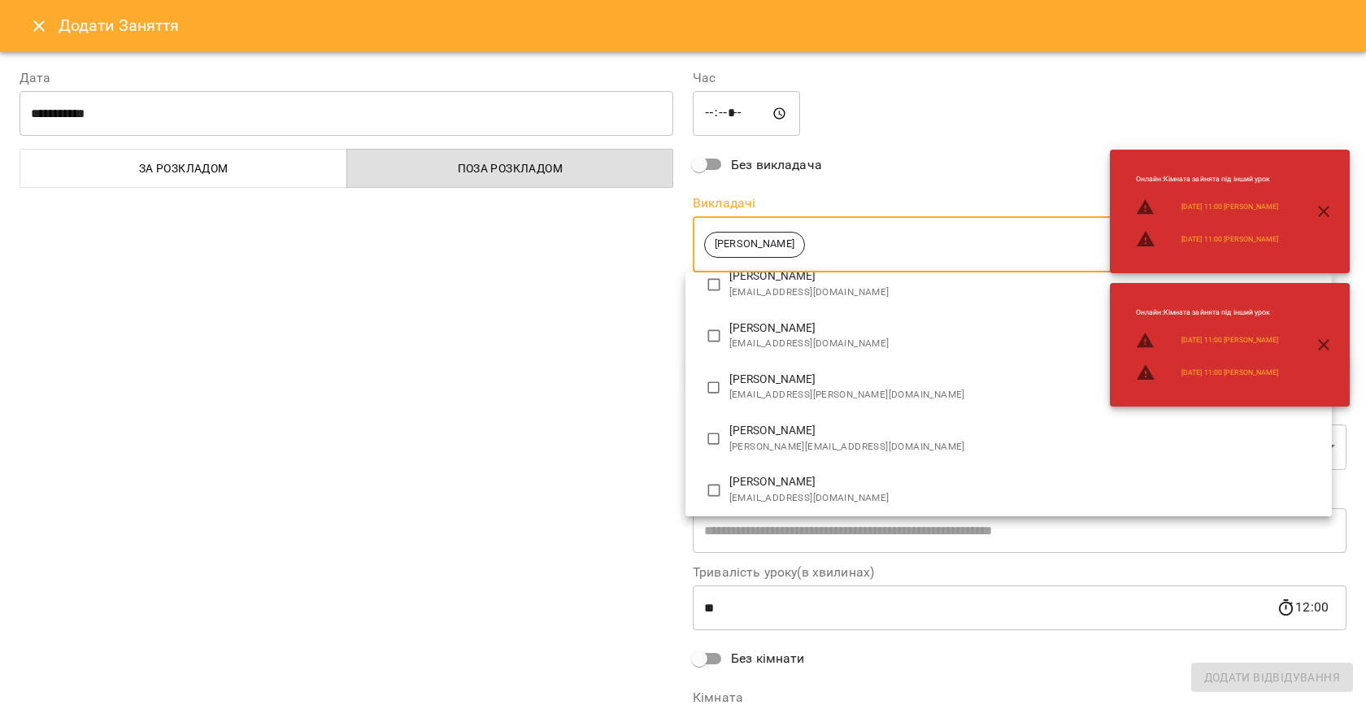
scroll to position [0, 0]
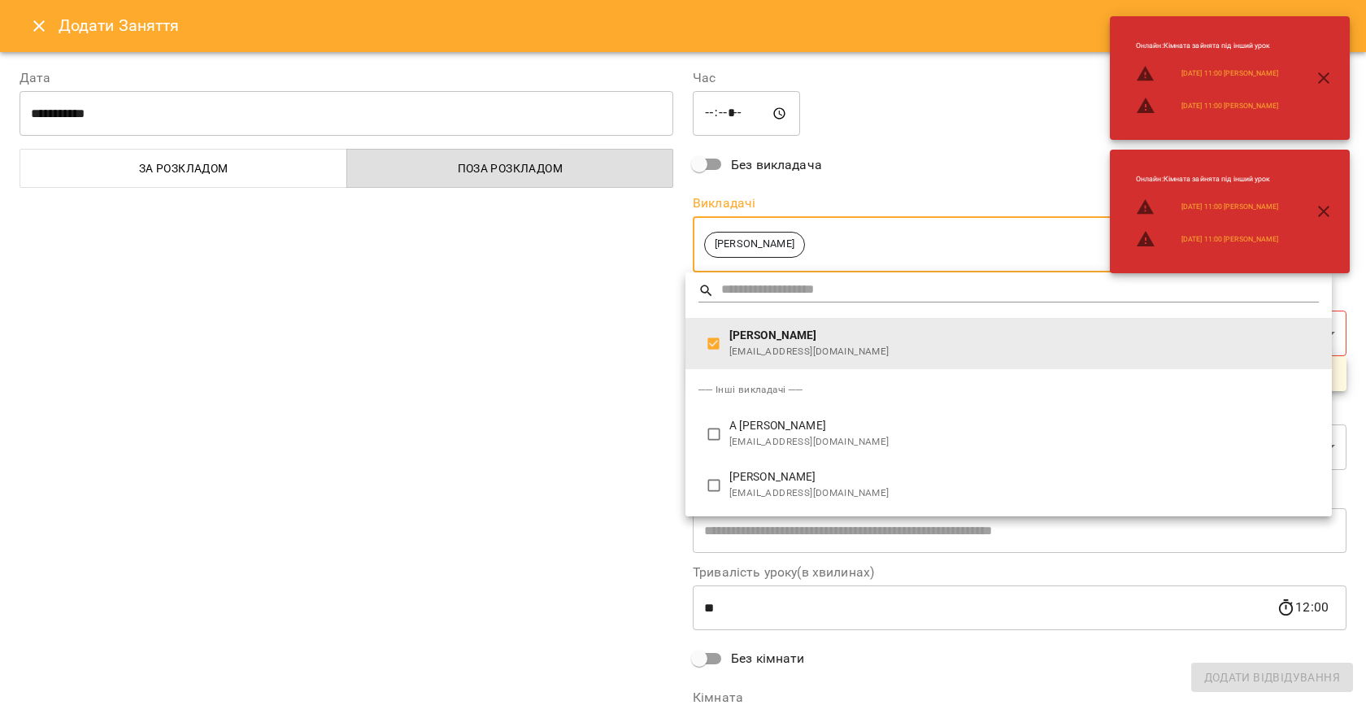
click at [546, 398] on div at bounding box center [683, 352] width 1366 height 705
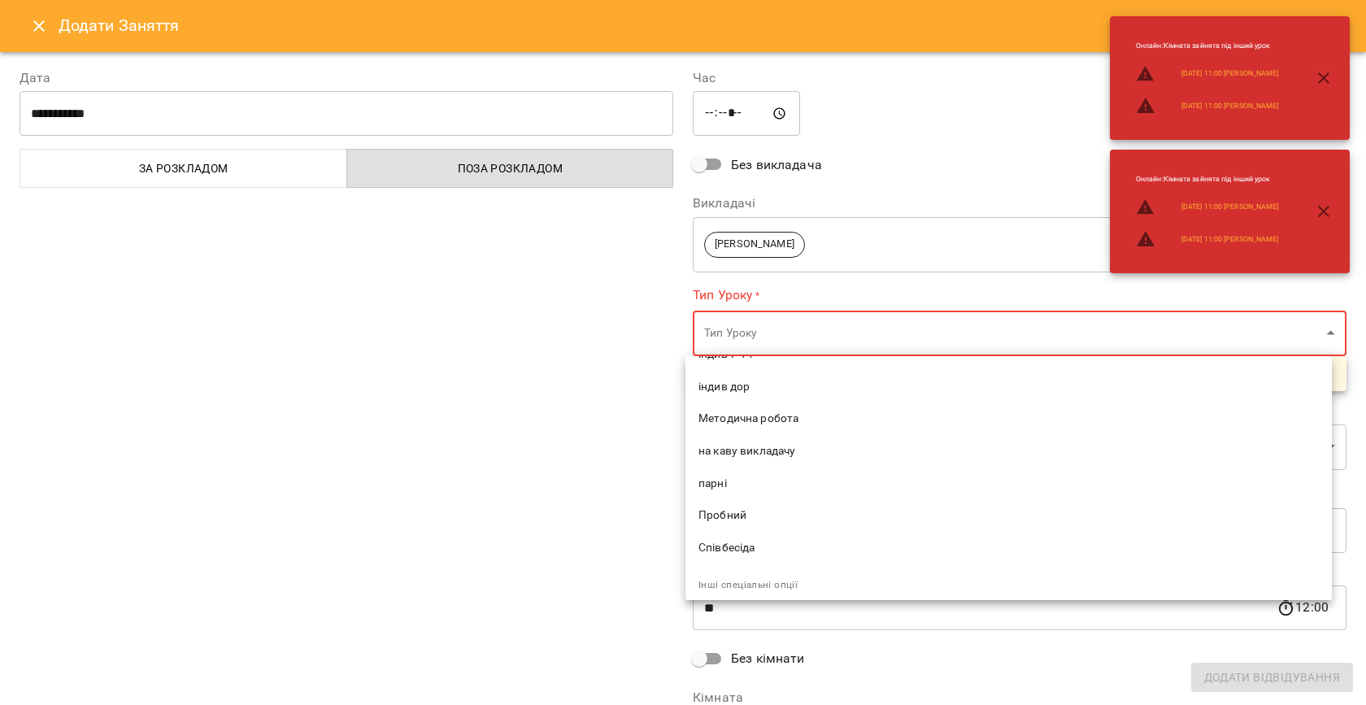
scroll to position [350, 0]
click at [720, 451] on span "Співбесіда" at bounding box center [1009, 457] width 620 height 16
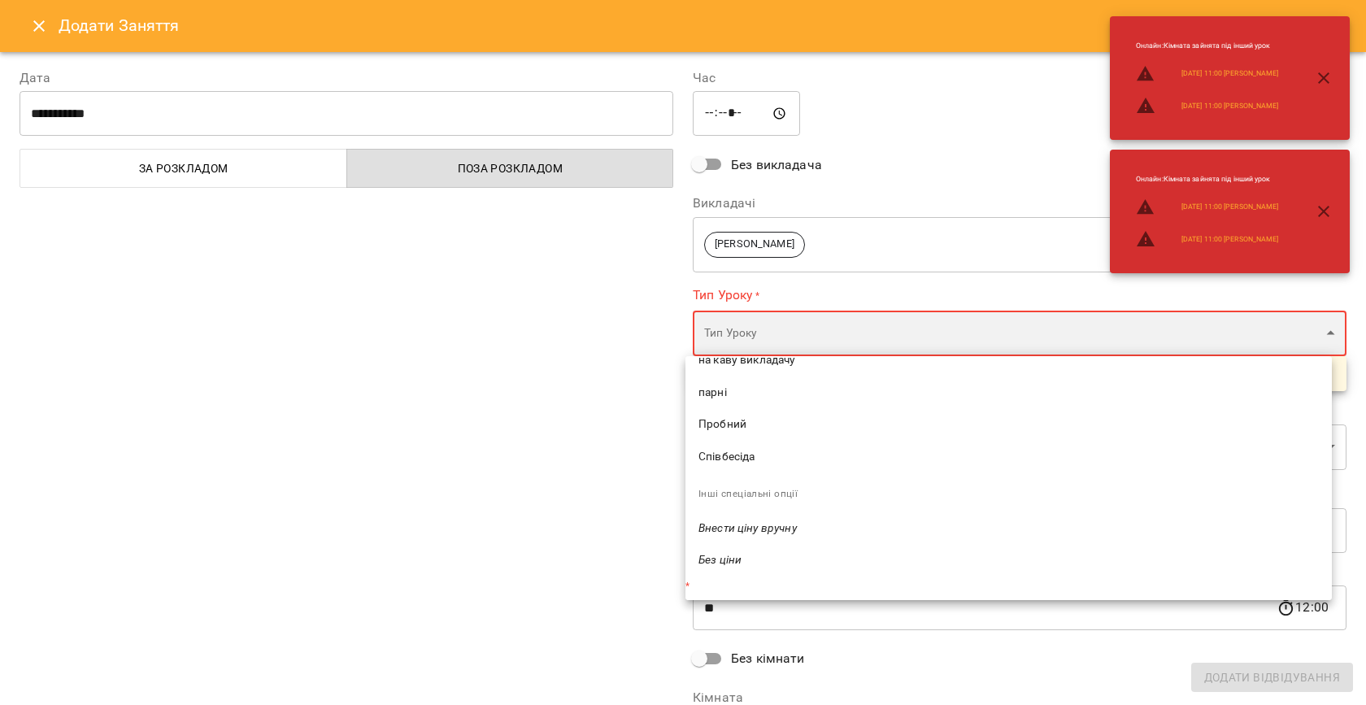
type input "**********"
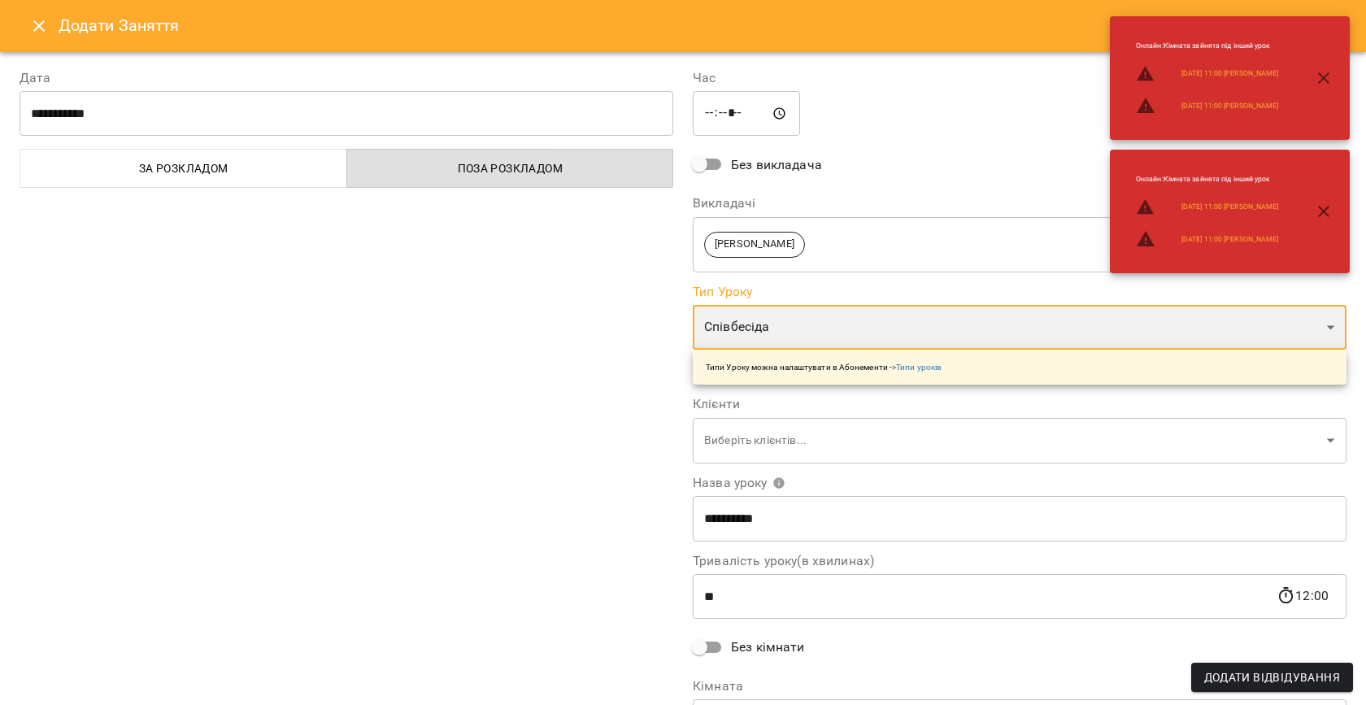
scroll to position [330, 0]
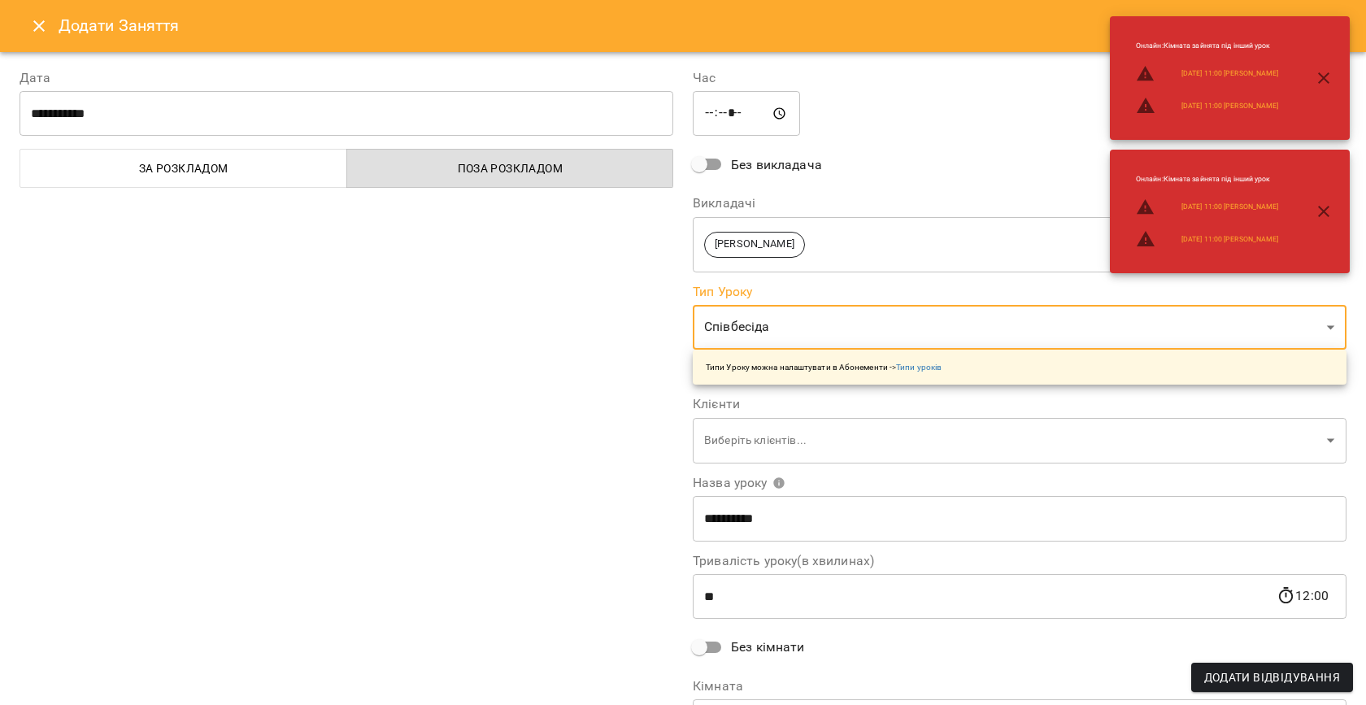
click at [533, 438] on div "**********" at bounding box center [346, 414] width 673 height 731
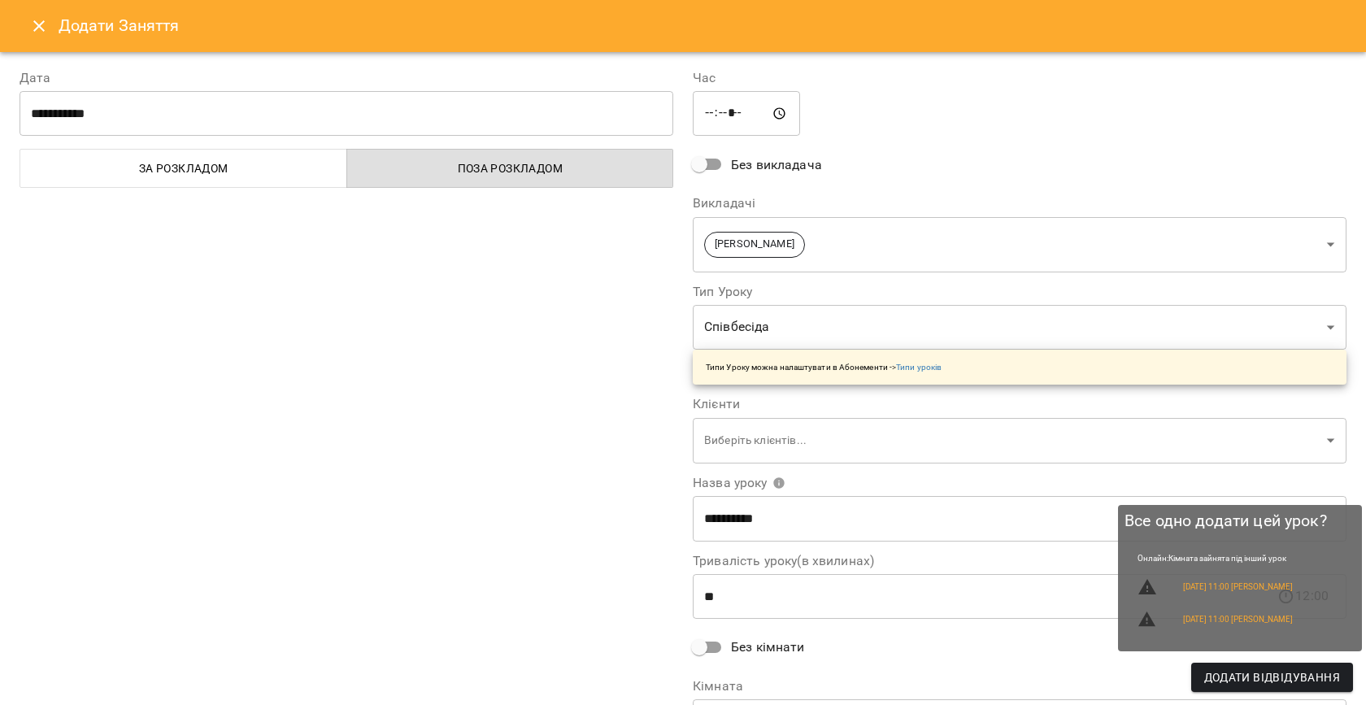
click at [1284, 689] on button "Додати Відвідування" at bounding box center [1272, 677] width 162 height 29
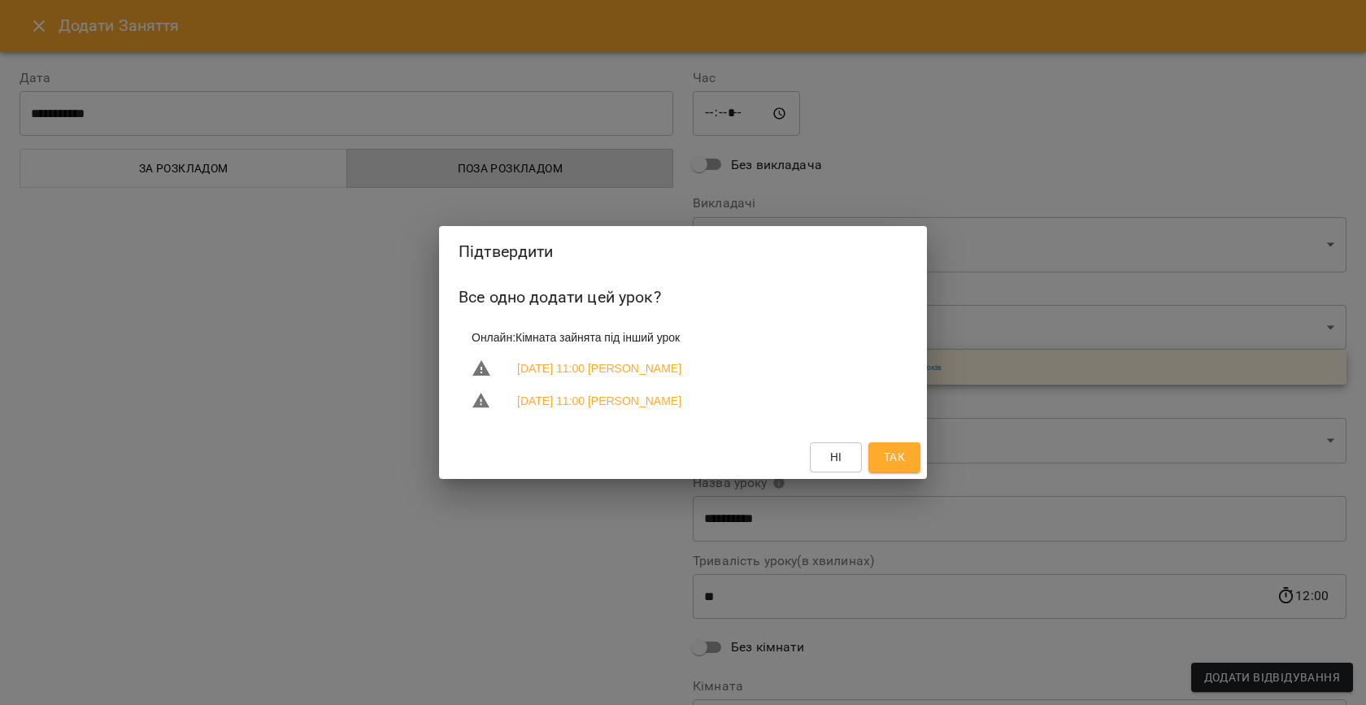
click at [888, 455] on span "Так" at bounding box center [894, 457] width 21 height 20
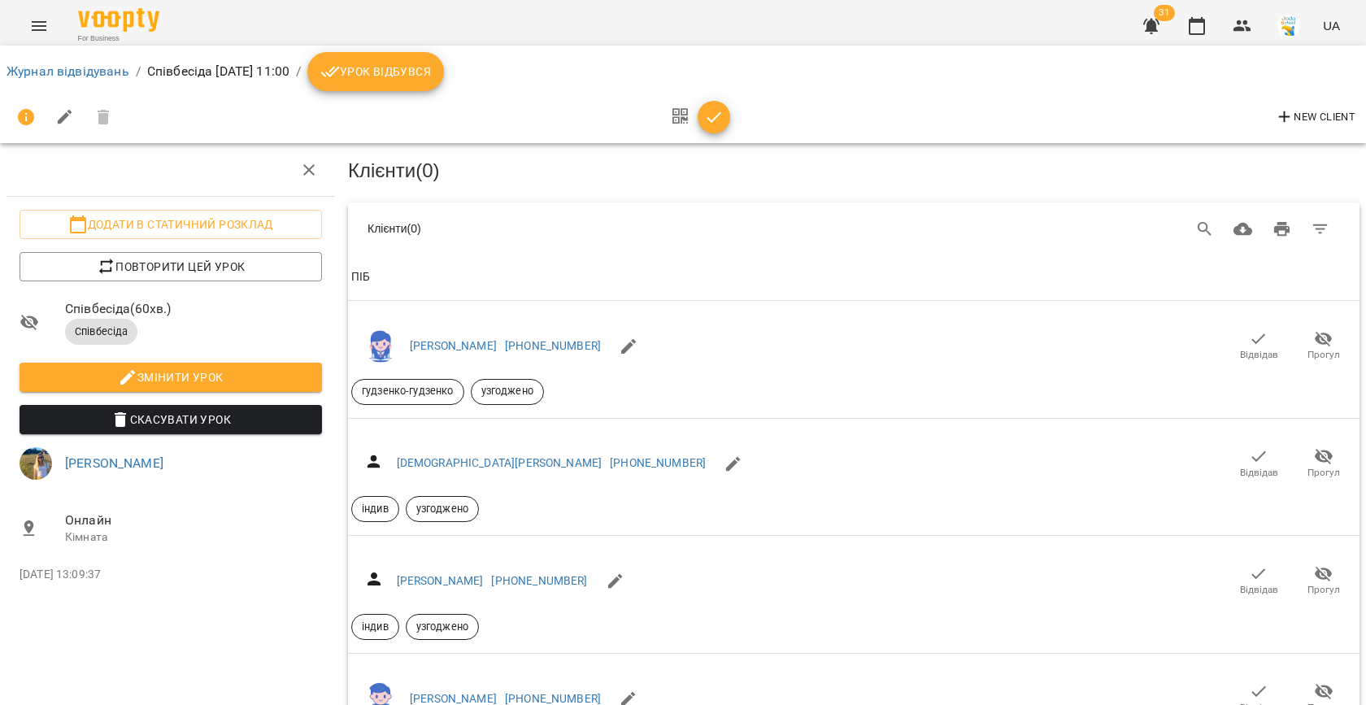
click at [63, 115] on icon "button" at bounding box center [65, 117] width 15 height 15
select select "**********"
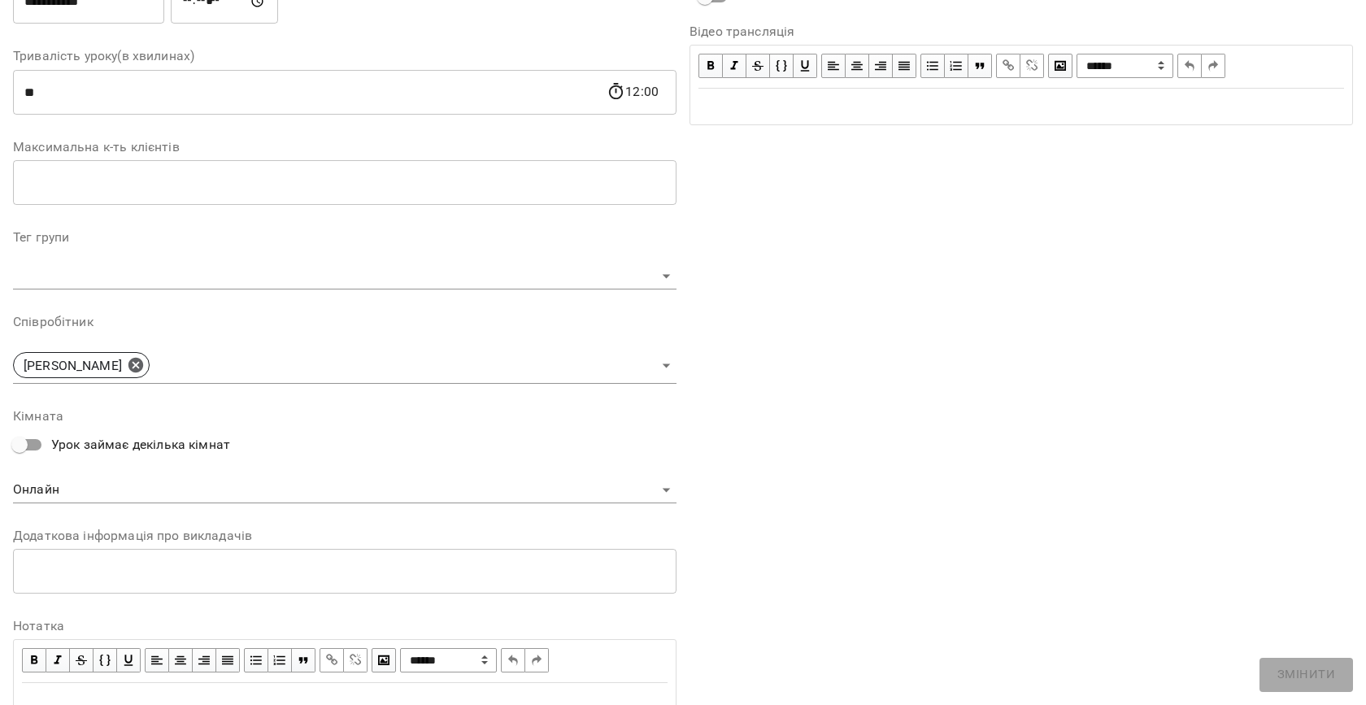
scroll to position [356, 0]
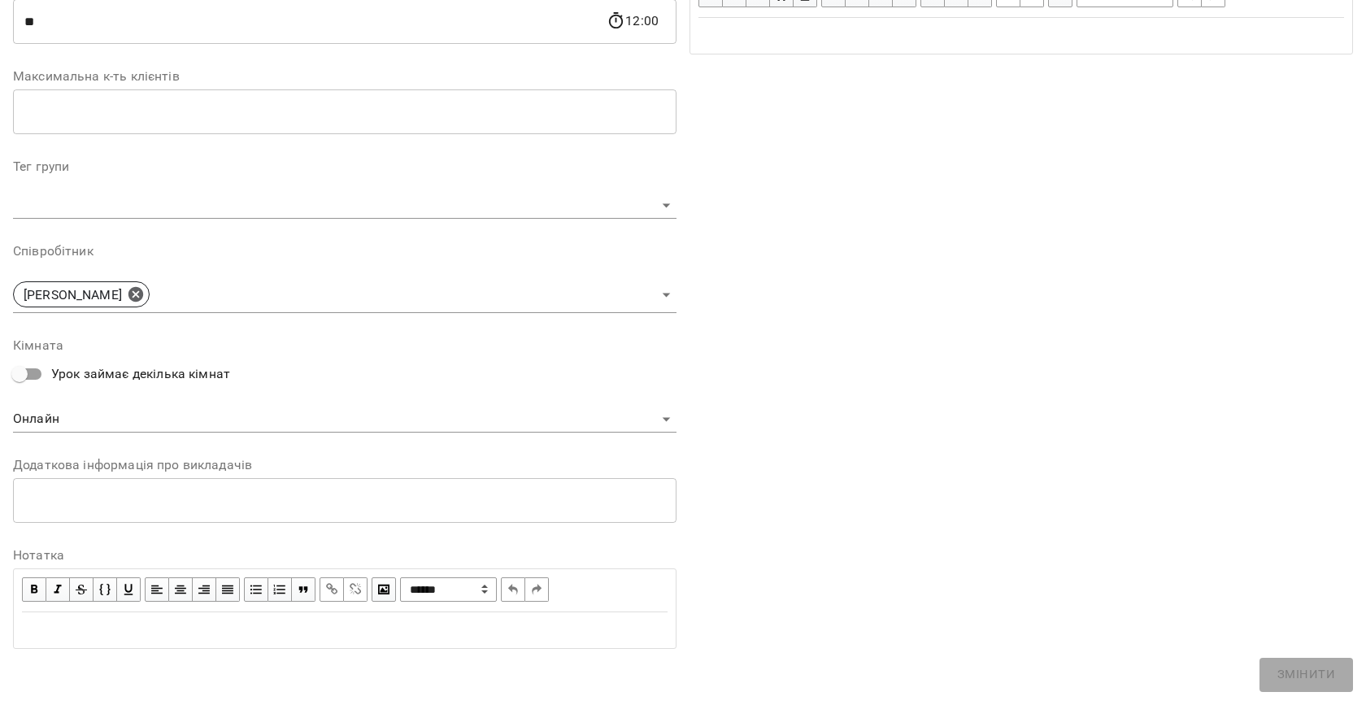
click at [55, 507] on textarea at bounding box center [344, 500] width 641 height 15
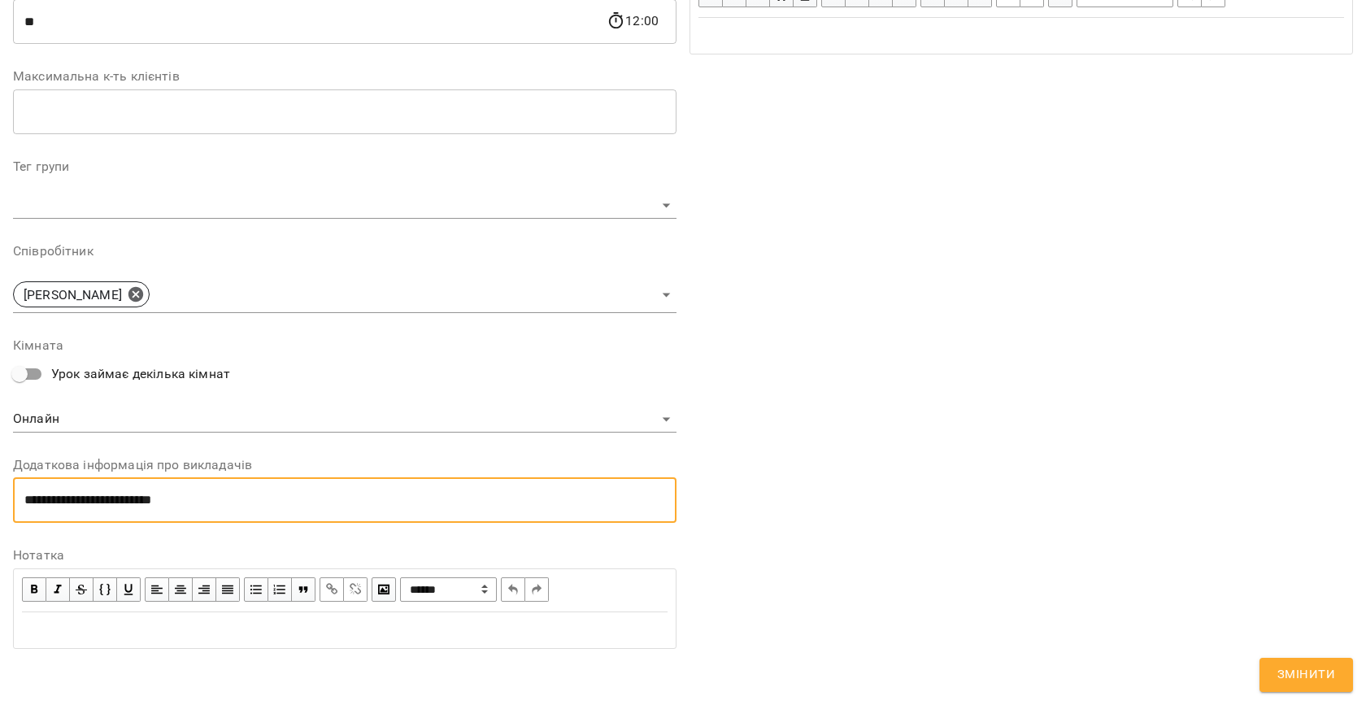
type textarea "**********"
click at [1295, 672] on span "Змінити" at bounding box center [1307, 674] width 58 height 21
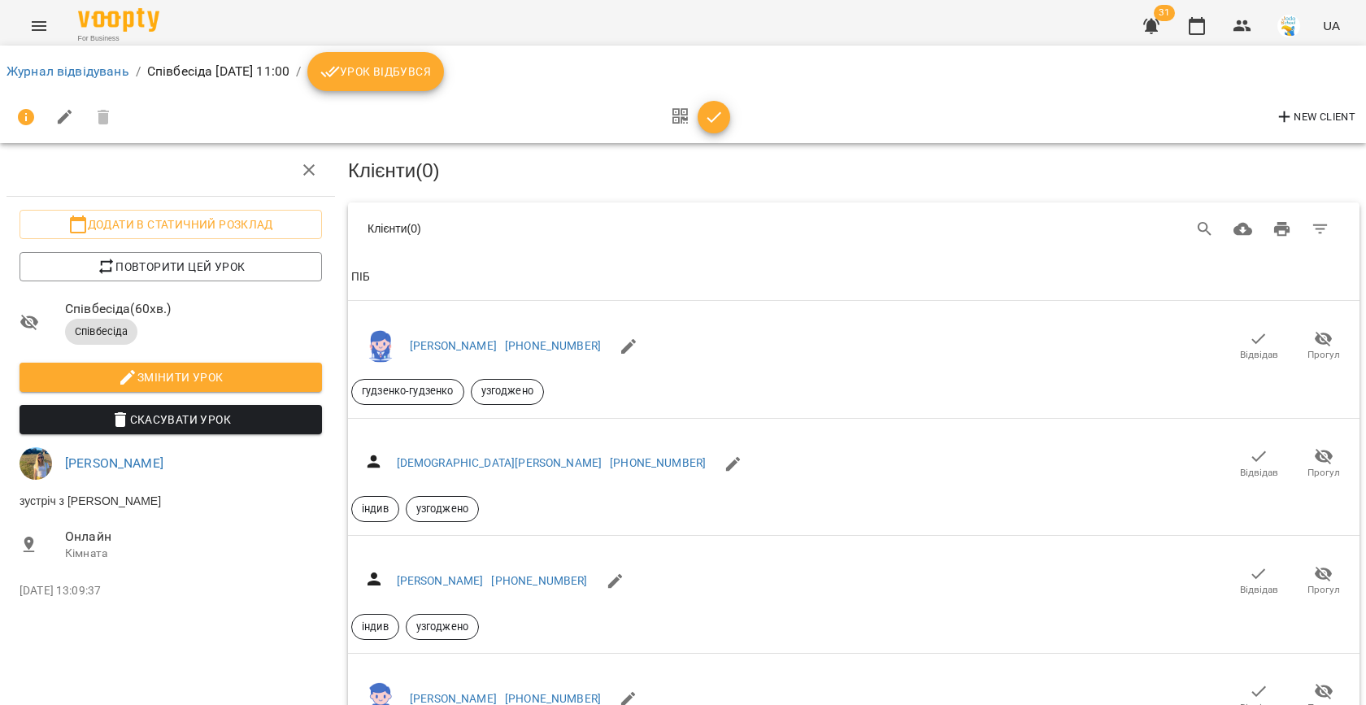
click at [431, 69] on span "Урок відбувся" at bounding box center [375, 72] width 111 height 20
